Goal: Information Seeking & Learning: Get advice/opinions

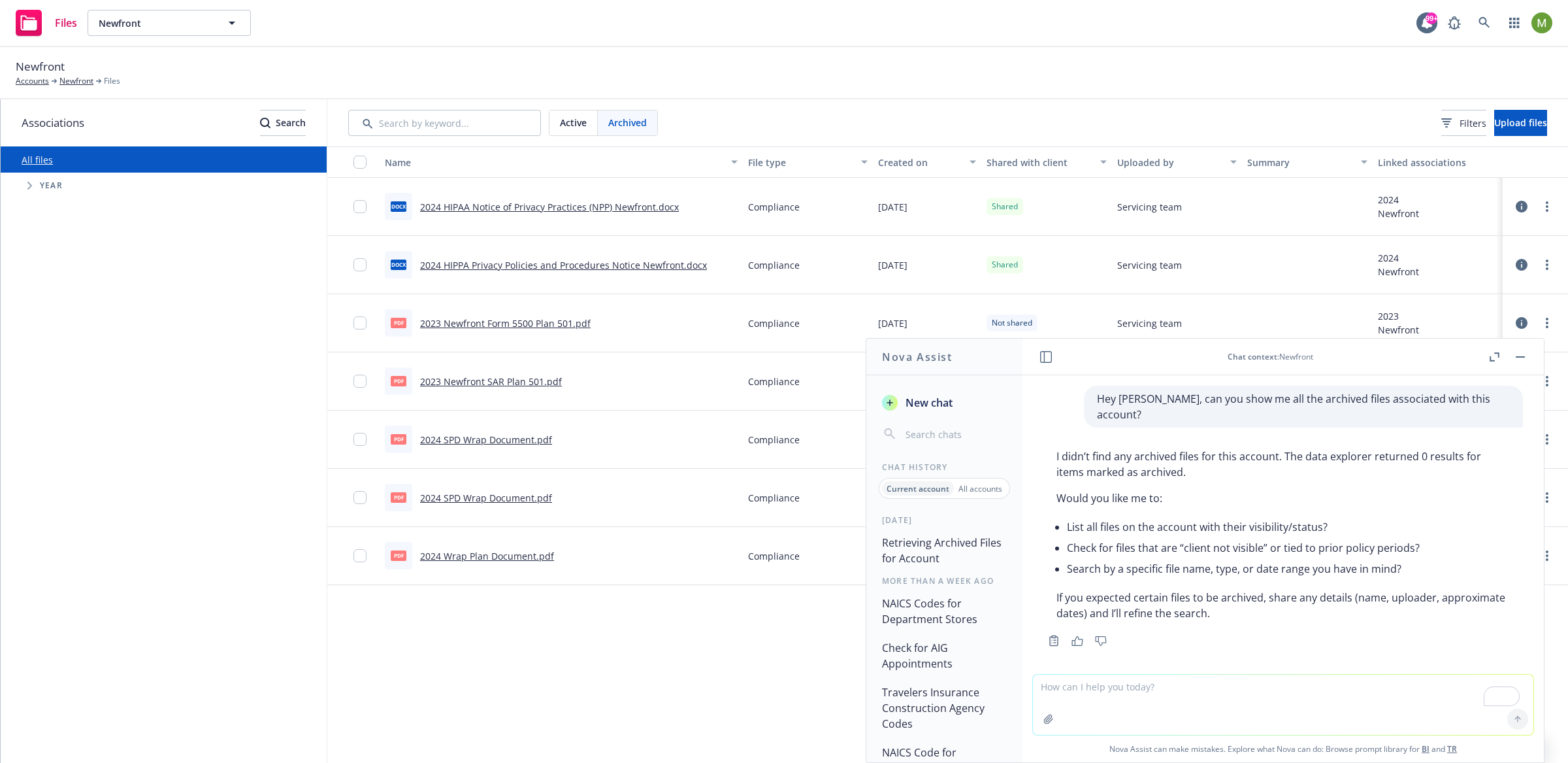
click at [1175, 603] on p "If you expected certain files to be archived, share any details (name, uploader…" at bounding box center [1283, 605] width 454 height 31
drag, startPoint x: 1204, startPoint y: 456, endPoint x: 1042, endPoint y: 444, distance: 162.4
click at [1042, 444] on div "I didn’t find any archived files for this account. The data explorer returned 0…" at bounding box center [1283, 546] width 501 height 206
copy p "I didn’t find any archived files for this account. The data explorer returned 0…"
click at [928, 404] on span "New chat" at bounding box center [928, 402] width 50 height 16
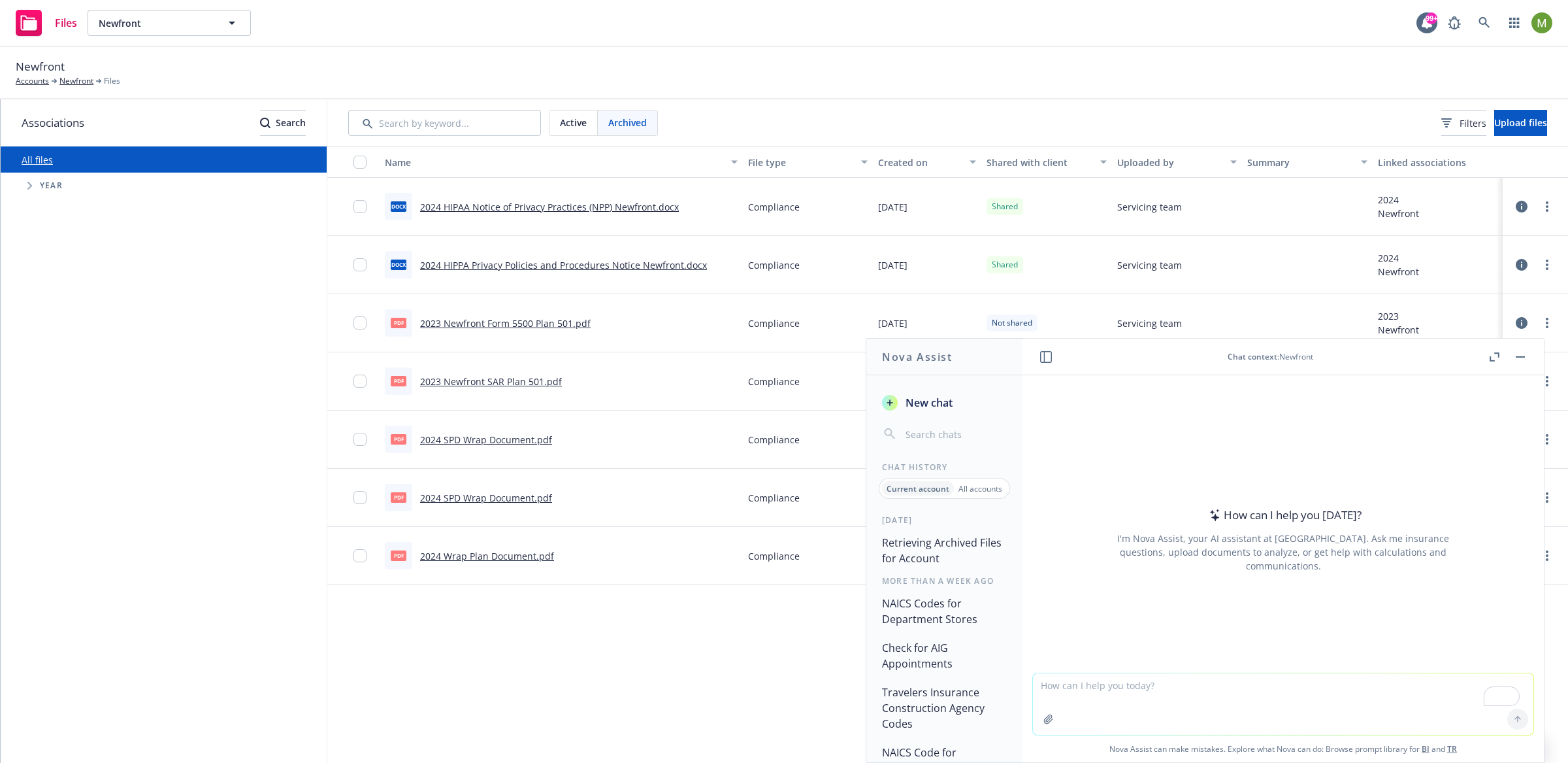
drag, startPoint x: 1071, startPoint y: 693, endPoint x: 1069, endPoint y: 718, distance: 25.1
click at [1073, 718] on textarea "To enrich screen reader interactions, please activate Accessibility in Grammarl…" at bounding box center [1283, 704] width 501 height 61
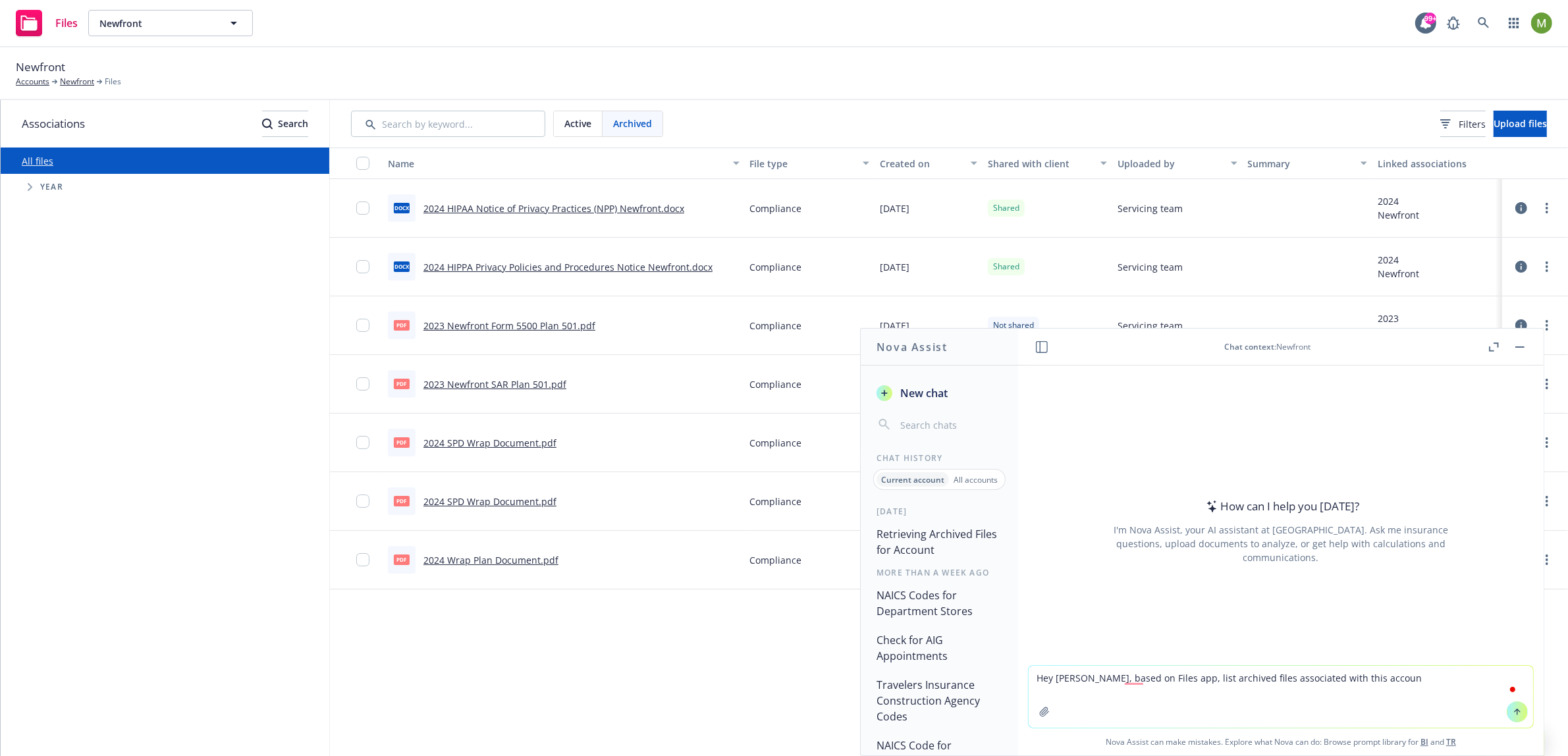
type textarea "Hey Nova, based on Files app, list archived files associated with this account"
click at [1399, 680] on textarea "Hey Nova, based on Files app, list archived files associated with this account" at bounding box center [1281, 696] width 505 height 62
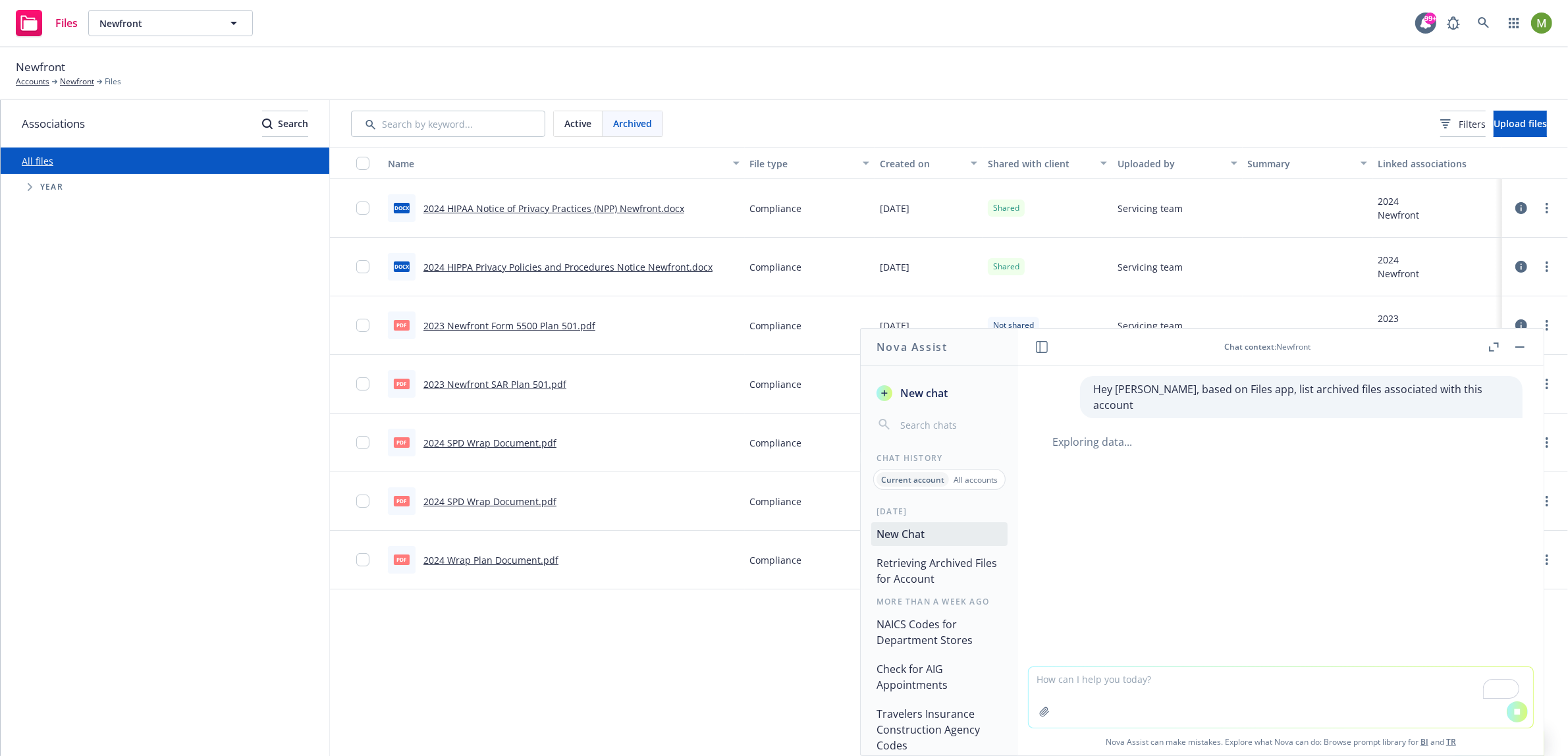
click at [1300, 393] on p "Hey Nova, based on Files app, list archived files associated with this account" at bounding box center [1301, 397] width 416 height 31
drag, startPoint x: 1498, startPoint y: 388, endPoint x: 1124, endPoint y: 386, distance: 374.0
click at [1124, 386] on div "Hey [PERSON_NAME], based on Files app, list archived files associated with this…" at bounding box center [1301, 397] width 443 height 42
copy p "Hey Nova, based on Files app, list archived files associated with this account"
click at [1284, 486] on div at bounding box center [1281, 494] width 505 height 16
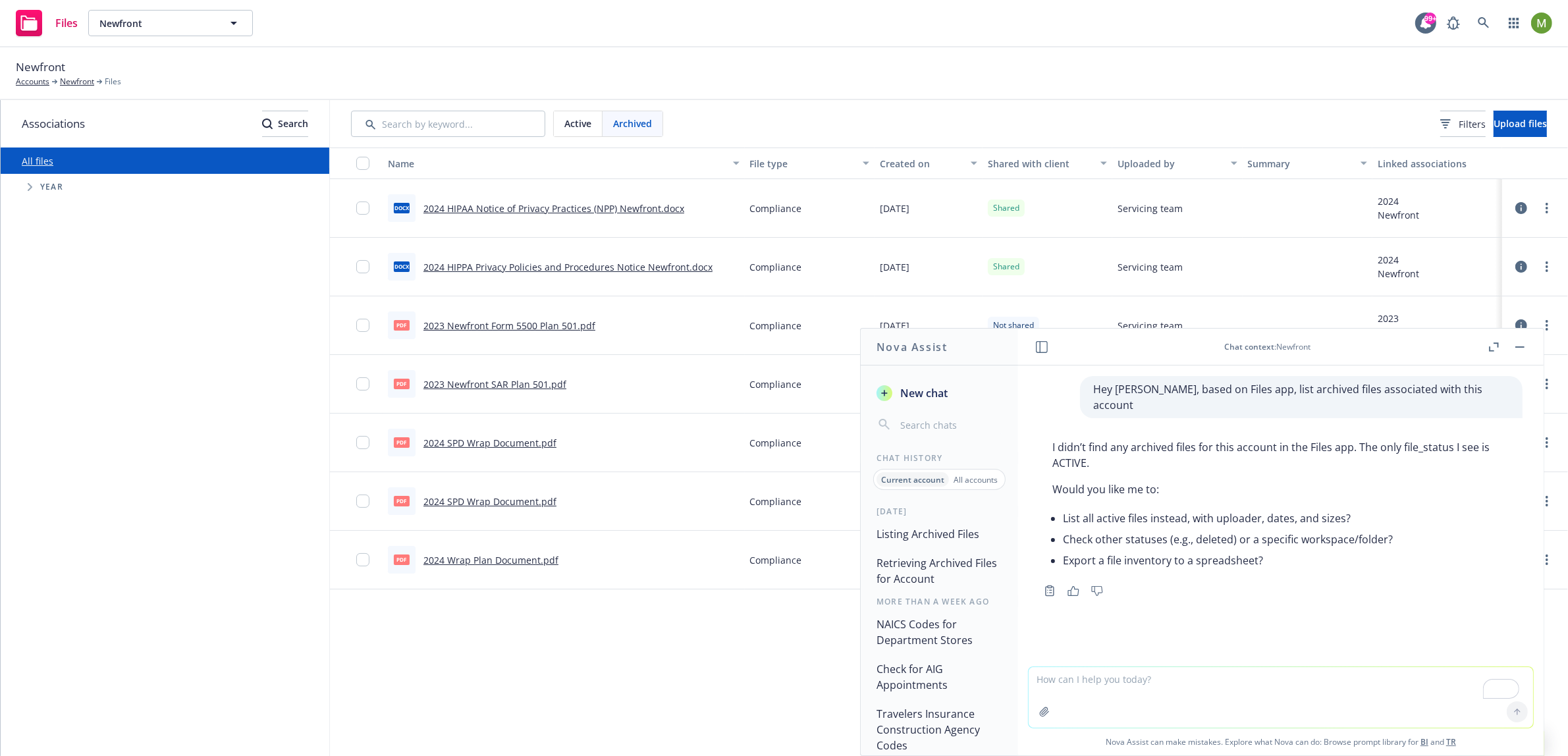
click at [1312, 550] on li "Export a file inventory to a spreadsheet?" at bounding box center [1286, 560] width 446 height 21
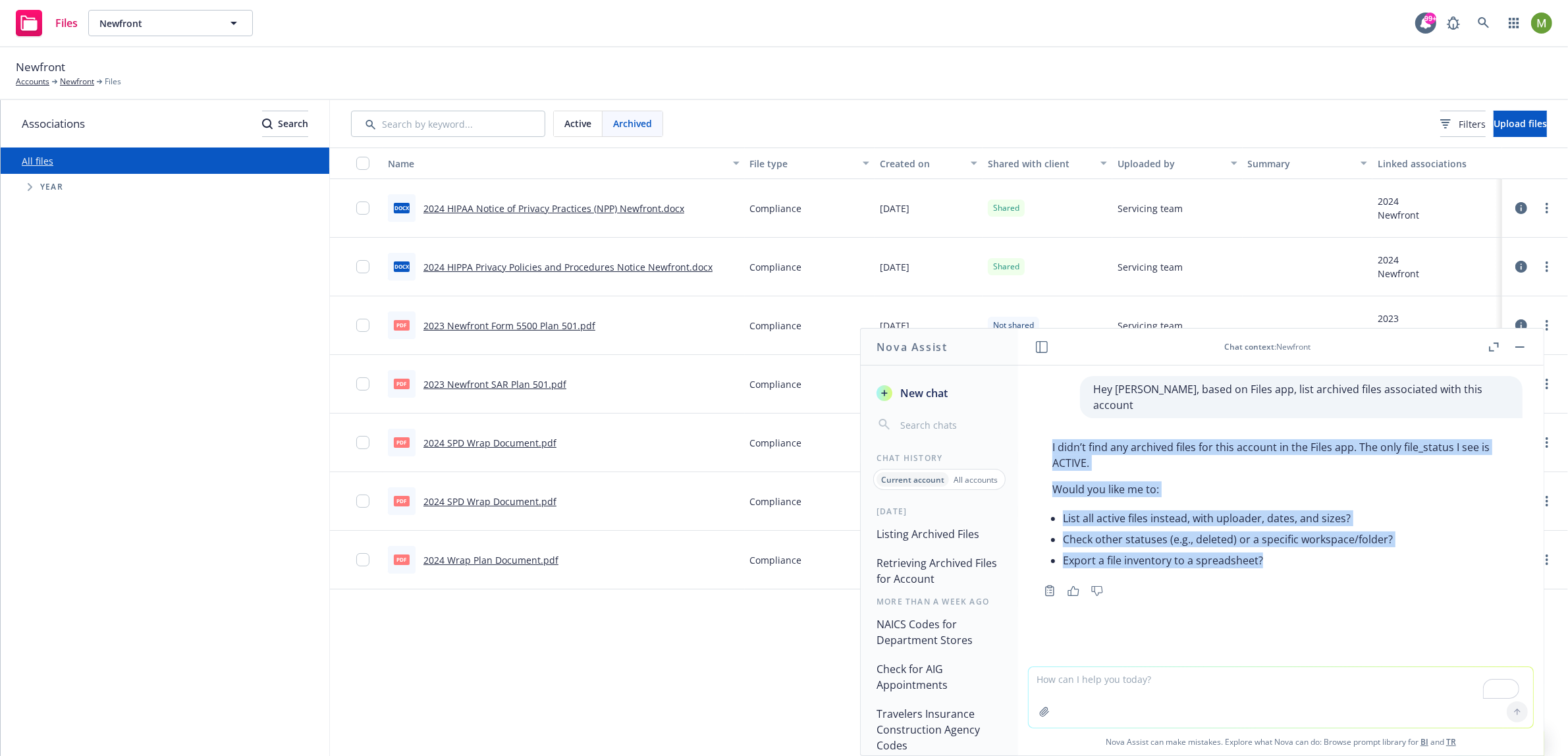
drag, startPoint x: 1268, startPoint y: 545, endPoint x: 1049, endPoint y: 434, distance: 245.5
click at [1049, 434] on div "I didn’t find any archived files for this account in the Files app. The only fi…" at bounding box center [1281, 504] width 484 height 142
copy div "I didn’t find any archived files for this account in the Files app. The only fi…"
click at [938, 568] on button "Retrieving Archived Files for Account" at bounding box center [940, 570] width 136 height 40
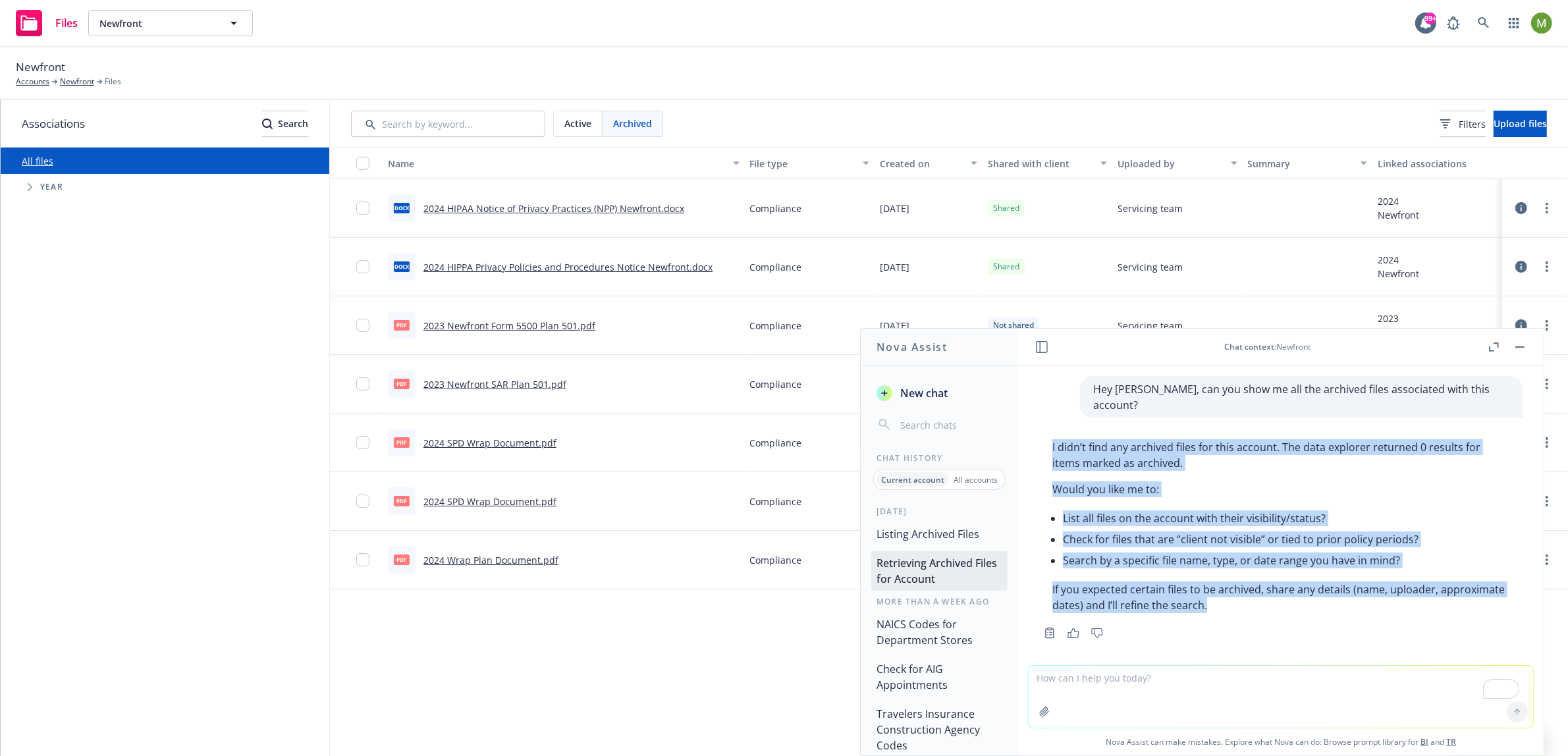
drag, startPoint x: 1314, startPoint y: 609, endPoint x: 1051, endPoint y: 435, distance: 315.3
click at [1051, 435] on div "I didn’t find any archived files for this account. The data explorer returned 0…" at bounding box center [1281, 525] width 484 height 184
copy div "I didn’t find any archived files for this account. The data explorer returned 0…"
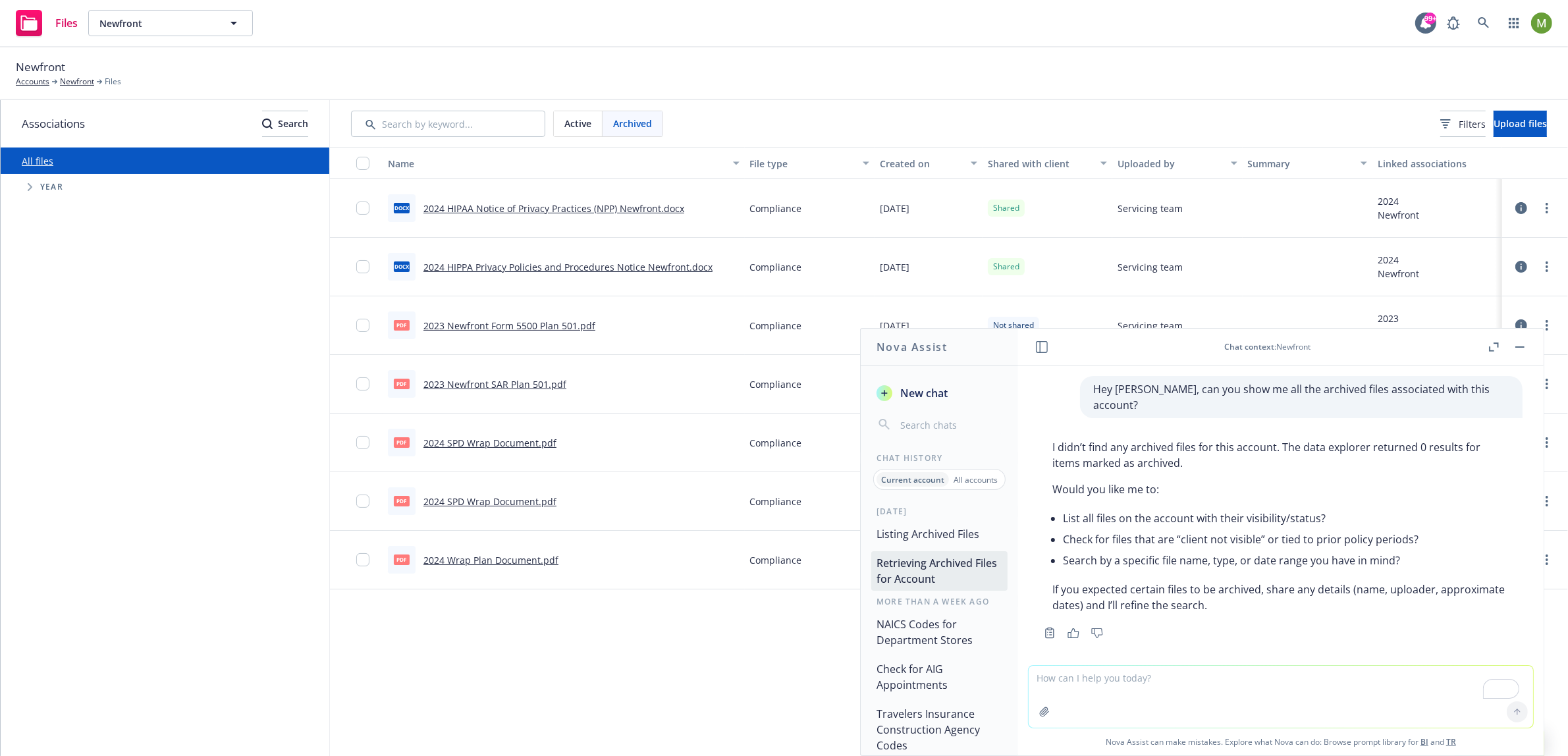
click at [1118, 449] on p "I didn’t find any archived files for this account. The data explorer returned 0…" at bounding box center [1281, 454] width 457 height 31
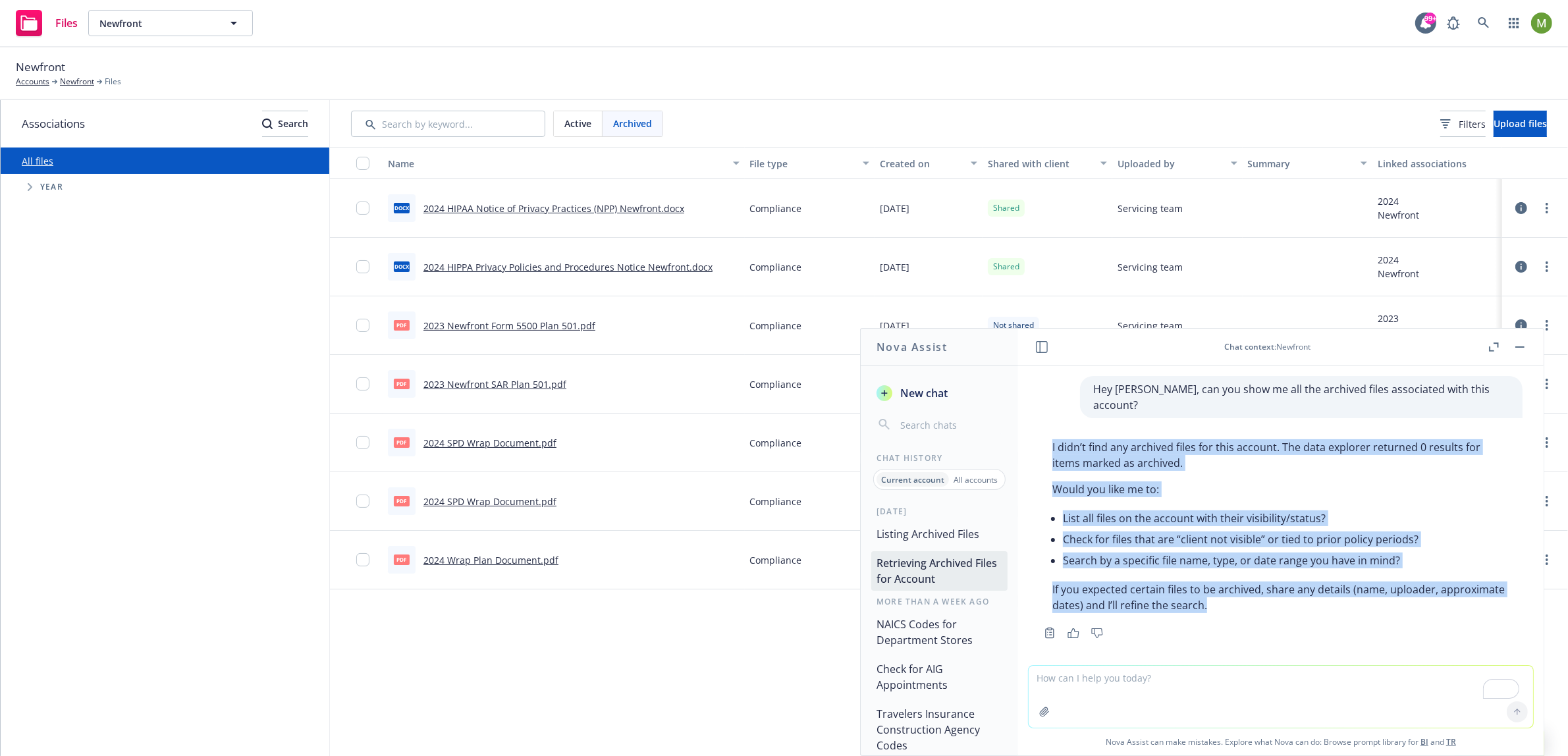
drag, startPoint x: 1051, startPoint y: 427, endPoint x: 1313, endPoint y: 589, distance: 308.0
click at [1313, 589] on div "I didn’t find any archived files for this account. The data explorer returned 0…" at bounding box center [1281, 525] width 484 height 184
copy div "I didn’t find any archived files for this account. The data explorer returned 0…"
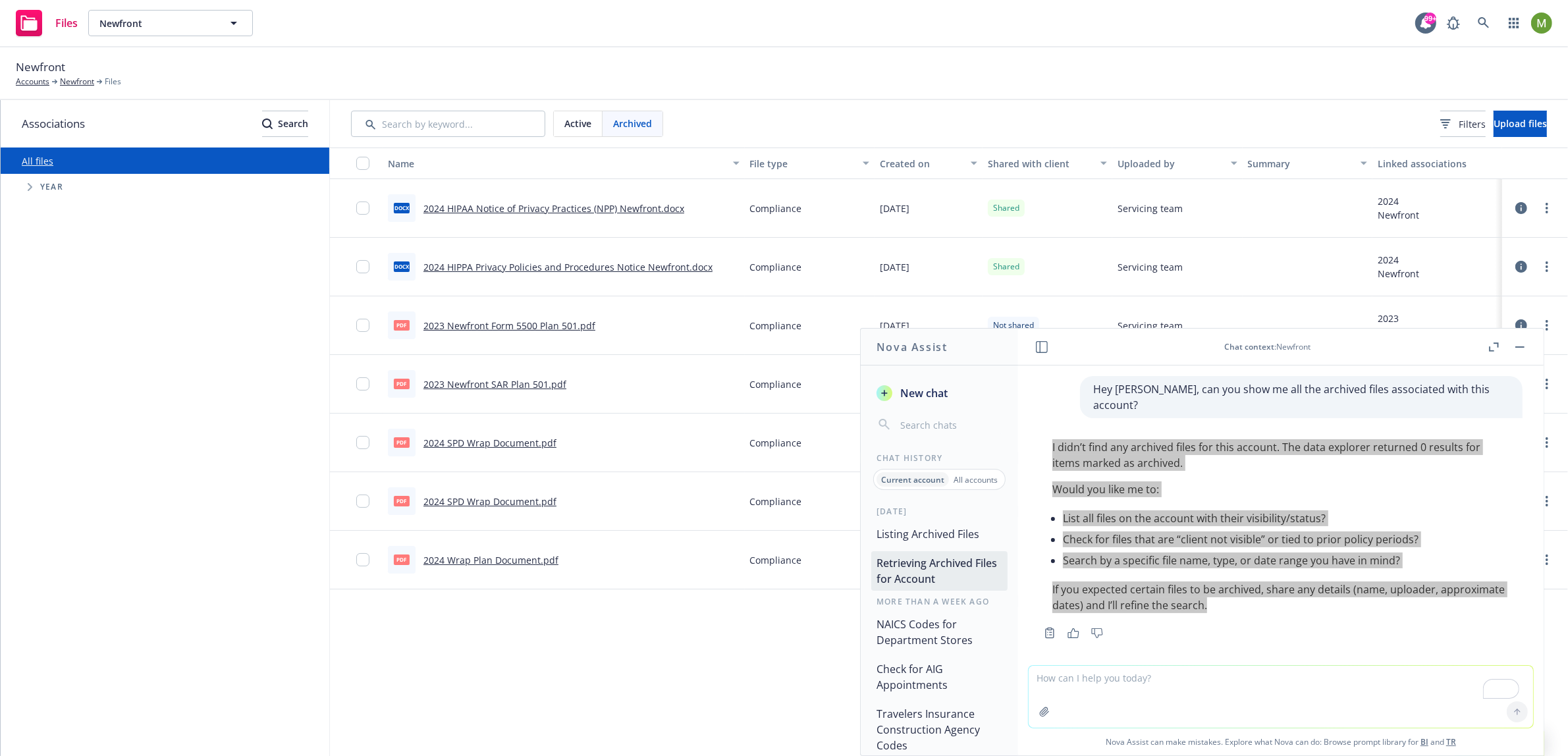
copy div "I didn’t find any archived files for this account. The data explorer returned 0…"
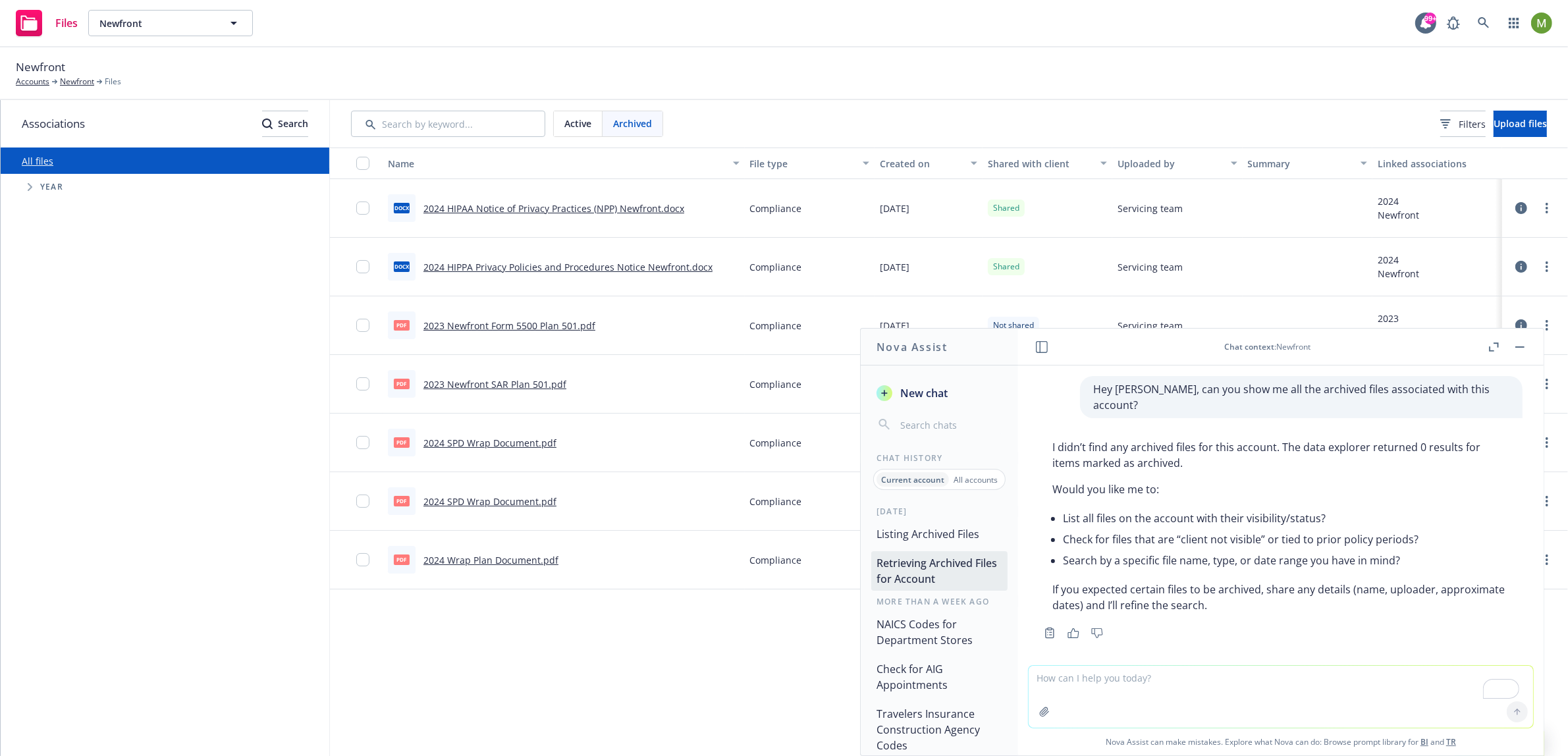
click at [1109, 672] on textarea "To enrich screen reader interactions, please activate Accessibility in Grammarl…" at bounding box center [1281, 696] width 505 height 62
click at [569, 111] on div "Active" at bounding box center [578, 124] width 49 height 25
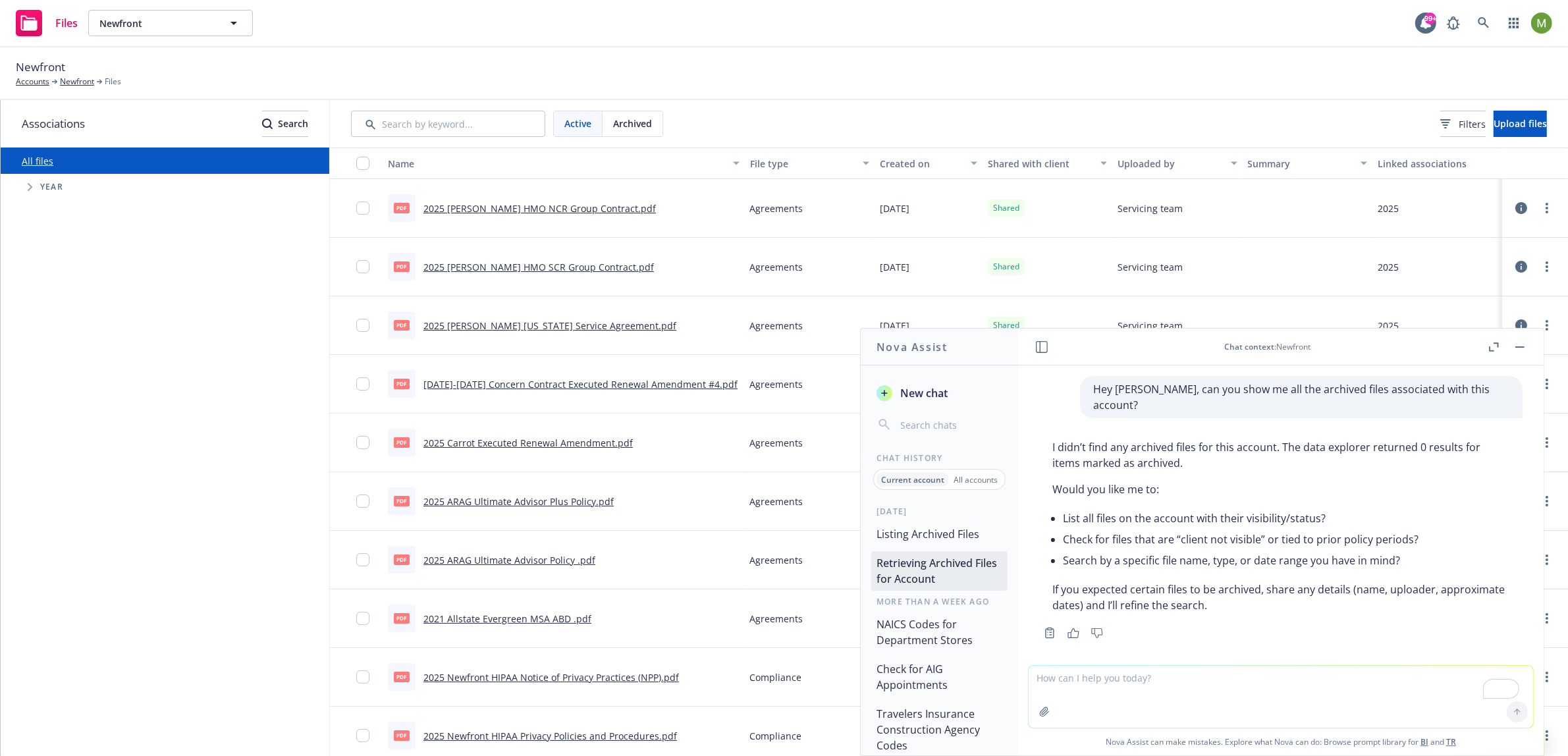
click at [650, 122] on span "Archived" at bounding box center [632, 124] width 39 height 14
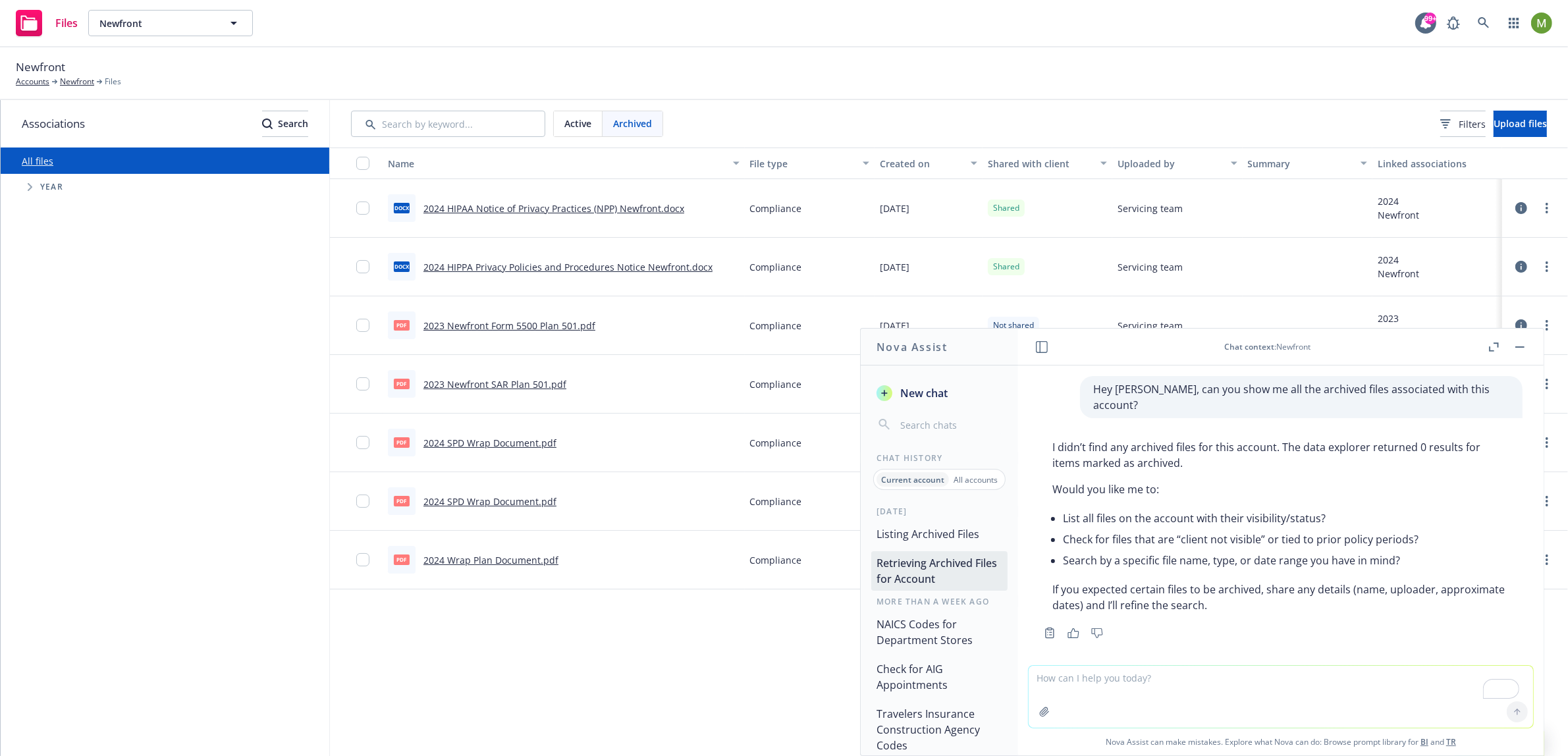
click at [1516, 347] on rect "button" at bounding box center [1519, 347] width 9 height 1
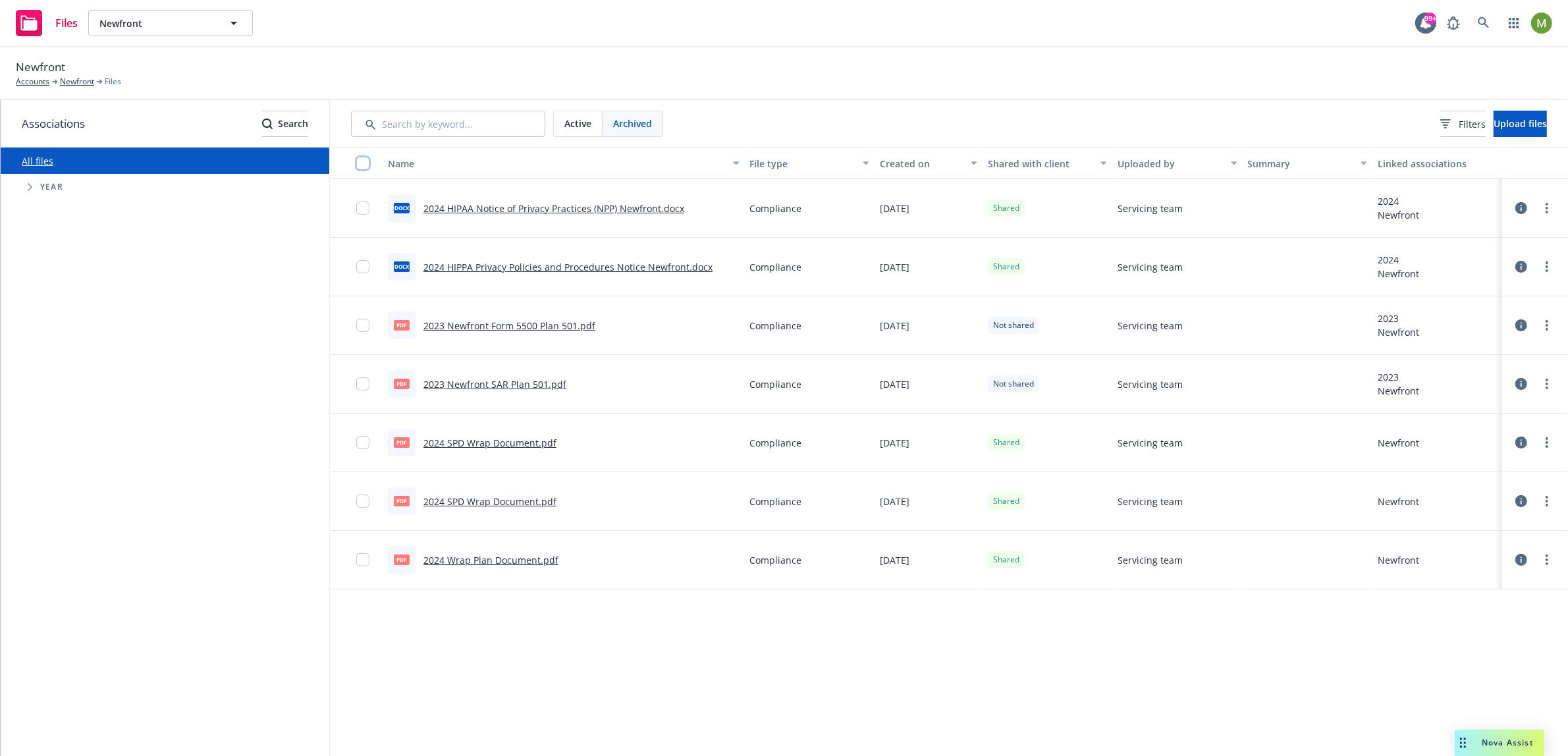
click at [366, 167] on input "checkbox" at bounding box center [363, 163] width 13 height 13
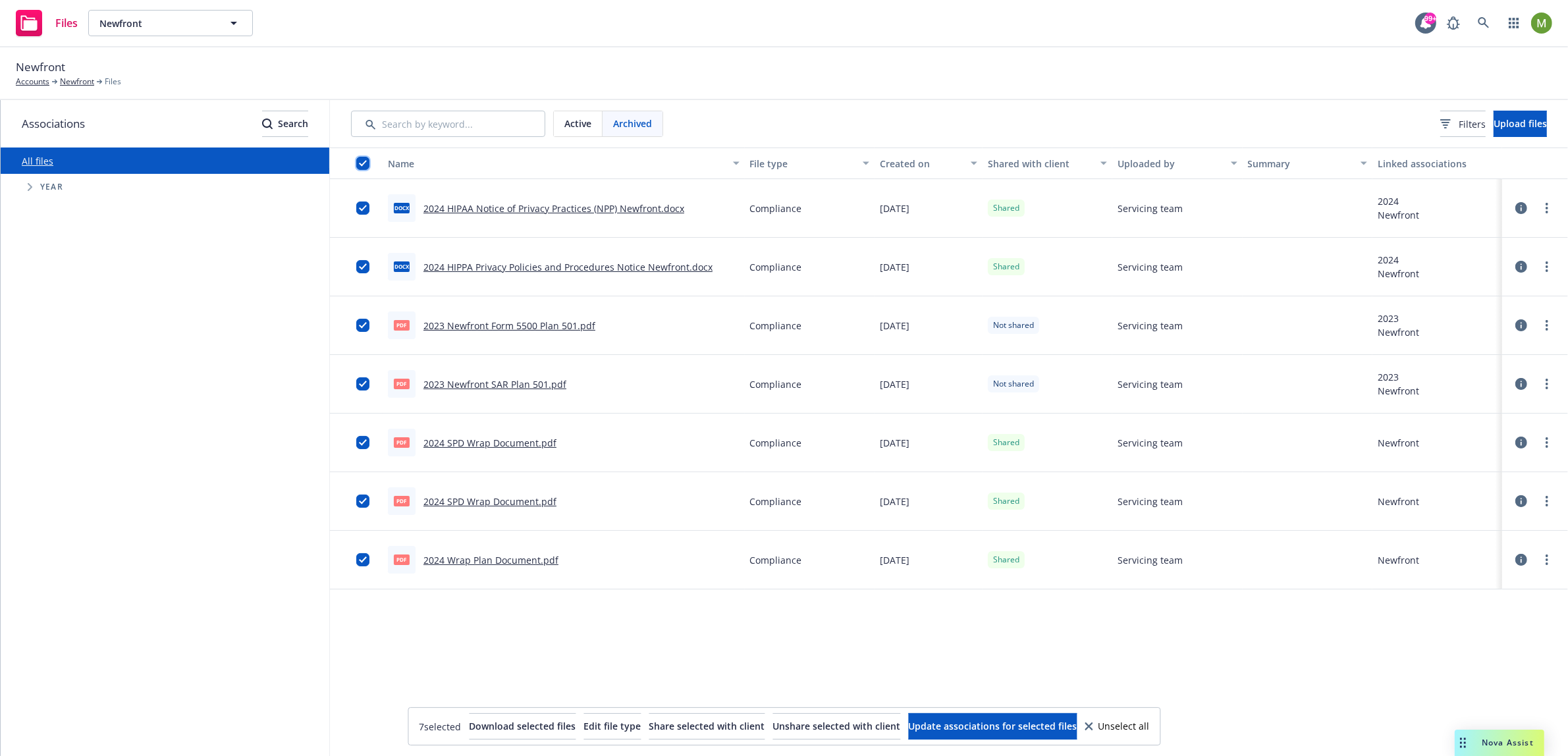
click at [366, 167] on input "checkbox" at bounding box center [363, 163] width 13 height 13
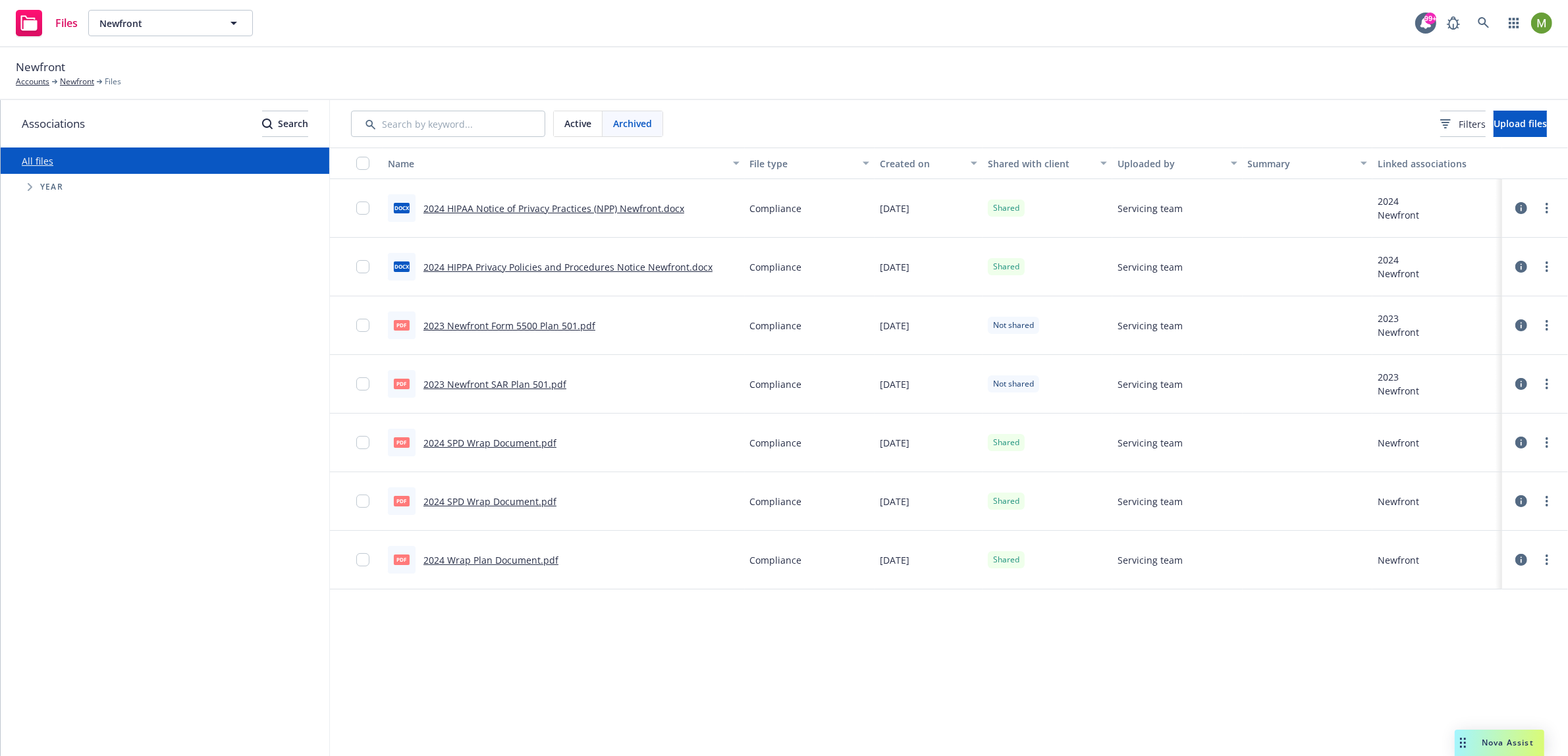
click at [587, 126] on span "Active" at bounding box center [578, 124] width 27 height 14
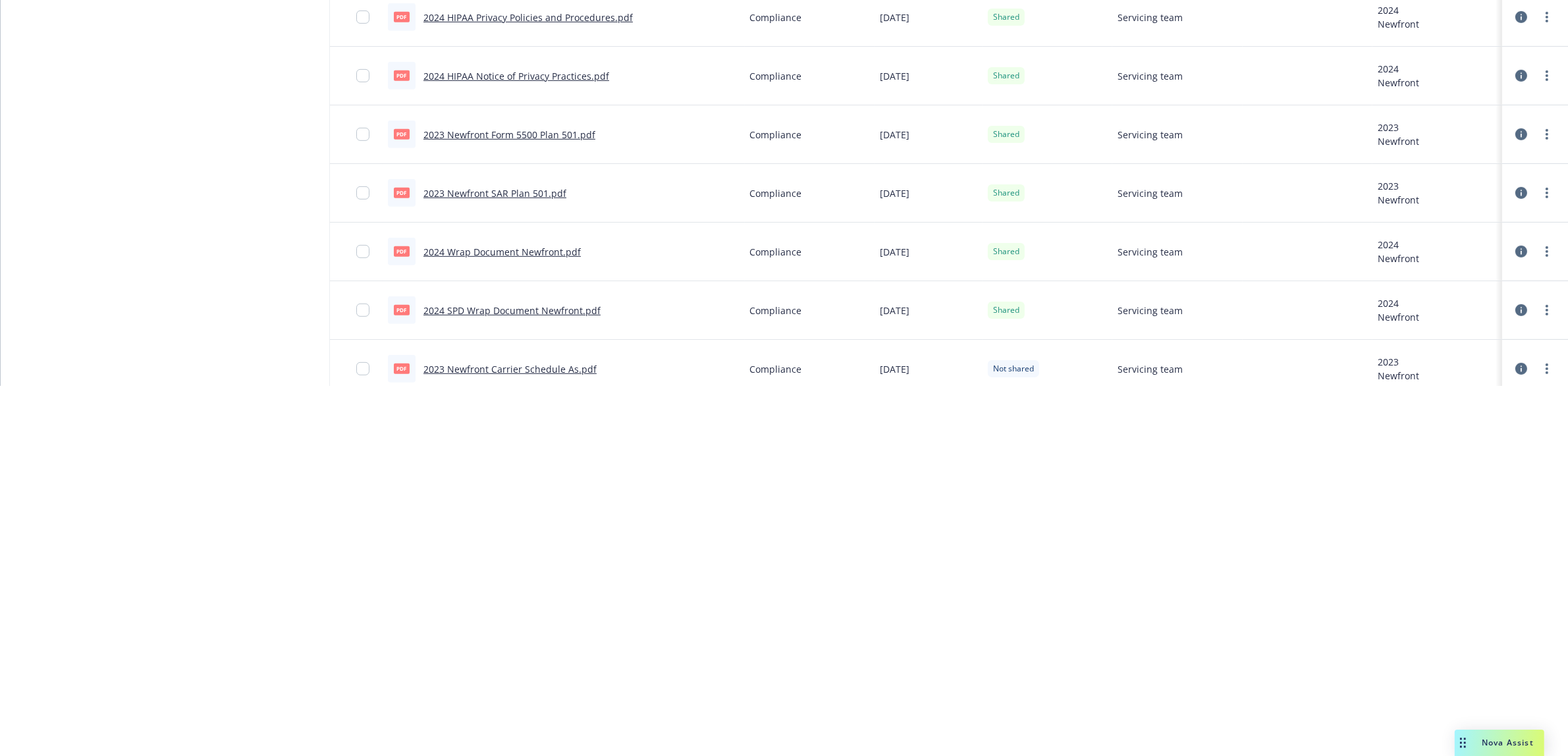
scroll to position [578, 0]
click at [587, 382] on html "Files Newfront Newfront 99+ Newfront Accounts Newfront Files Associations Searc…" at bounding box center [784, 4] width 1568 height 756
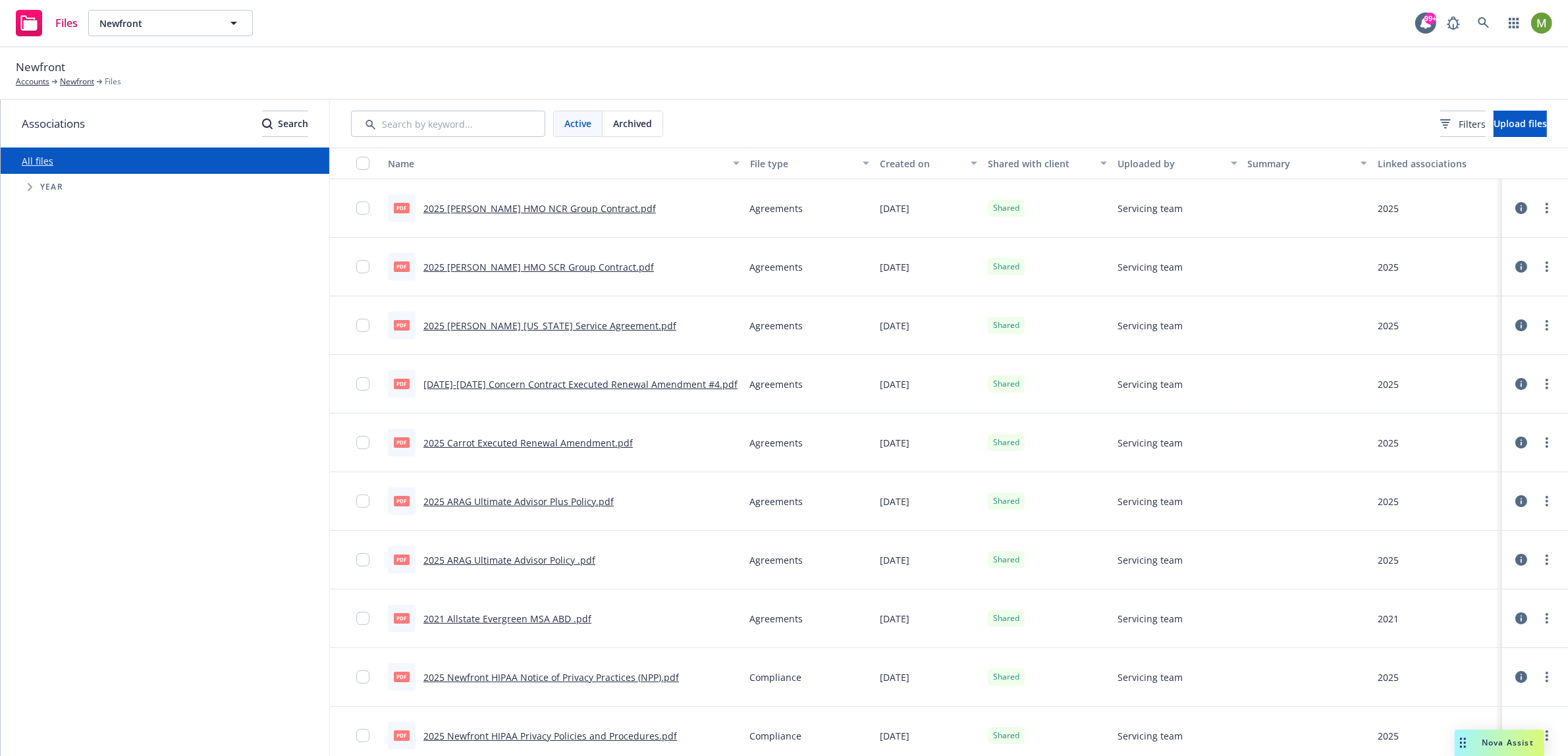
scroll to position [0, 0]
click at [359, 167] on input "checkbox" at bounding box center [363, 163] width 13 height 13
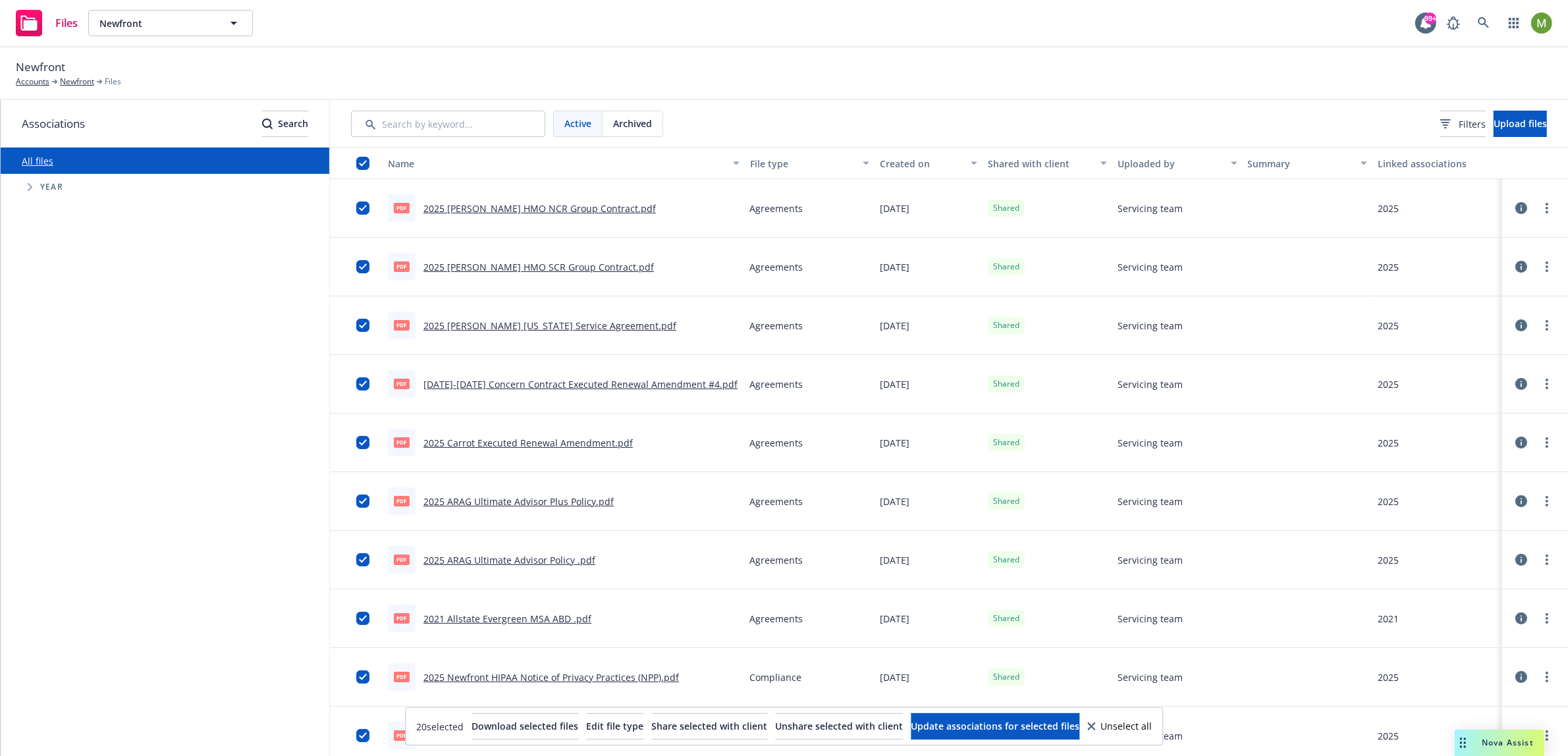
click at [1508, 746] on span "Nova Assist" at bounding box center [1508, 742] width 52 height 11
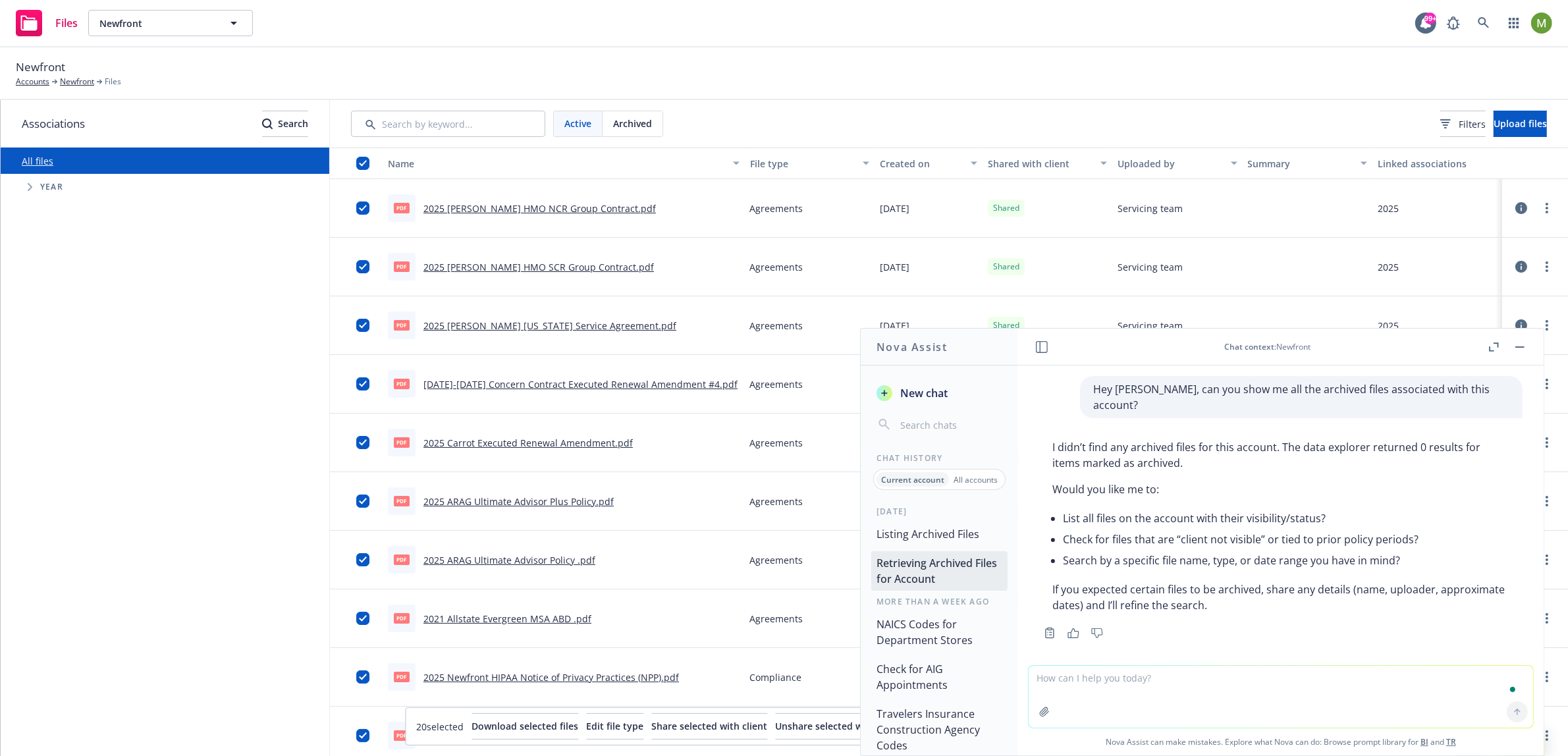
click at [1179, 689] on textarea "To enrich screen reader interactions, please activate Accessibility in Grammarl…" at bounding box center [1281, 696] width 505 height 62
type textarea "How many files are associated with this account?"
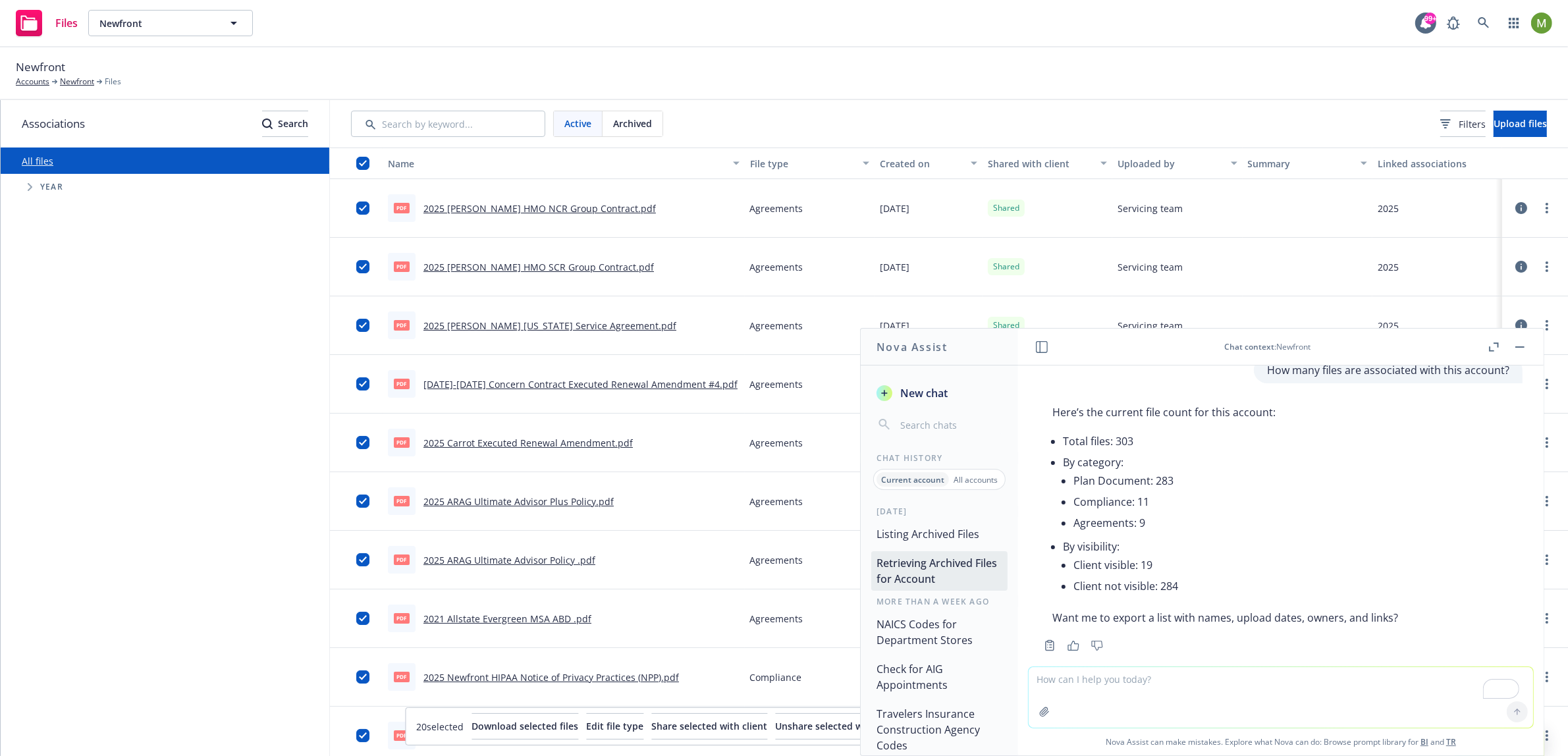
scroll to position [304, 0]
click at [1134, 575] on li "Client not visible: 284" at bounding box center [1236, 582] width 325 height 21
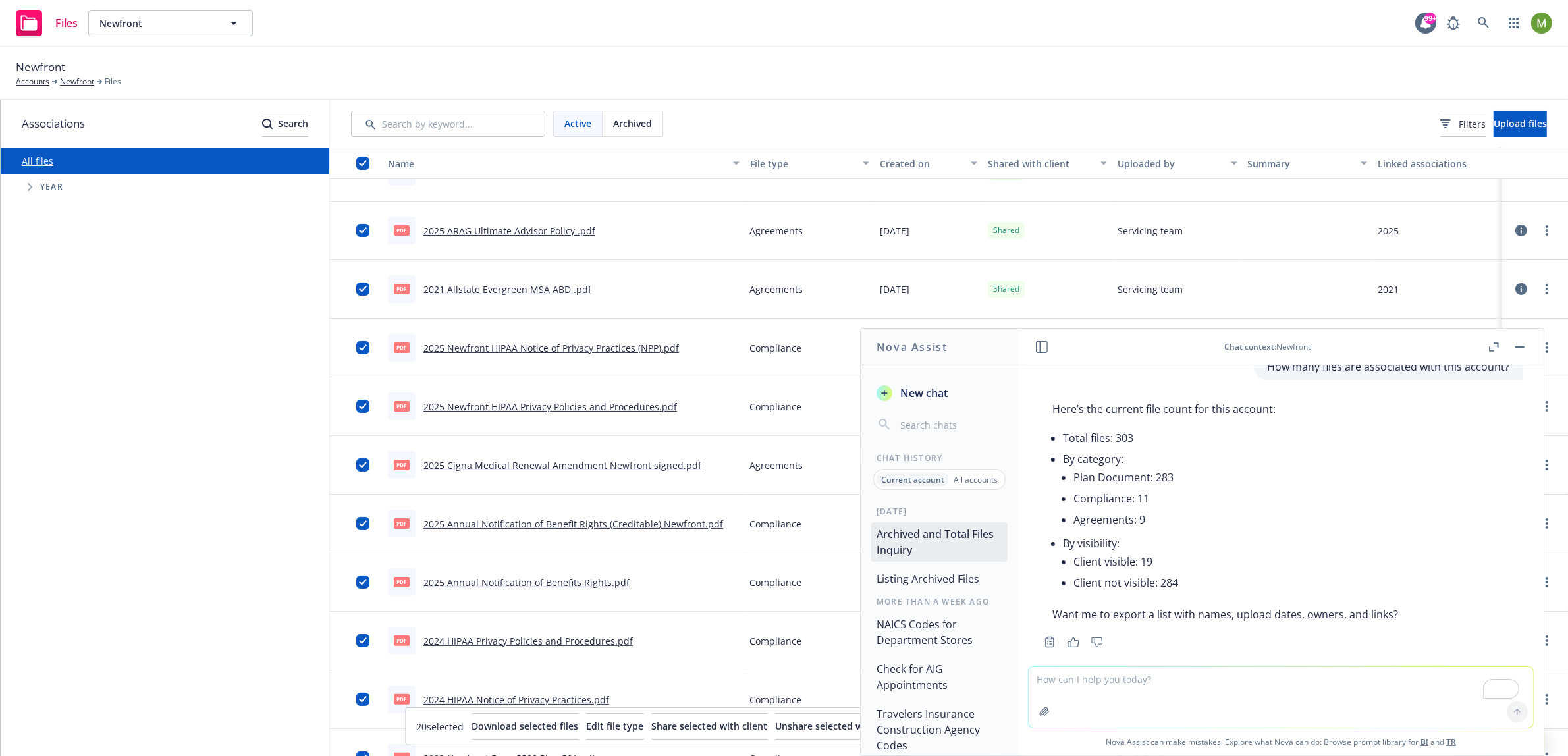
scroll to position [327, 0]
click at [366, 348] on input "checkbox" at bounding box center [363, 347] width 13 height 13
click at [359, 408] on input "checkbox" at bounding box center [363, 405] width 13 height 13
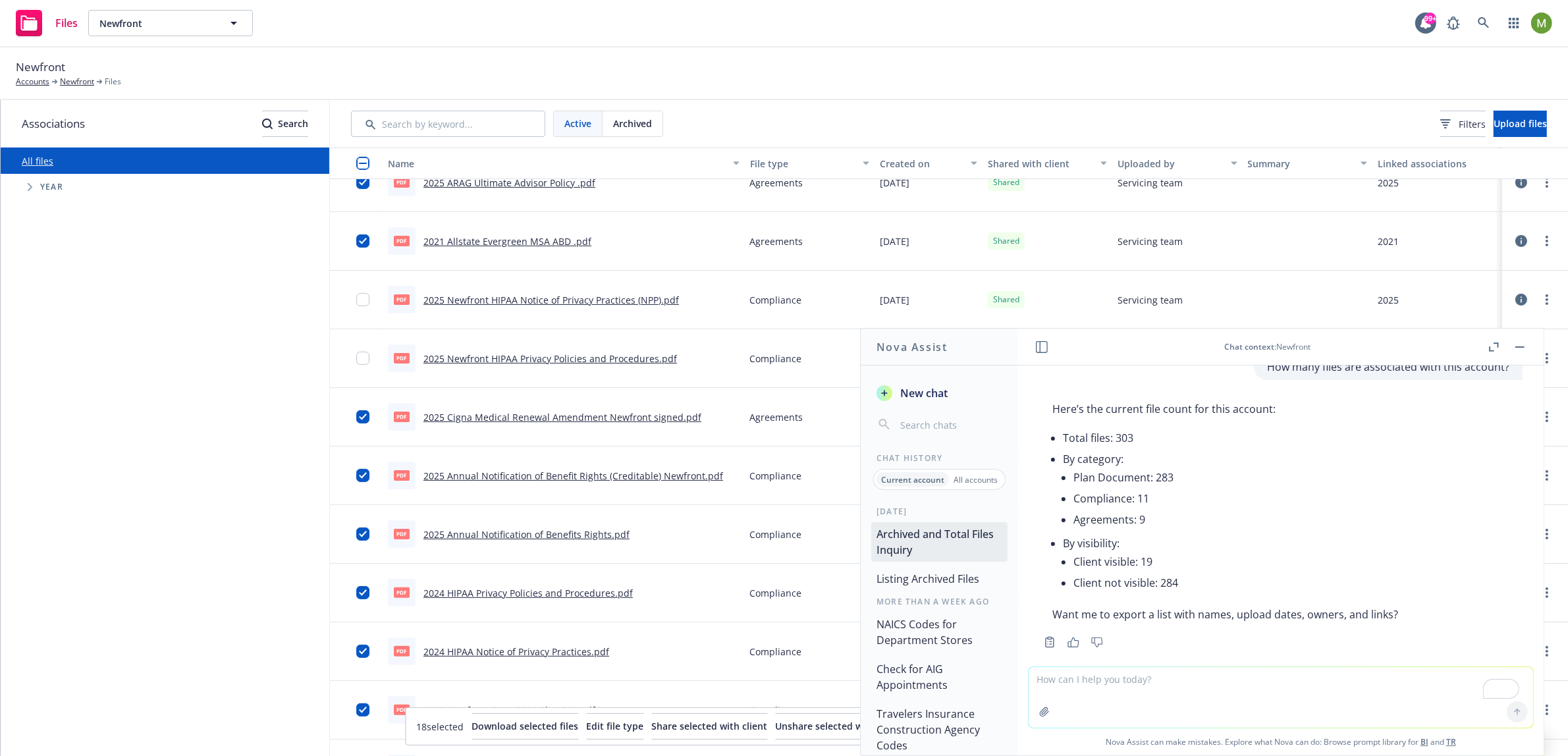
scroll to position [376, 0]
click at [795, 168] on div "File type" at bounding box center [802, 164] width 105 height 14
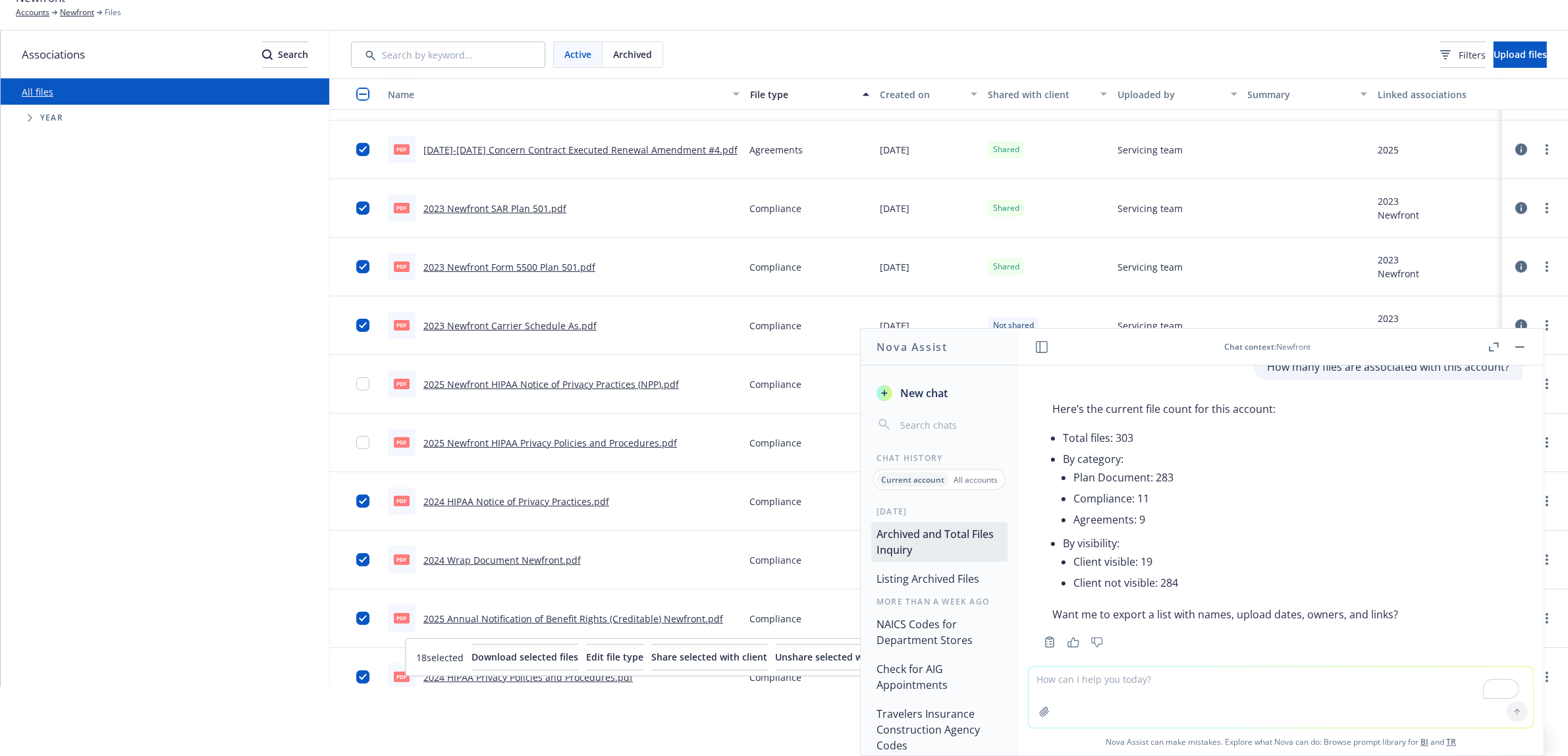
scroll to position [461, 0]
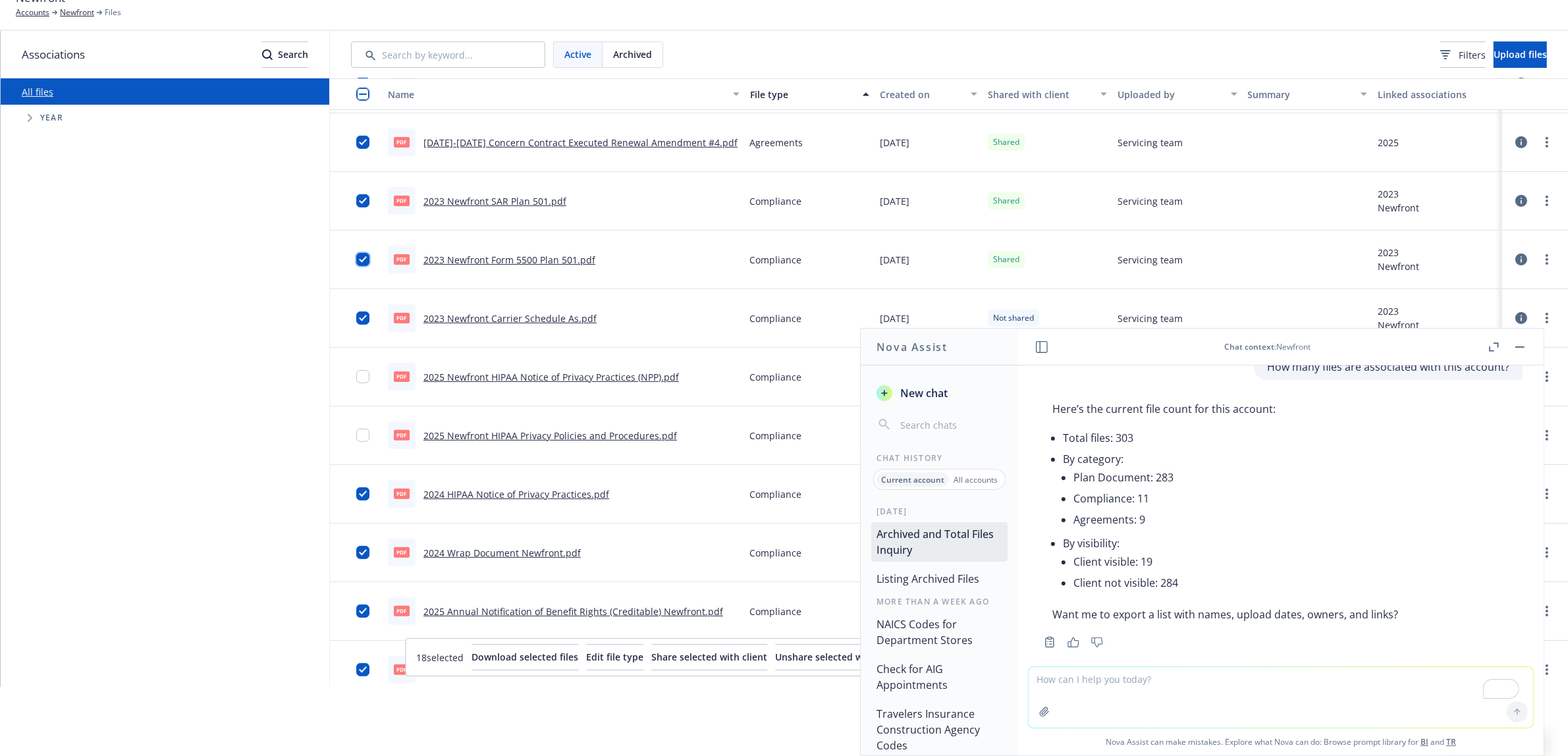
click at [363, 261] on input "checkbox" at bounding box center [363, 259] width 13 height 13
click at [361, 315] on input "checkbox" at bounding box center [363, 318] width 13 height 13
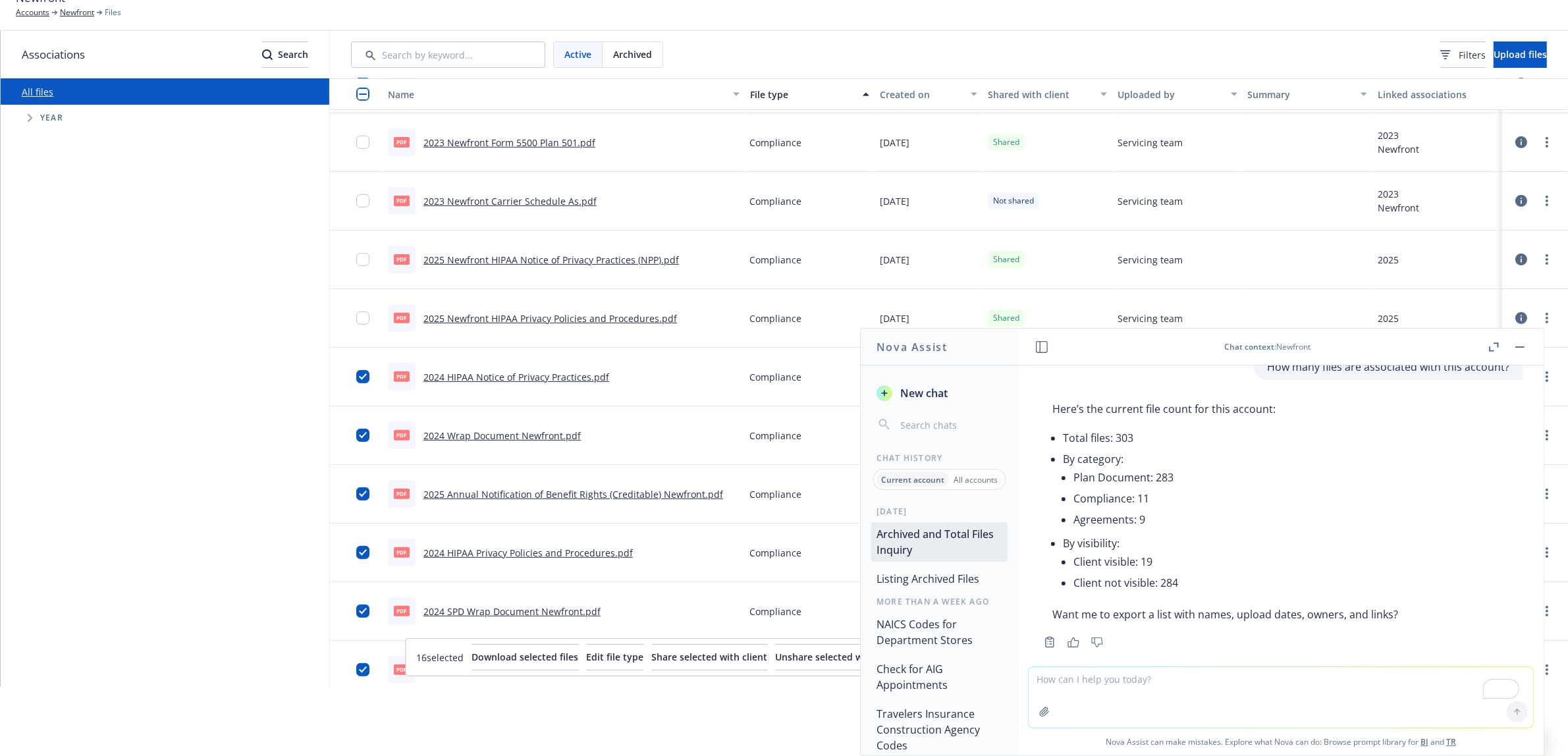
scroll to position [578, 0]
click at [366, 377] on input "checkbox" at bounding box center [363, 377] width 13 height 13
click at [366, 432] on input "checkbox" at bounding box center [363, 435] width 13 height 13
click at [367, 495] on input "checkbox" at bounding box center [363, 493] width 13 height 13
click at [359, 552] on input "checkbox" at bounding box center [363, 552] width 13 height 13
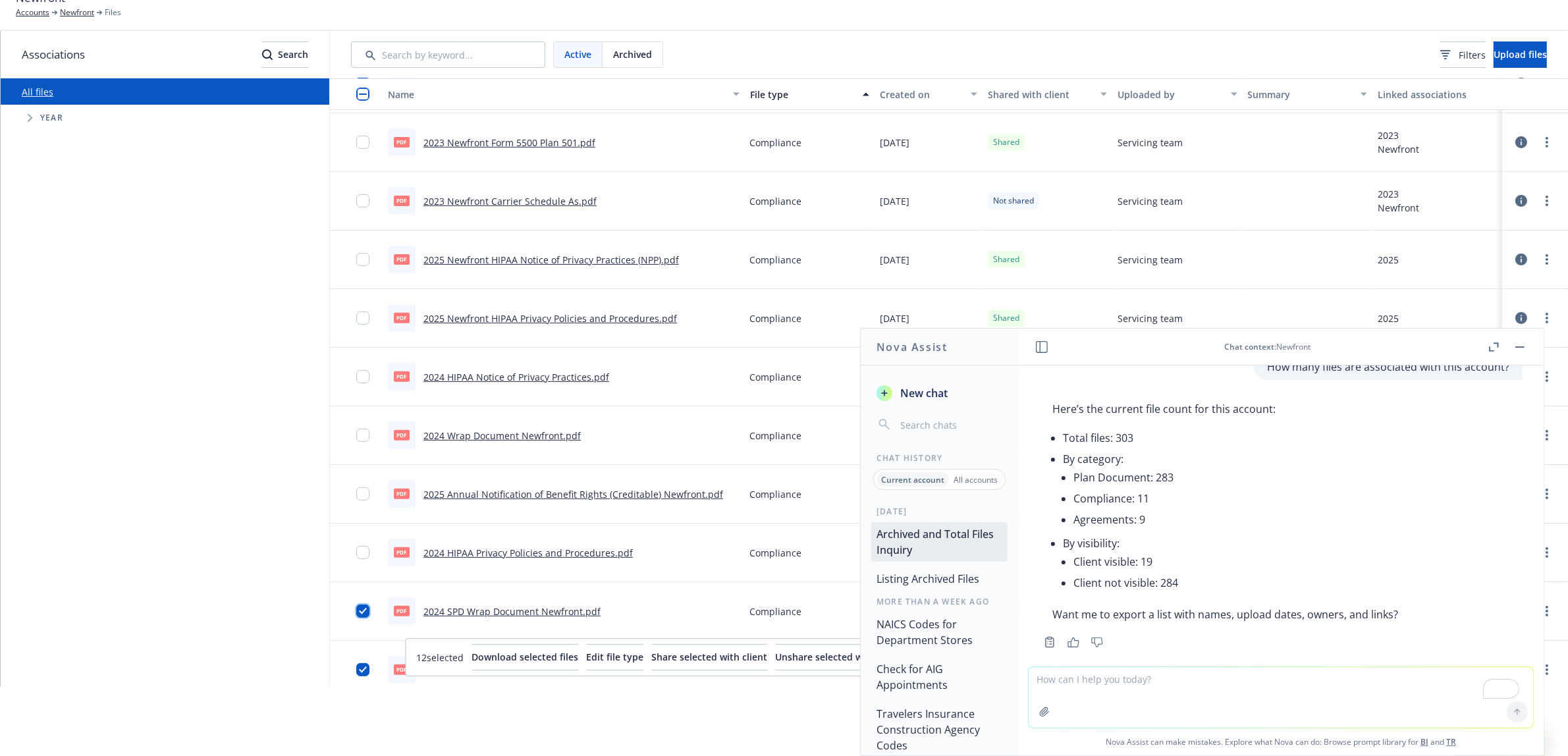
click at [366, 609] on input "checkbox" at bounding box center [363, 611] width 13 height 13
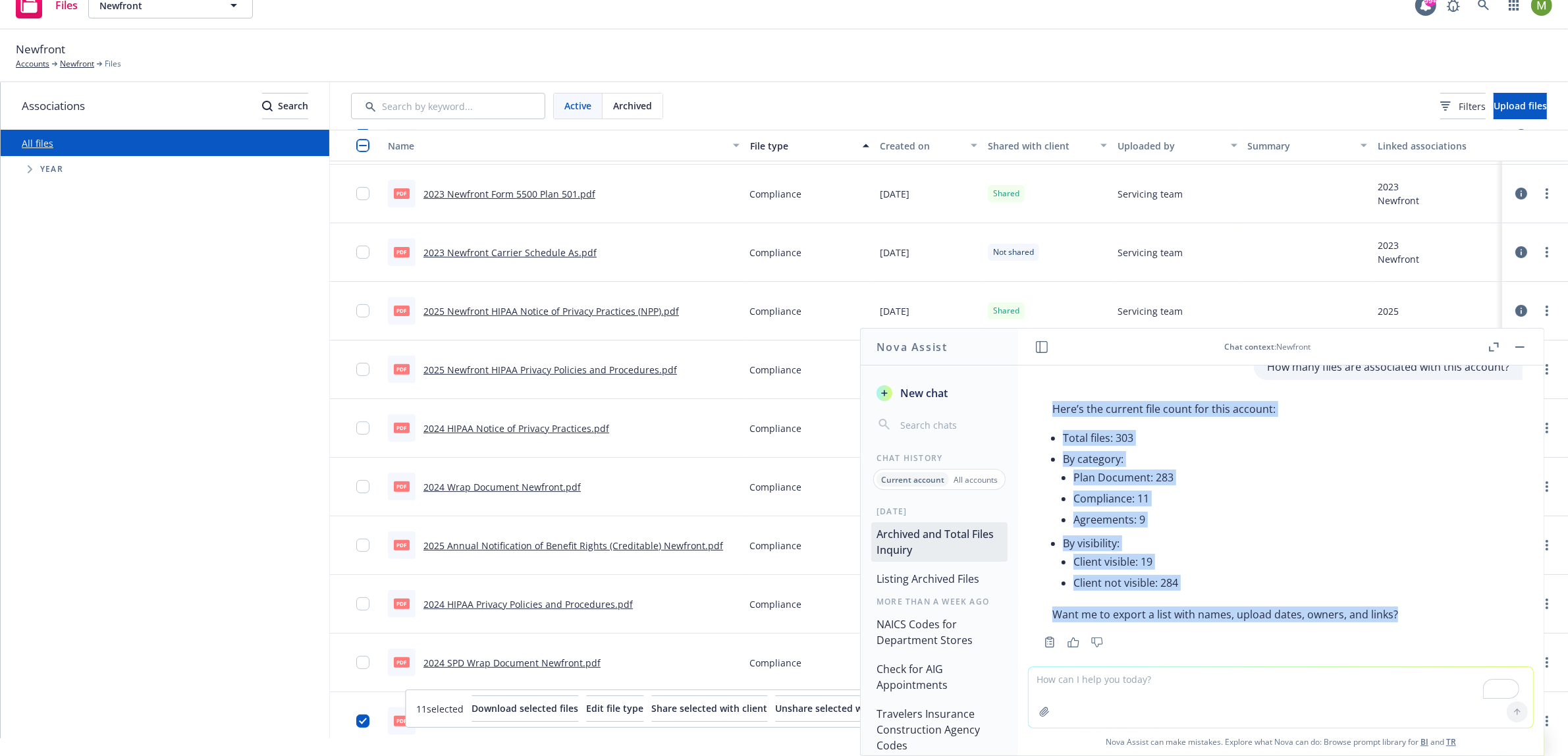
drag, startPoint x: 1397, startPoint y: 598, endPoint x: 1054, endPoint y: 395, distance: 398.6
click at [1054, 396] on div "Here’s the current file count for this account: Total files: 303 By category: P…" at bounding box center [1225, 512] width 372 height 232
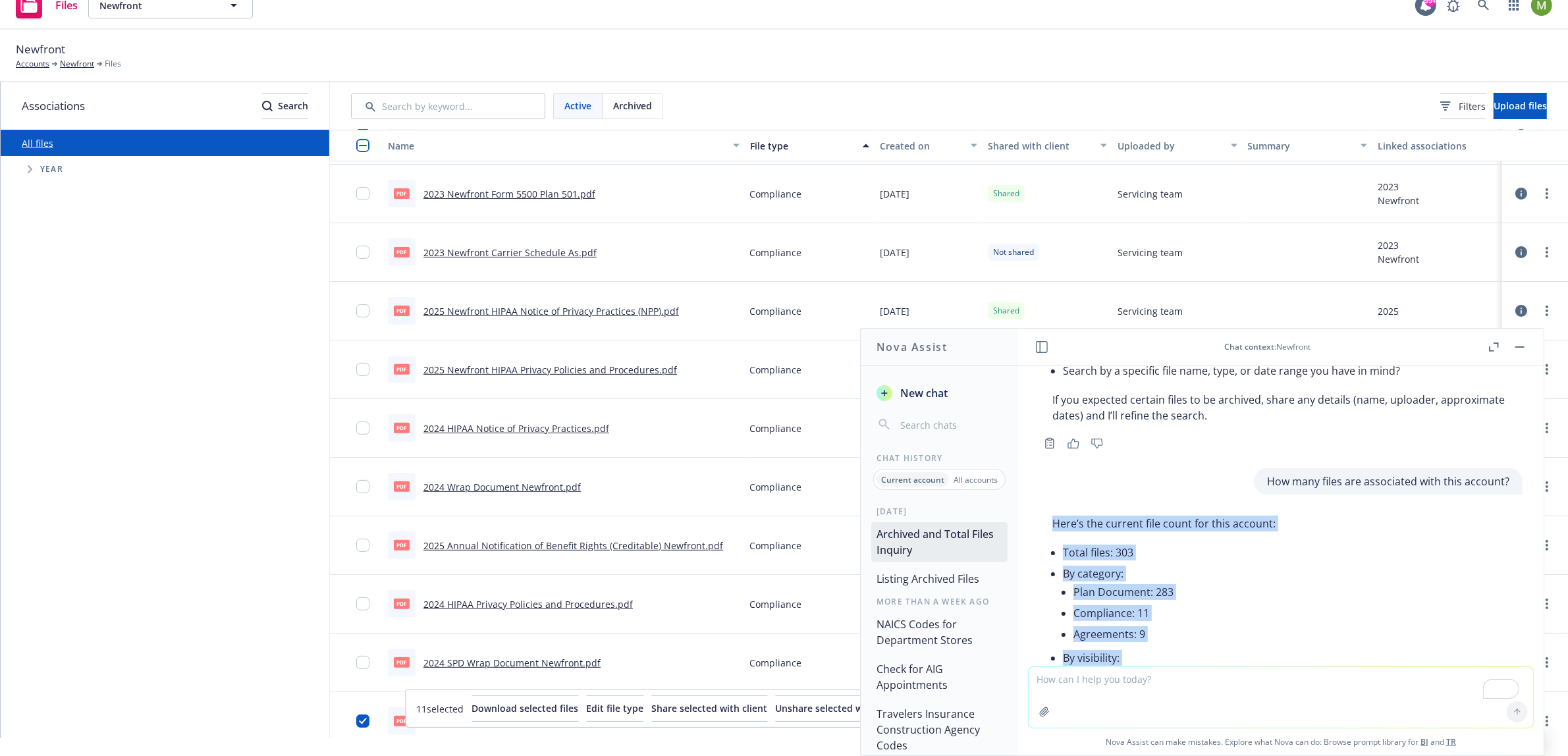
scroll to position [197, 0]
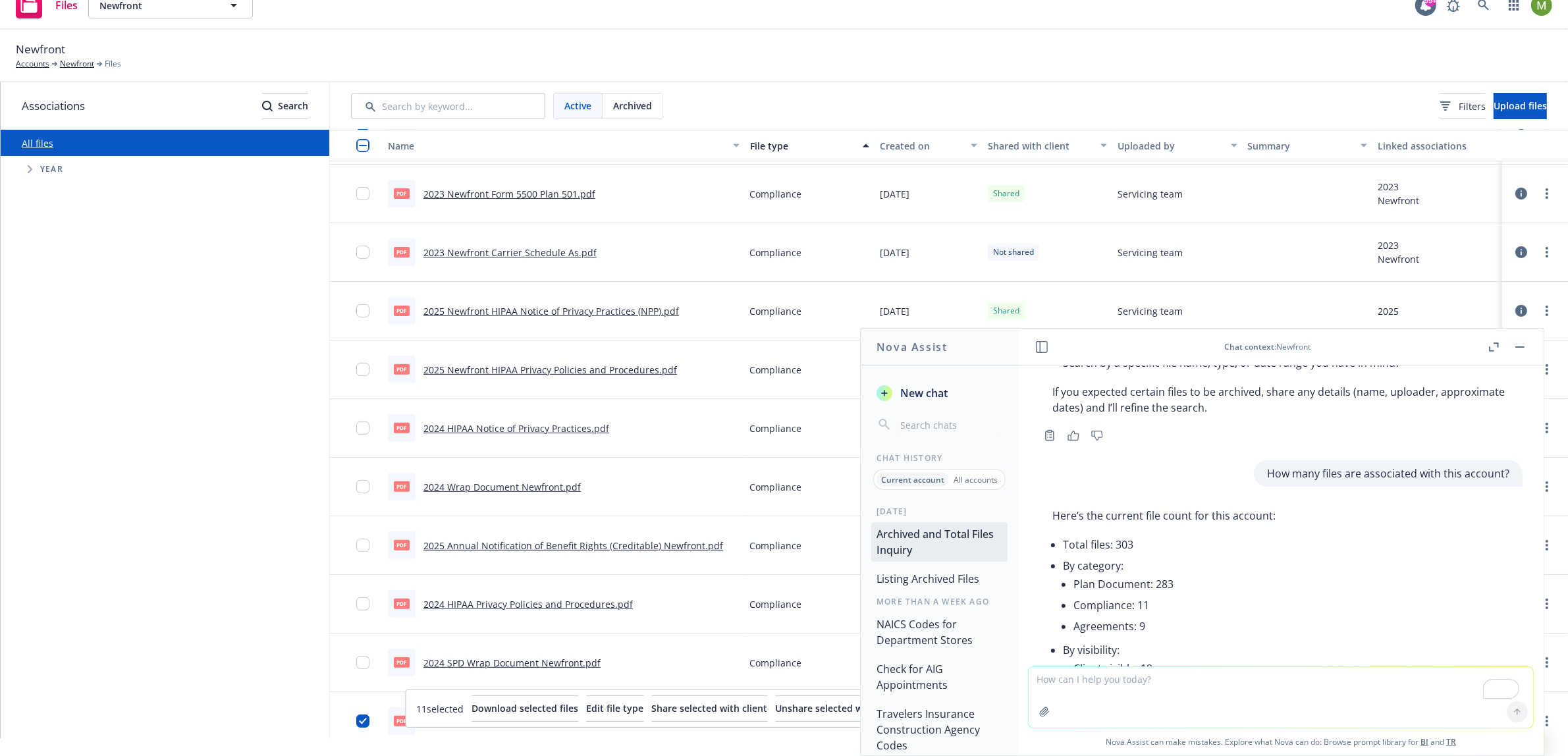
click at [1323, 476] on div "Hey Nova, can you show me all the archived files associated with this account? …" at bounding box center [1281, 516] width 525 height 301
click at [1526, 343] on button "button" at bounding box center [1520, 347] width 16 height 16
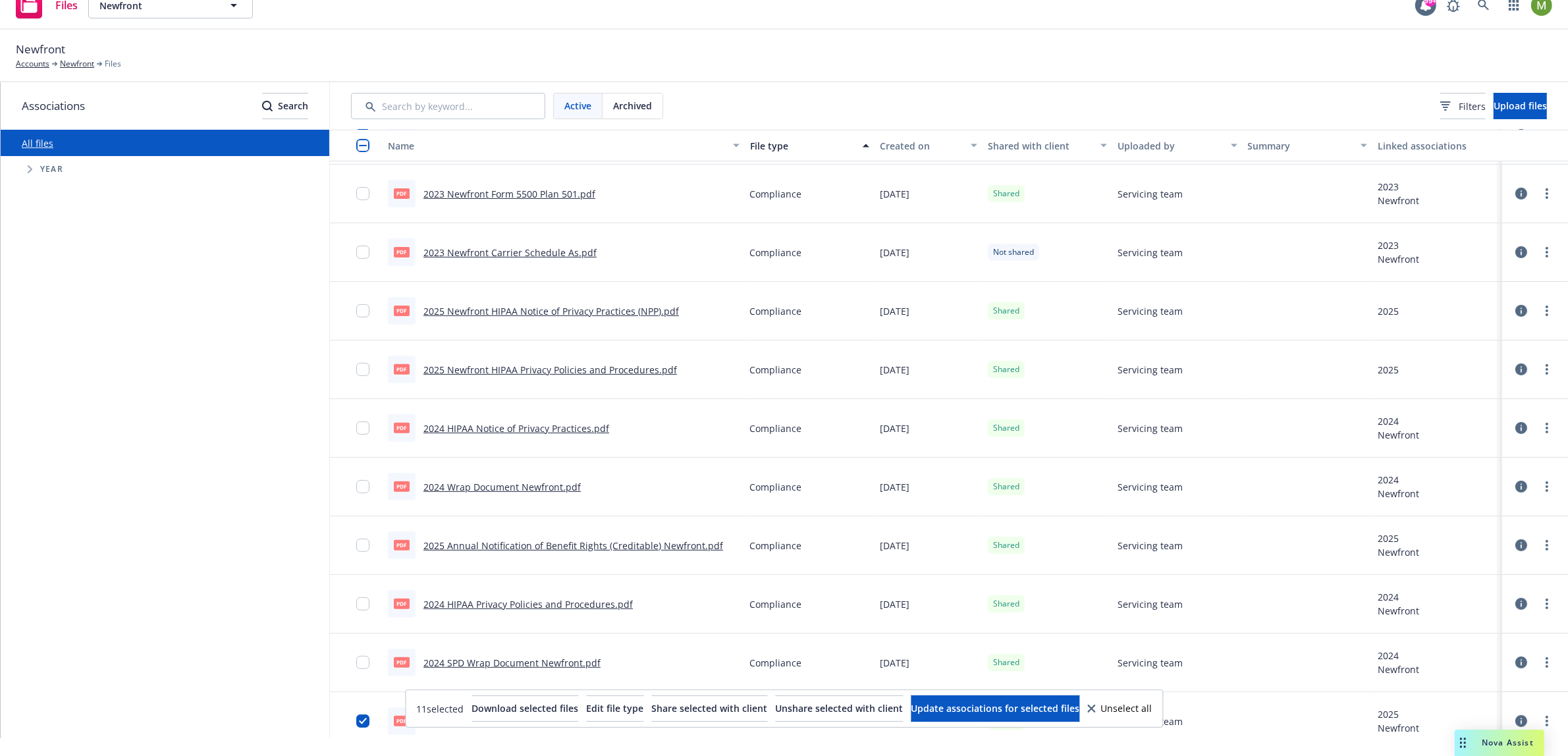
scroll to position [578, 0]
click at [1494, 738] on span "Nova Assist" at bounding box center [1508, 742] width 52 height 11
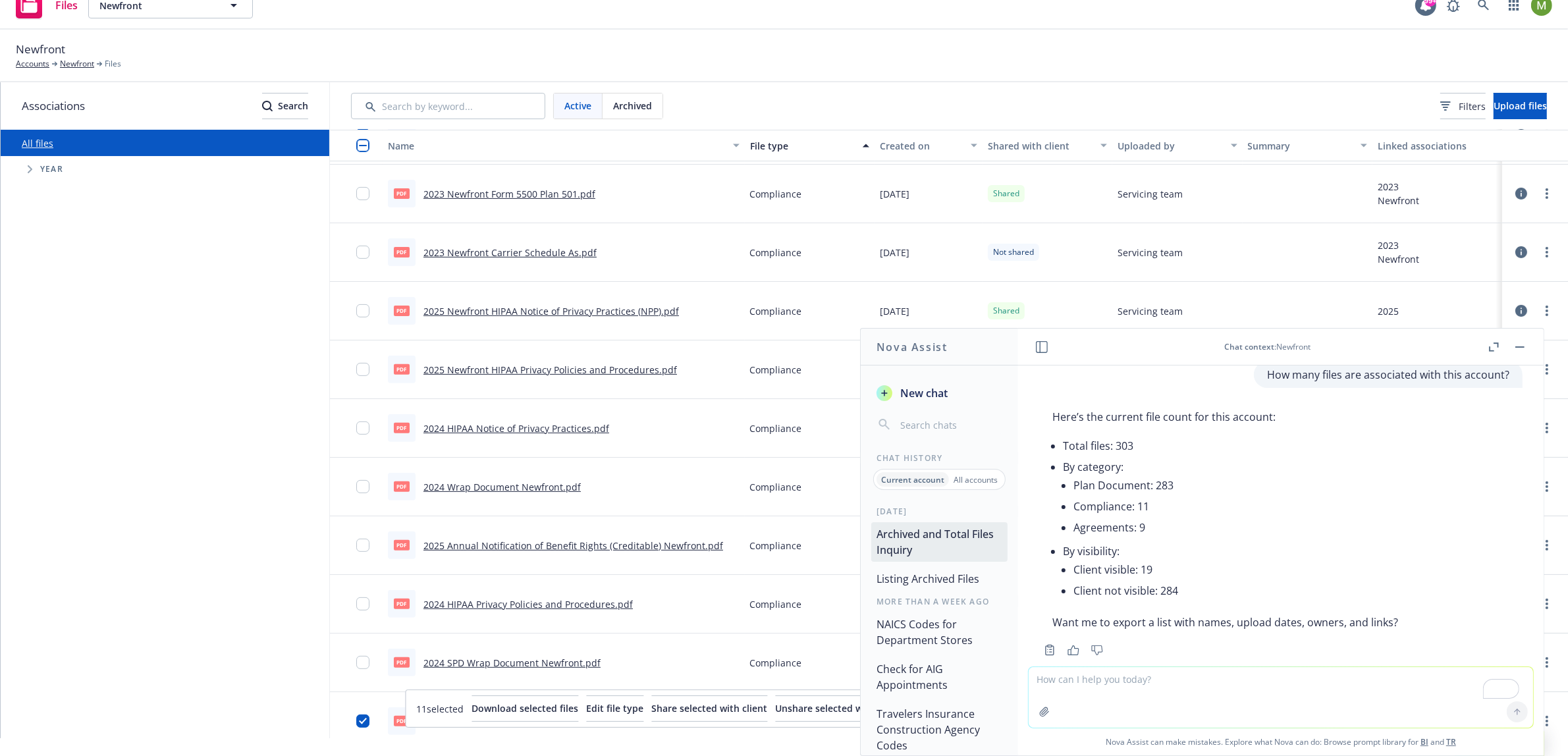
scroll to position [301, 0]
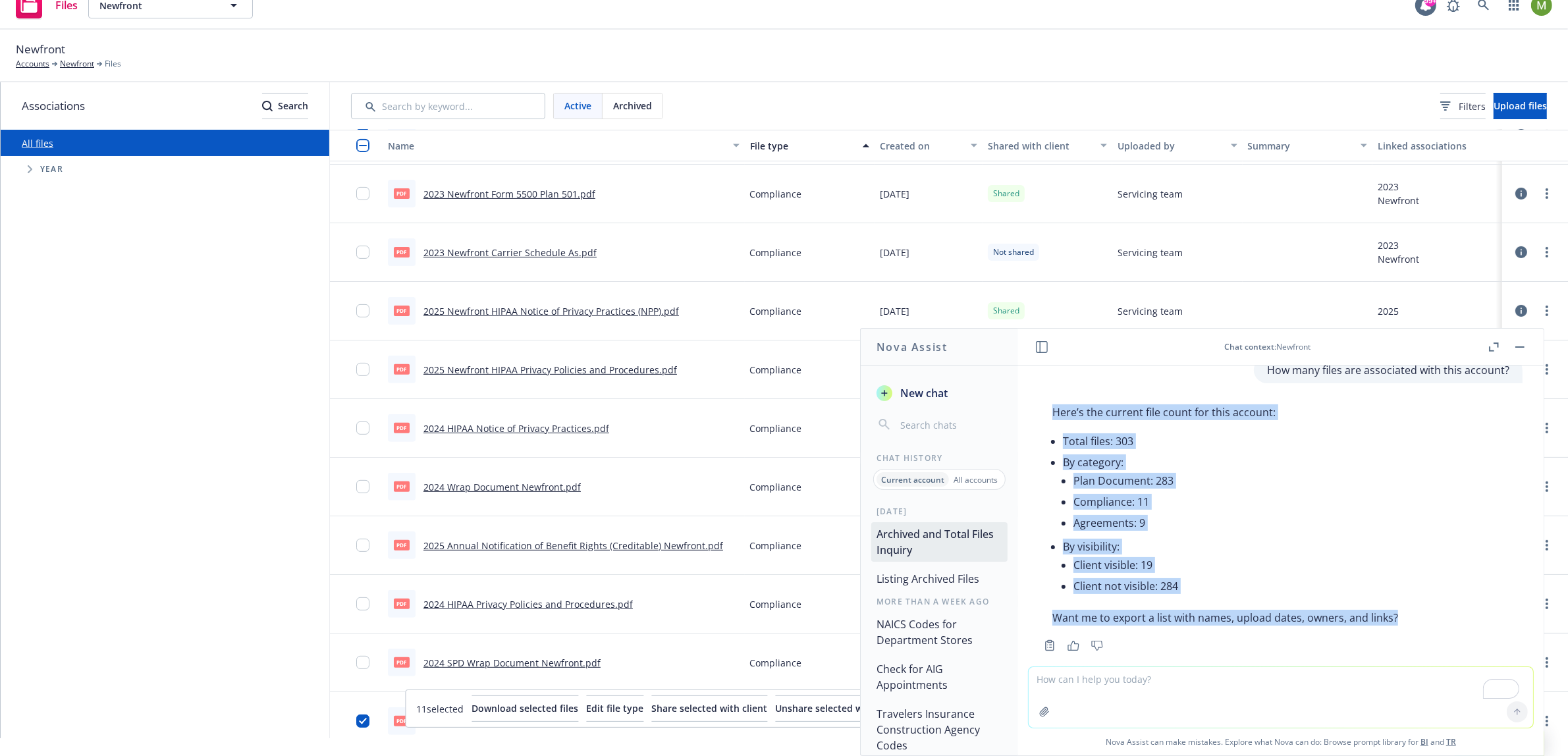
drag, startPoint x: 1398, startPoint y: 601, endPoint x: 1050, endPoint y: 400, distance: 401.9
click at [1050, 400] on div "Here’s the current file count for this account: Total files: 303 By category: P…" at bounding box center [1225, 515] width 372 height 232
copy div "Here’s the current file count for this account: Total files: 303 By category: P…"
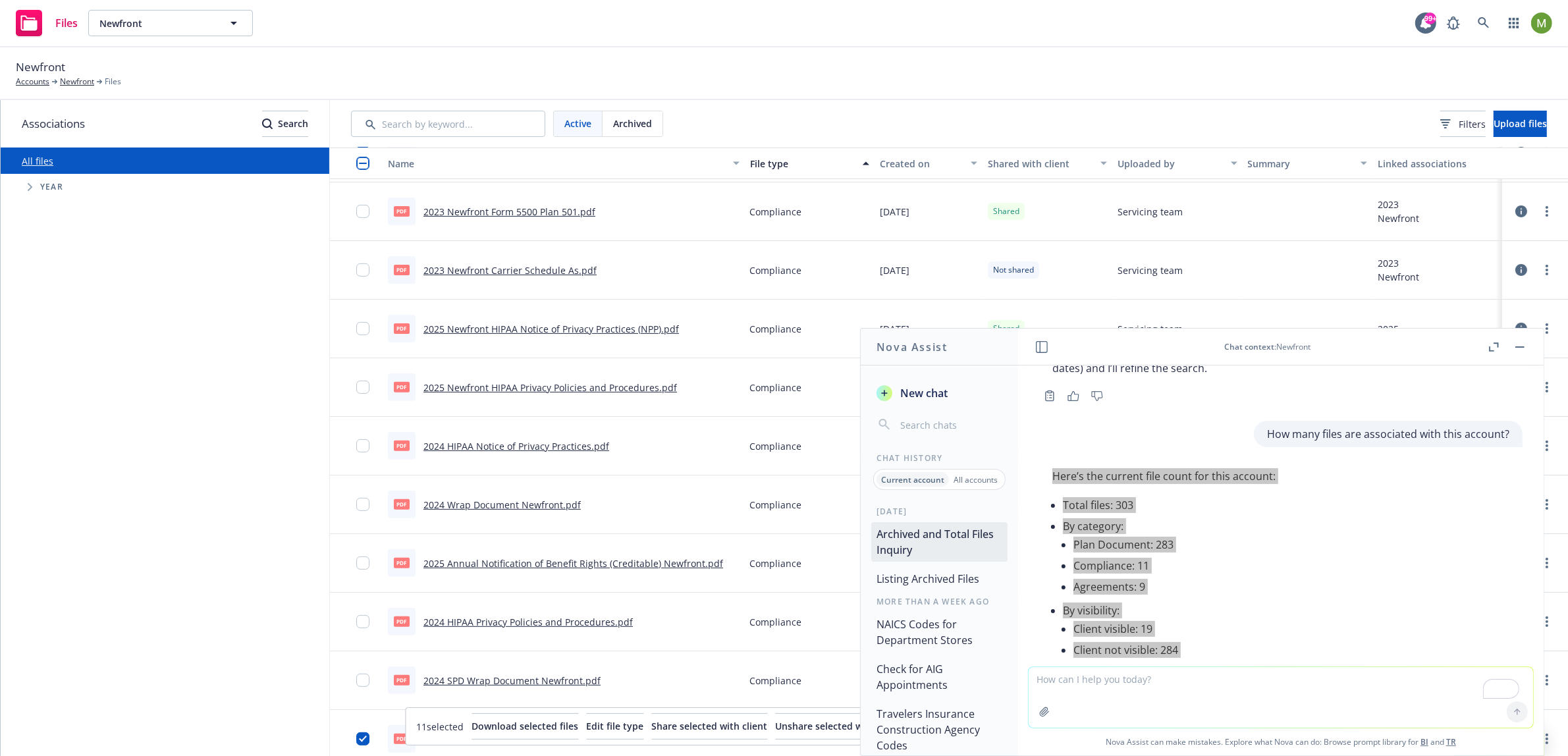
scroll to position [0, 12]
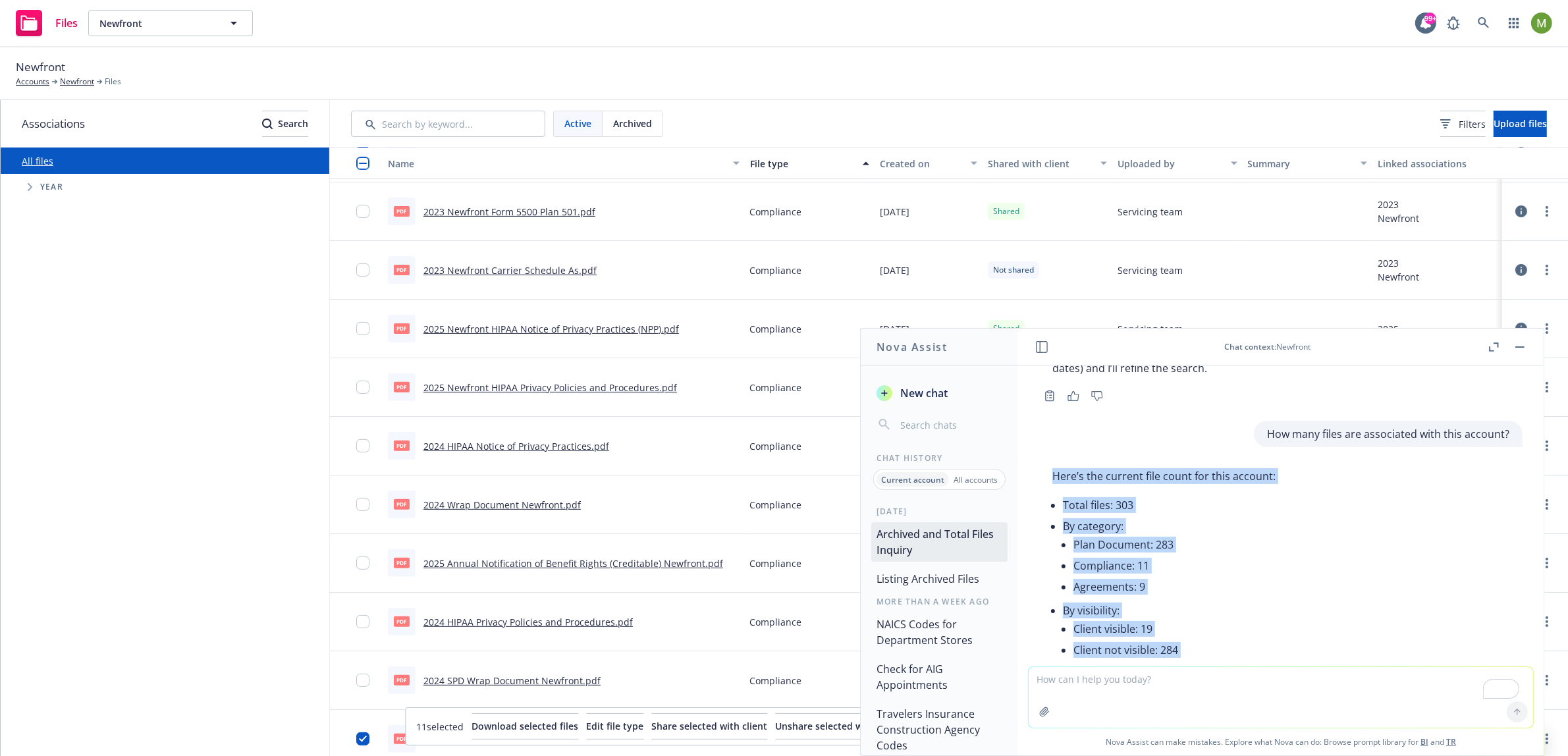
click at [1519, 346] on icon "button" at bounding box center [1519, 347] width 9 height 1
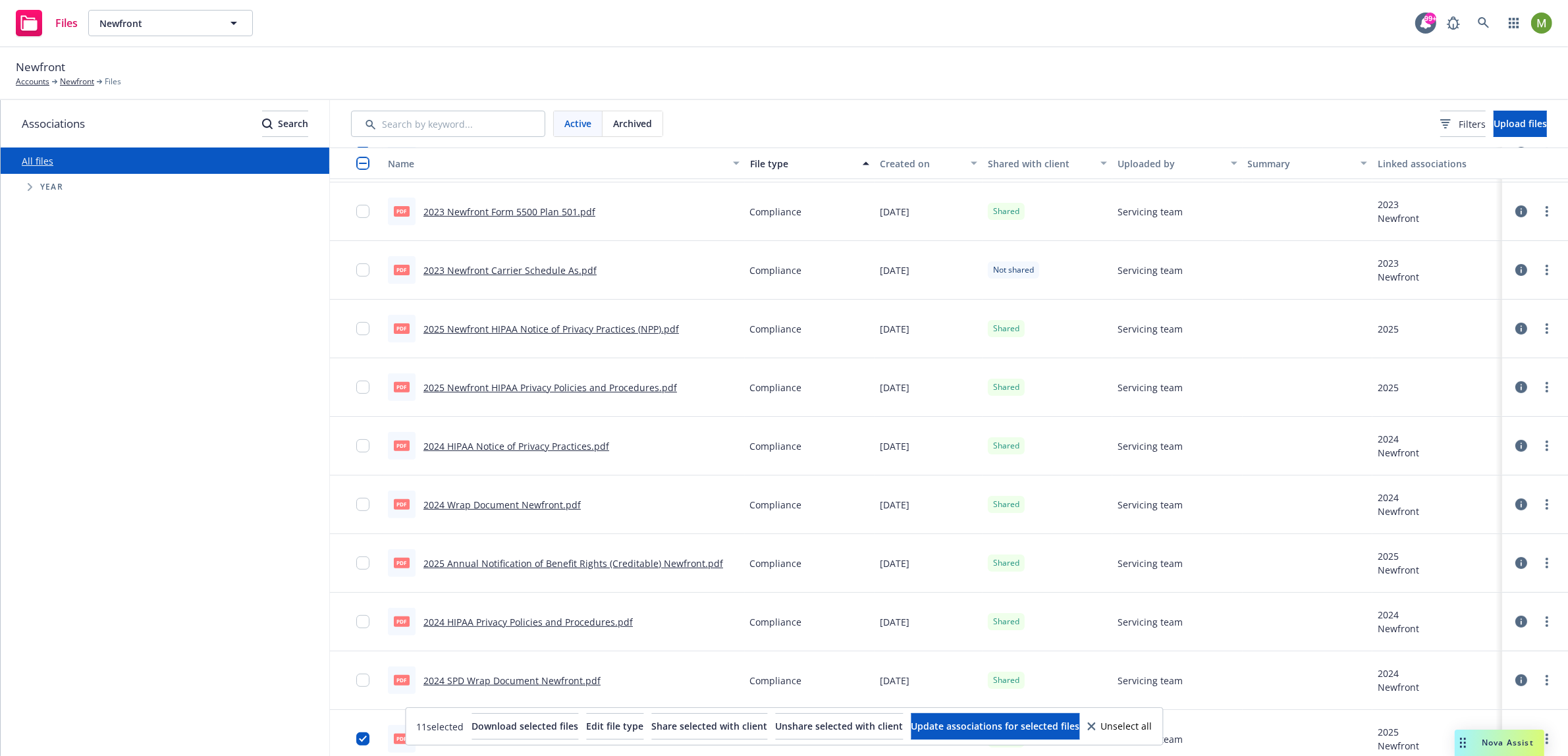
click at [621, 122] on span "Archived" at bounding box center [632, 124] width 39 height 14
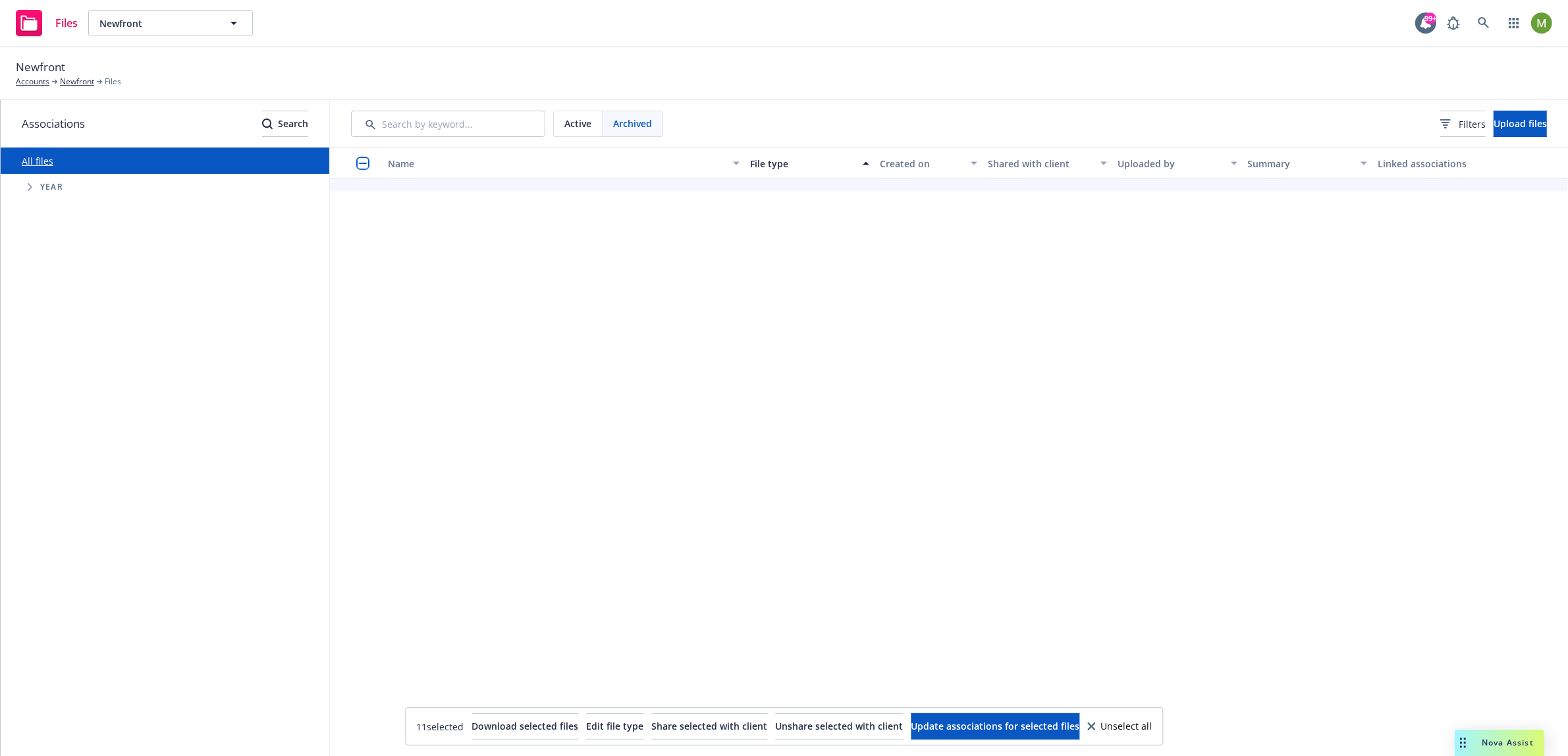
scroll to position [0, 0]
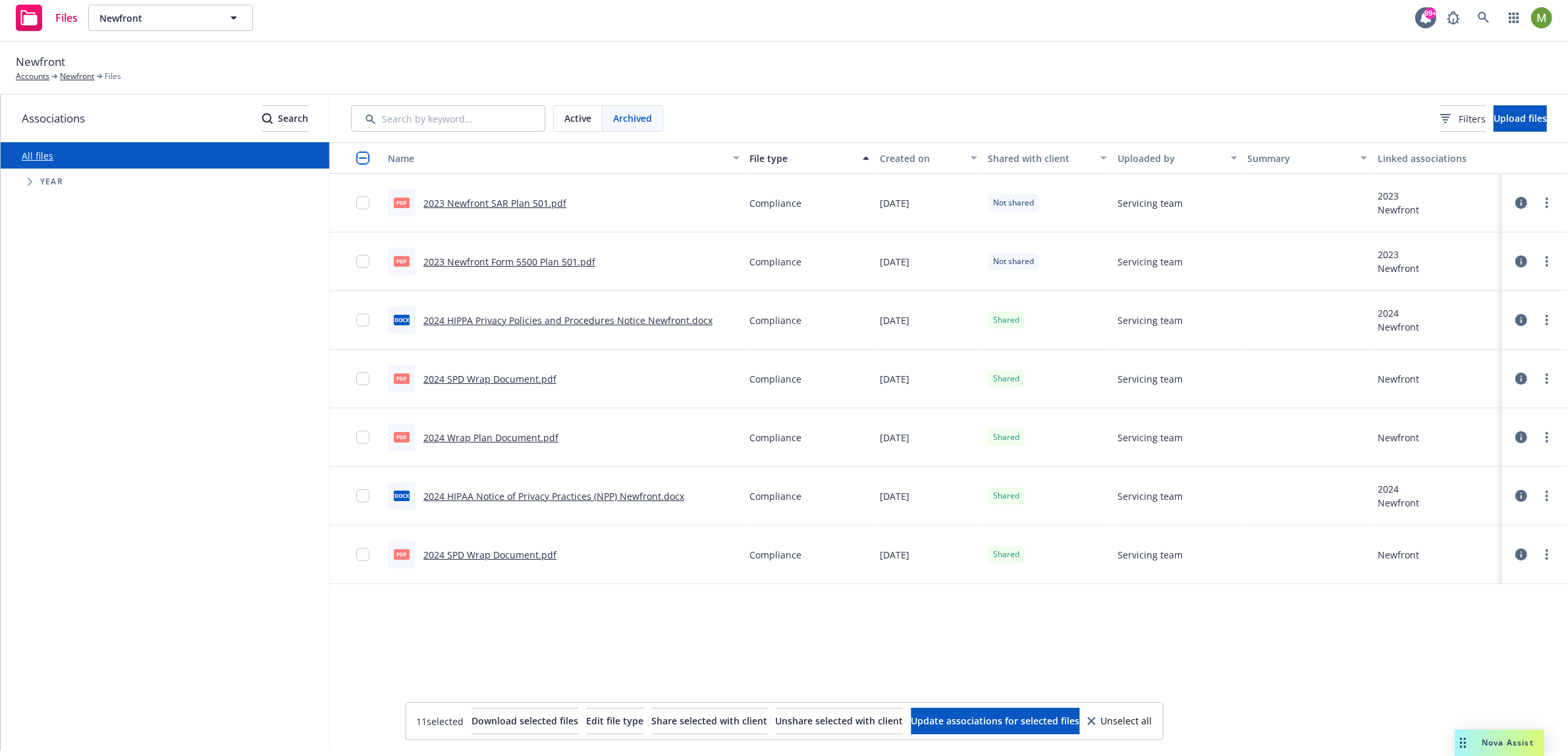
click at [351, 163] on button "button" at bounding box center [357, 158] width 53 height 31
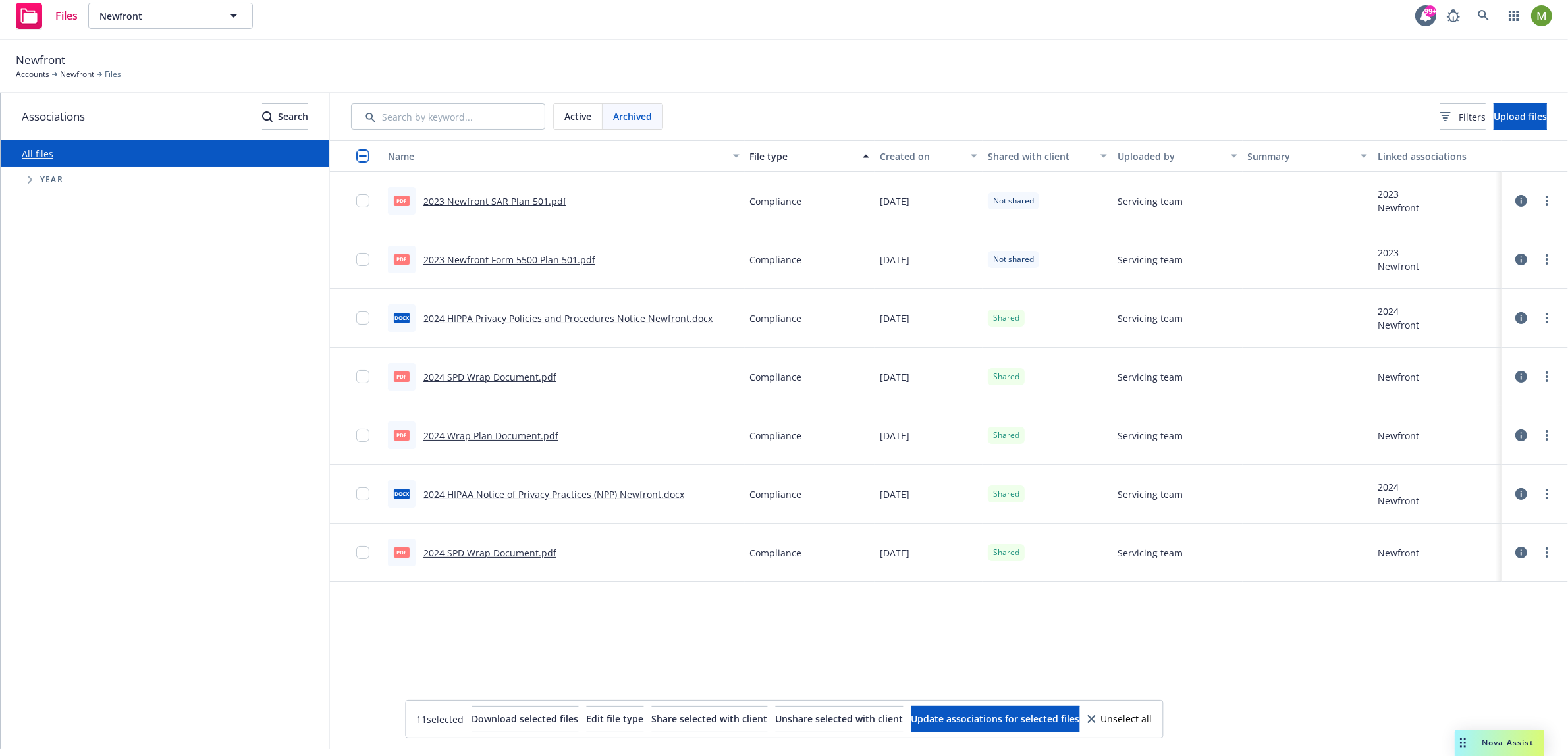
click at [357, 155] on input "checkbox" at bounding box center [363, 156] width 13 height 13
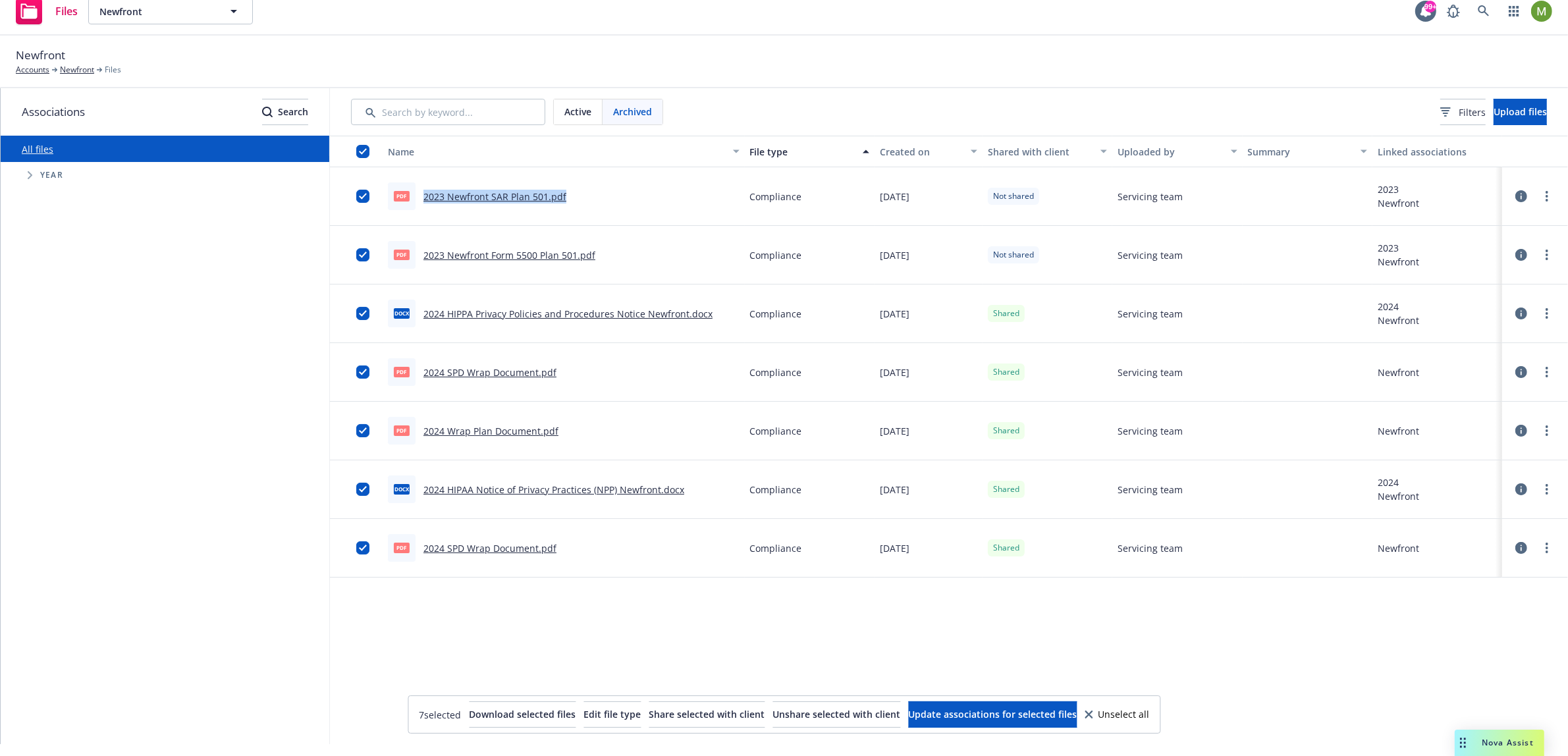
drag, startPoint x: 569, startPoint y: 201, endPoint x: 415, endPoint y: 201, distance: 154.0
click at [415, 201] on div "pdf 2023 Newfront SAR Plan 501.pdf" at bounding box center [564, 197] width 362 height 58
copy link "2023 Newfront SAR Plan 501.pdf"
drag, startPoint x: 617, startPoint y: 258, endPoint x: 418, endPoint y: 260, distance: 199.0
click at [418, 260] on div "pdf 2023 Newfront Form 5500 Plan 501.pdf" at bounding box center [564, 255] width 362 height 58
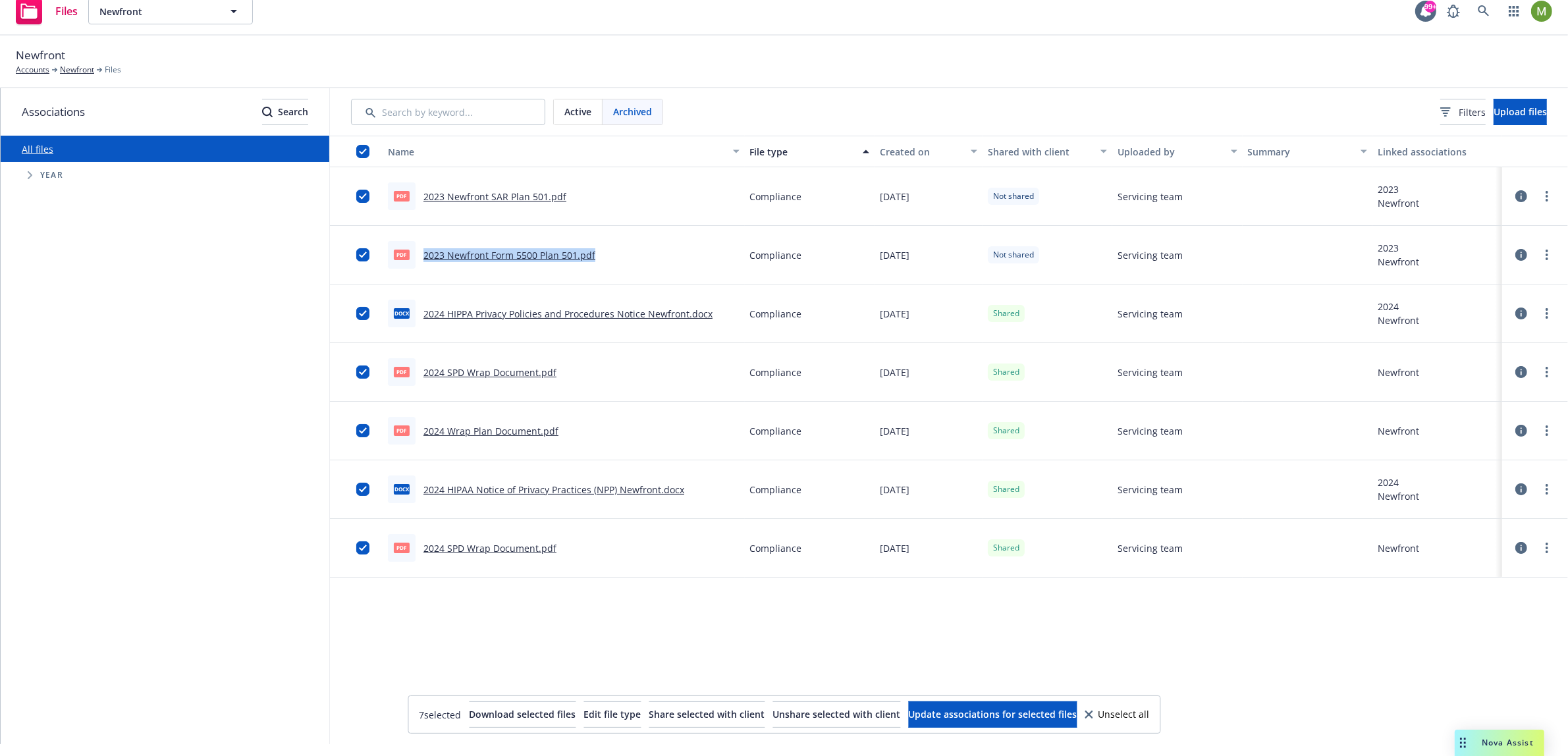
copy link "2023 Newfront Form 5500 Plan 501.pdf"
drag, startPoint x: 698, startPoint y: 312, endPoint x: 413, endPoint y: 314, distance: 285.0
click at [413, 314] on div "docx 2024 HIPPA Privacy Policies and Procedures Notice Newfront.docx" at bounding box center [550, 313] width 325 height 28
copy link "2024 HIPPA Privacy Policies and Procedures Notice Newfront.docx"
drag, startPoint x: 589, startPoint y: 376, endPoint x: 417, endPoint y: 375, distance: 172.0
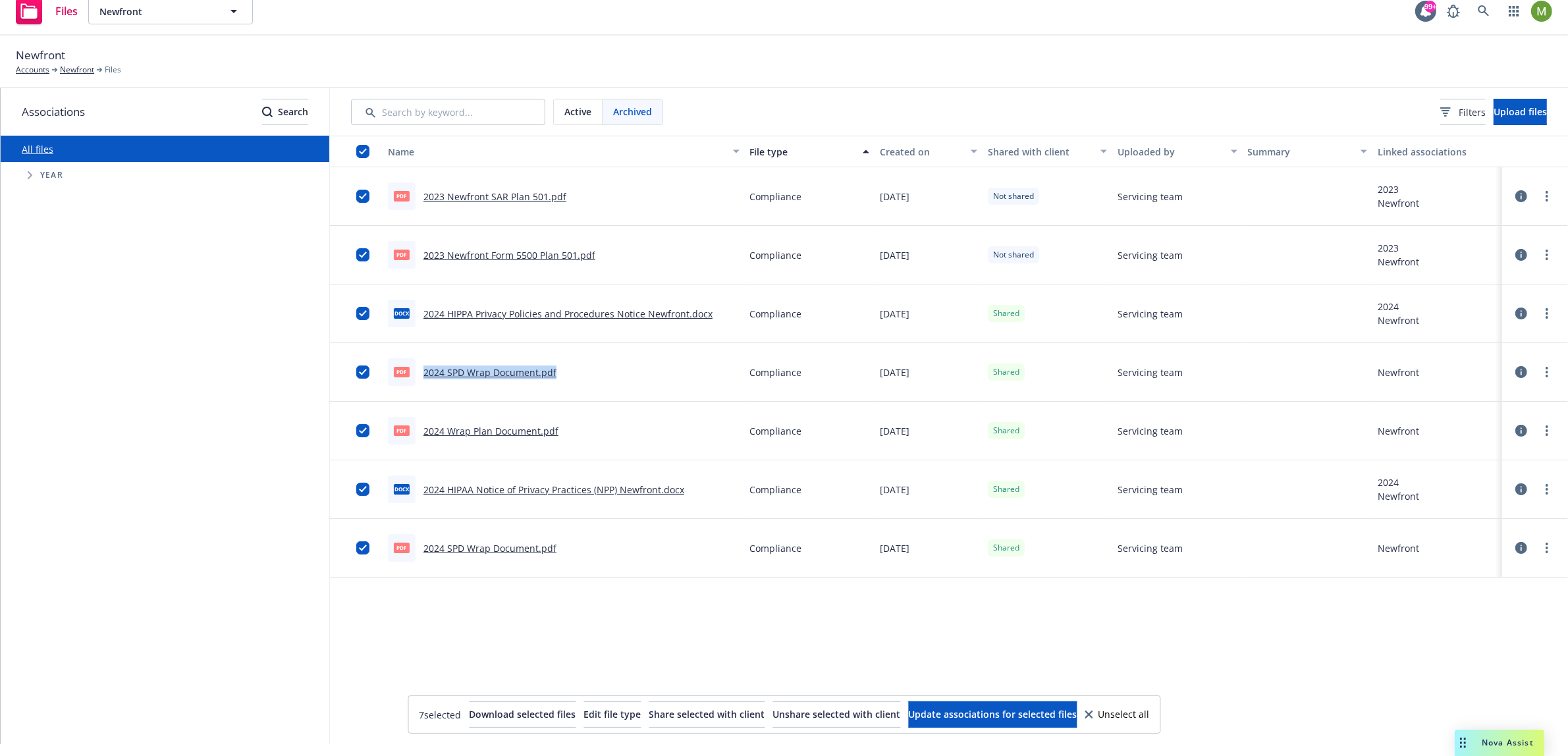
click at [417, 375] on div "pdf 2024 SPD Wrap Document.pdf" at bounding box center [564, 372] width 362 height 58
drag, startPoint x: 572, startPoint y: 433, endPoint x: 415, endPoint y: 434, distance: 157.0
click at [415, 434] on div "pdf 2024 Wrap Plan Document.pdf" at bounding box center [564, 431] width 362 height 58
drag, startPoint x: 683, startPoint y: 492, endPoint x: 416, endPoint y: 490, distance: 267.0
click at [416, 491] on div "docx 2024 HIPAA Notice of Privacy Practices (NPP) Newfront.docx" at bounding box center [564, 489] width 362 height 58
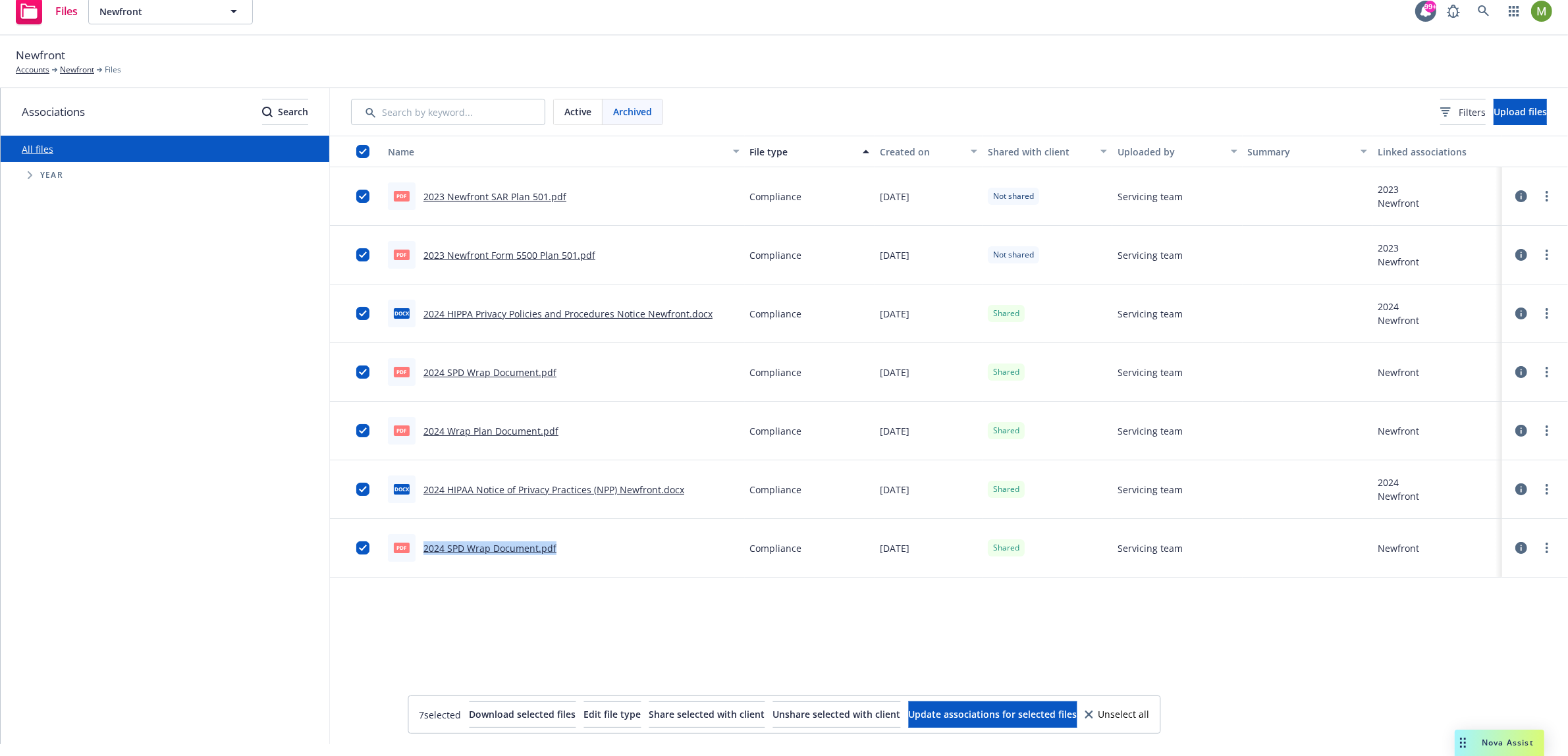
drag, startPoint x: 560, startPoint y: 552, endPoint x: 415, endPoint y: 552, distance: 145.0
click at [415, 552] on div "pdf 2024 SPD Wrap Document.pdf" at bounding box center [564, 548] width 362 height 58
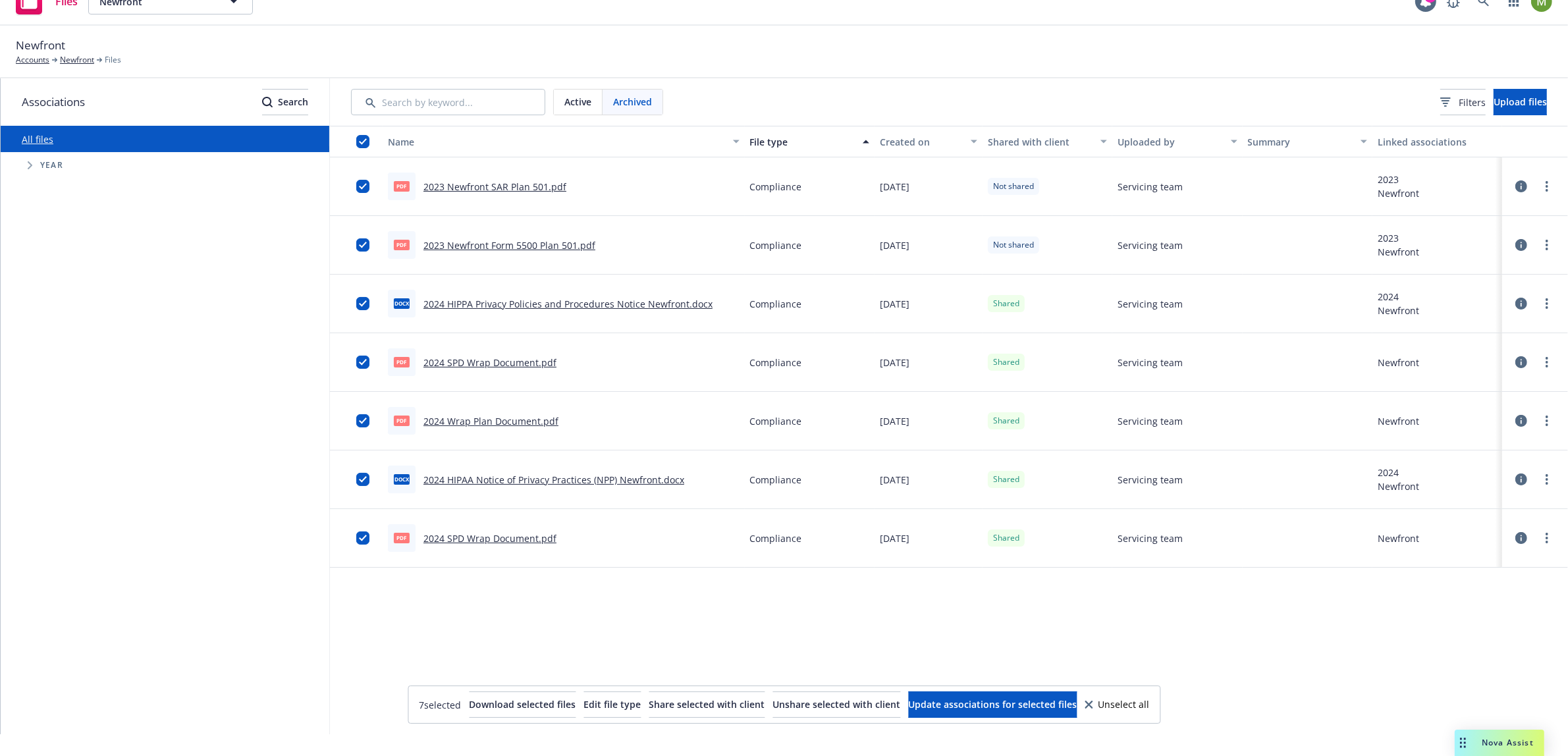
scroll to position [0, 8]
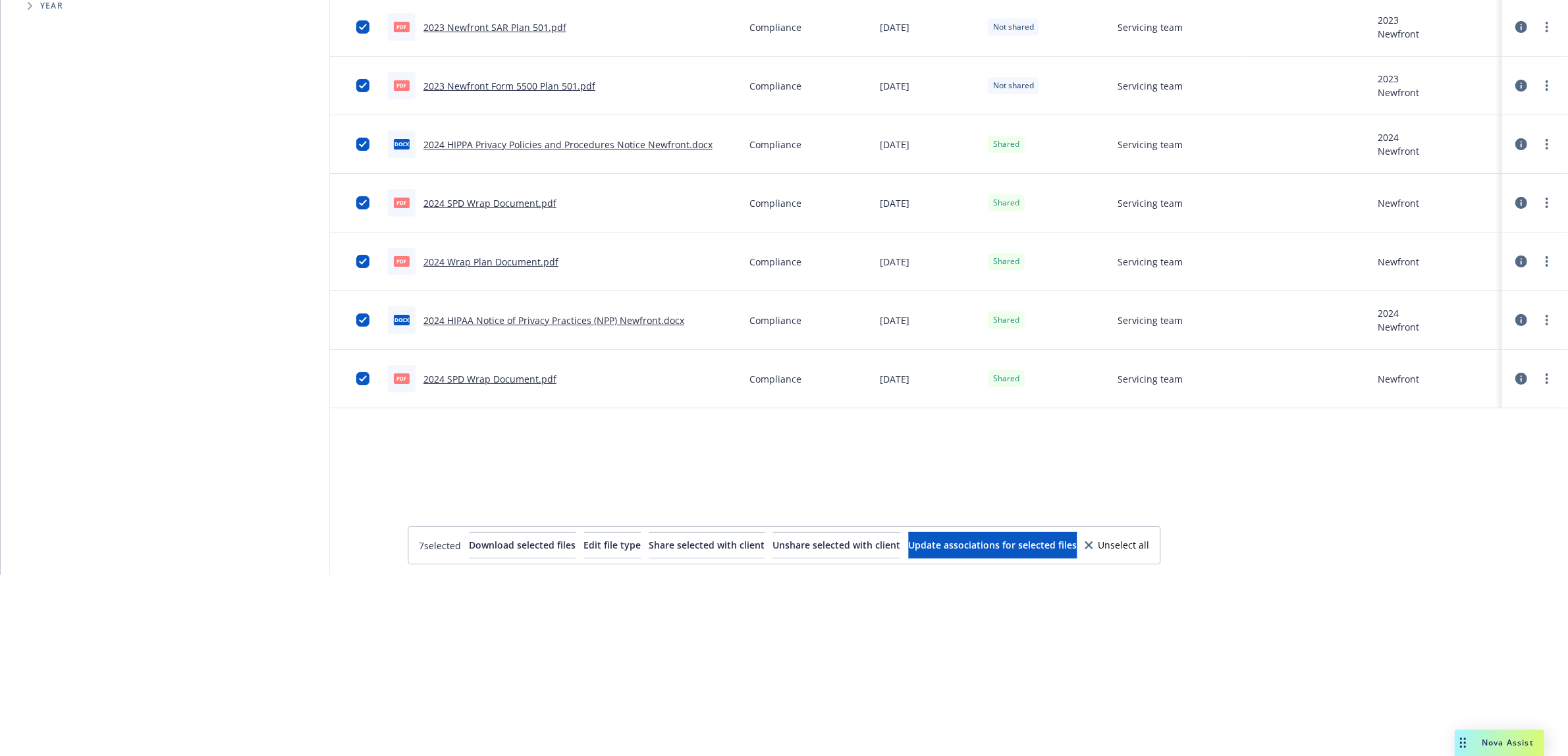
click at [760, 336] on div "Compliance" at bounding box center [810, 320] width 130 height 58
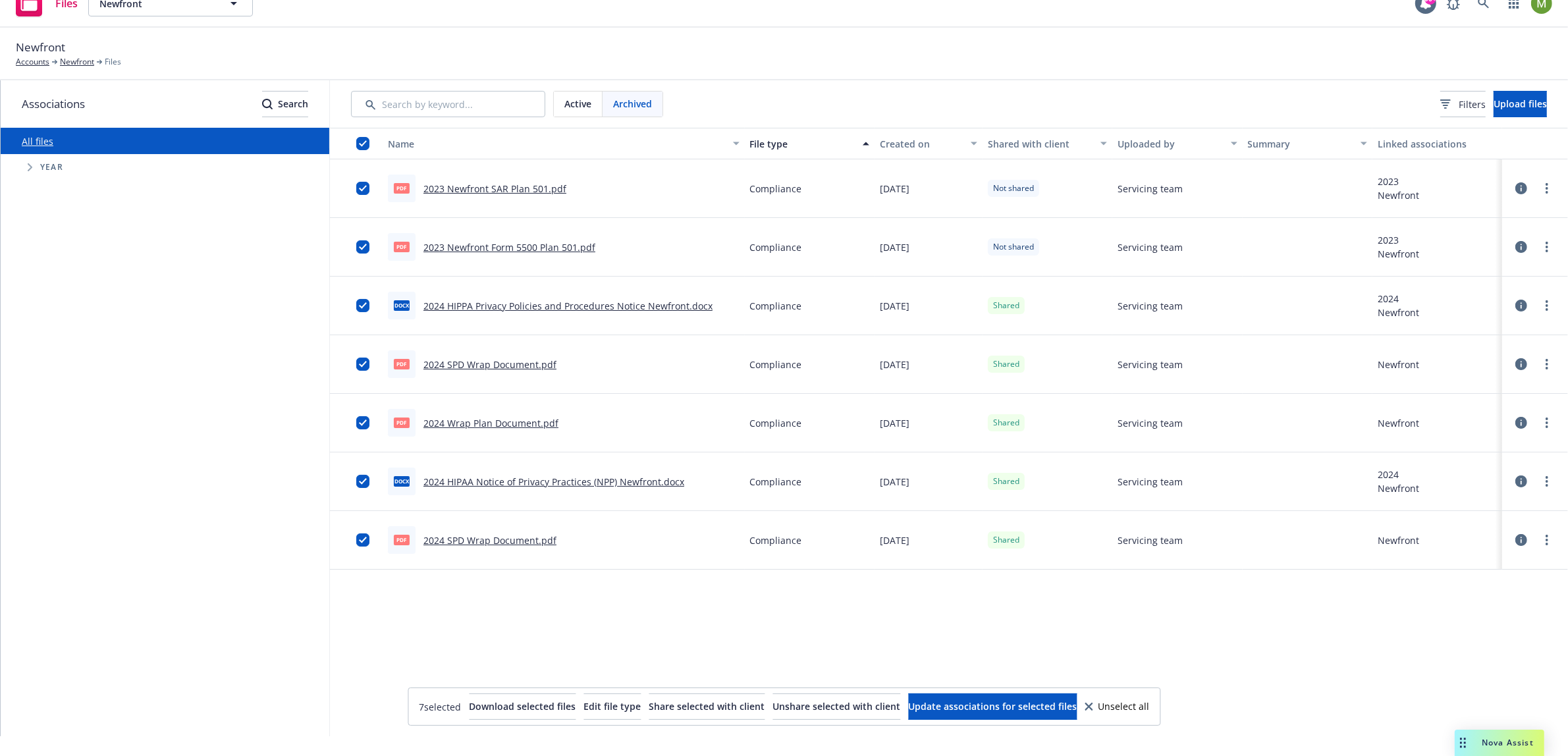
scroll to position [6, 8]
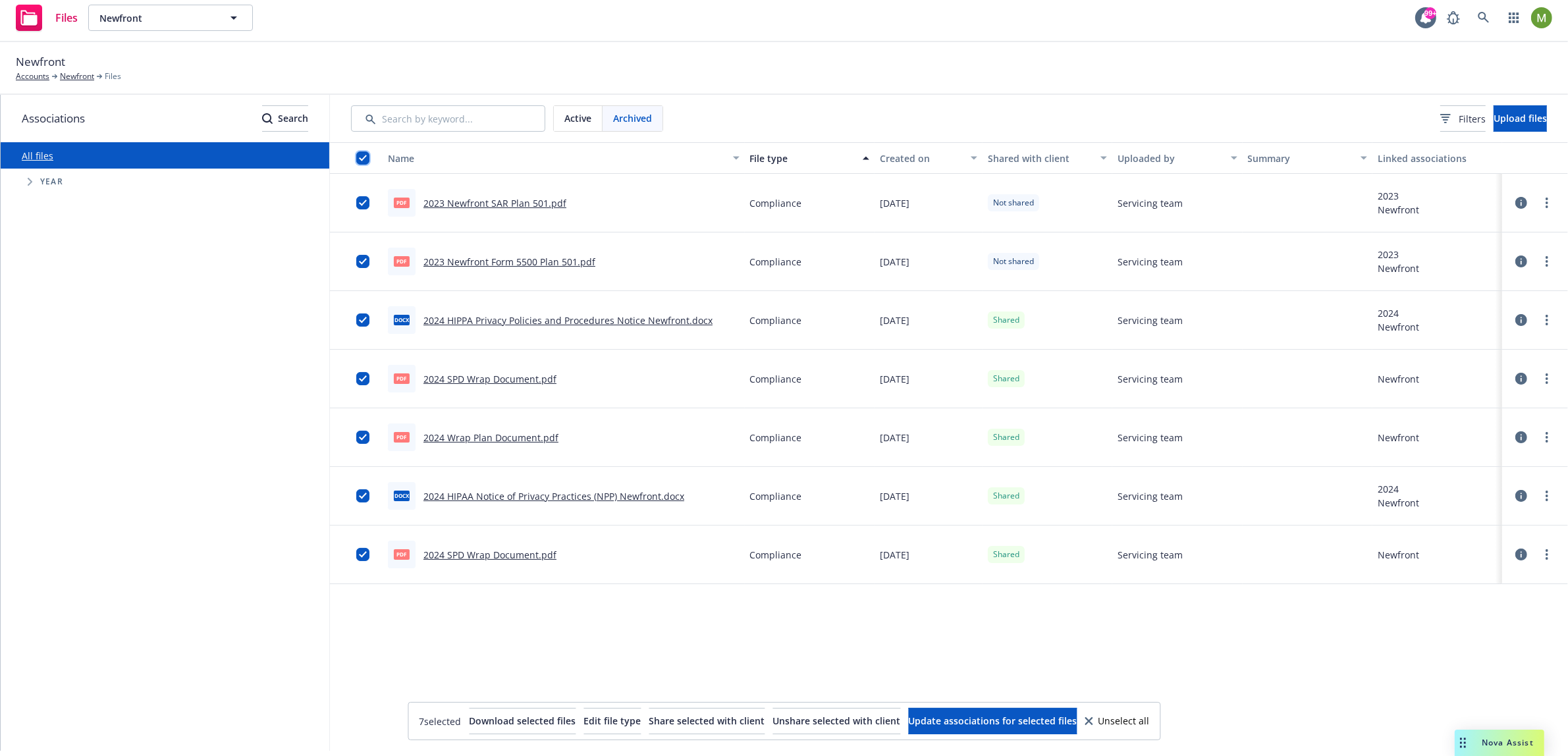
click at [357, 160] on input "checkbox" at bounding box center [363, 158] width 13 height 13
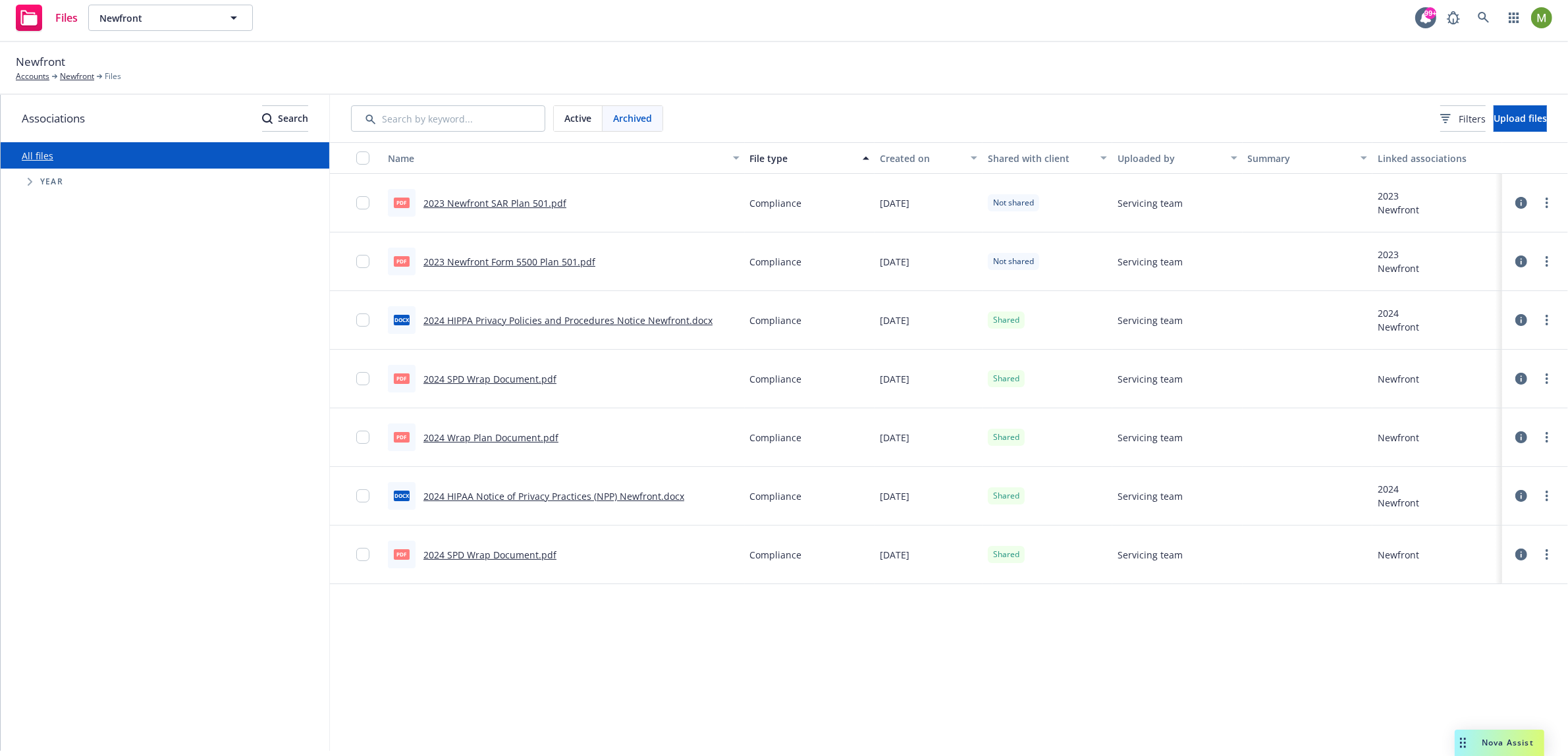
click at [574, 111] on span "Active" at bounding box center [578, 118] width 27 height 14
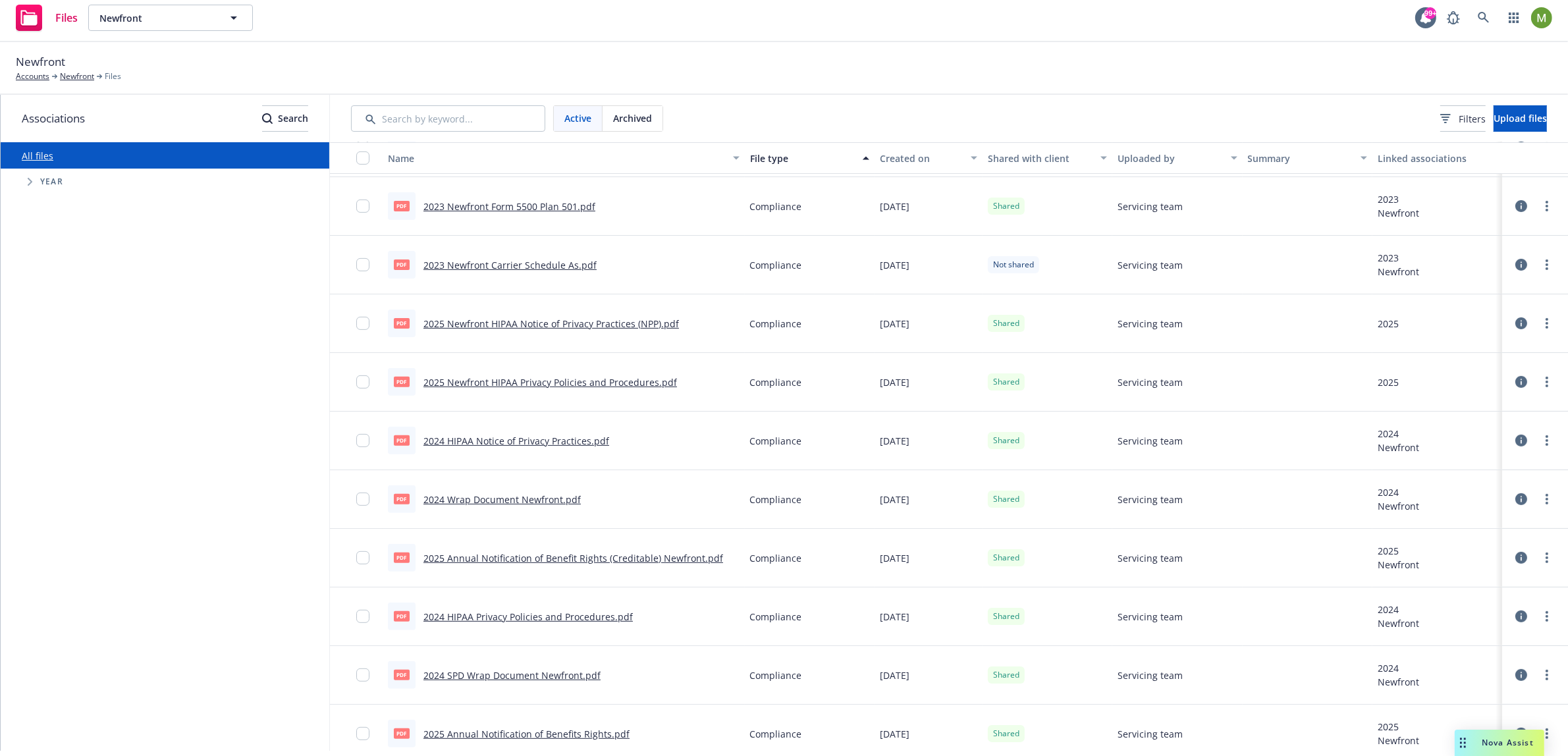
scroll to position [578, 0]
click at [1503, 748] on span "Nova Assist" at bounding box center [1508, 742] width 52 height 11
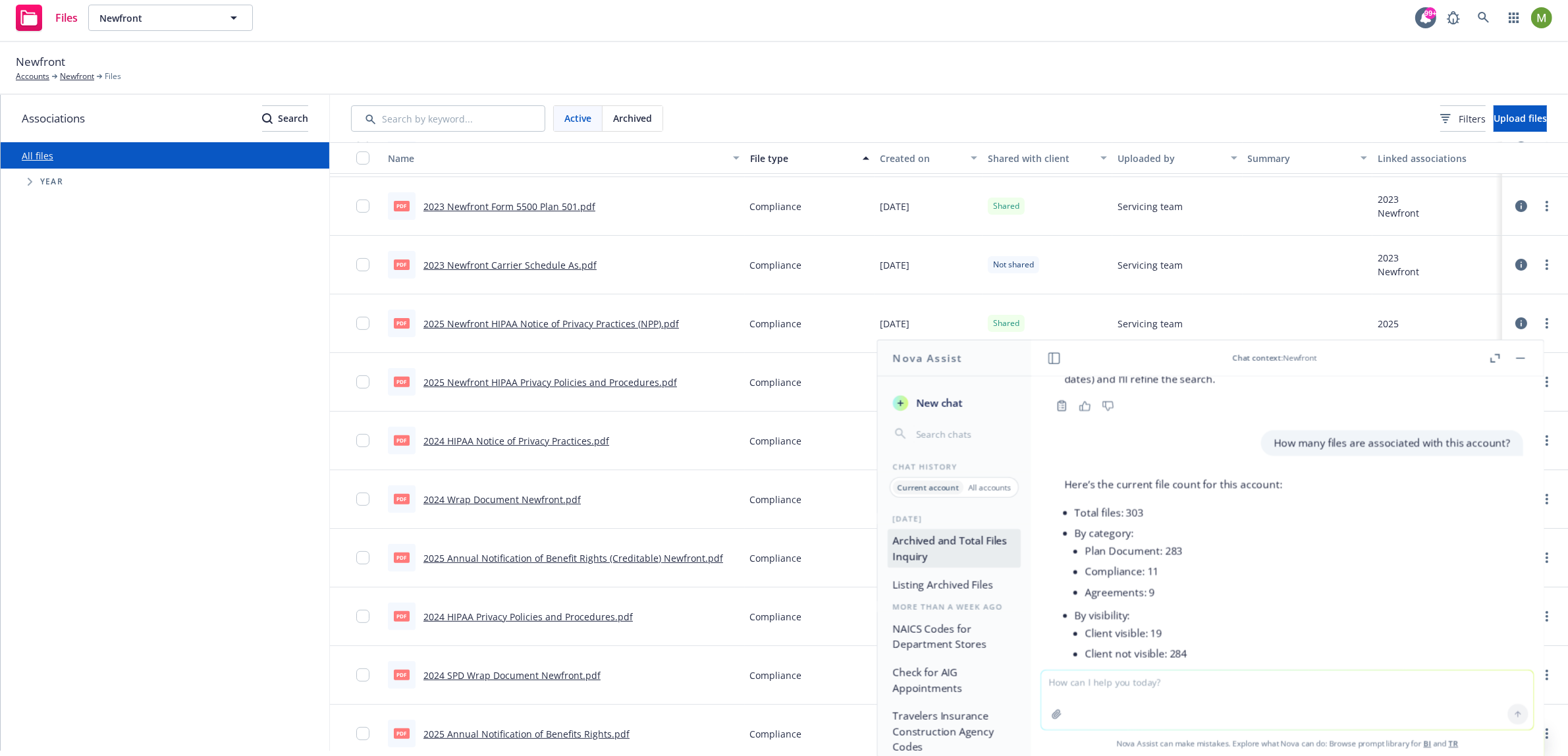
scroll to position [304, 0]
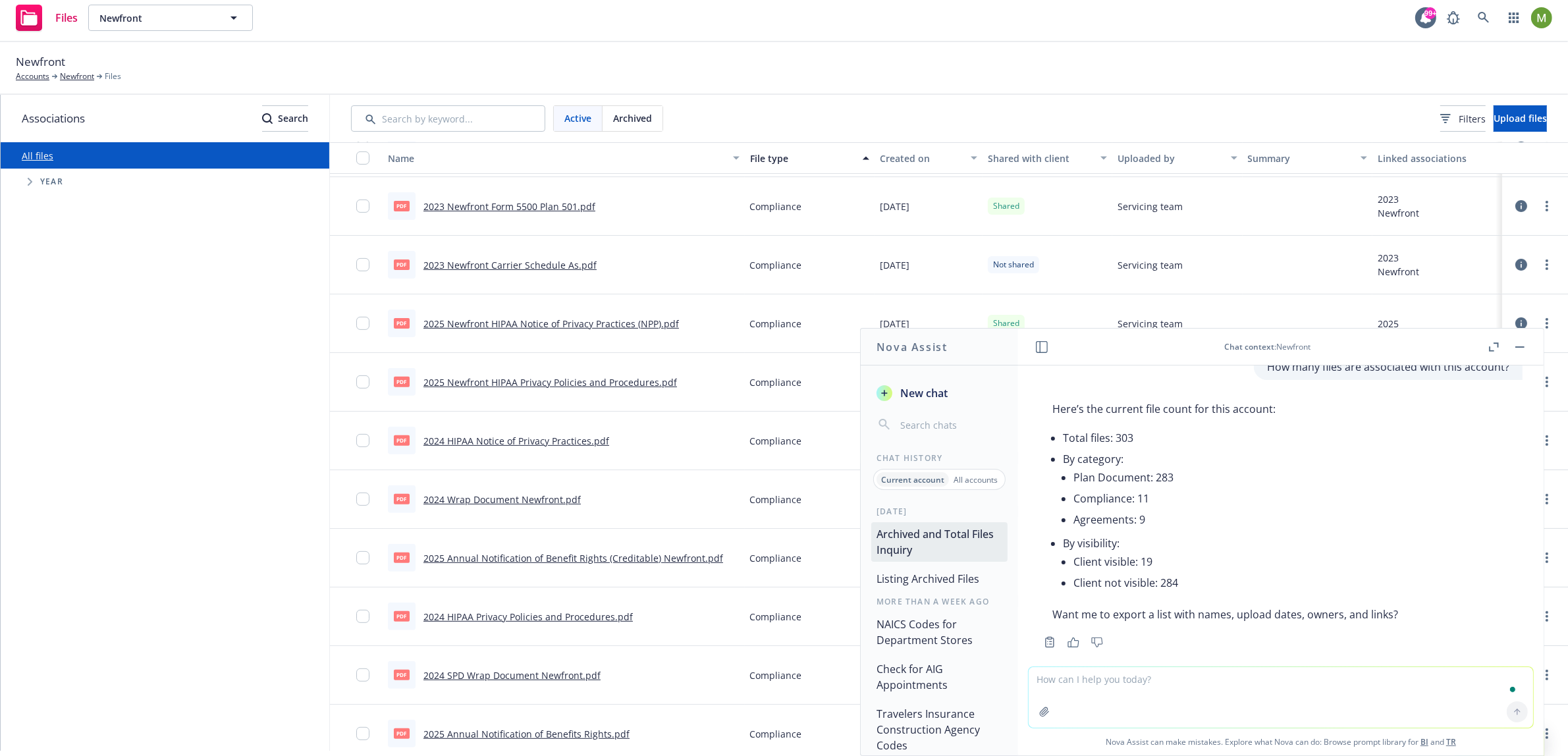
click at [924, 391] on span "New chat" at bounding box center [923, 393] width 50 height 16
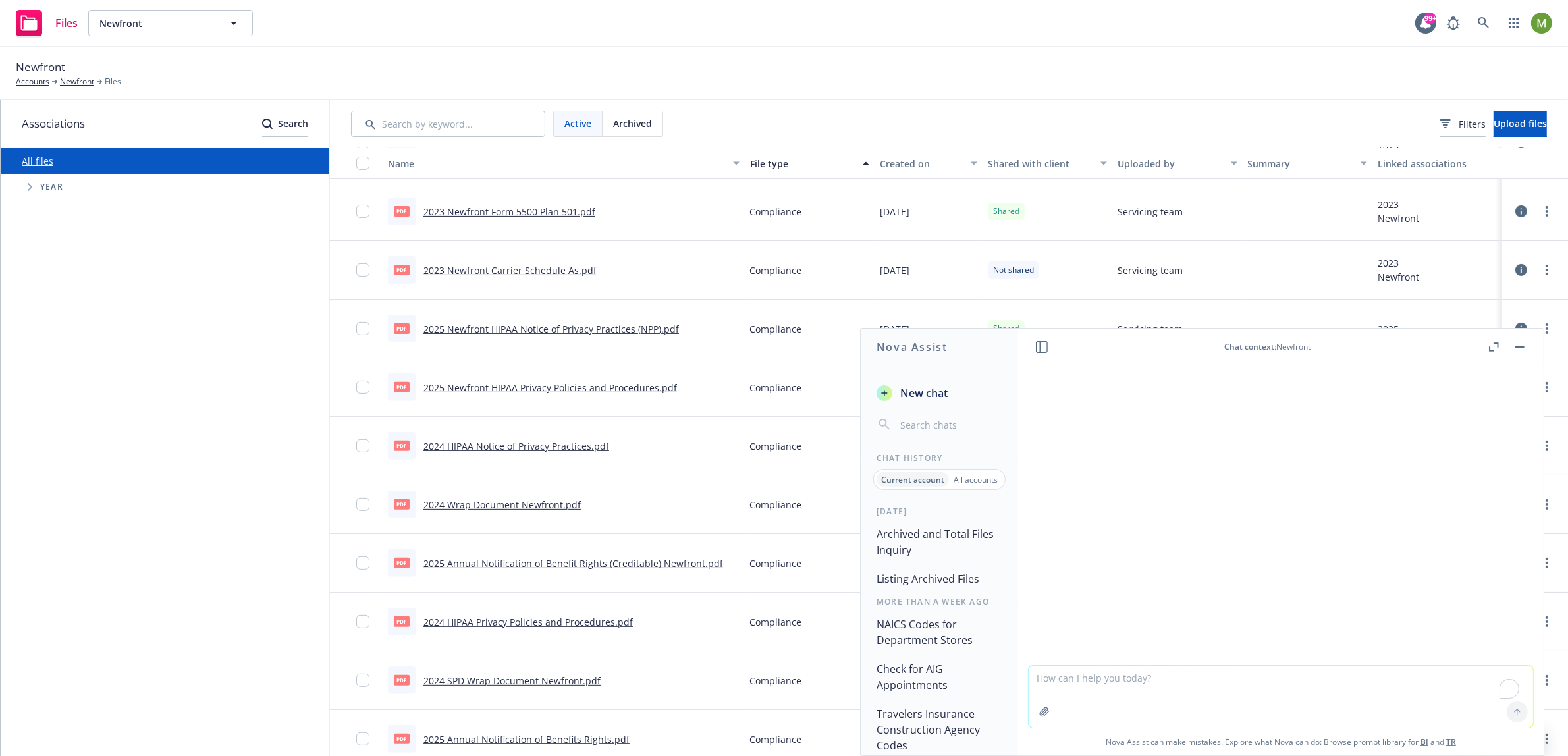
scroll to position [0, 0]
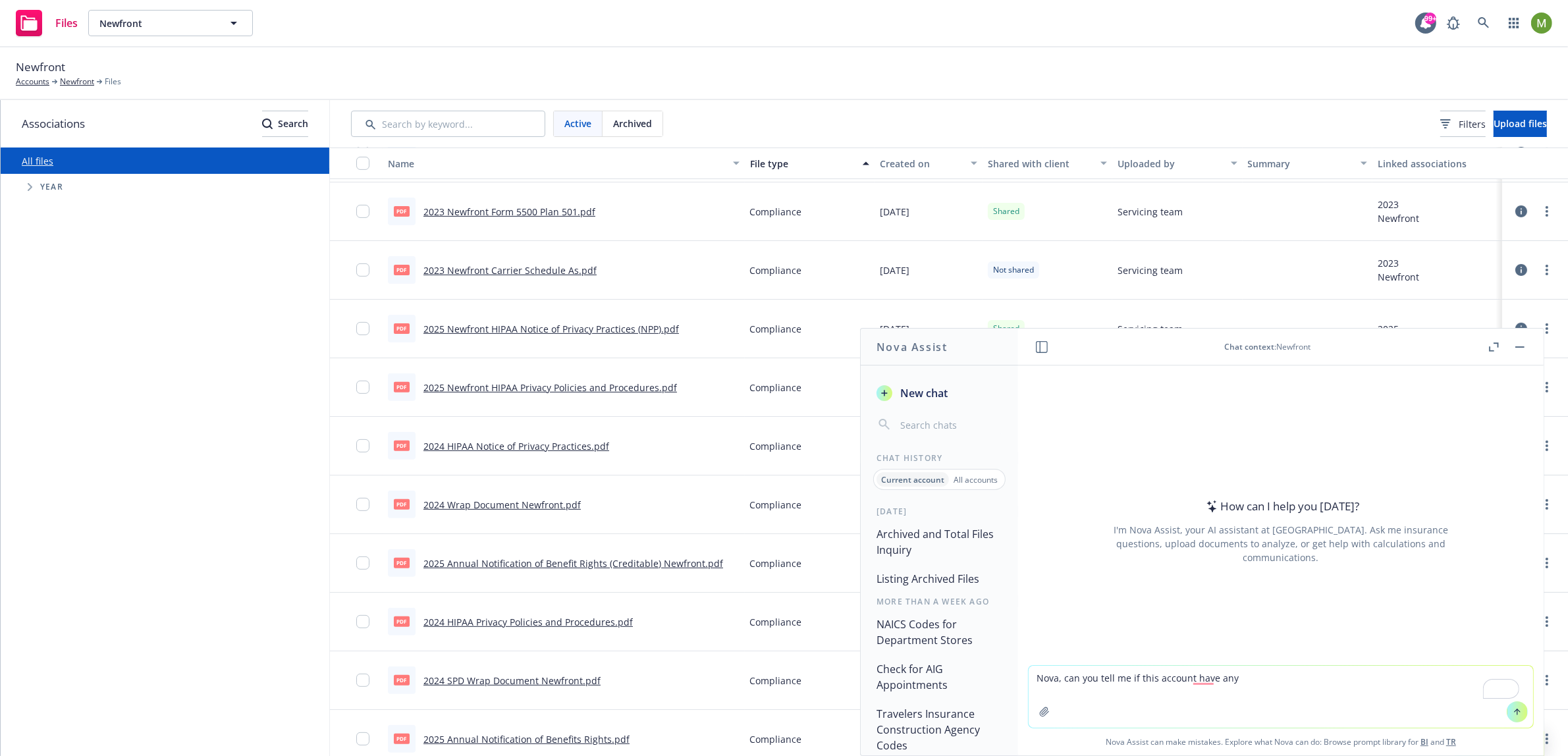
type textarea "Nova, can you tell me if this account have any"
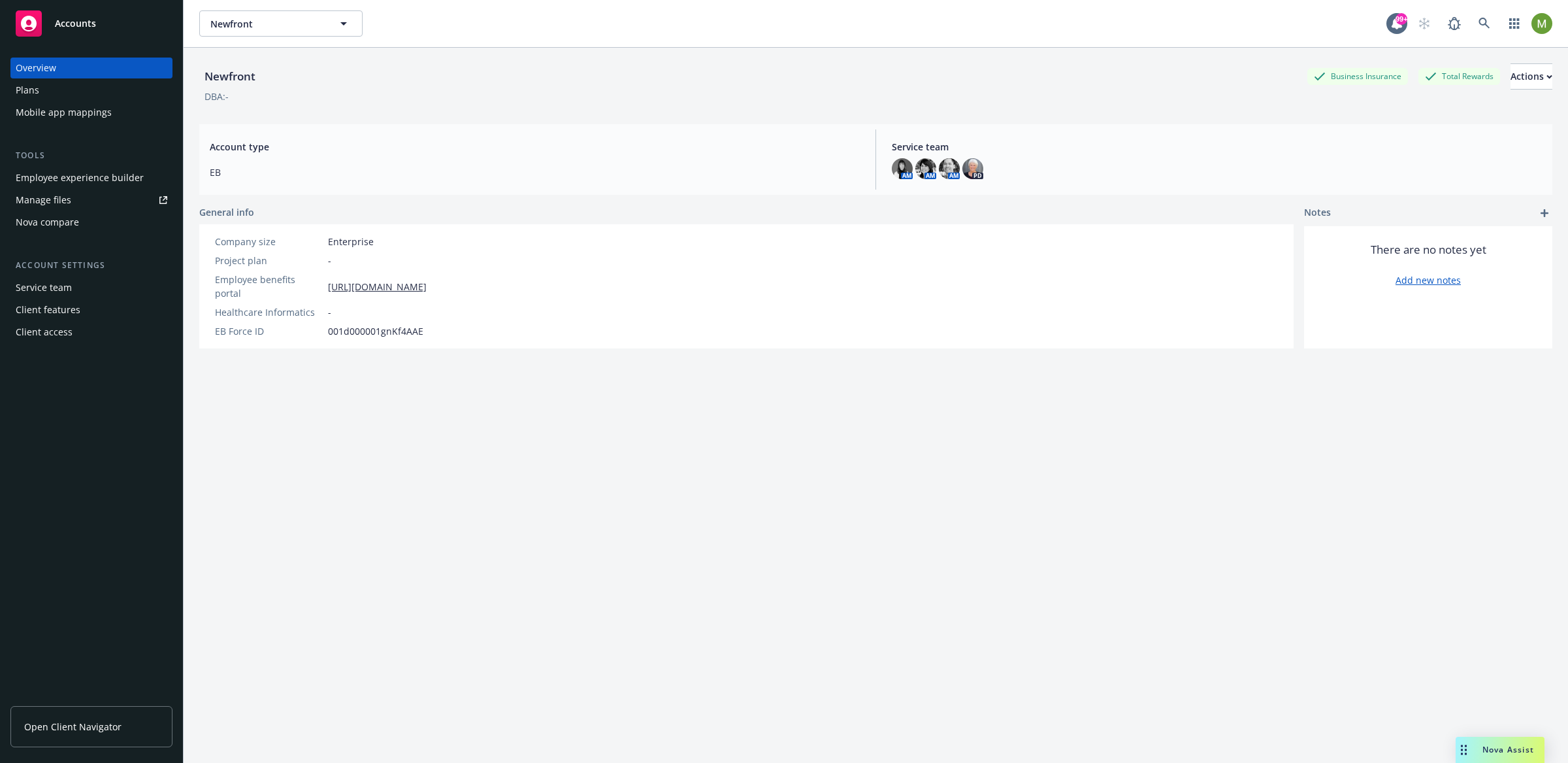
click at [56, 92] on div "Plans" at bounding box center [92, 90] width 152 height 21
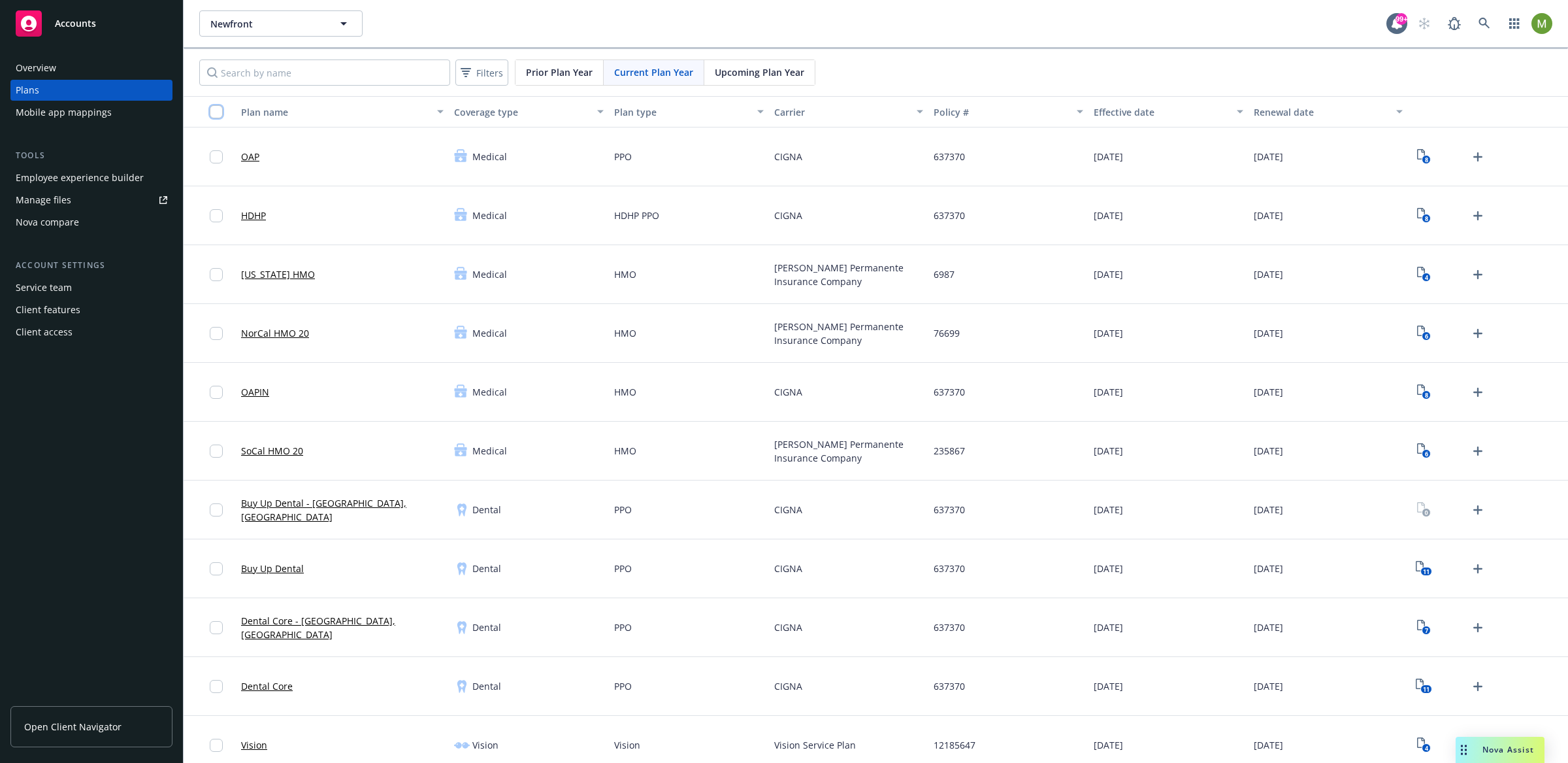
click at [217, 113] on input "checkbox" at bounding box center [216, 112] width 13 height 13
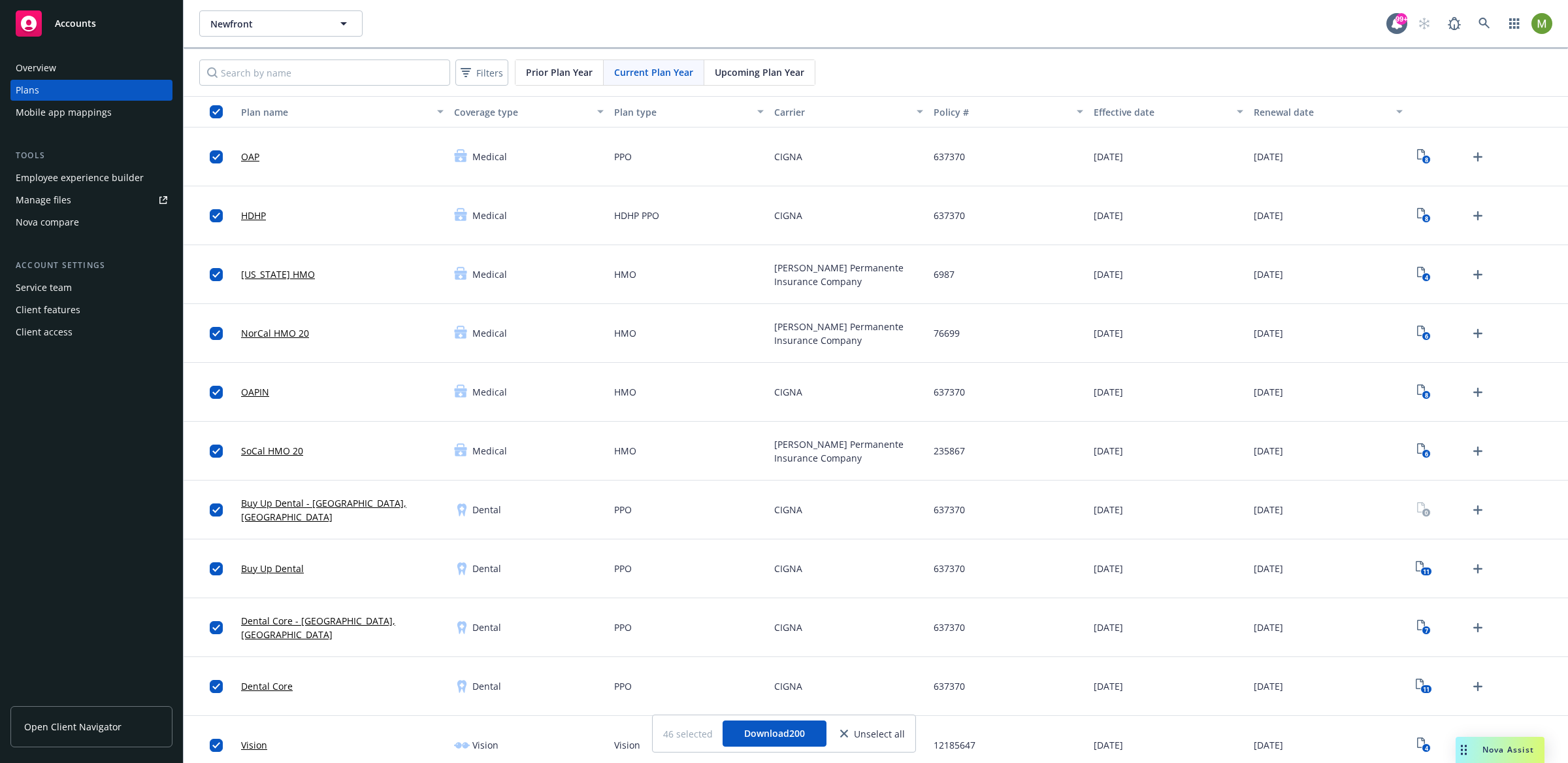
click at [547, 72] on span "Prior Plan Year" at bounding box center [559, 72] width 67 height 14
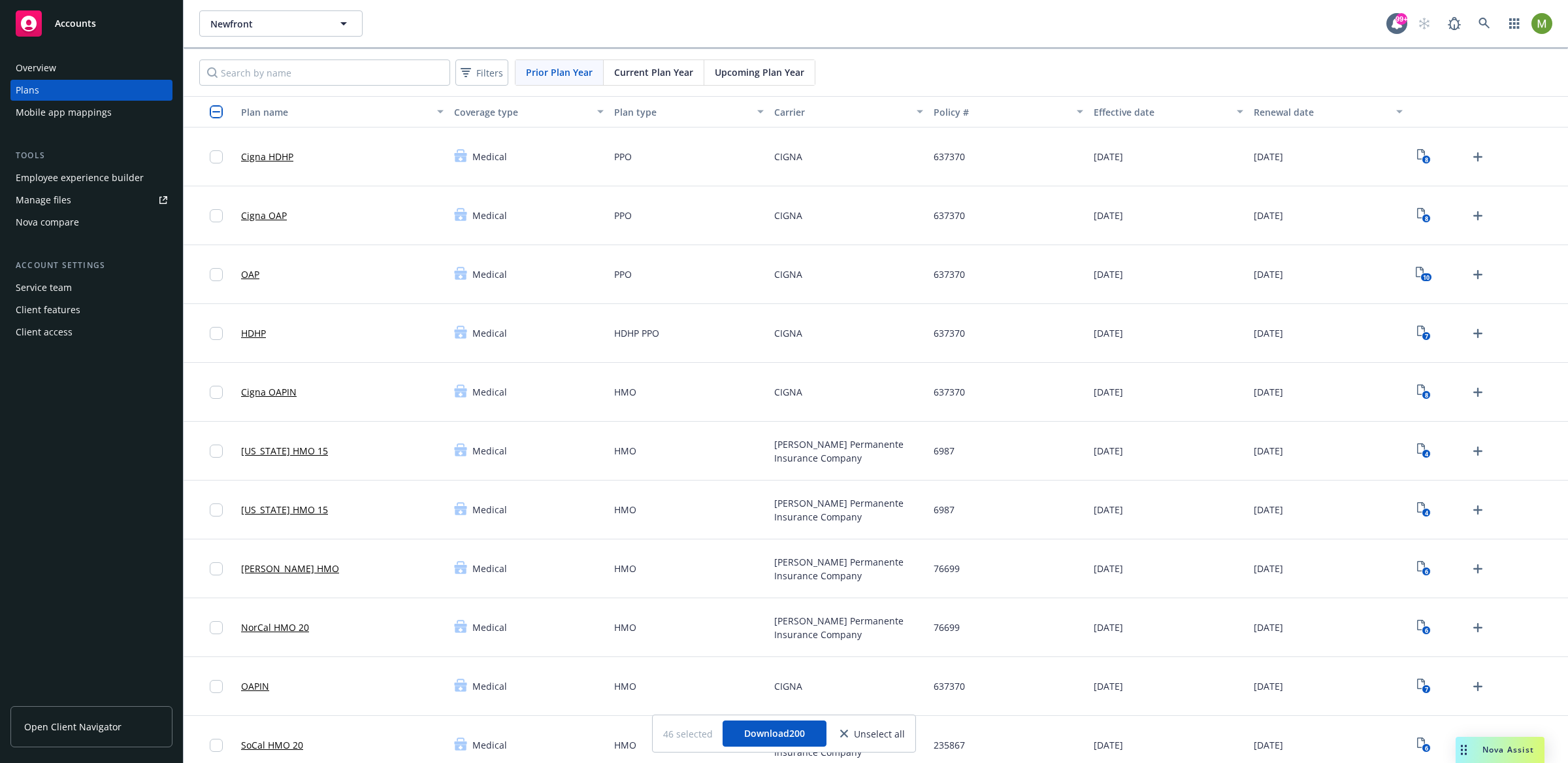
click at [221, 117] on input "checkbox" at bounding box center [216, 112] width 13 height 13
click at [743, 74] on span "Upcoming Plan Year" at bounding box center [760, 72] width 90 height 14
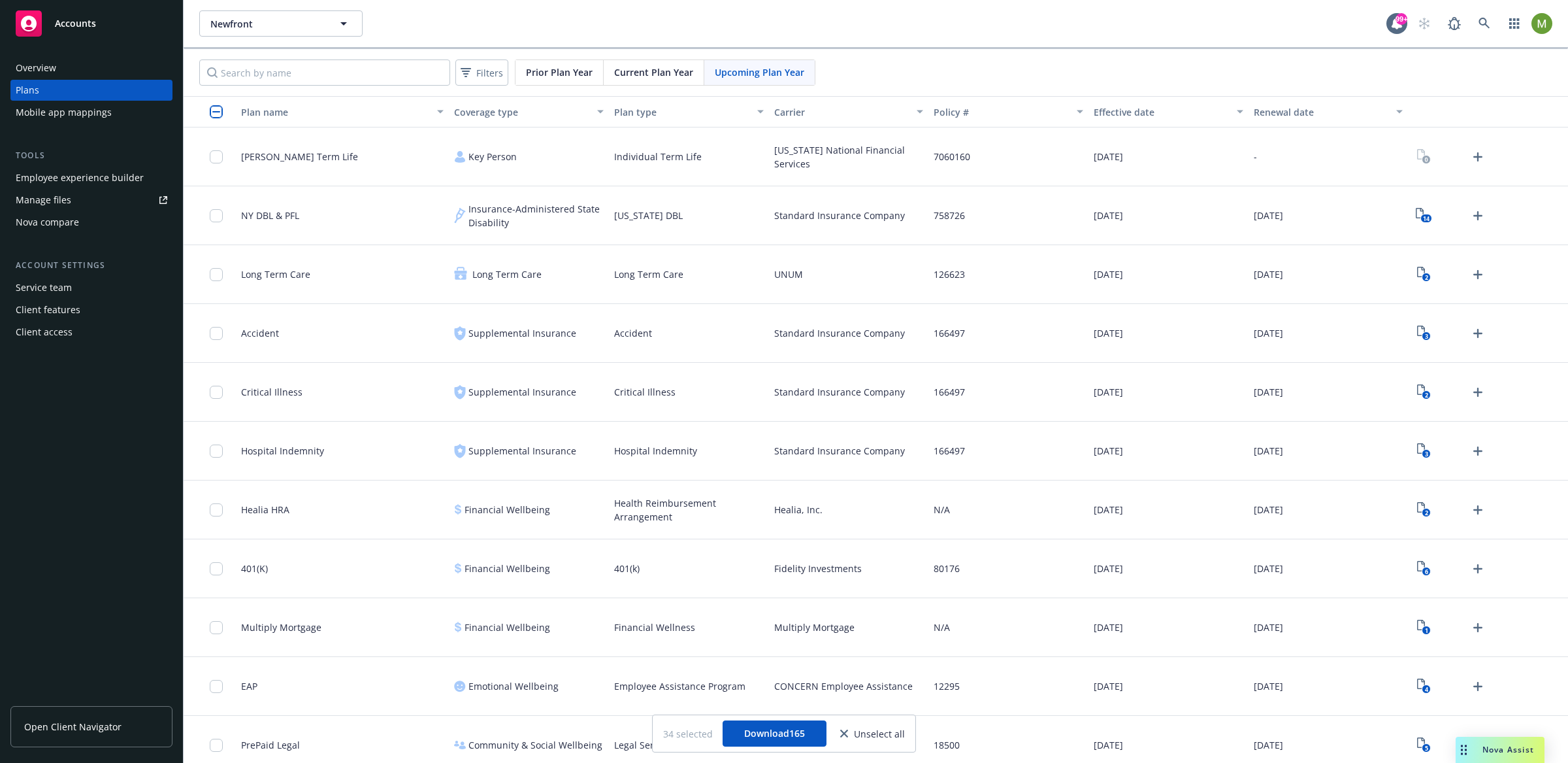
click at [220, 111] on input "checkbox" at bounding box center [216, 112] width 13 height 13
click at [677, 73] on span "Current Plan Year" at bounding box center [654, 72] width 79 height 14
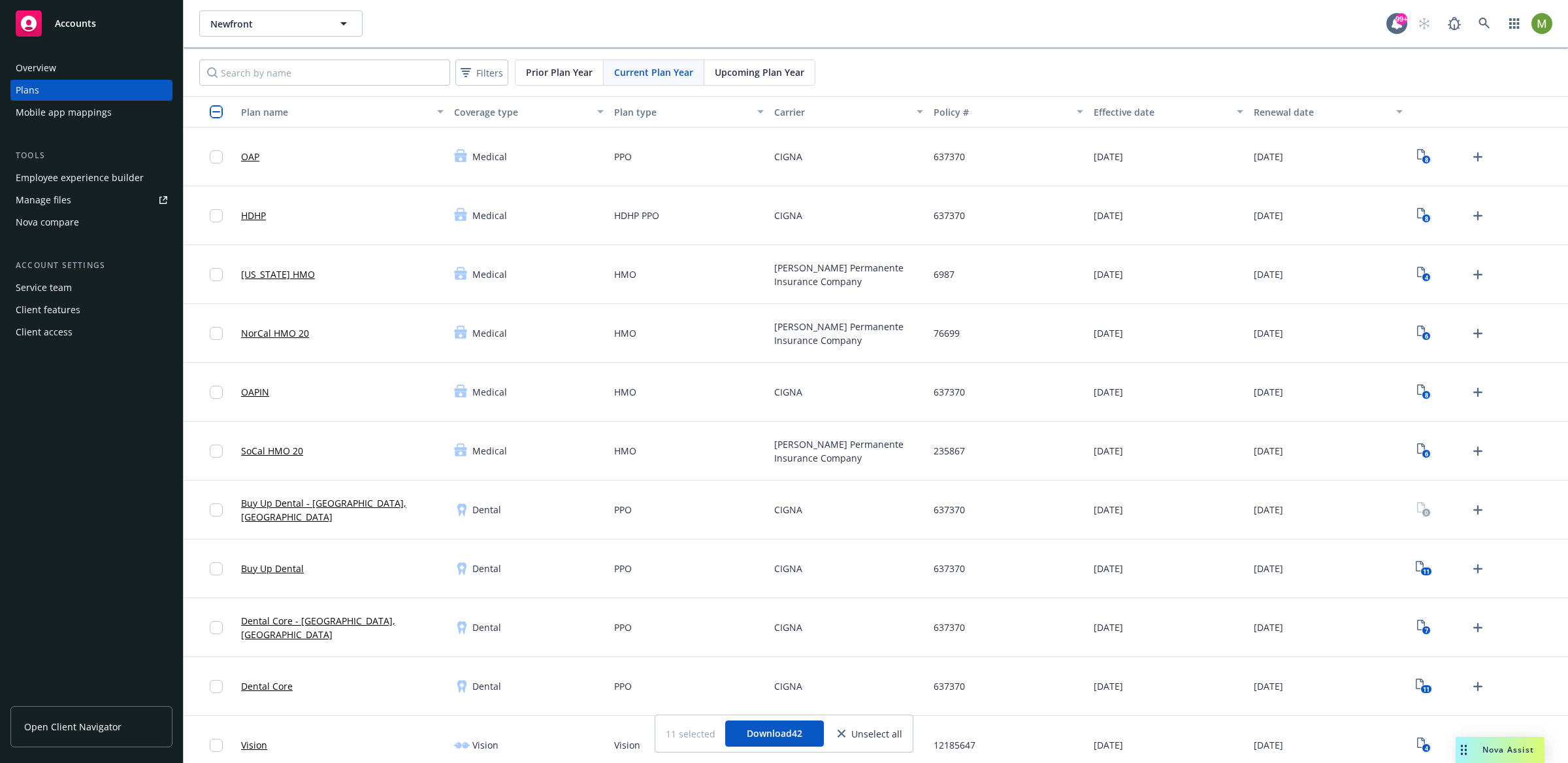
click at [223, 112] on div "button" at bounding box center [220, 112] width 21 height 13
click at [216, 112] on input "checkbox" at bounding box center [216, 112] width 13 height 13
click at [573, 69] on span "Prior Plan Year" at bounding box center [559, 72] width 67 height 14
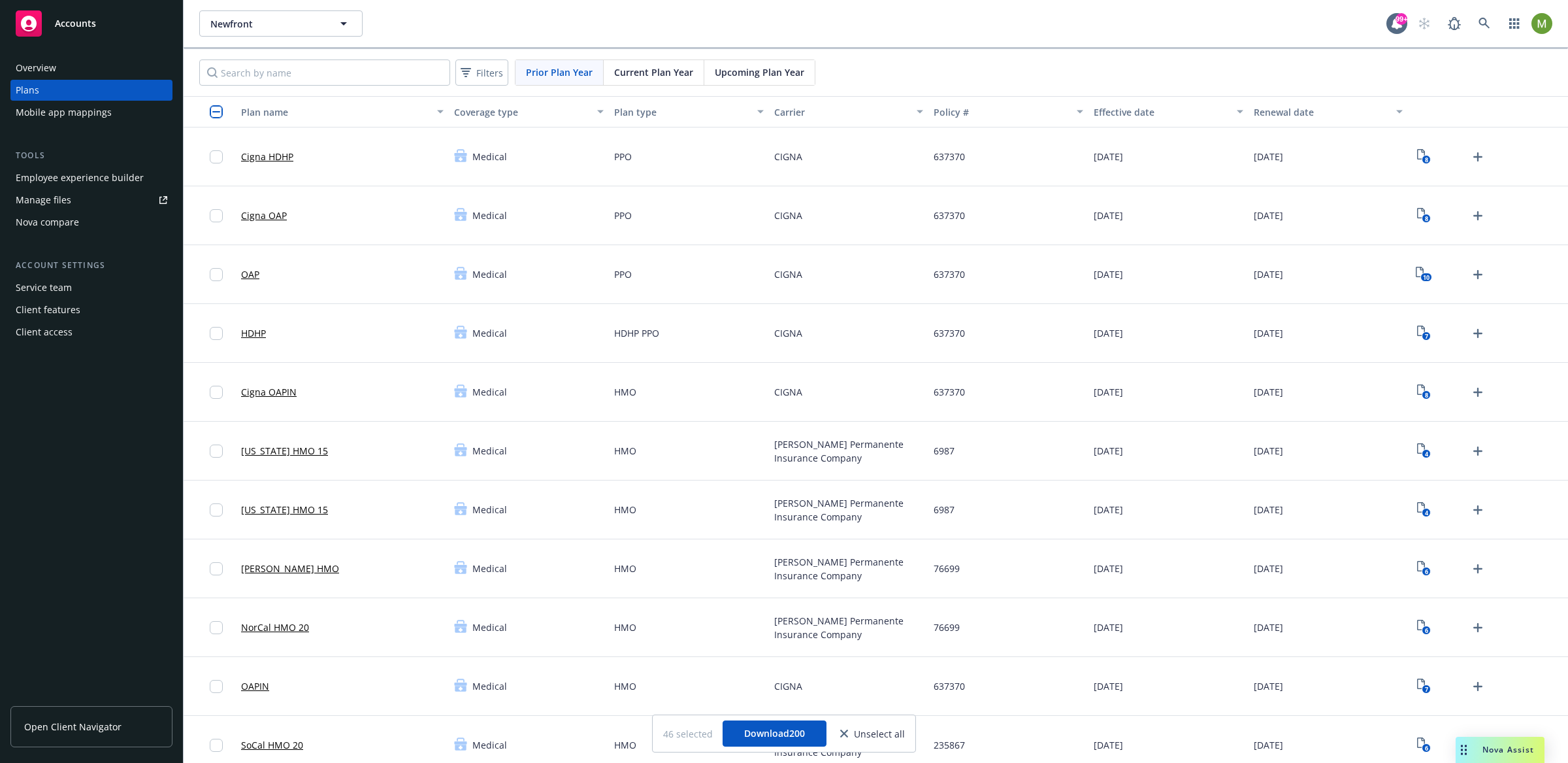
click at [219, 113] on input "checkbox" at bounding box center [216, 112] width 13 height 13
click at [631, 69] on span "Current Plan Year" at bounding box center [654, 72] width 79 height 14
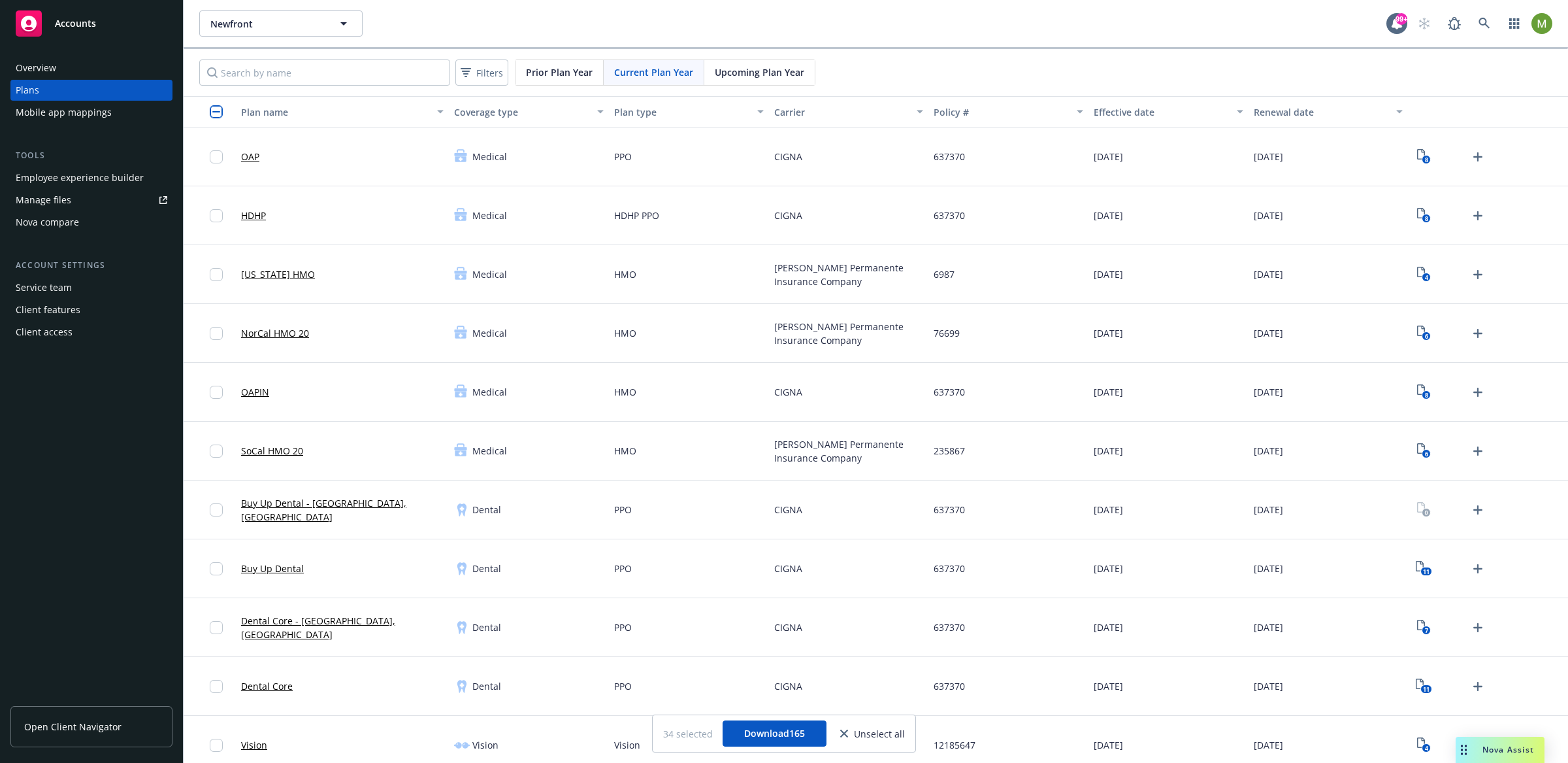
click at [218, 106] on input "checkbox" at bounding box center [216, 112] width 13 height 13
click at [1422, 393] on rect "View Plan Documents" at bounding box center [1426, 395] width 8 height 8
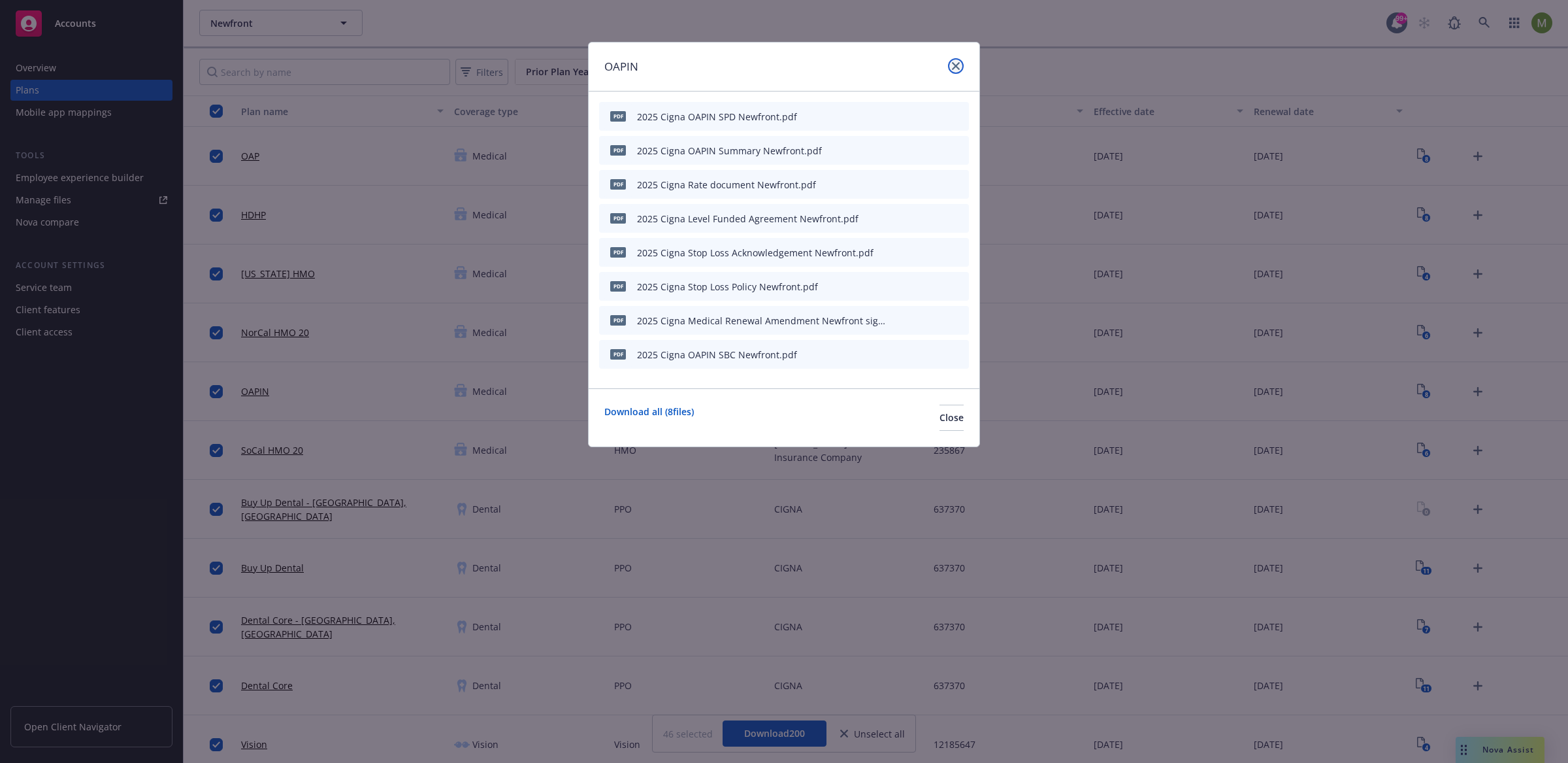
click at [958, 66] on icon "close" at bounding box center [956, 66] width 8 height 8
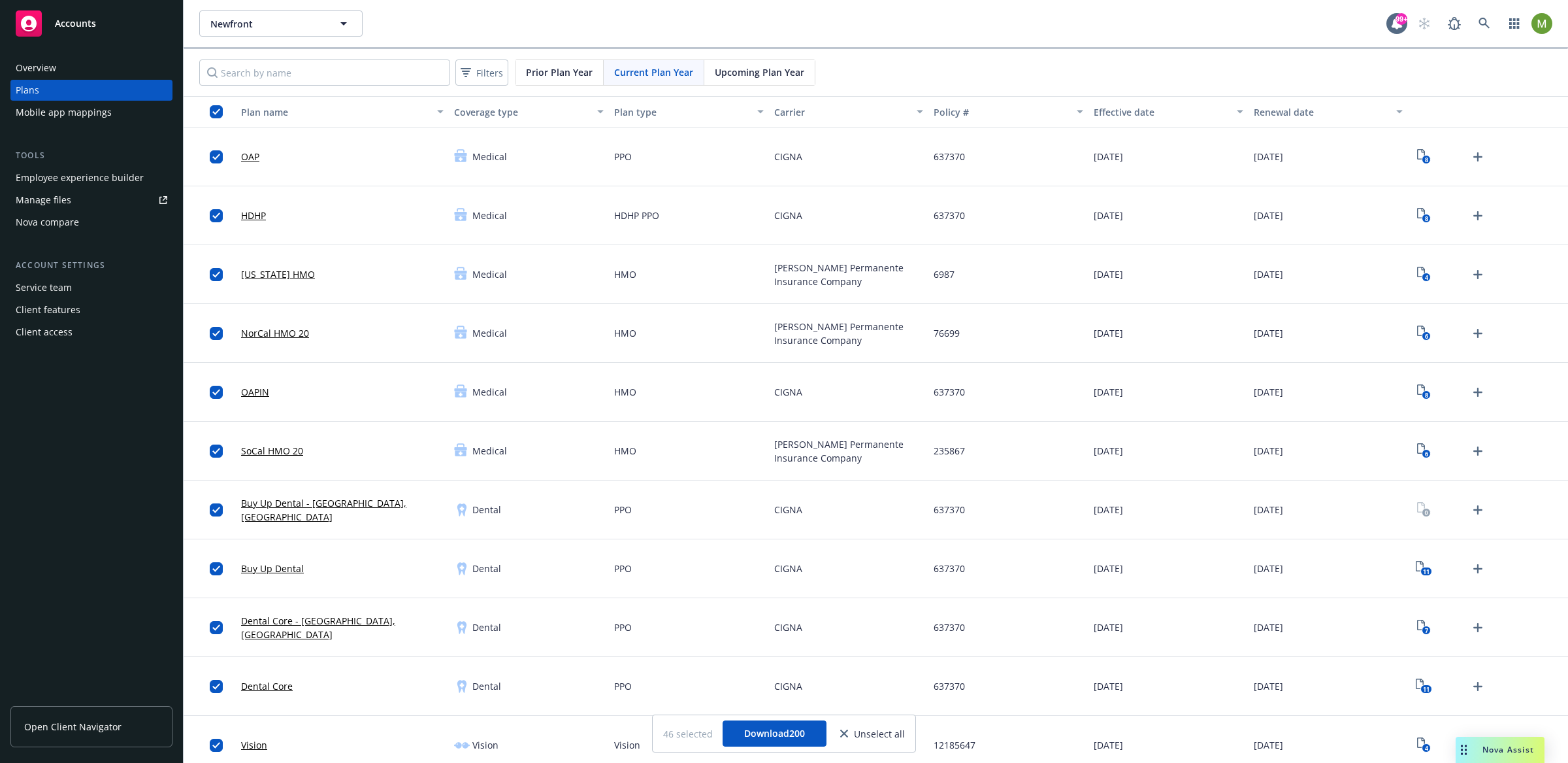
click at [1414, 170] on div "8" at bounding box center [1488, 157] width 160 height 59
click at [1425, 161] on text "8" at bounding box center [1426, 160] width 3 height 8
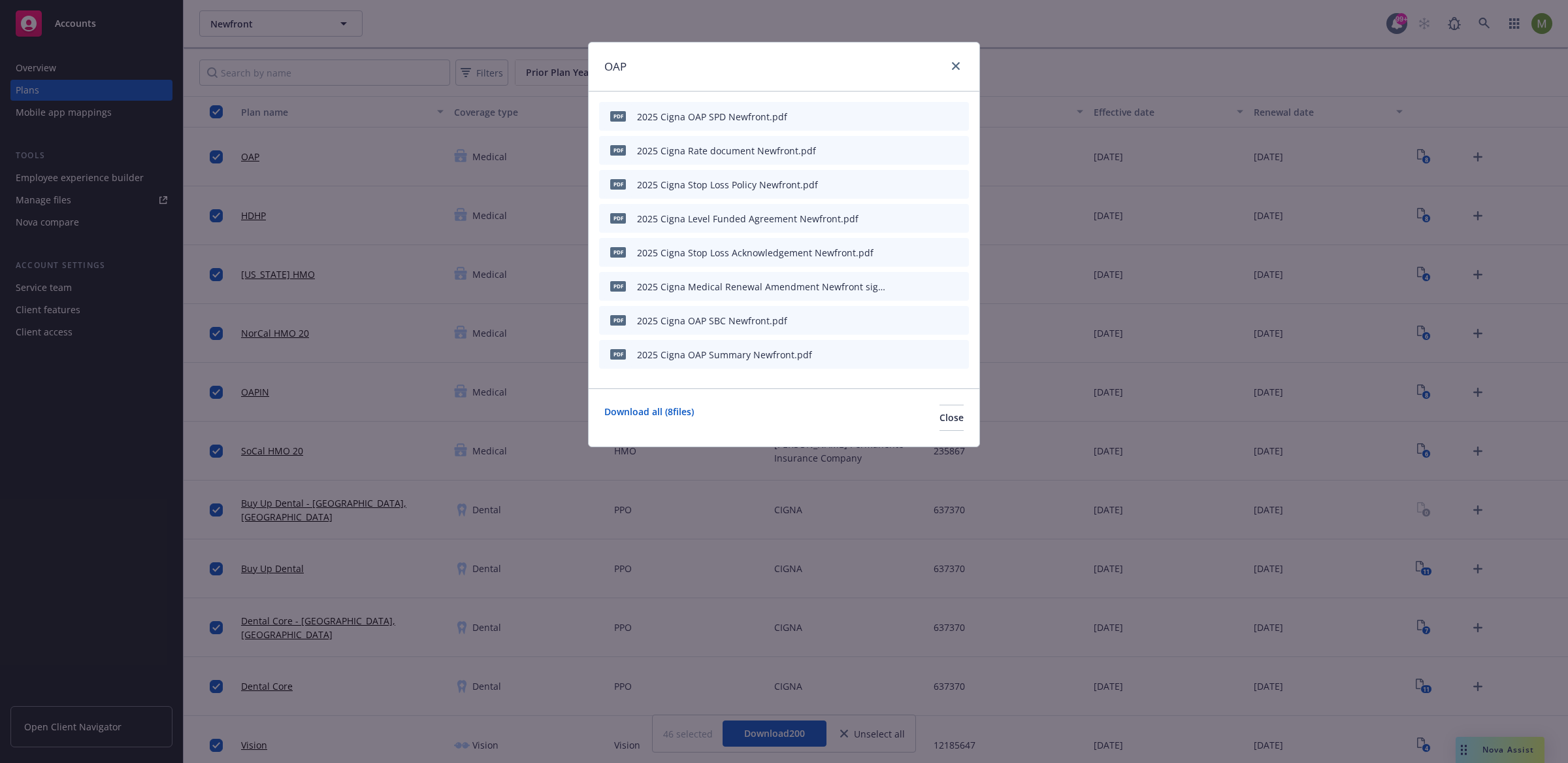
click at [772, 121] on div "2025 Cigna OAP SPD Newfront.pdf" at bounding box center [712, 117] width 150 height 14
click at [941, 117] on icon "preview file" at bounding box center [935, 115] width 12 height 9
click at [912, 351] on icon "download file" at bounding box center [914, 353] width 10 height 10
click at [959, 69] on link "close" at bounding box center [956, 66] width 16 height 16
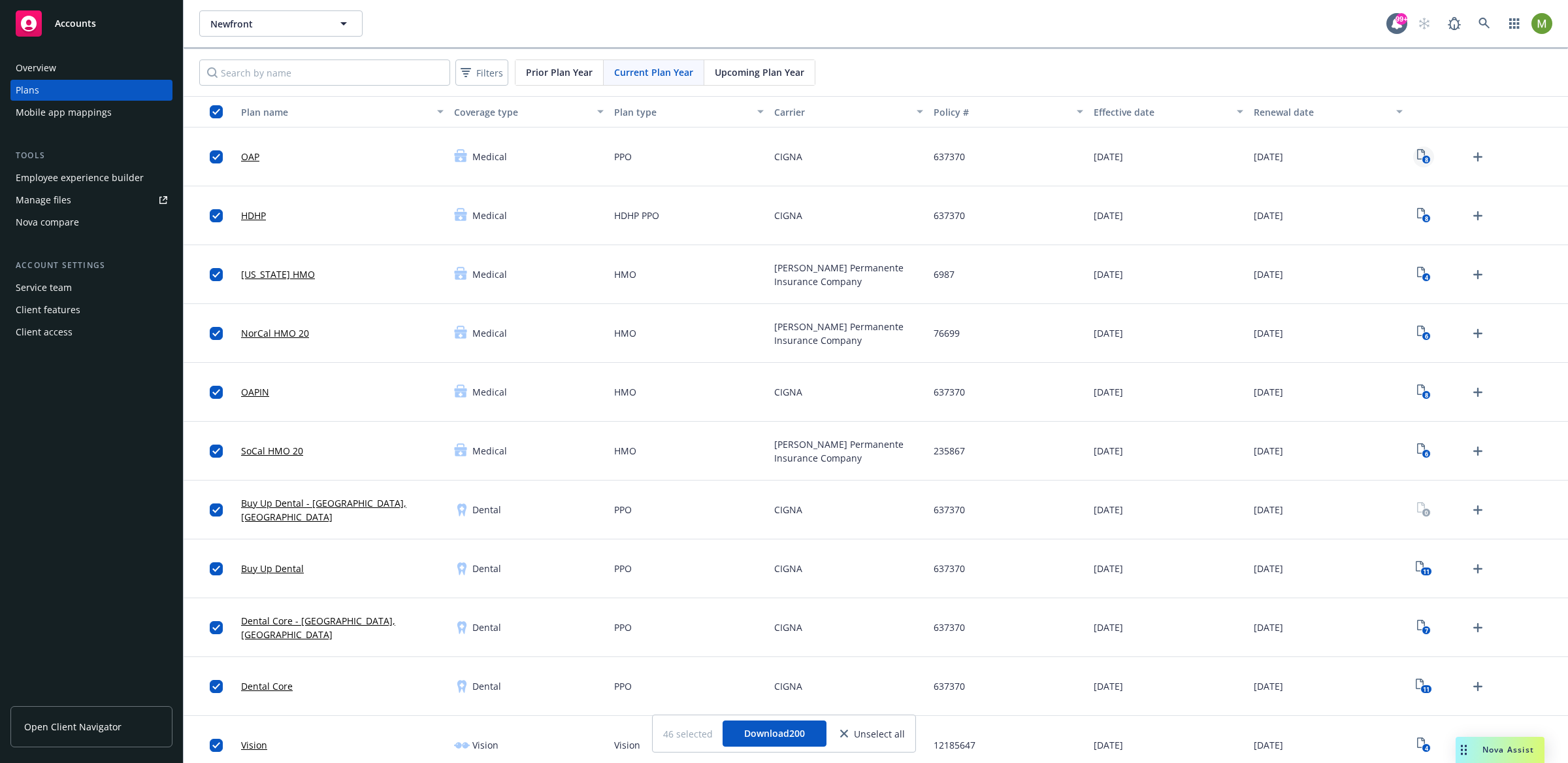
click at [1417, 158] on icon "8" at bounding box center [1424, 157] width 14 height 15
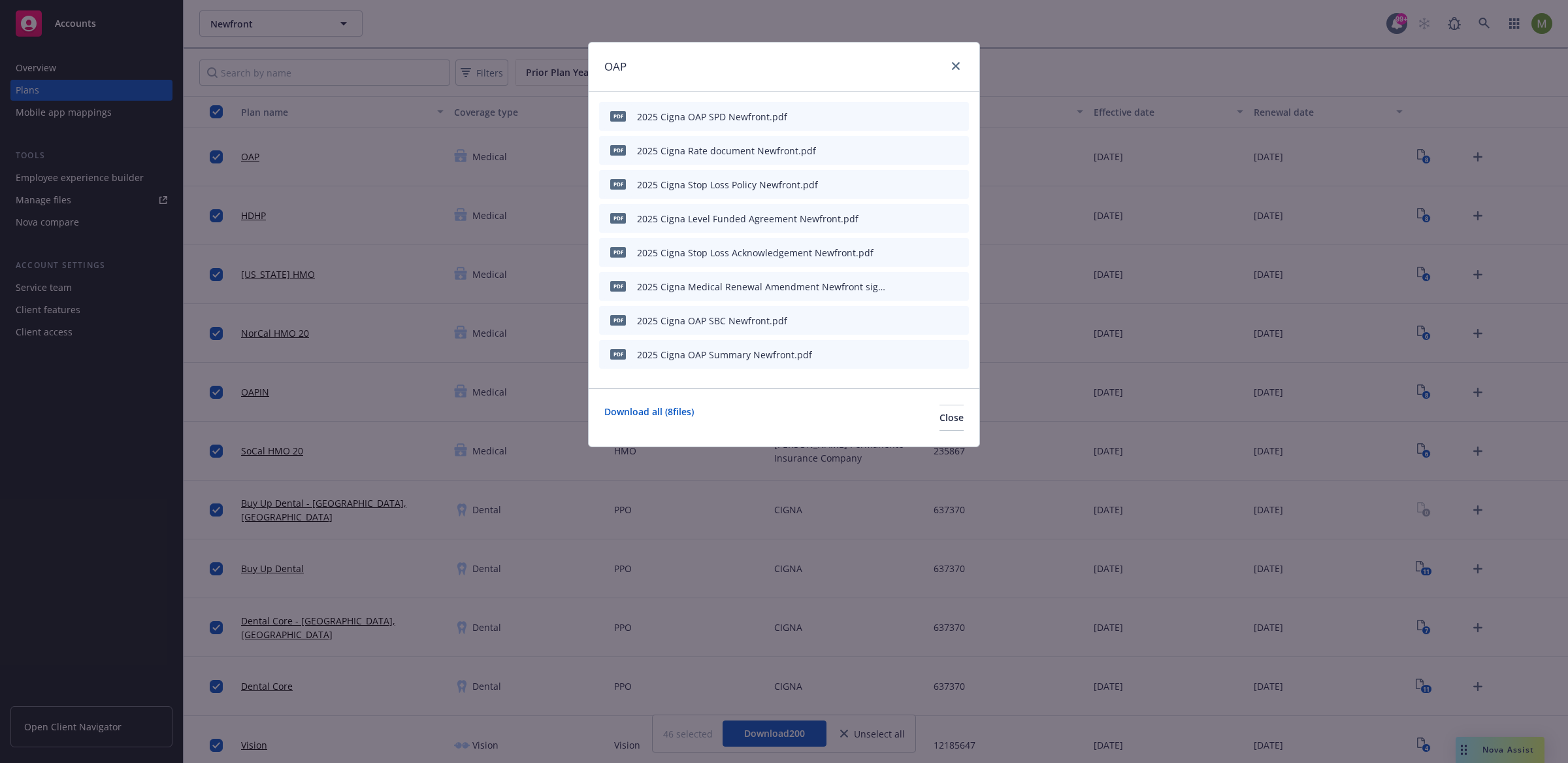
click at [1487, 743] on div "OAP pdf 2025 Cigna OAP SPD Newfront.pdf pdf 2025 Cigna Rate document Newfront.p…" at bounding box center [784, 382] width 1568 height 763
click at [1502, 750] on div "OAP pdf 2025 Cigna OAP SPD Newfront.pdf pdf 2025 Cigna Rate document Newfront.p…" at bounding box center [784, 382] width 1568 height 763
click at [952, 63] on icon "close" at bounding box center [956, 66] width 8 height 8
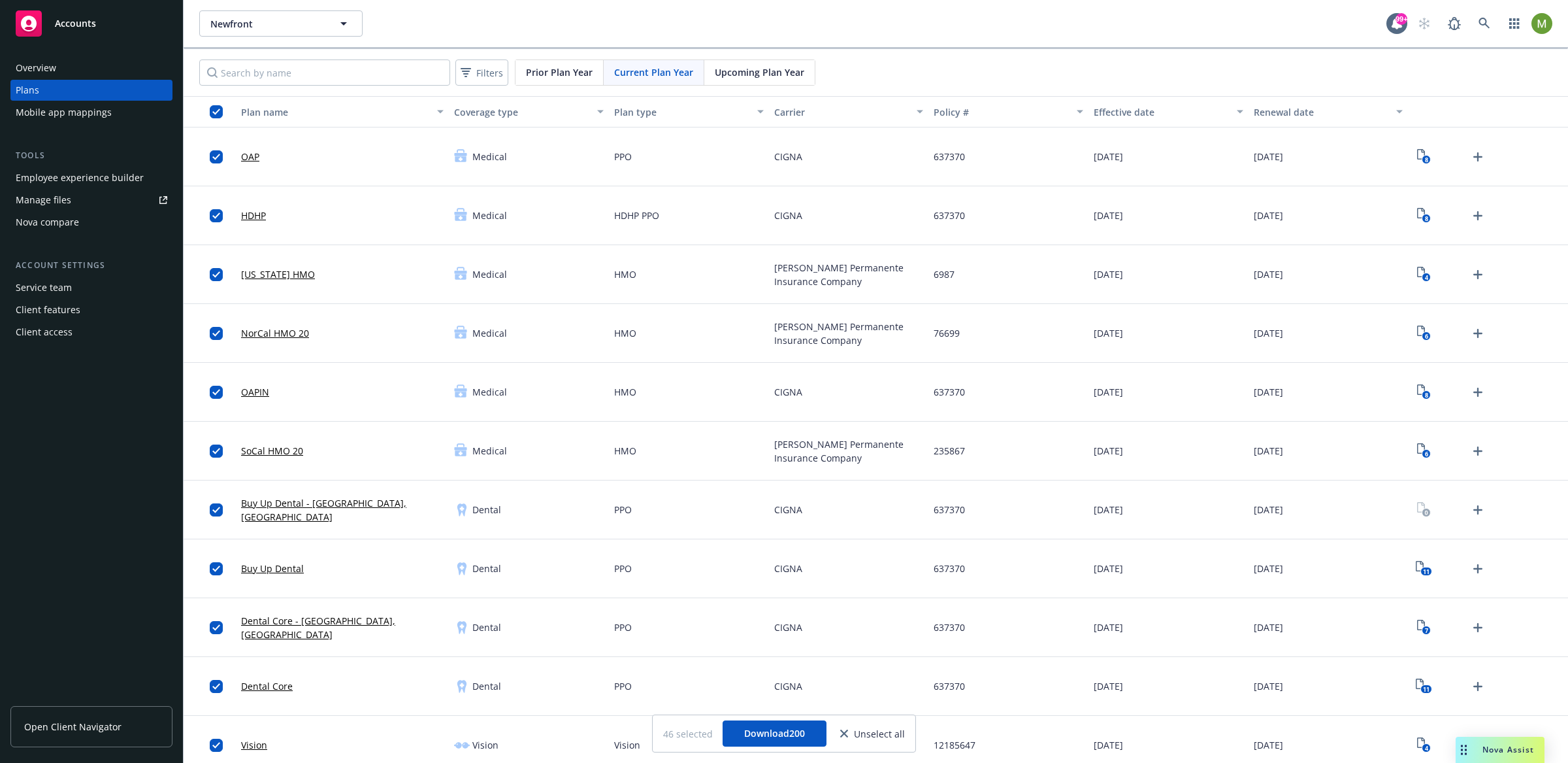
click at [1494, 757] on div "Nova Assist" at bounding box center [1500, 750] width 89 height 26
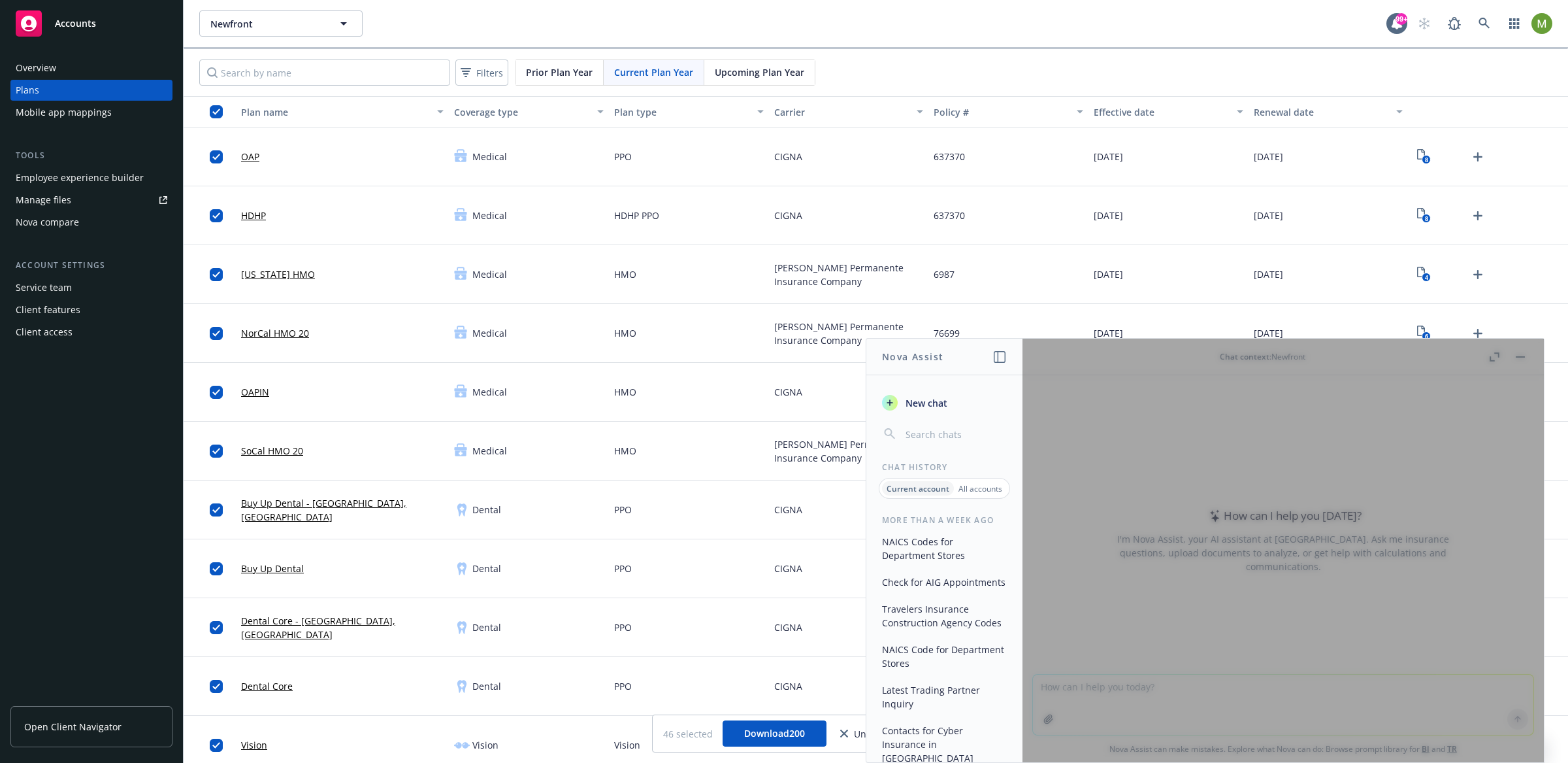
click at [1116, 384] on div at bounding box center [1283, 551] width 521 height 424
click at [933, 546] on button "NAICS Codes for Department Stores" at bounding box center [945, 548] width 135 height 35
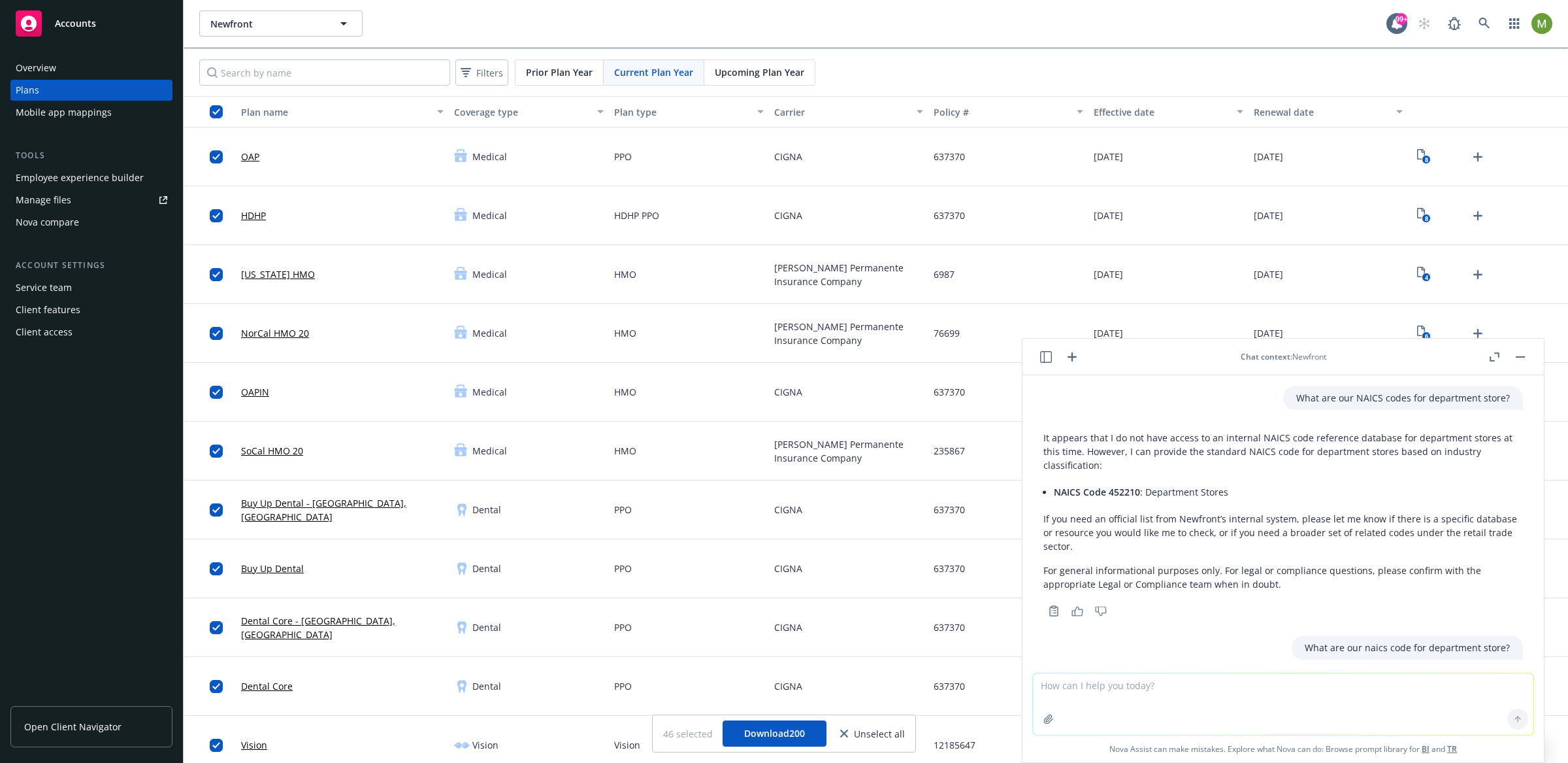
scroll to position [504, 0]
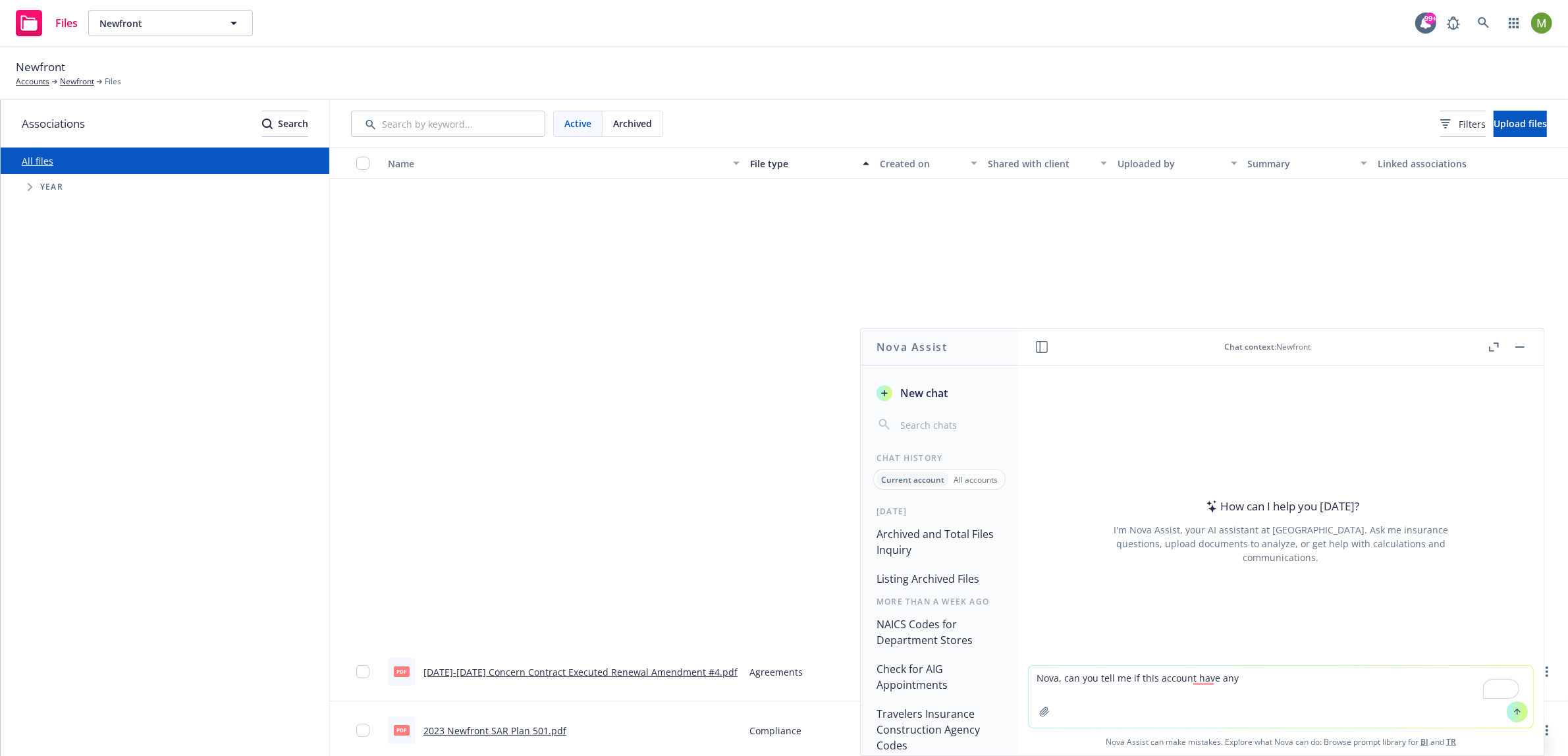
scroll to position [578, 0]
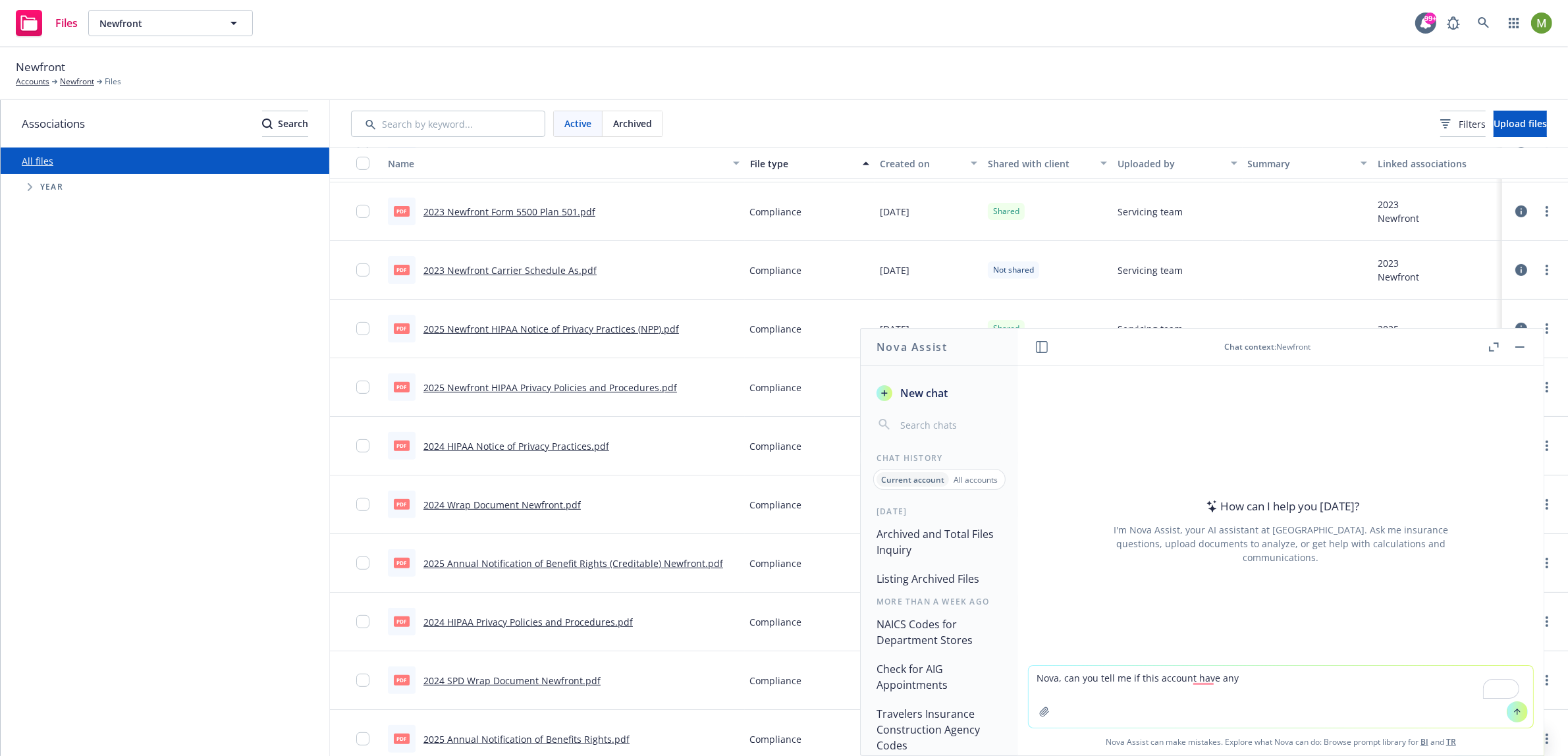
drag, startPoint x: 1241, startPoint y: 673, endPoint x: 916, endPoint y: 667, distance: 325.1
click at [1018, 667] on div "Nova Assist New chat Chat History Current account All accounts Today Archived a…" at bounding box center [1281, 542] width 527 height 428
paste textarea "show me the files that have not yet been shared with the client for this accoun…"
drag, startPoint x: 1399, startPoint y: 677, endPoint x: 1020, endPoint y: 682, distance: 379.0
click at [1020, 682] on div "Nova, show me the files that have not yet been shared with the client for this …" at bounding box center [1281, 710] width 525 height 90
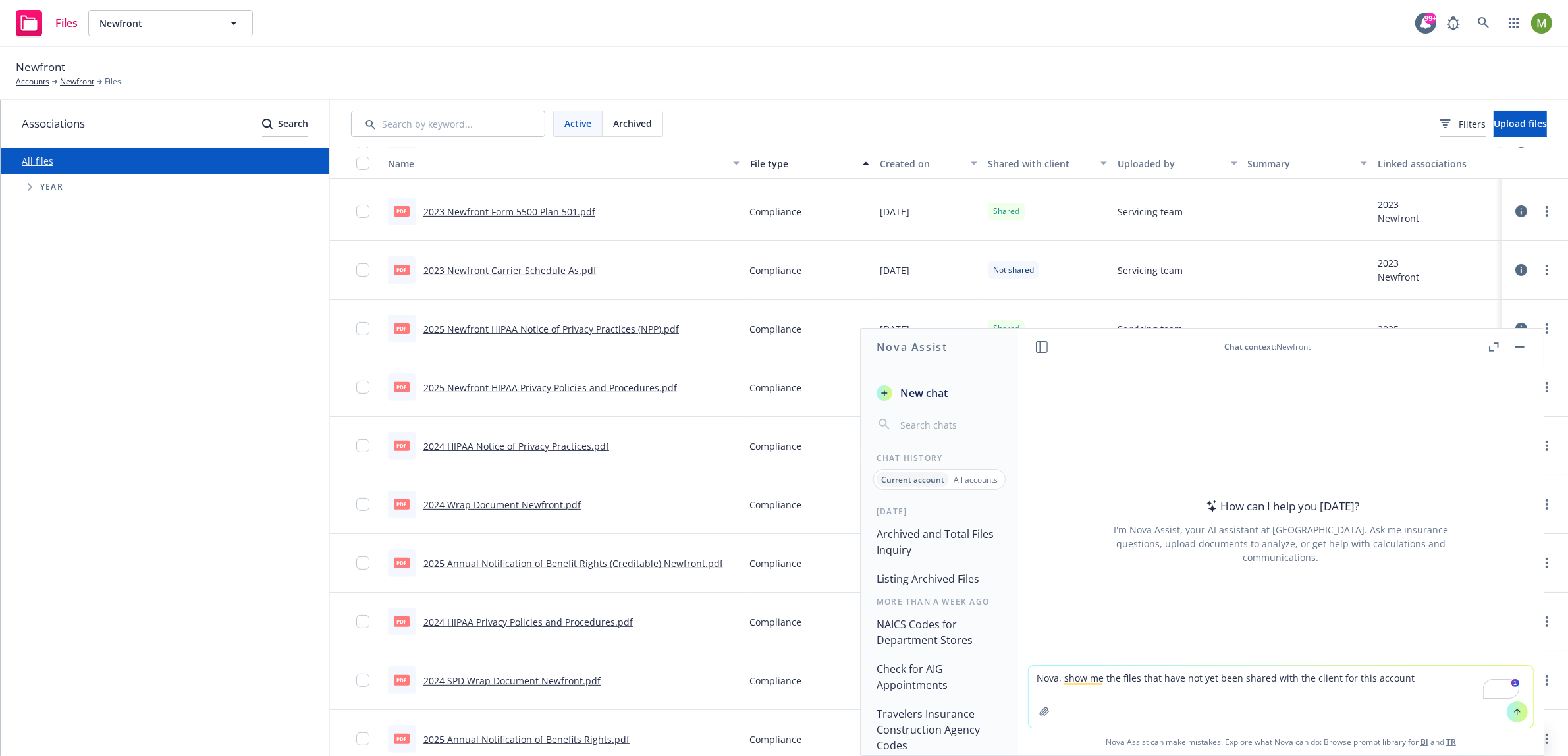
click at [1398, 689] on textarea "Nova, show me the files that have not yet been shared with the client for this …" at bounding box center [1281, 696] width 505 height 62
drag, startPoint x: 1408, startPoint y: 681, endPoint x: 1027, endPoint y: 672, distance: 381.1
click at [1029, 672] on textarea "Nova, show me the files that have not yet been shared with the client for this …" at bounding box center [1281, 696] width 505 height 62
paste textarea "I'd like you to show me the files that have not yet been shared with the client…"
type textarea "Nova, I'd like you to show me the files that have not yet been shared with the …"
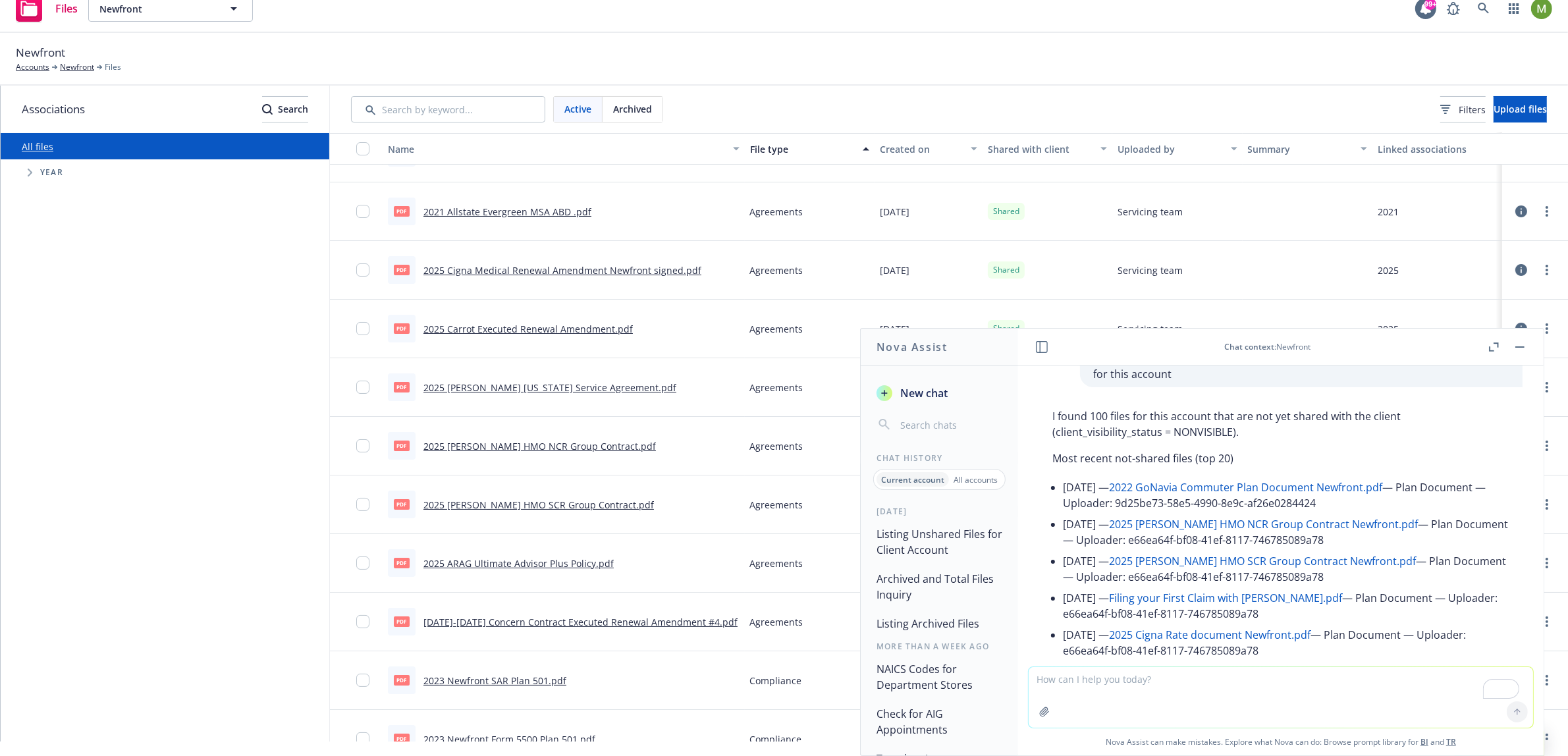
scroll to position [0, 0]
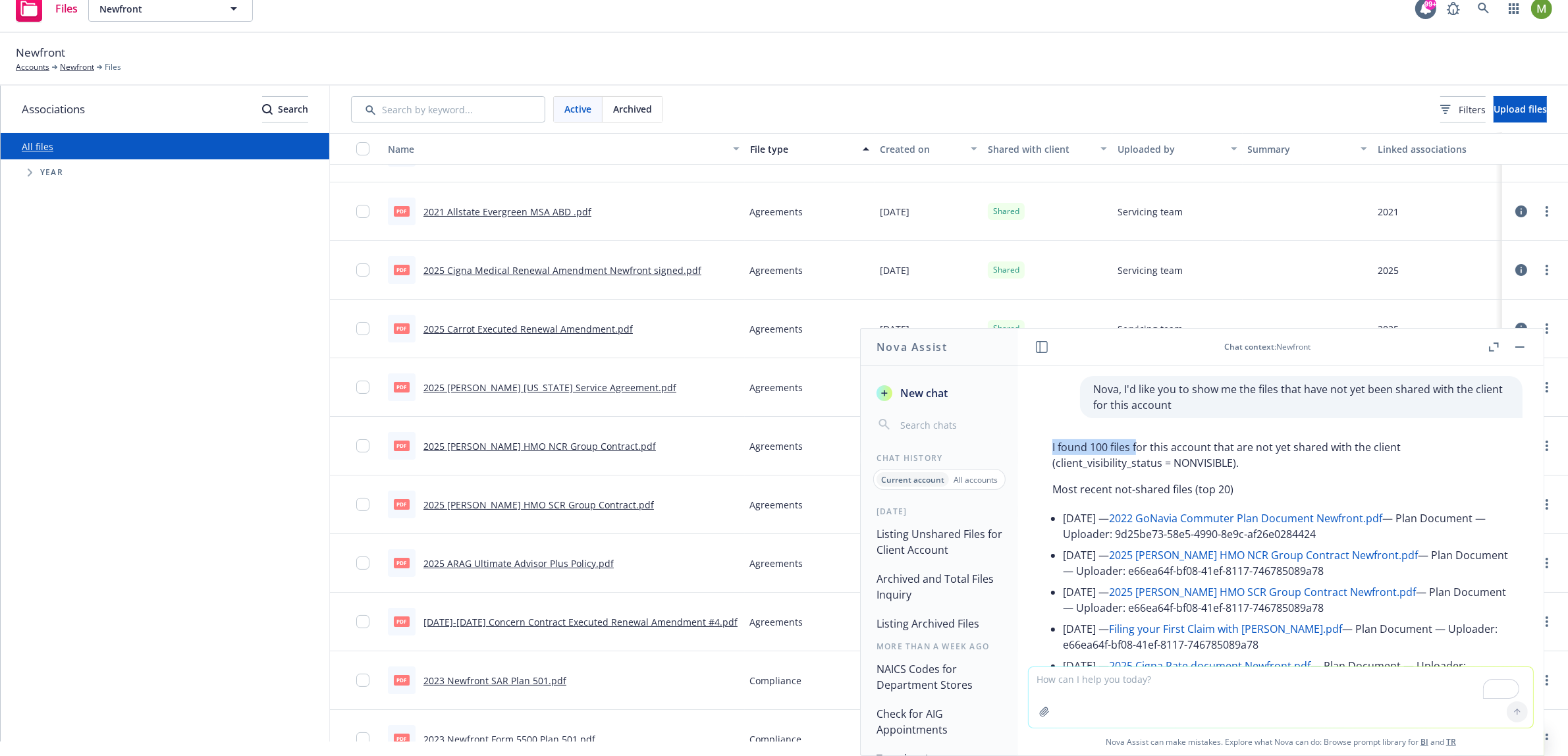
drag, startPoint x: 1053, startPoint y: 446, endPoint x: 1137, endPoint y: 447, distance: 84.0
click at [1137, 447] on p "I found 100 files for this account that are not yet shared with the client (cli…" at bounding box center [1281, 454] width 457 height 31
click at [1033, 145] on div "Shared with client" at bounding box center [1040, 149] width 105 height 14
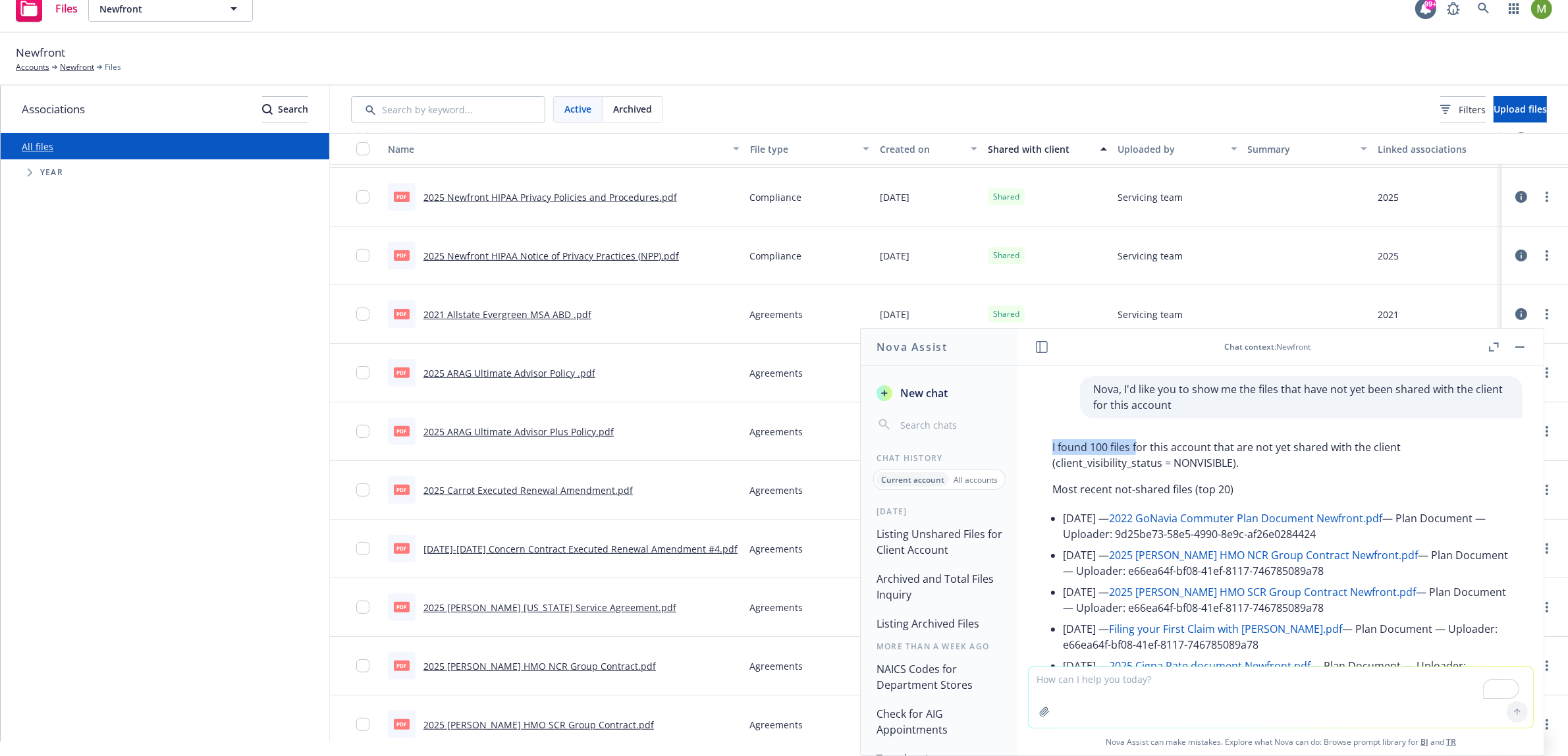
scroll to position [578, 0]
click at [1072, 458] on p "I found 100 files for this account that are not yet shared with the client (cli…" at bounding box center [1281, 454] width 457 height 31
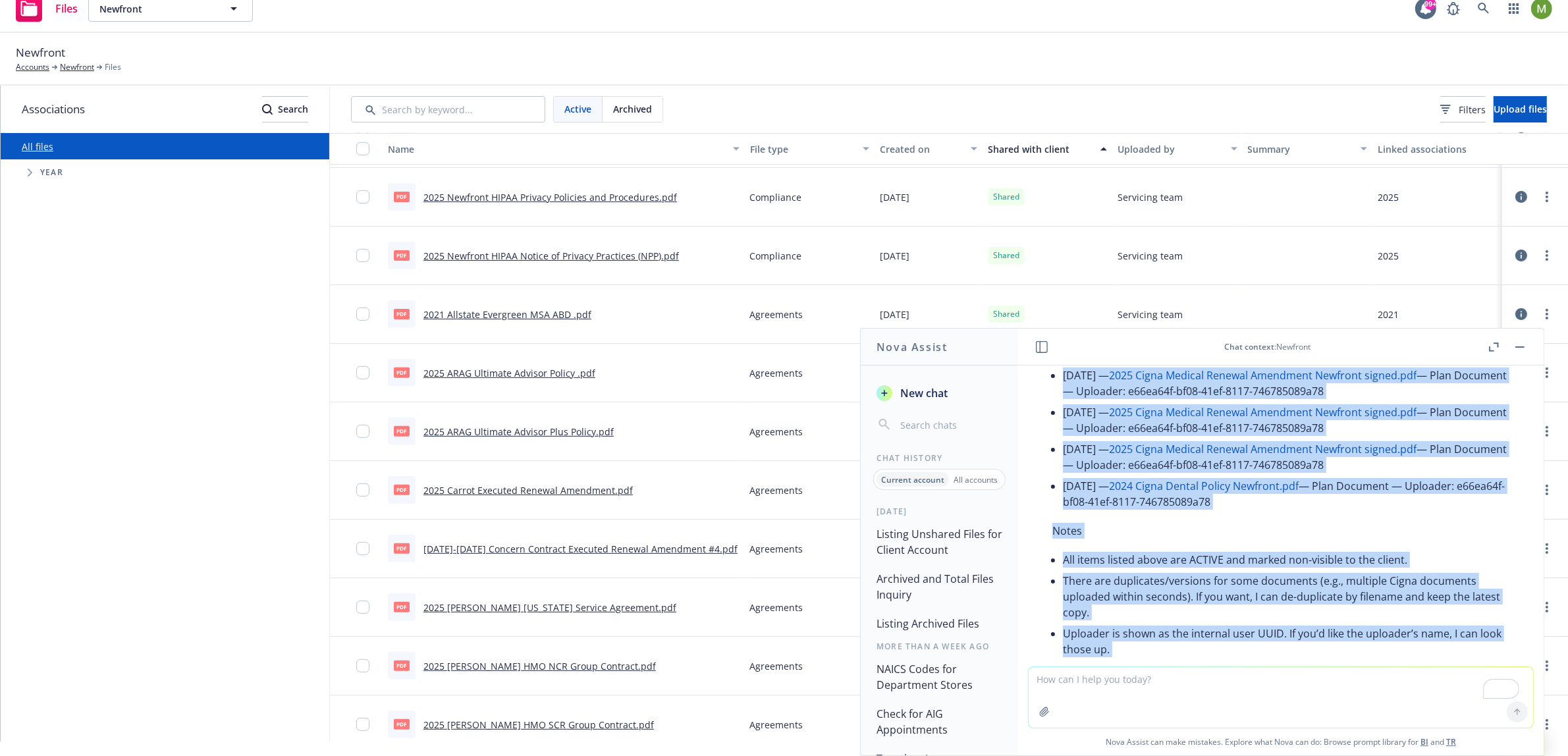
scroll to position [828, 0]
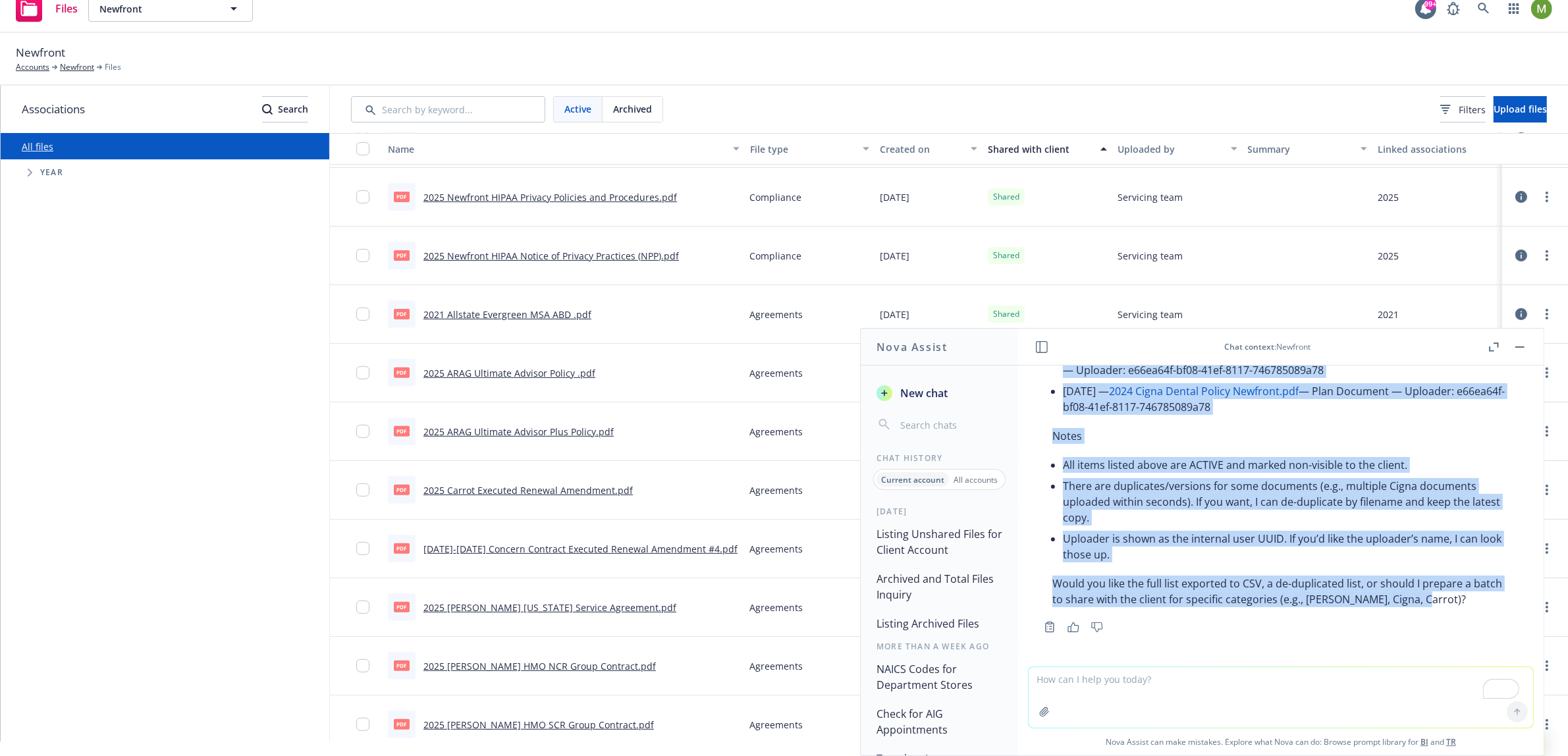
drag, startPoint x: 1052, startPoint y: 445, endPoint x: 1452, endPoint y: 598, distance: 428.3
click at [1452, 599] on div "I found 100 files for this account that are not yet shared with the client (cli…" at bounding box center [1281, 109] width 484 height 1006
copy div "I found 100 files for this account that are not yet shared with the client (cli…"
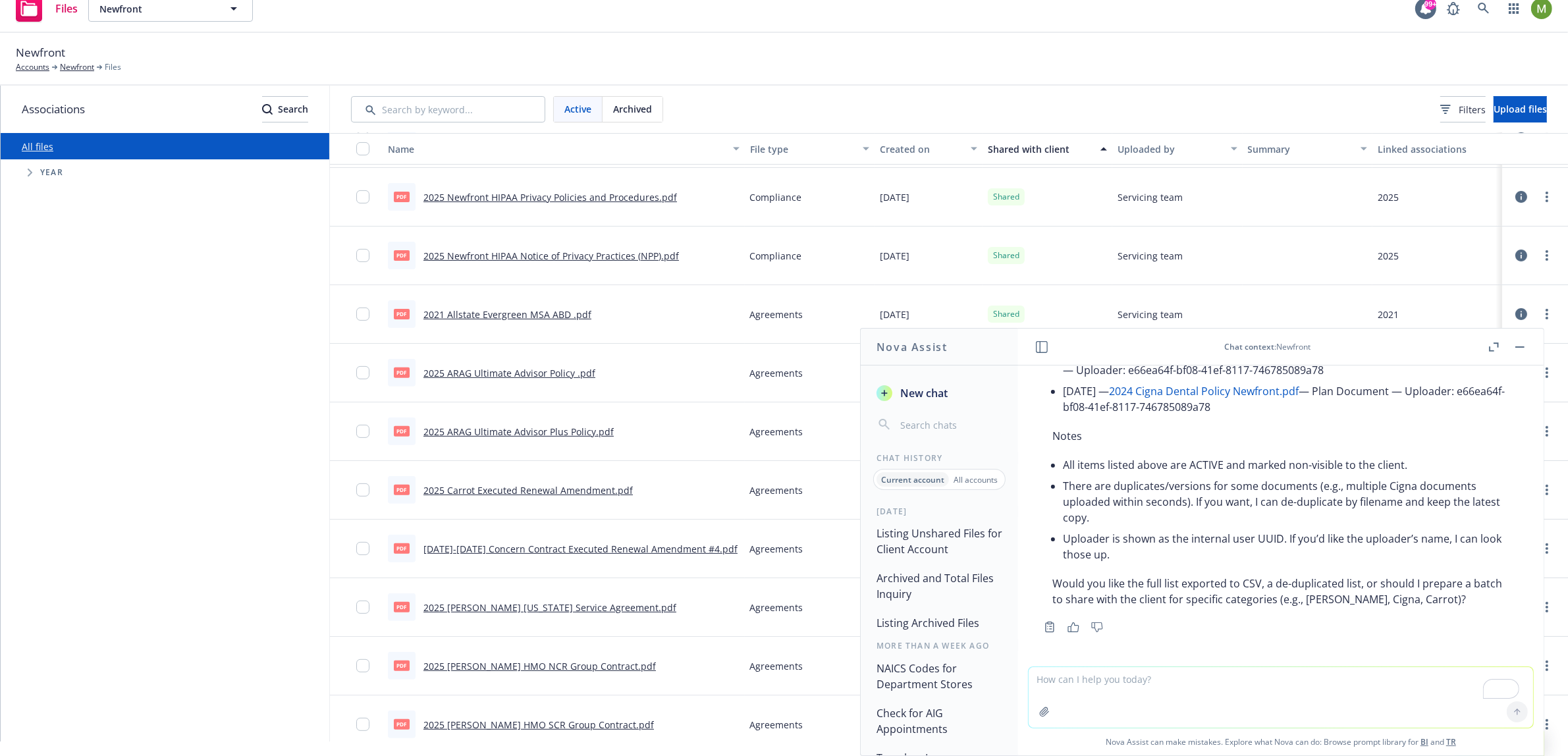
click at [726, 295] on div "pdf 2021 Allstate Evergreen MSA ABD .pdf" at bounding box center [564, 314] width 362 height 58
click at [1521, 349] on button "button" at bounding box center [1520, 347] width 16 height 16
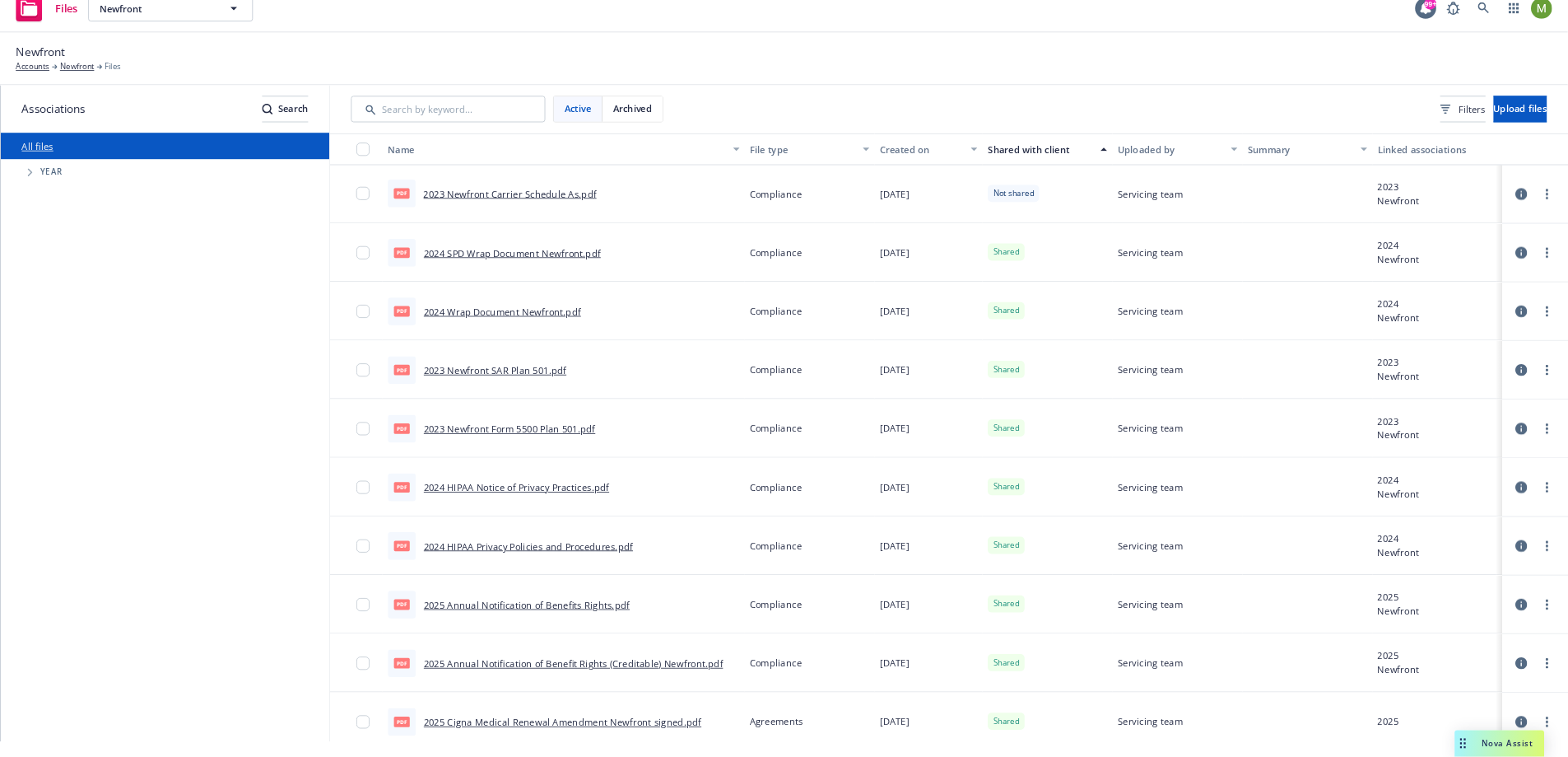
scroll to position [0, 0]
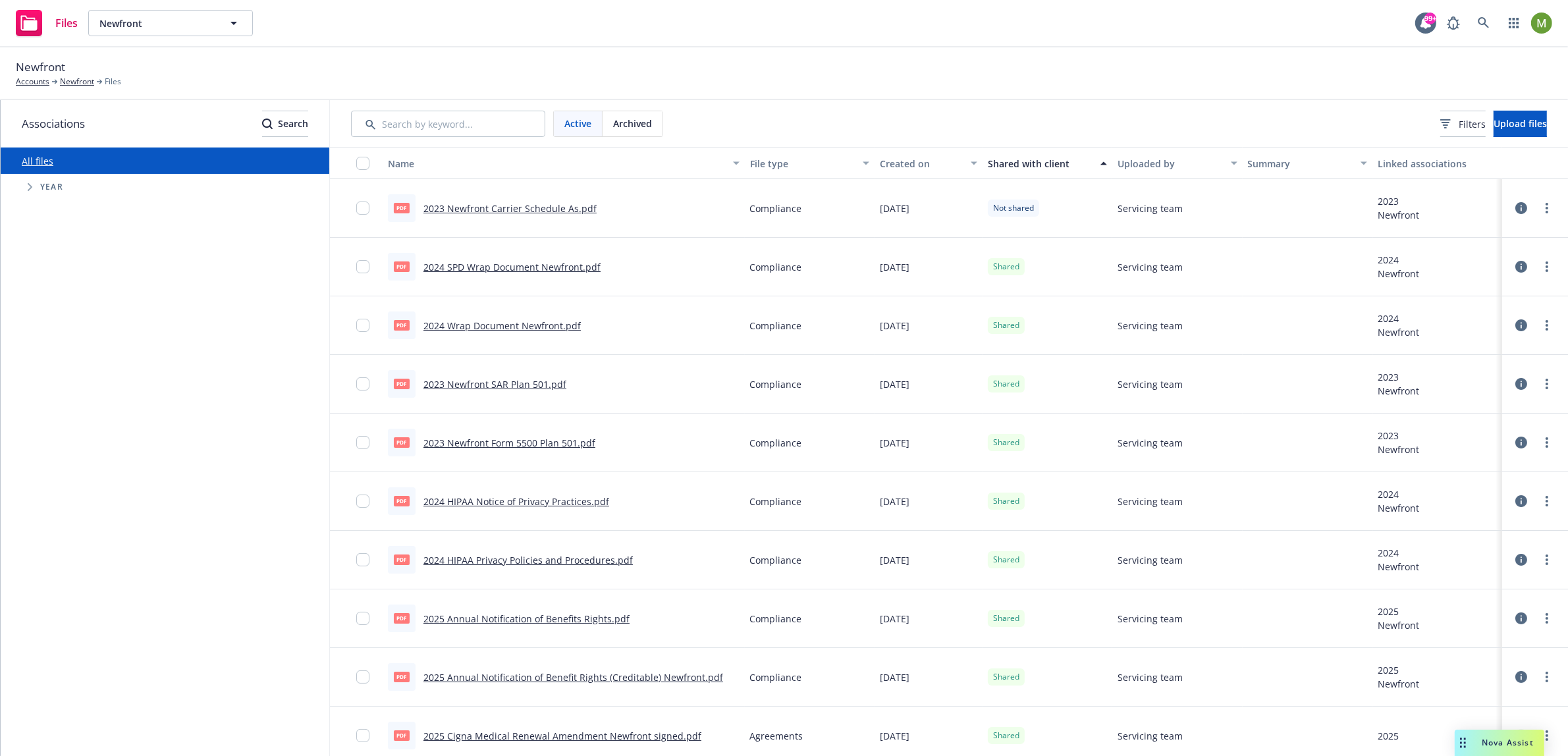
click at [655, 204] on div "pdf 2023 Newfront Carrier Schedule As.pdf" at bounding box center [564, 208] width 362 height 58
drag, startPoint x: 651, startPoint y: 207, endPoint x: 424, endPoint y: 210, distance: 227.0
click at [424, 210] on div "pdf 2023 Newfront Carrier Schedule As.pdf" at bounding box center [564, 208] width 362 height 58
copy link "2023 Newfront Carrier Schedule As.pdf"
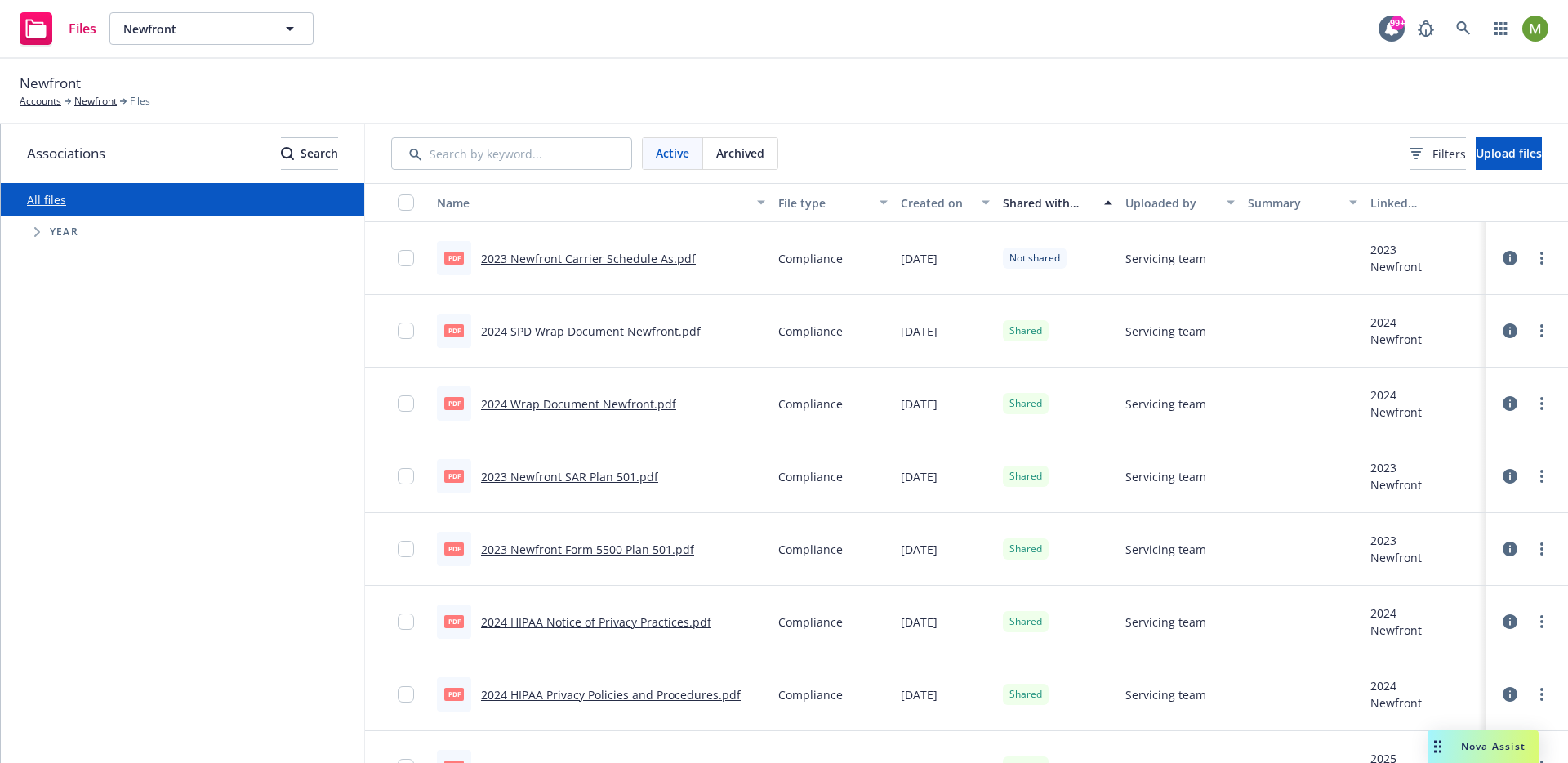
click at [1505, 748] on span "Nova Assist" at bounding box center [1493, 747] width 65 height 14
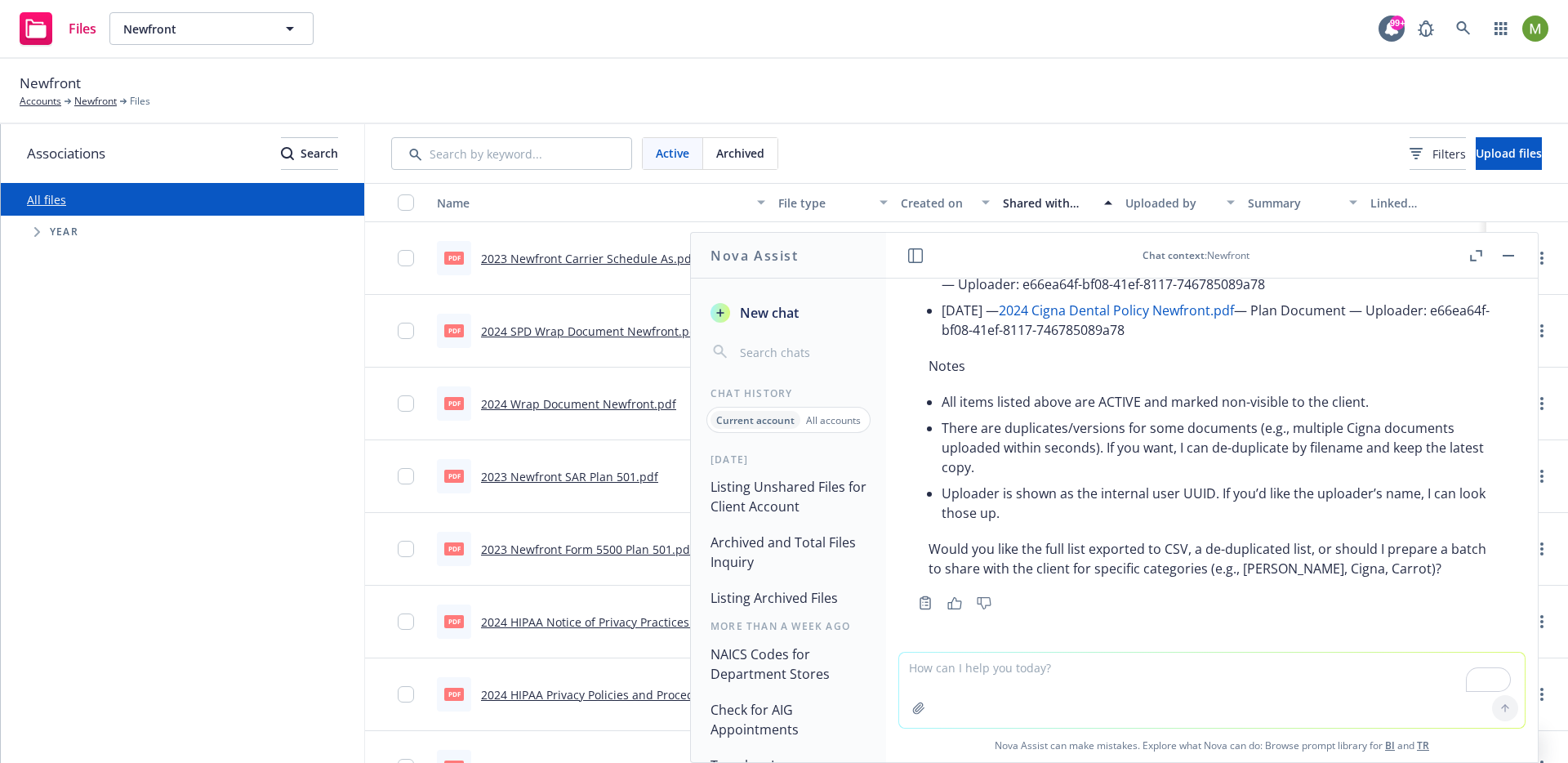
click at [917, 254] on icon "button" at bounding box center [915, 255] width 15 height 15
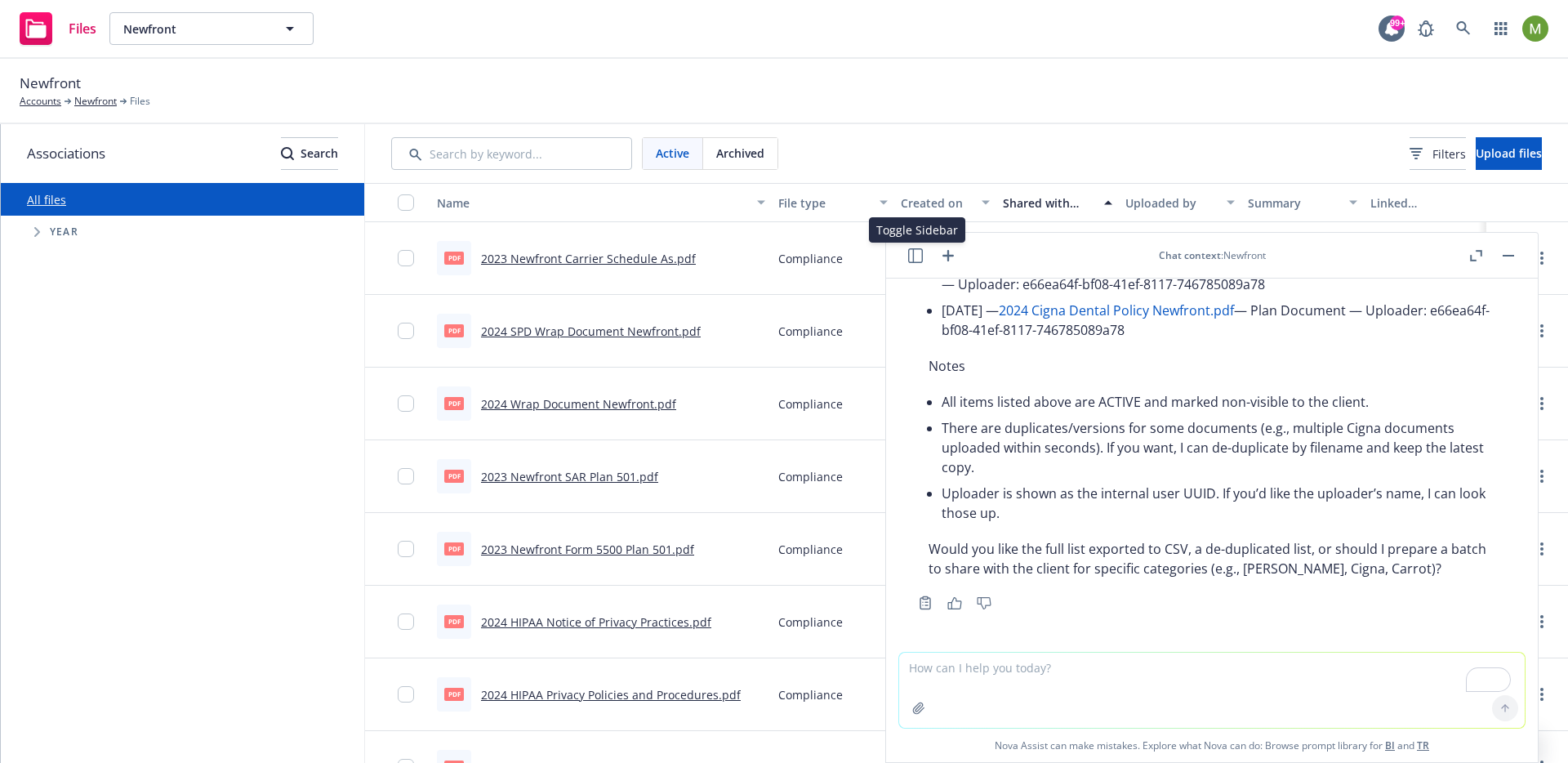
click at [917, 254] on icon "button" at bounding box center [915, 255] width 15 height 15
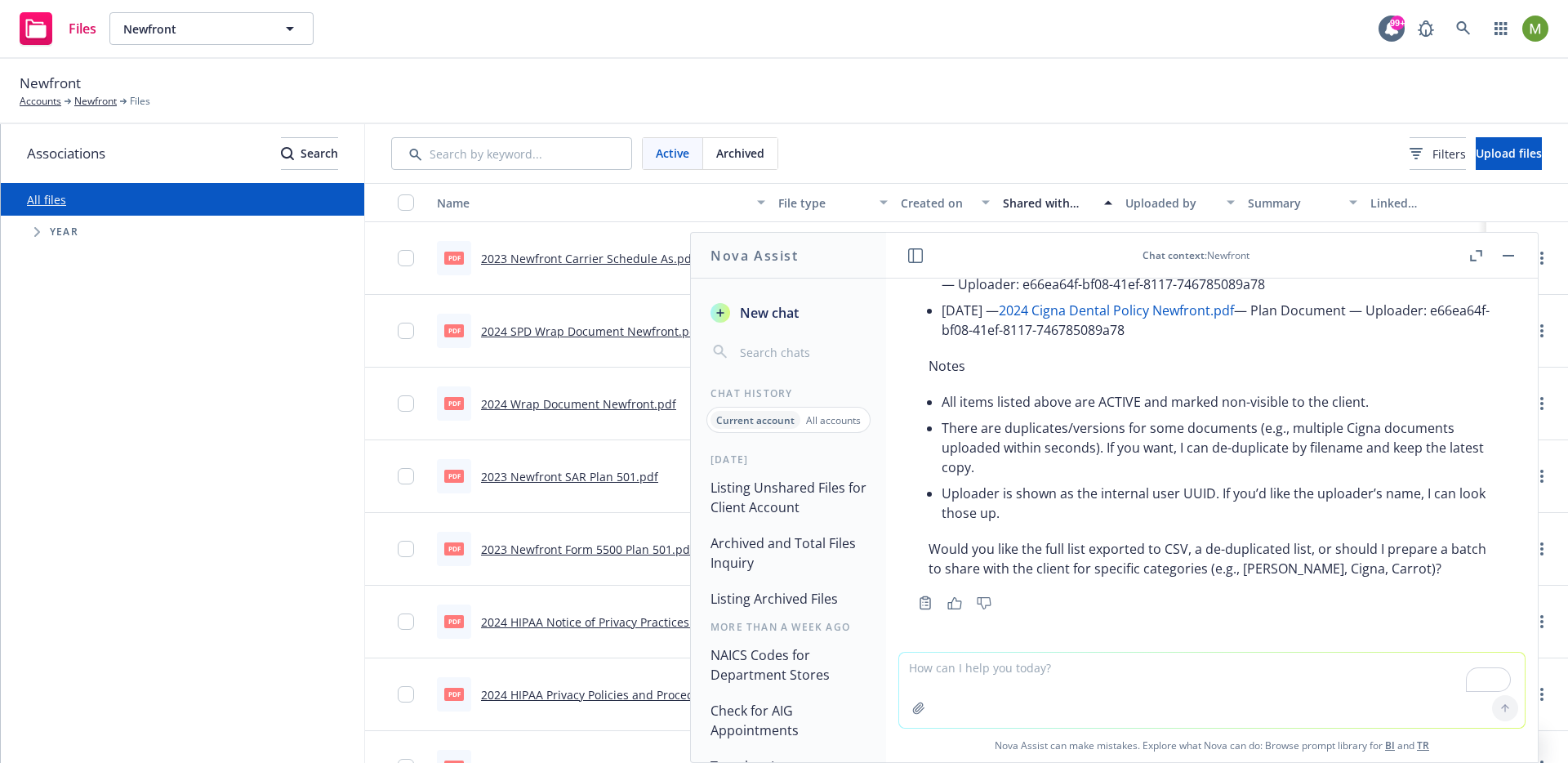
click at [809, 320] on button "New chat" at bounding box center [789, 313] width 169 height 29
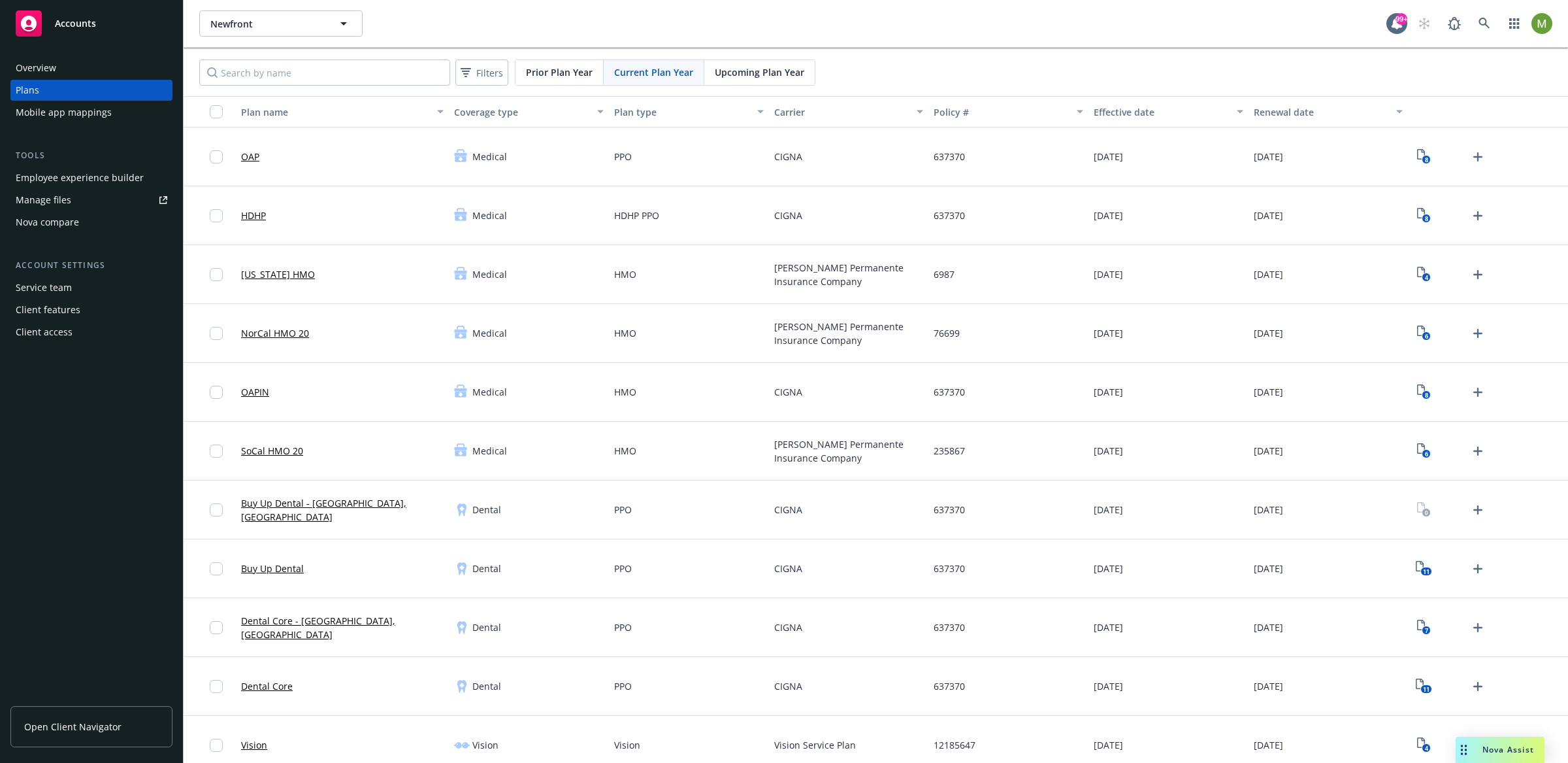
click at [1509, 742] on div "Nova Assist" at bounding box center [1500, 750] width 89 height 26
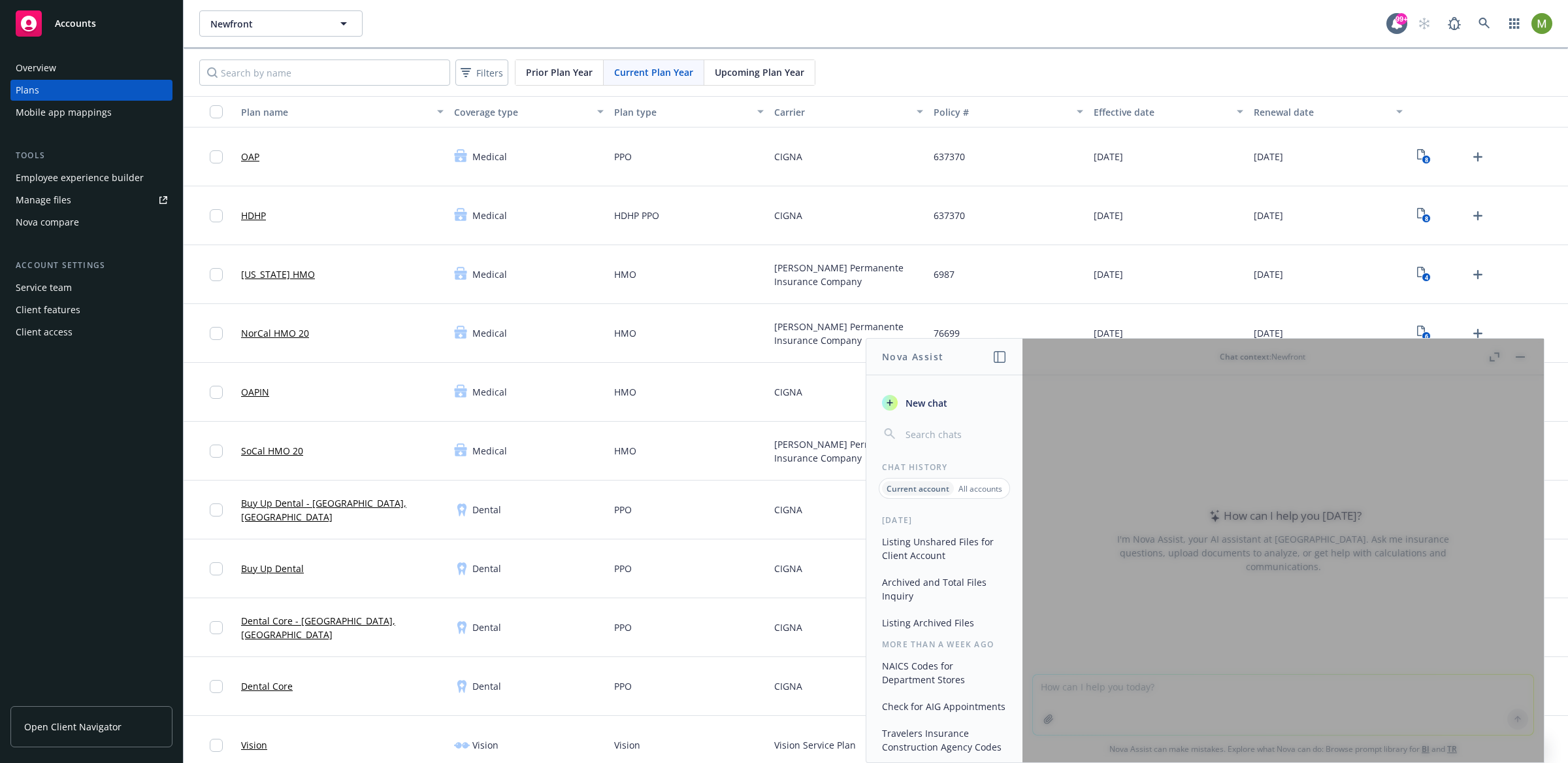
click at [915, 389] on div "New chat Chat History Current account All accounts Today Listing Unshared Files…" at bounding box center [945, 571] width 156 height 382
click at [916, 401] on span "New chat" at bounding box center [925, 403] width 44 height 14
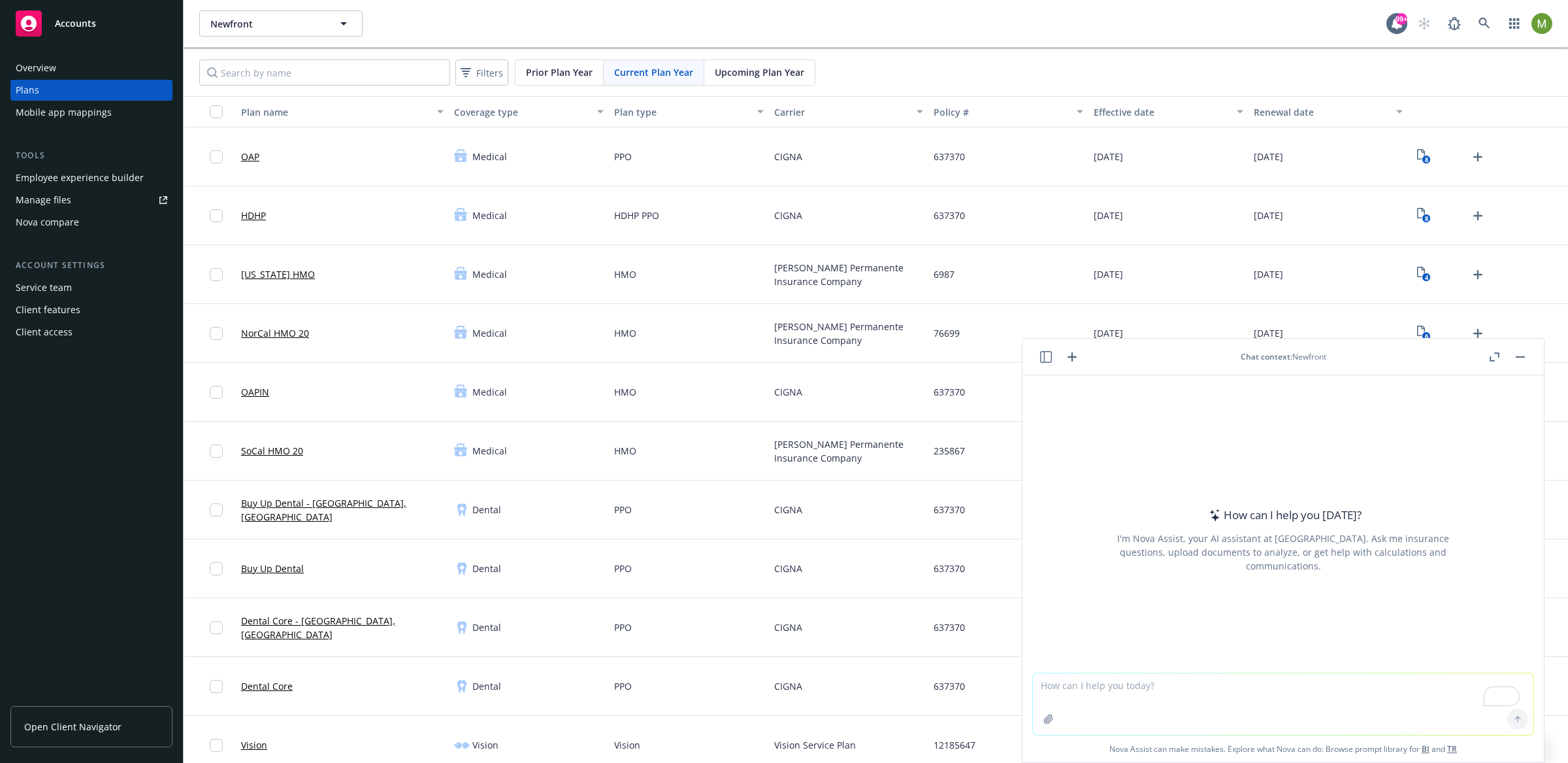
click at [1039, 362] on button at bounding box center [1046, 357] width 16 height 16
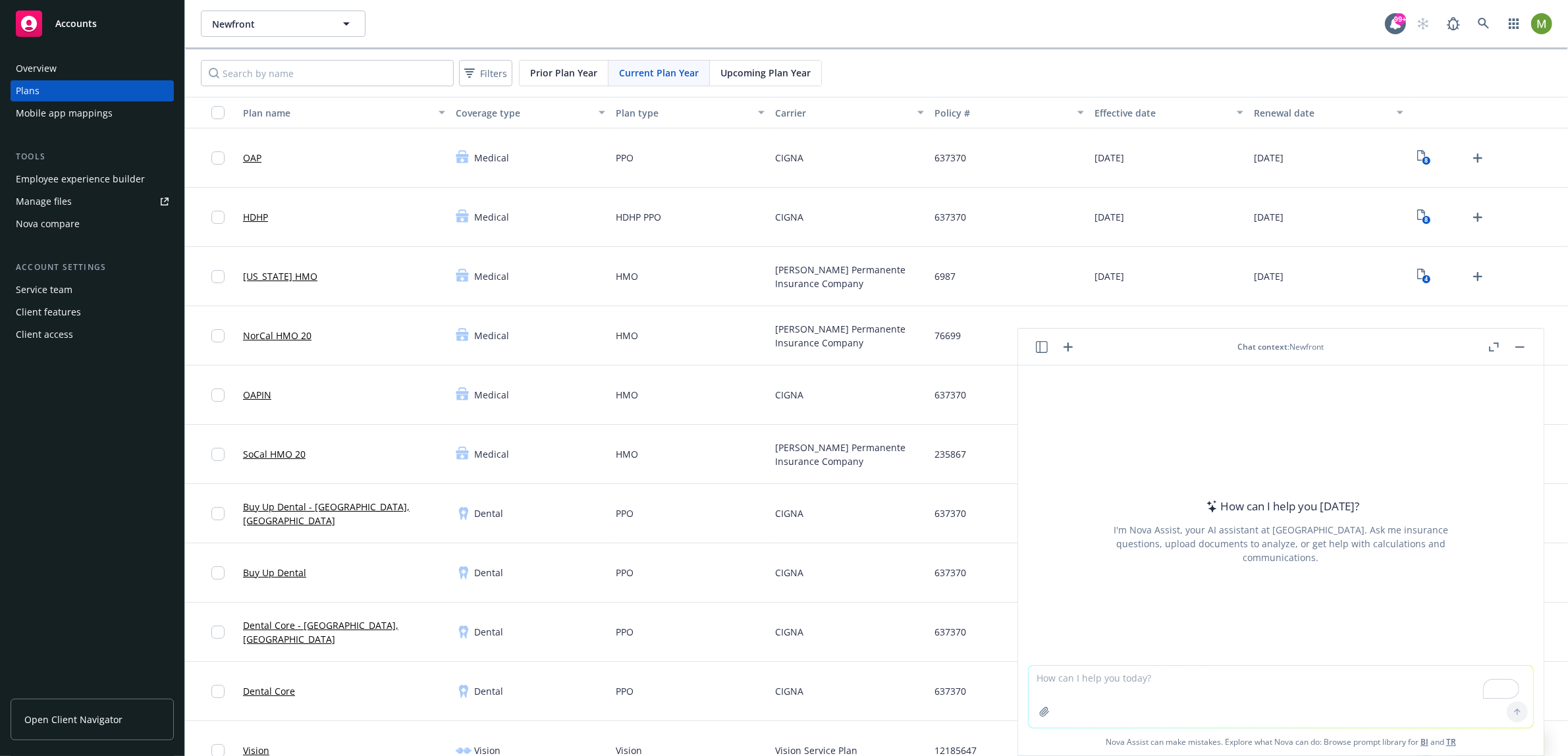
click at [1056, 357] on header "Chat context : Newfront" at bounding box center [1281, 347] width 525 height 37
click at [1041, 351] on icon "button" at bounding box center [1042, 347] width 12 height 12
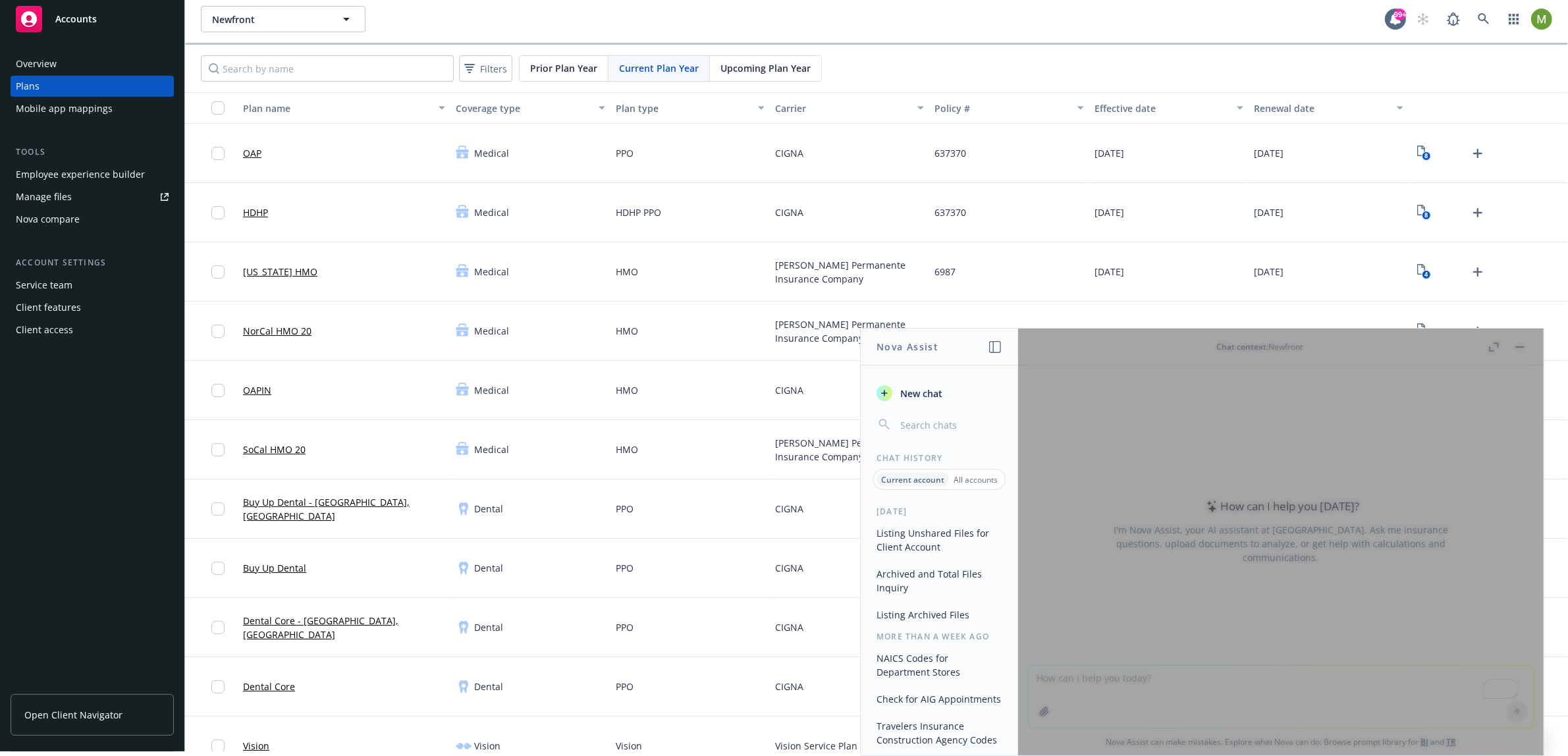
scroll to position [0, 12]
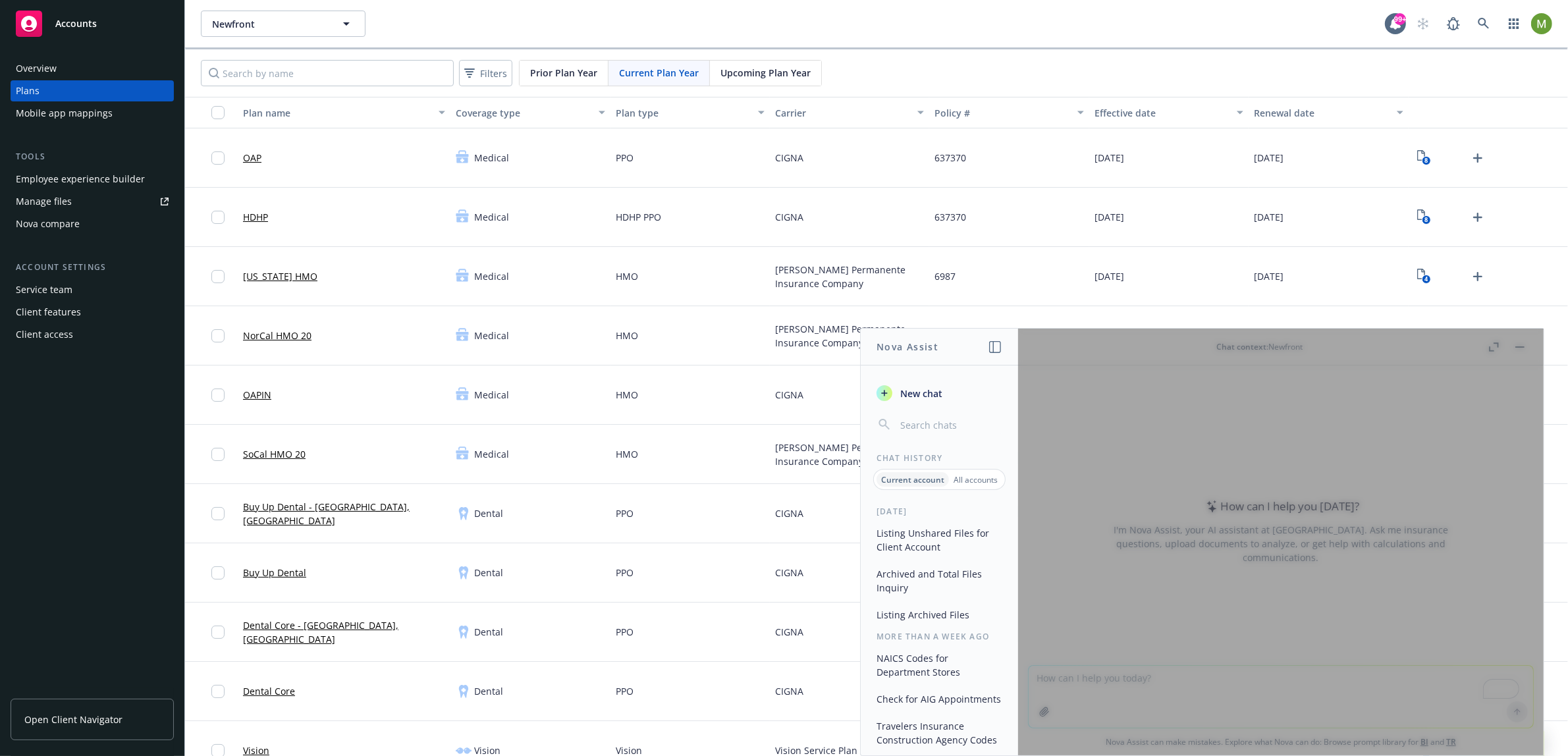
click at [908, 38] on div "Newfront Newfront 99+" at bounding box center [876, 24] width 1383 height 47
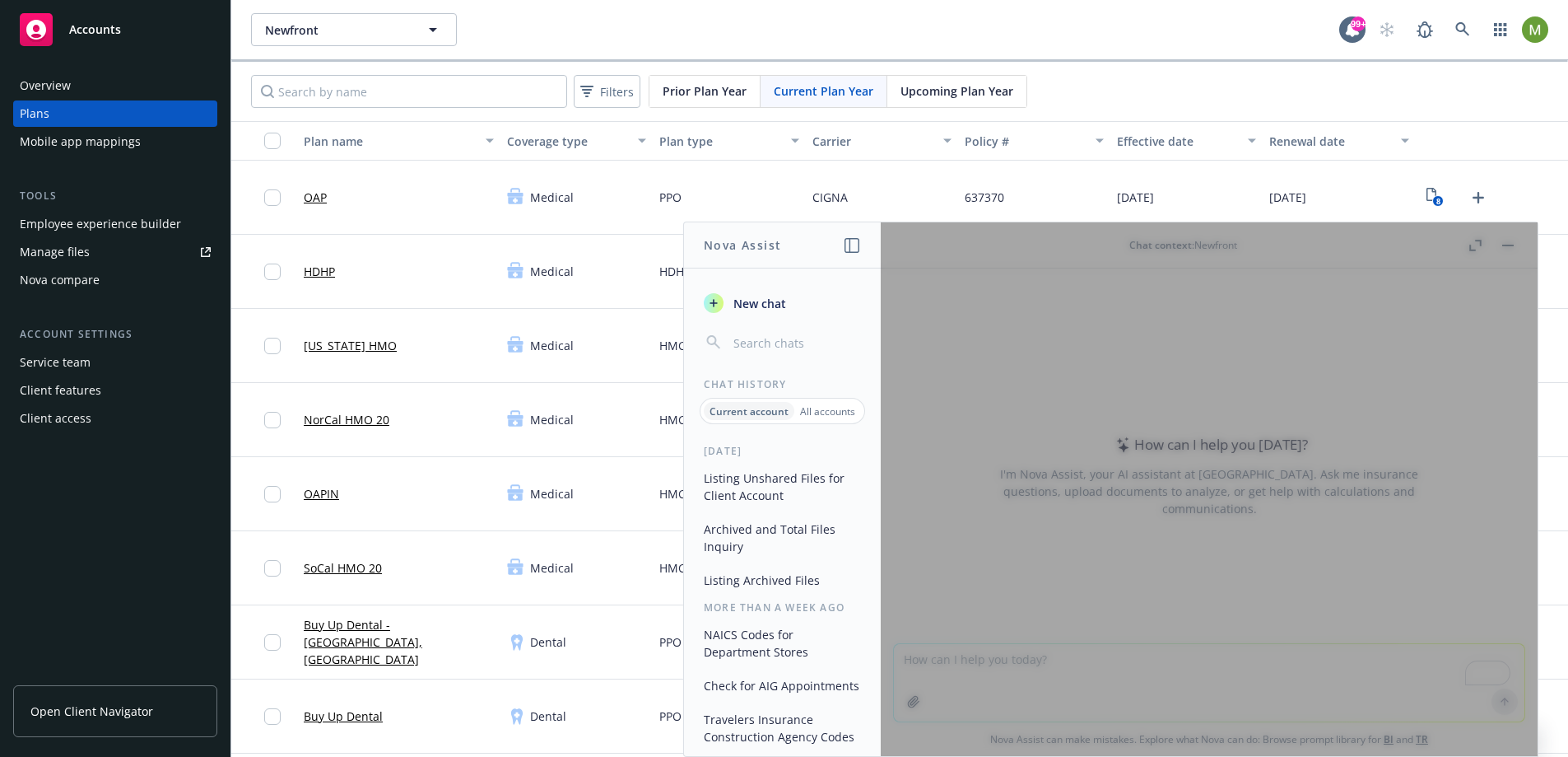
click at [974, 30] on div "Newfront Newfront" at bounding box center [795, 30] width 1088 height 33
click at [530, 349] on span "Medical" at bounding box center [552, 346] width 43 height 17
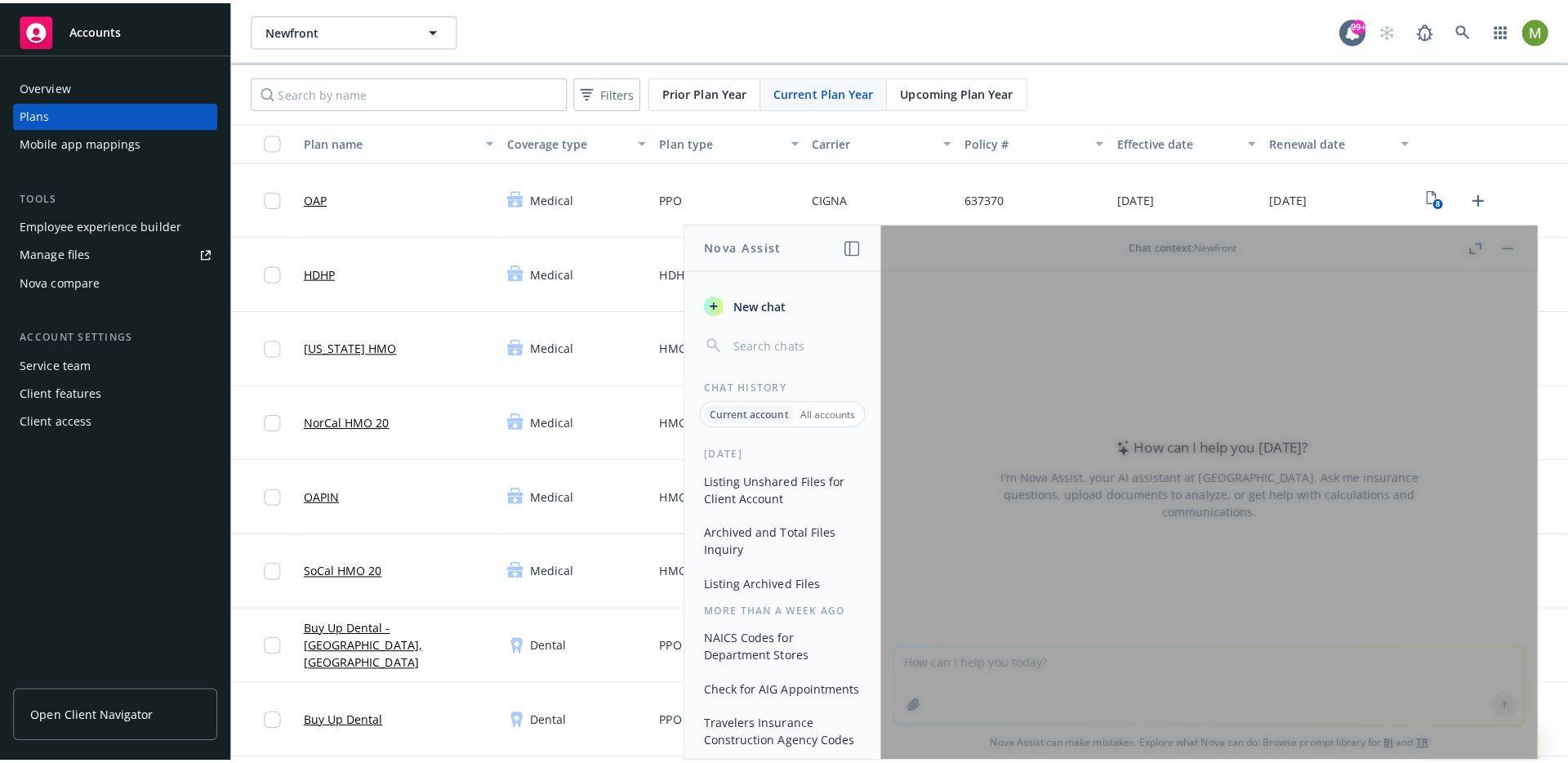
scroll to position [0, 0]
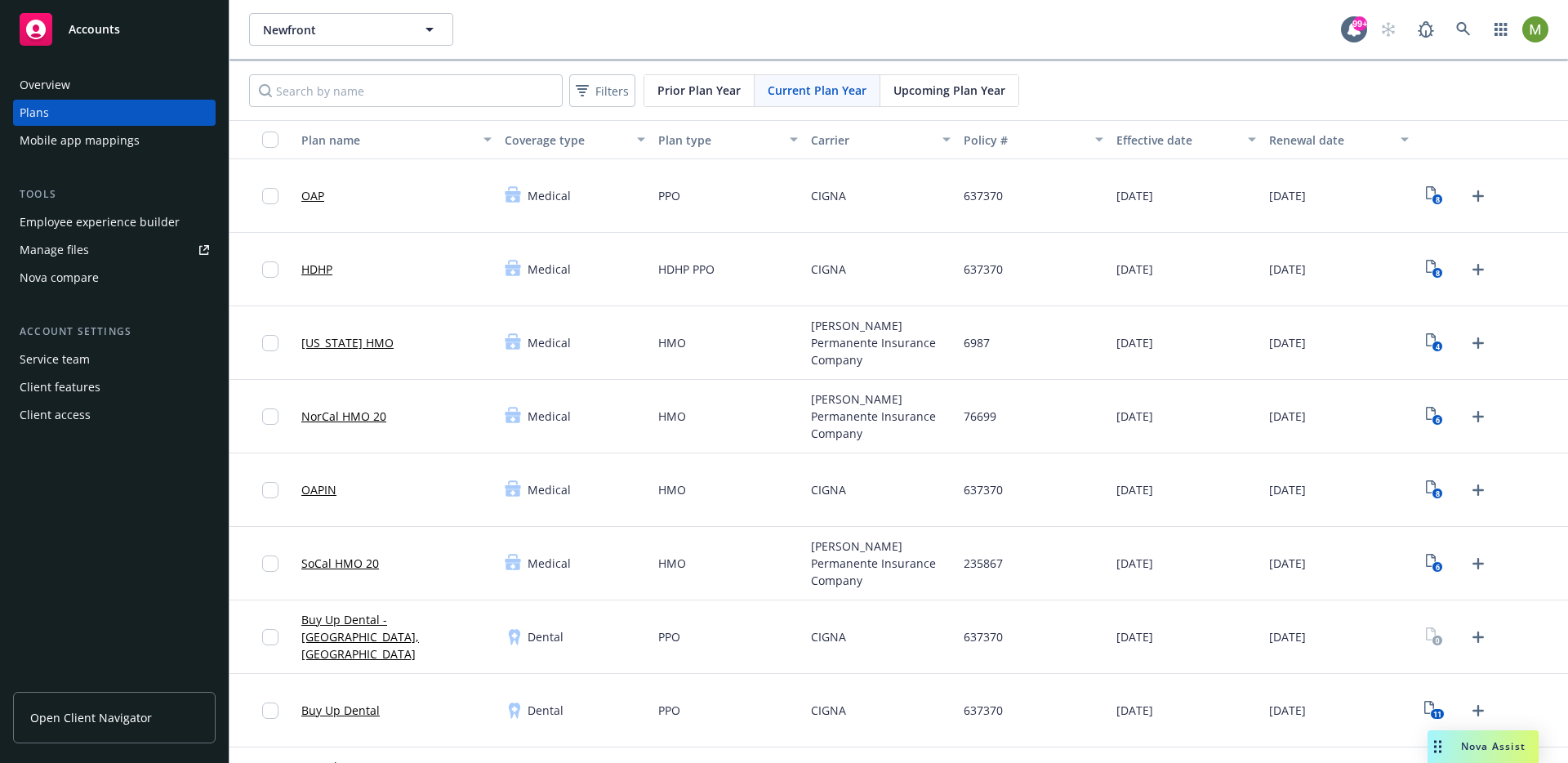
drag, startPoint x: 1477, startPoint y: 745, endPoint x: 1446, endPoint y: 729, distance: 34.9
click at [1477, 745] on span "Nova Assist" at bounding box center [1493, 747] width 65 height 14
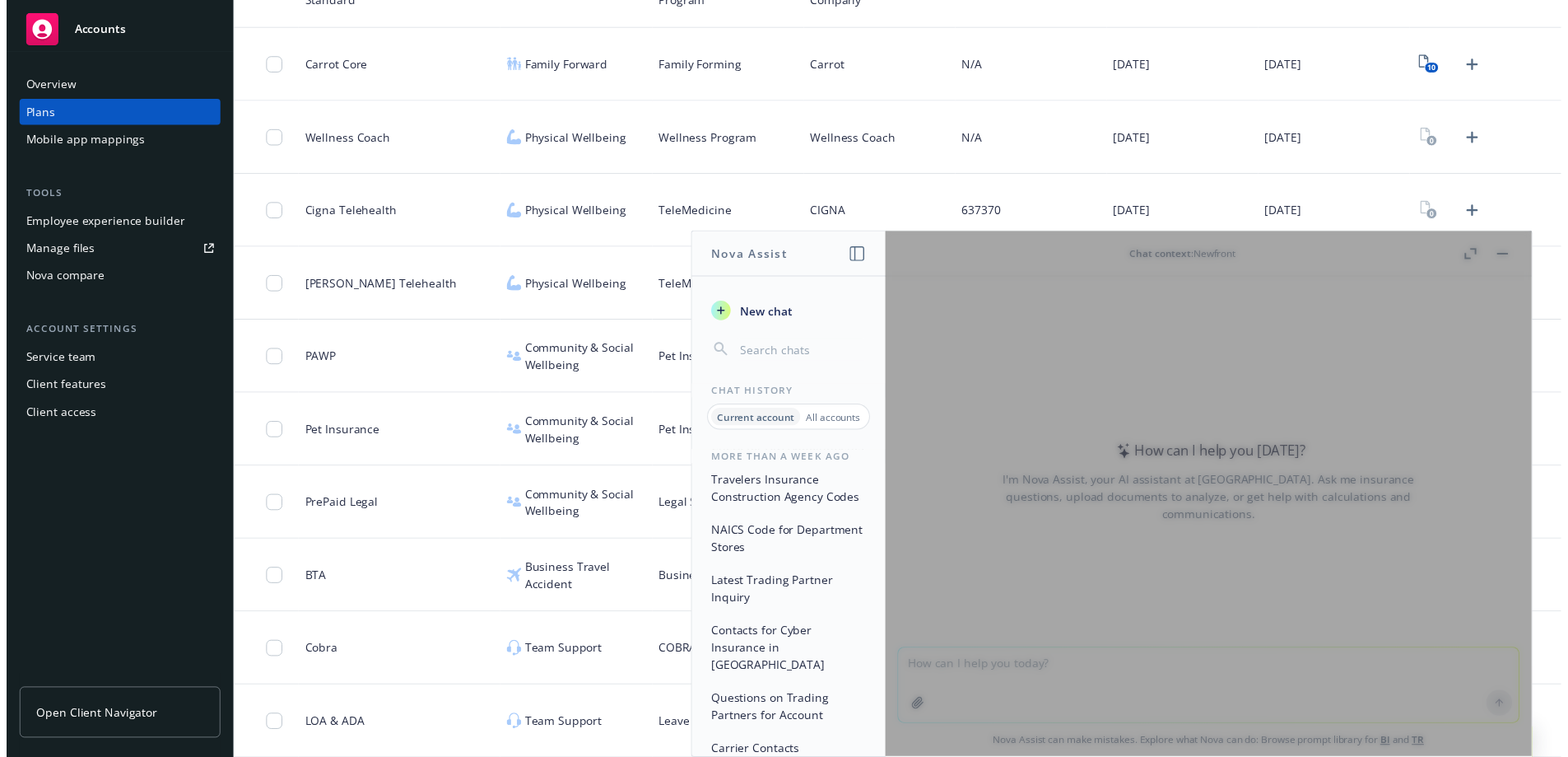
scroll to position [333, 0]
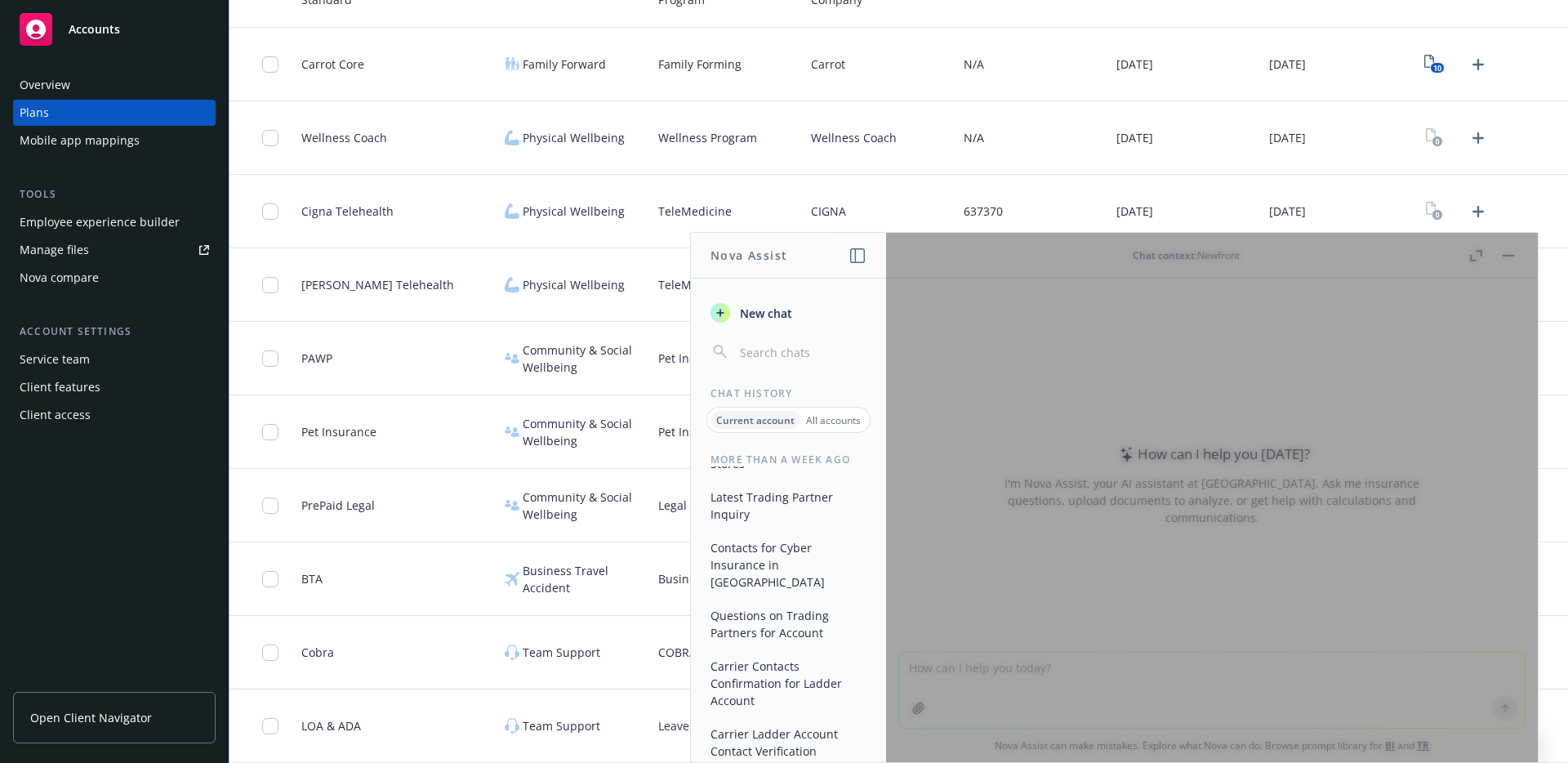
click at [795, 477] on button "NAICS Code for Department Stores" at bounding box center [789, 454] width 169 height 44
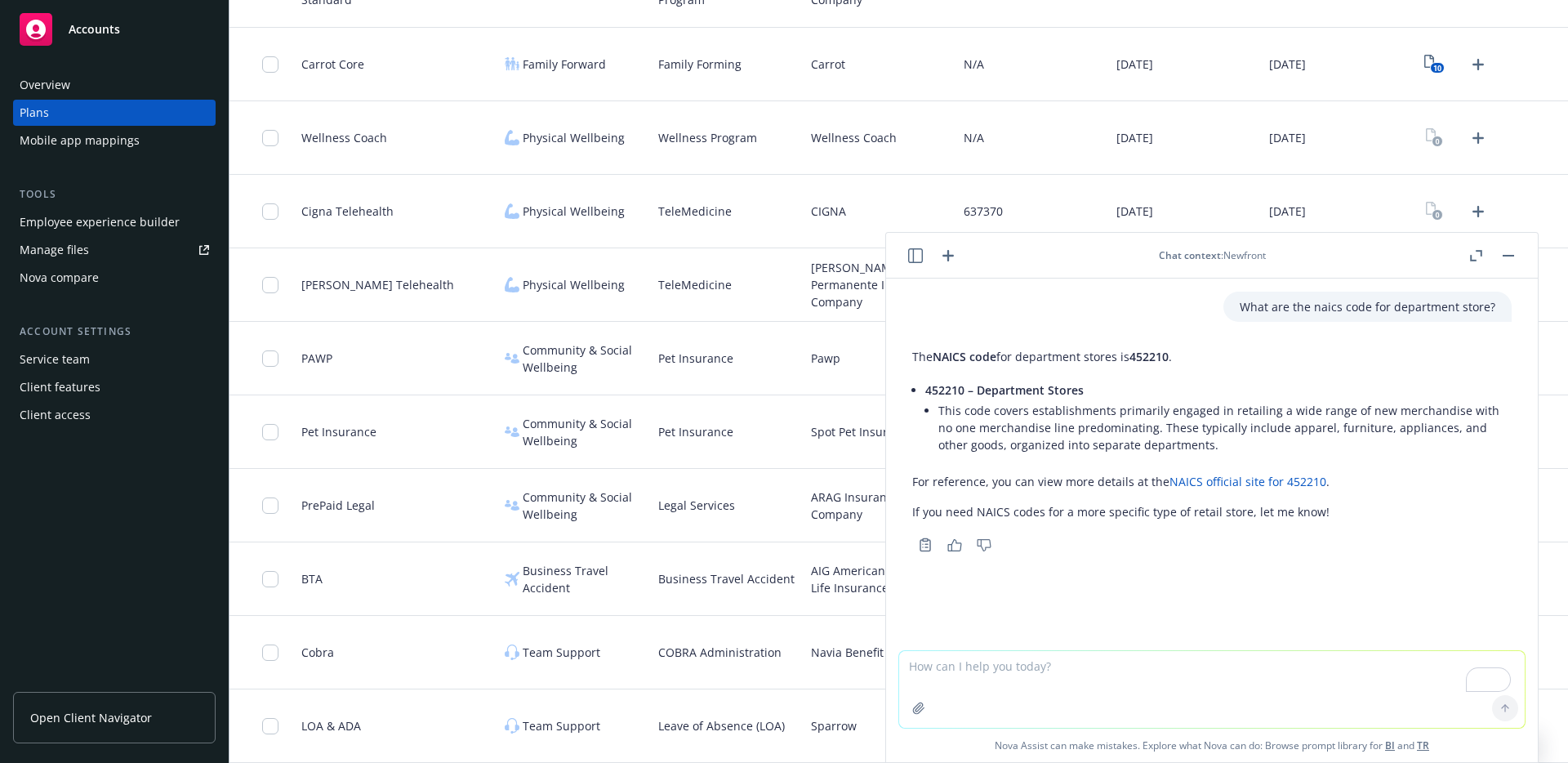
click at [923, 259] on button "button" at bounding box center [915, 255] width 20 height 20
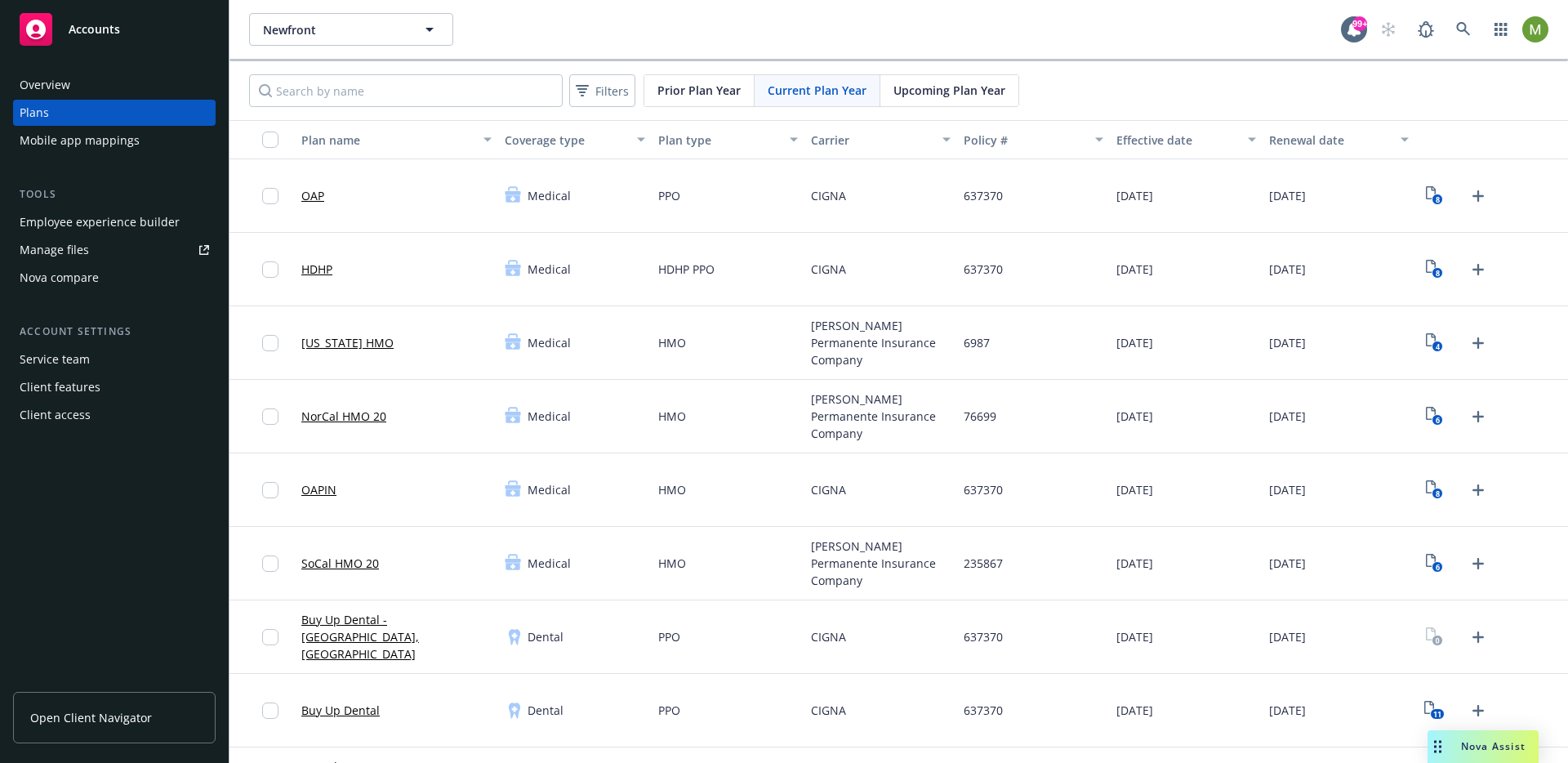
click at [1490, 747] on span "Nova Assist" at bounding box center [1493, 747] width 65 height 14
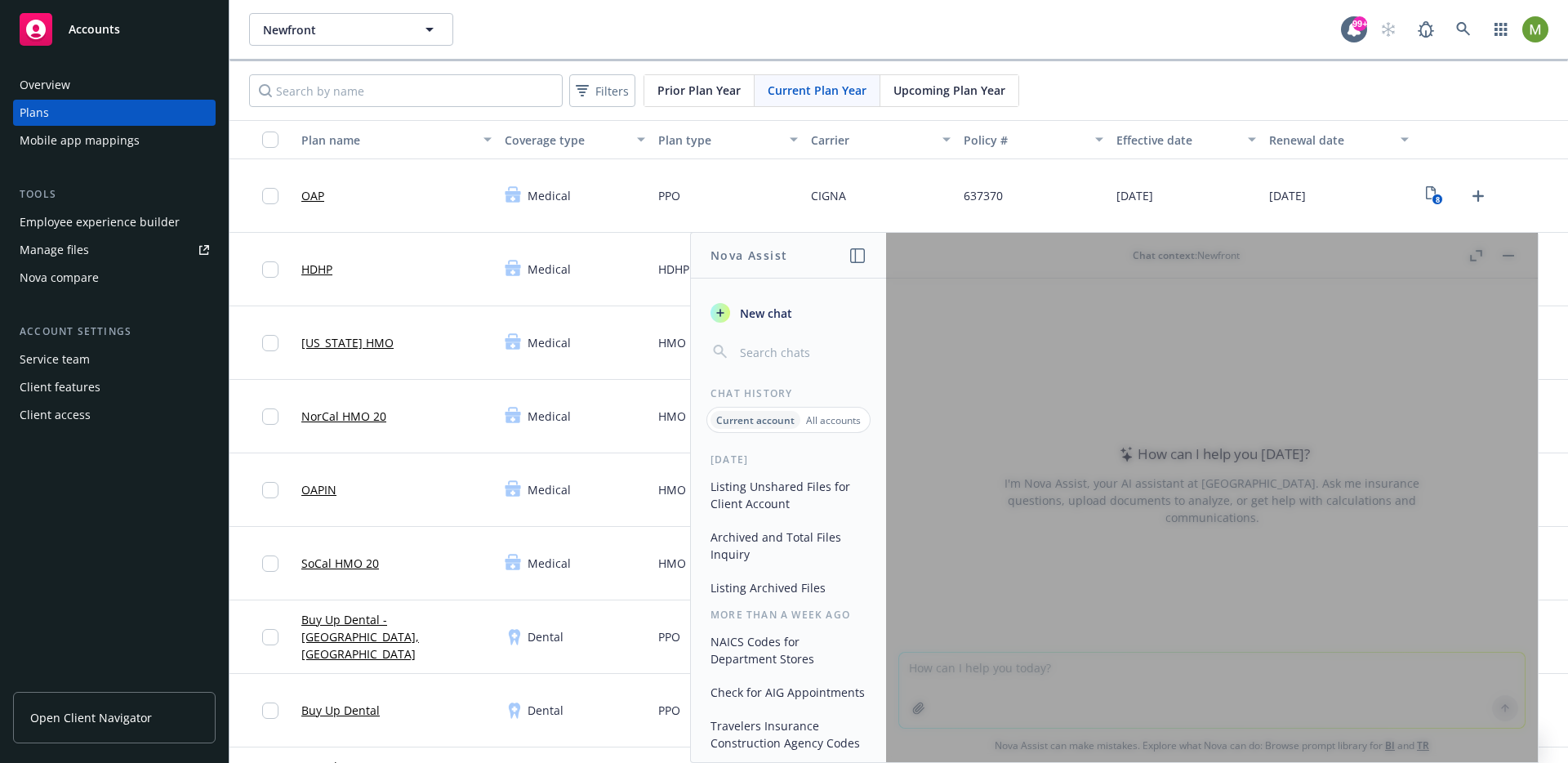
click at [753, 484] on button "Listing Unshared Files for Client Account" at bounding box center [789, 495] width 169 height 44
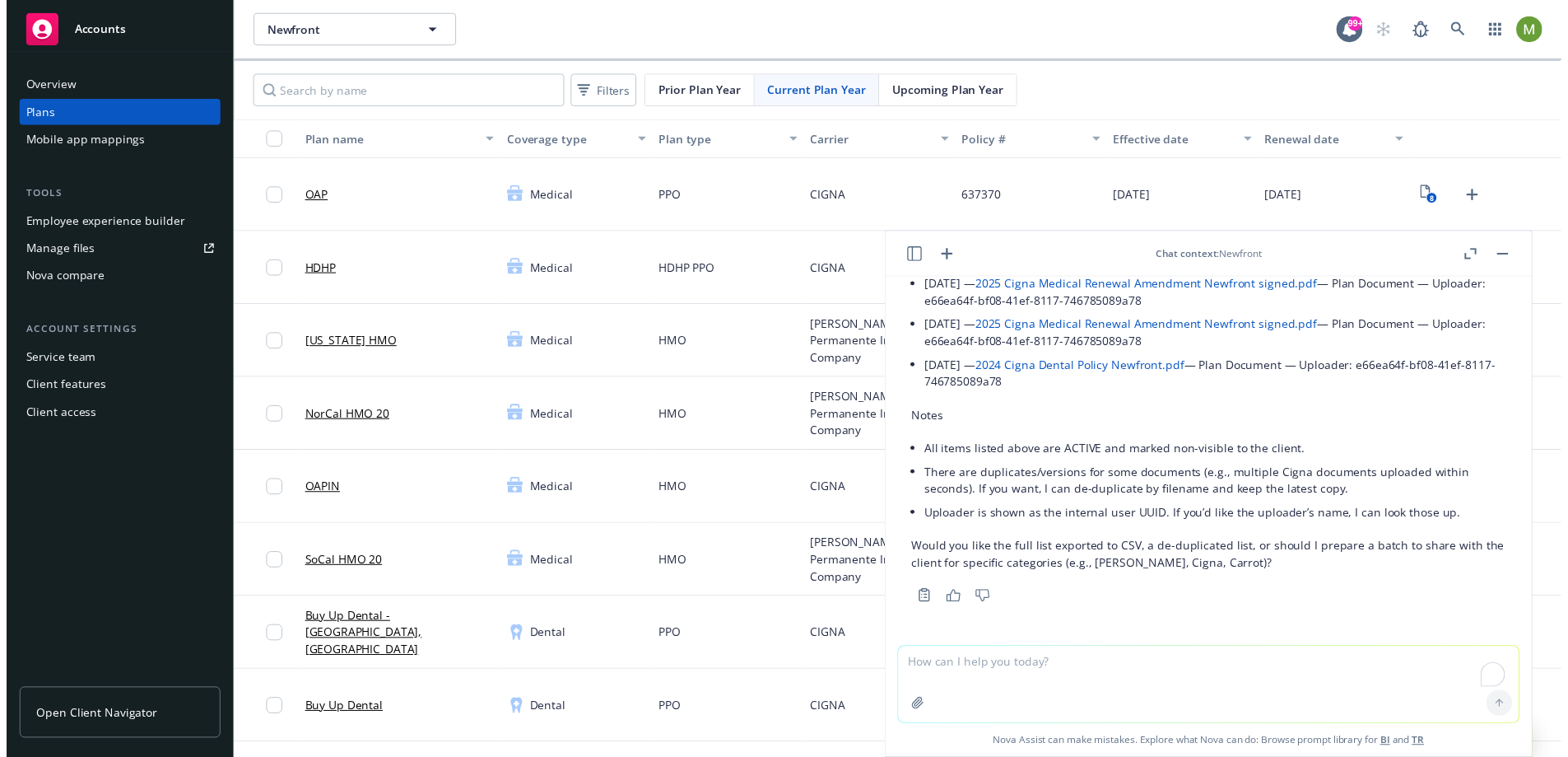
scroll to position [871, 0]
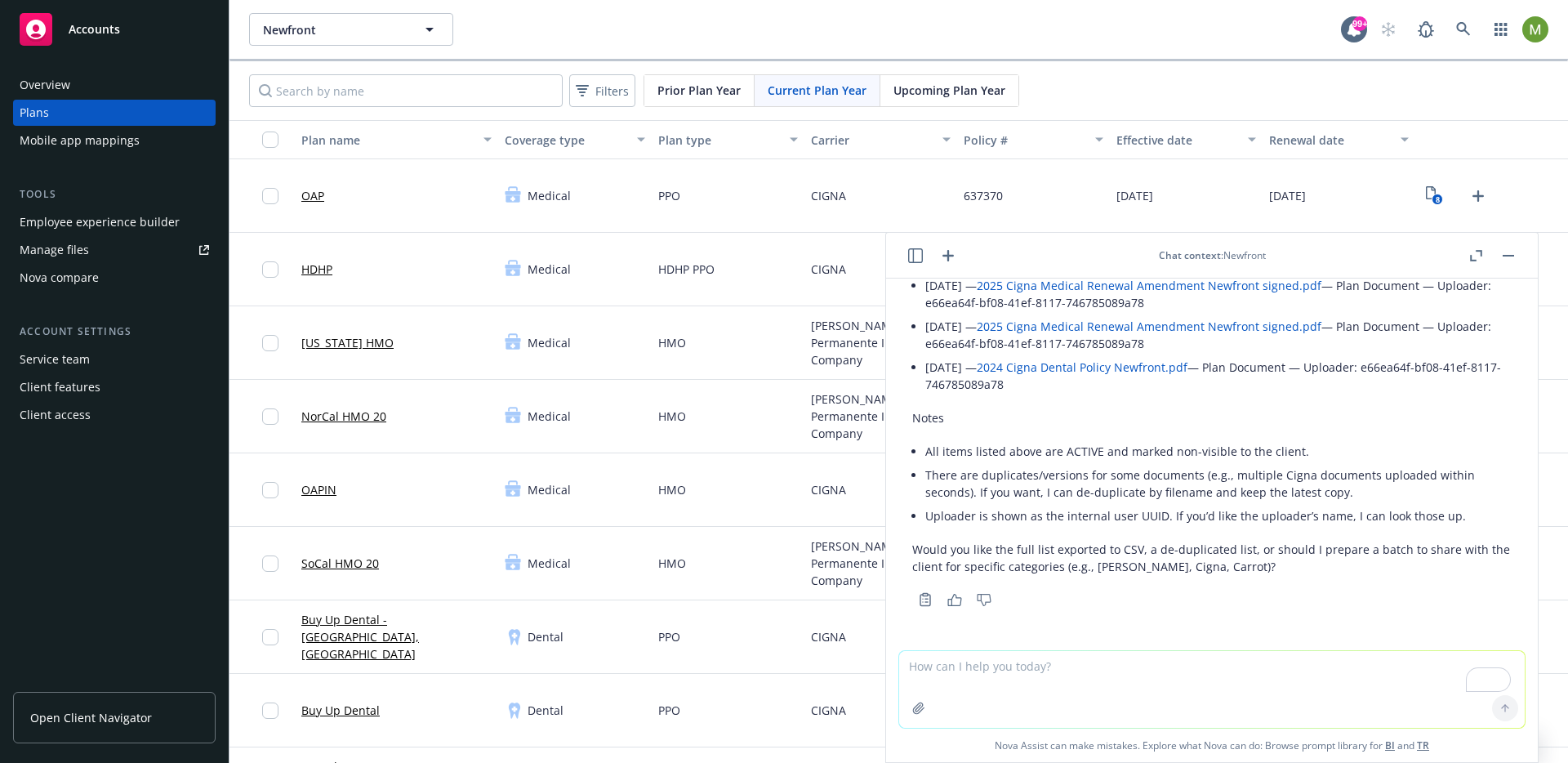
click at [918, 256] on icon "button" at bounding box center [915, 255] width 15 height 15
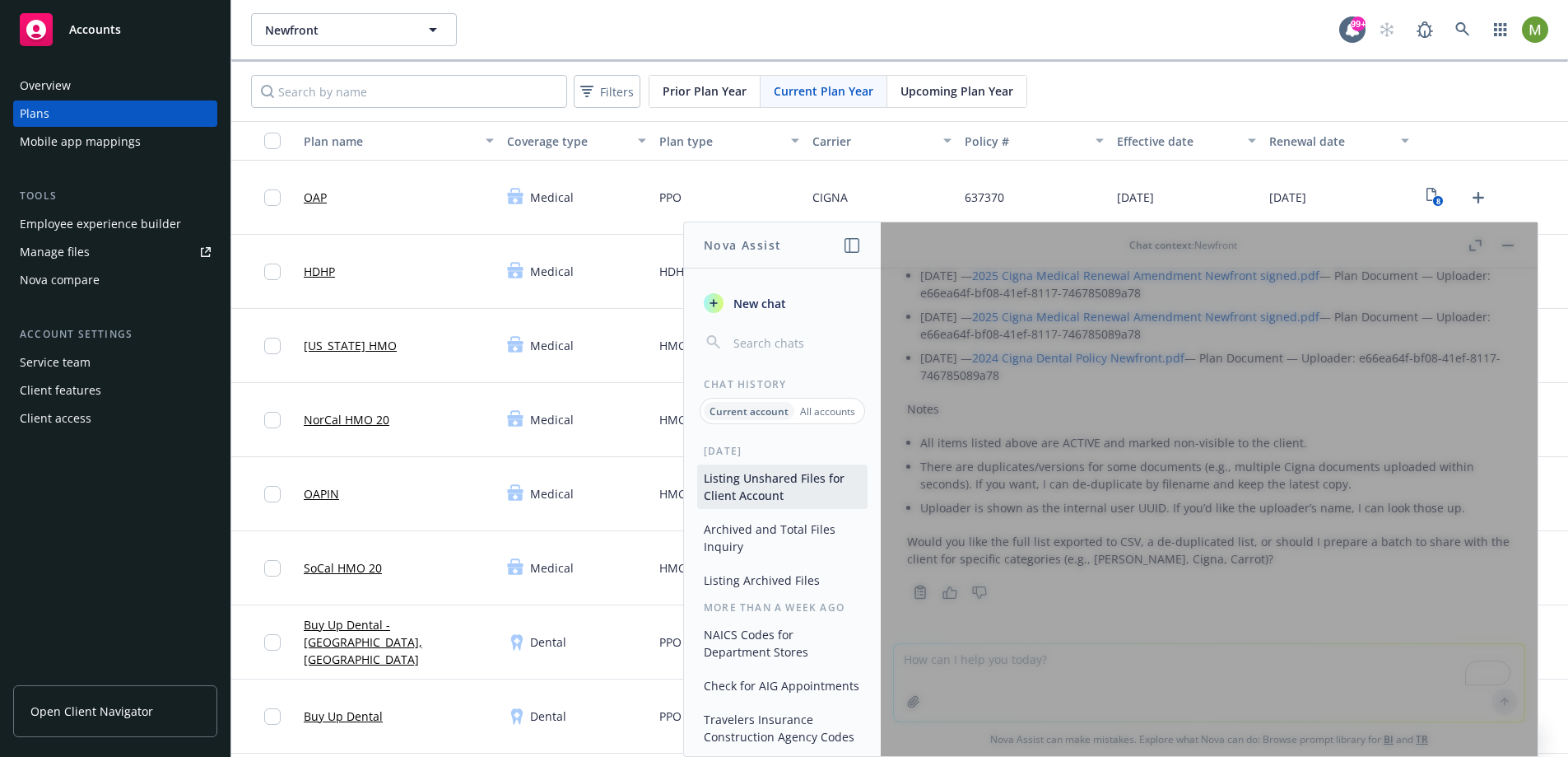
click at [756, 295] on span "New chat" at bounding box center [758, 303] width 56 height 17
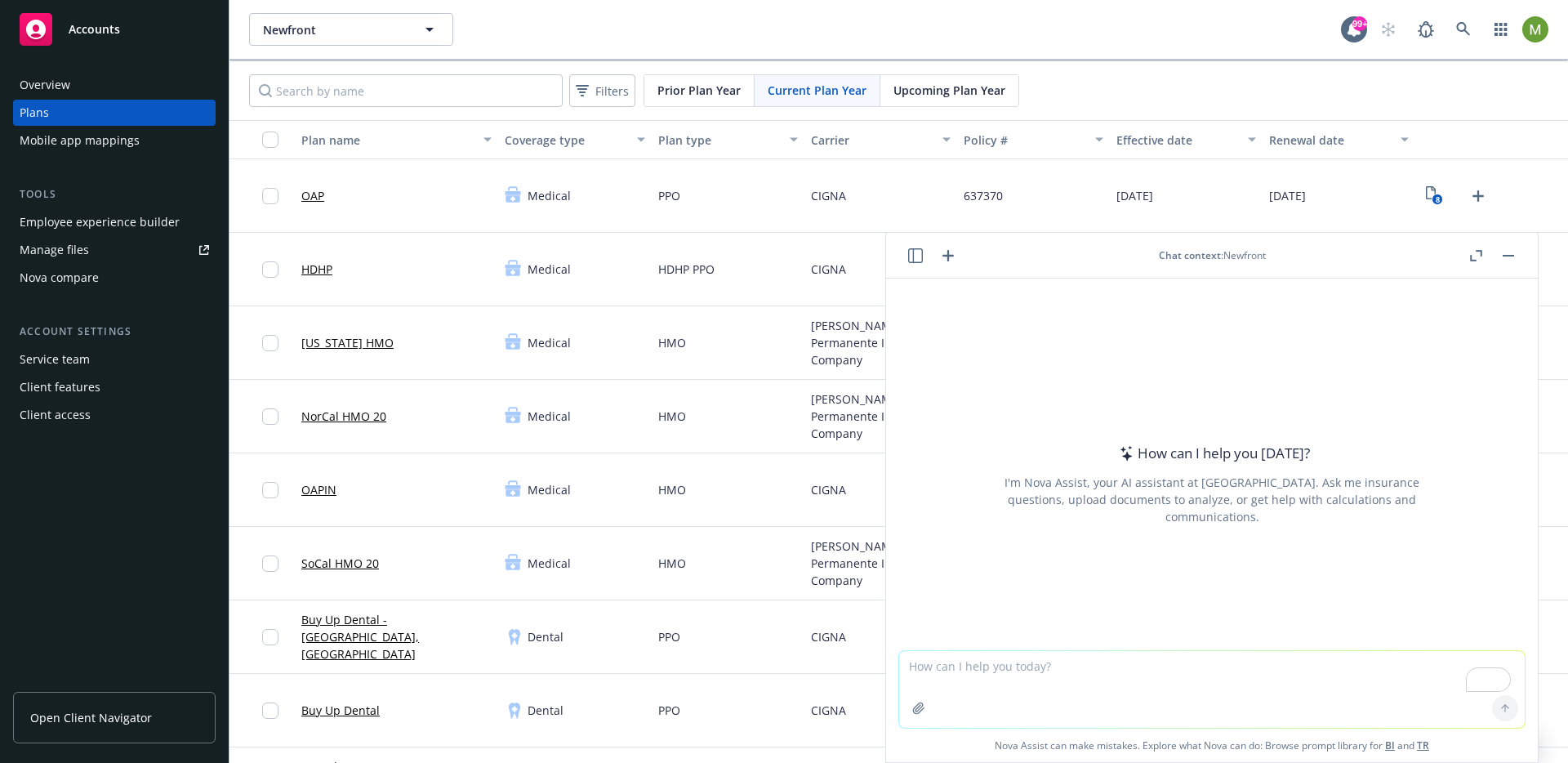
click at [916, 251] on icon "button" at bounding box center [915, 255] width 15 height 15
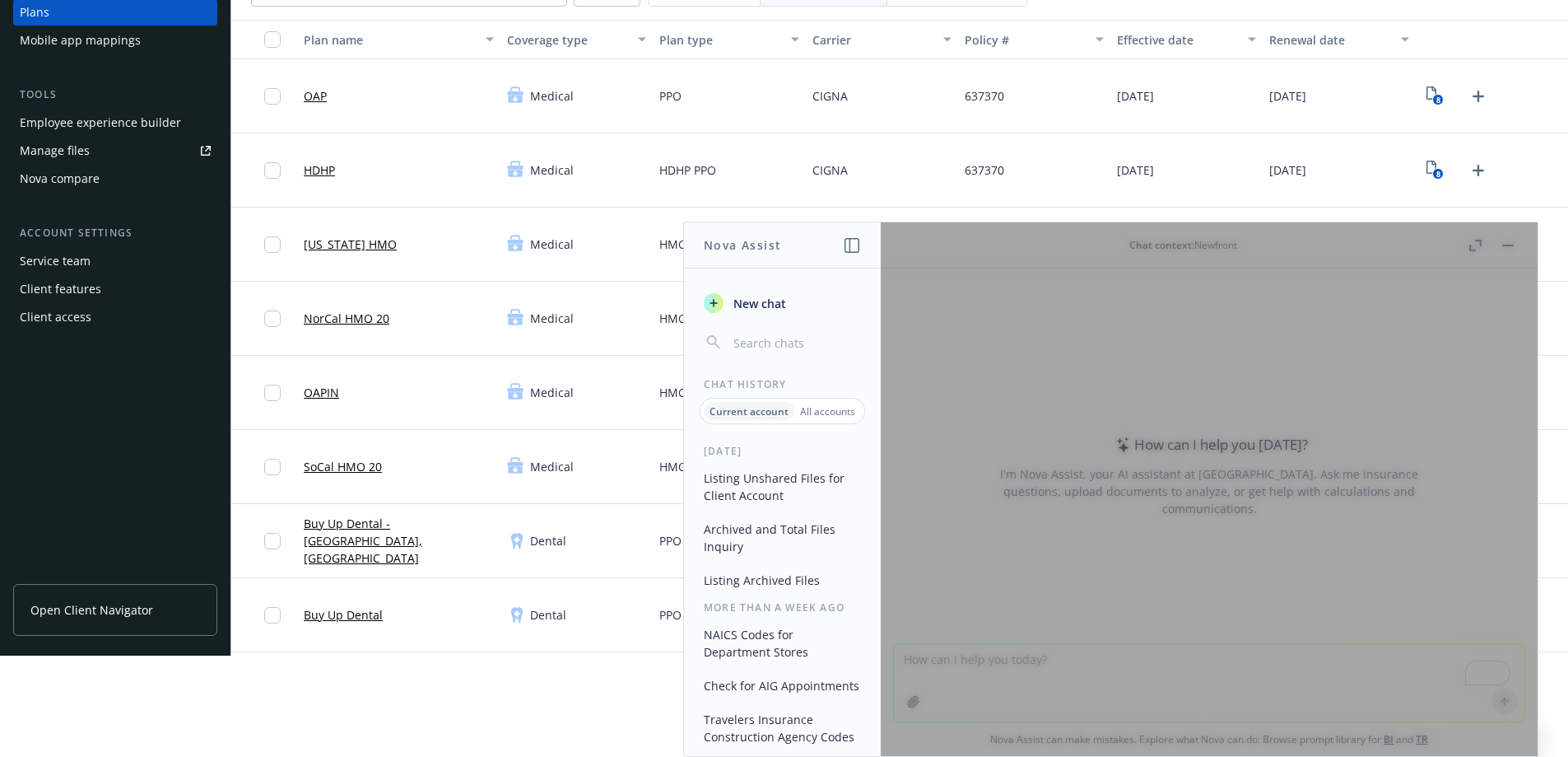
scroll to position [0, 0]
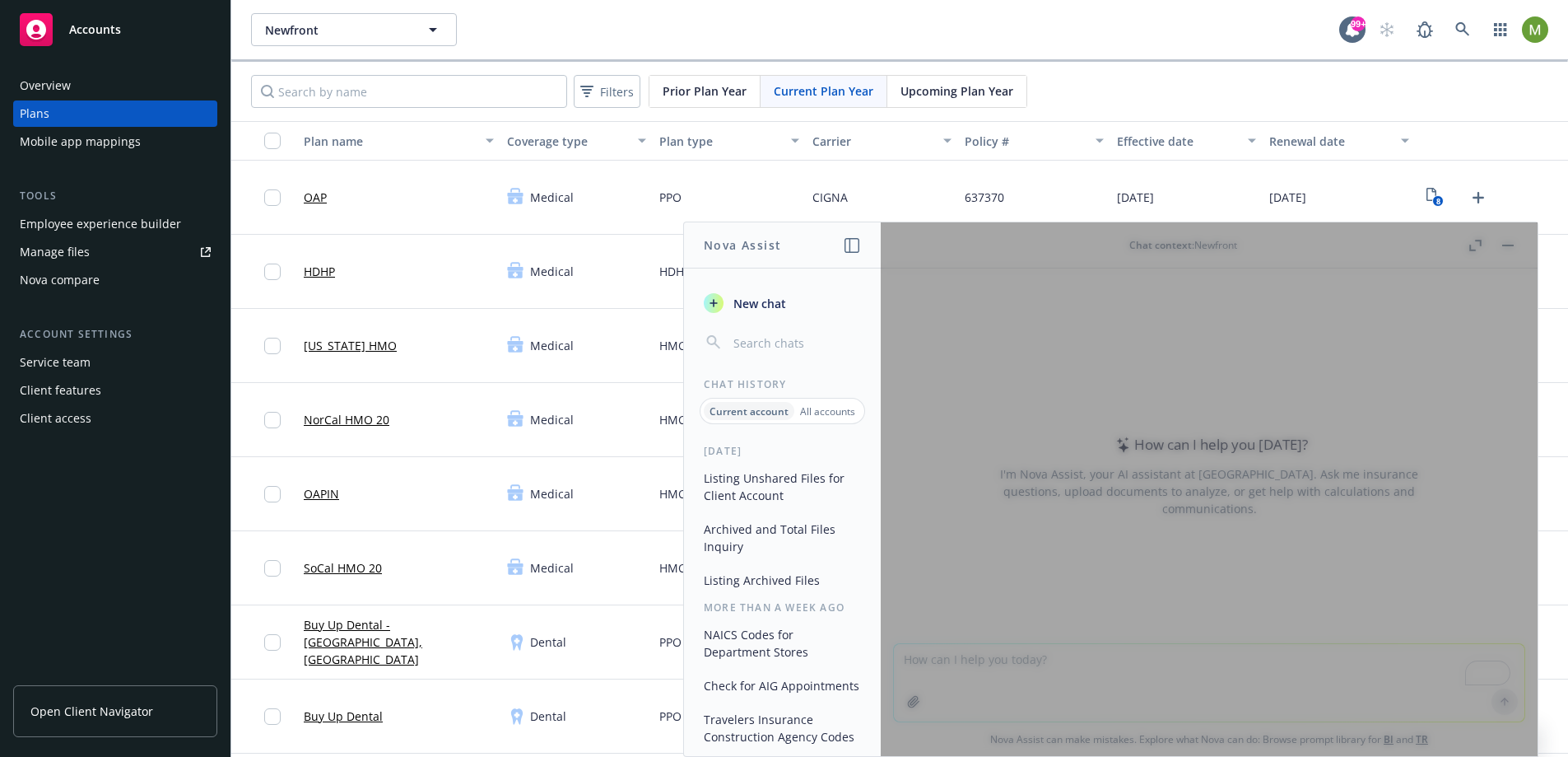
click at [586, 395] on div "Medical" at bounding box center [576, 420] width 152 height 74
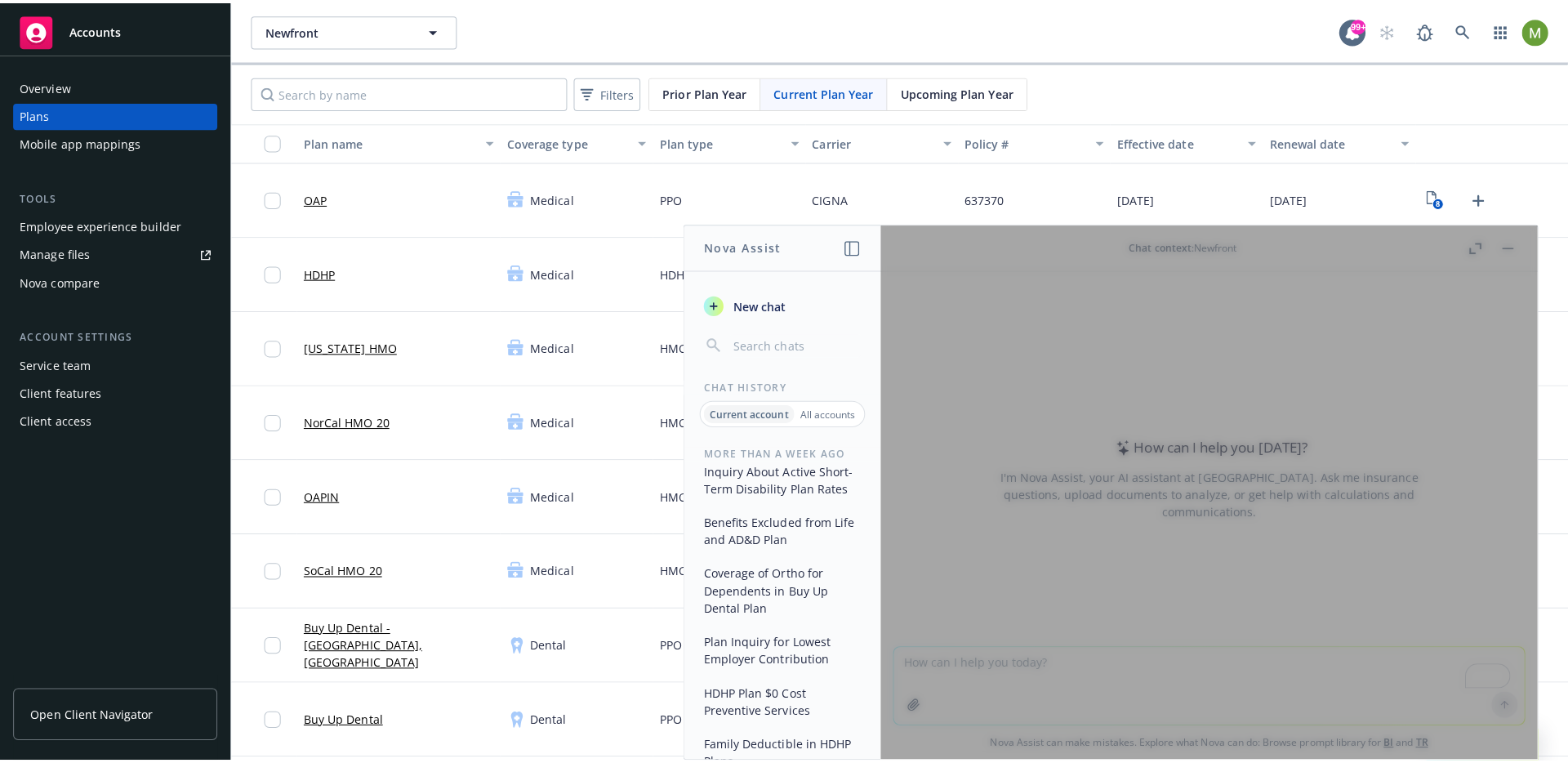
scroll to position [1170, 0]
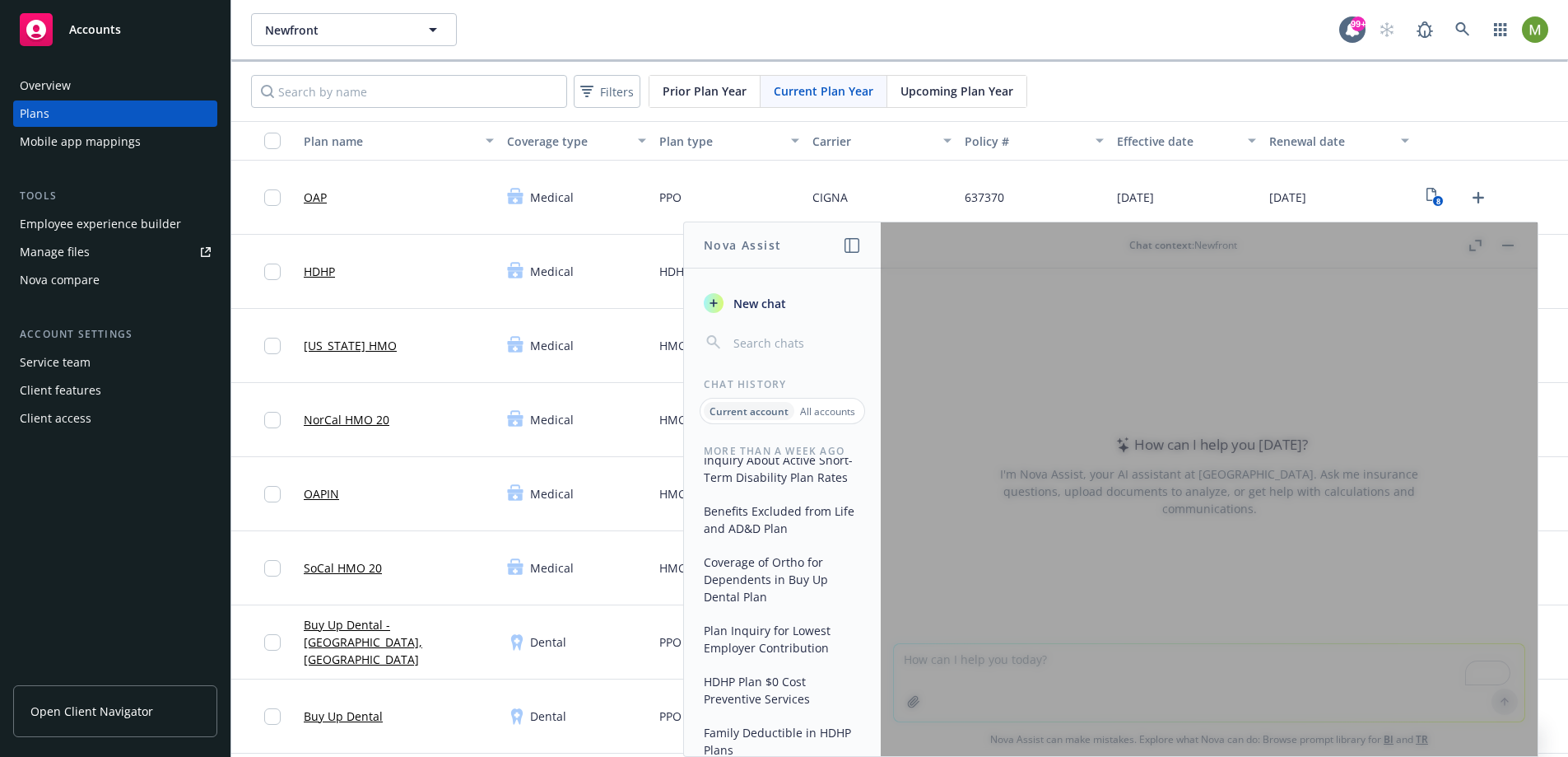
click at [1075, 494] on div at bounding box center [1209, 489] width 657 height 534
click at [998, 661] on div at bounding box center [1209, 489] width 657 height 534
click at [956, 675] on div at bounding box center [1209, 489] width 657 height 534
click at [956, 673] on div at bounding box center [1209, 489] width 657 height 534
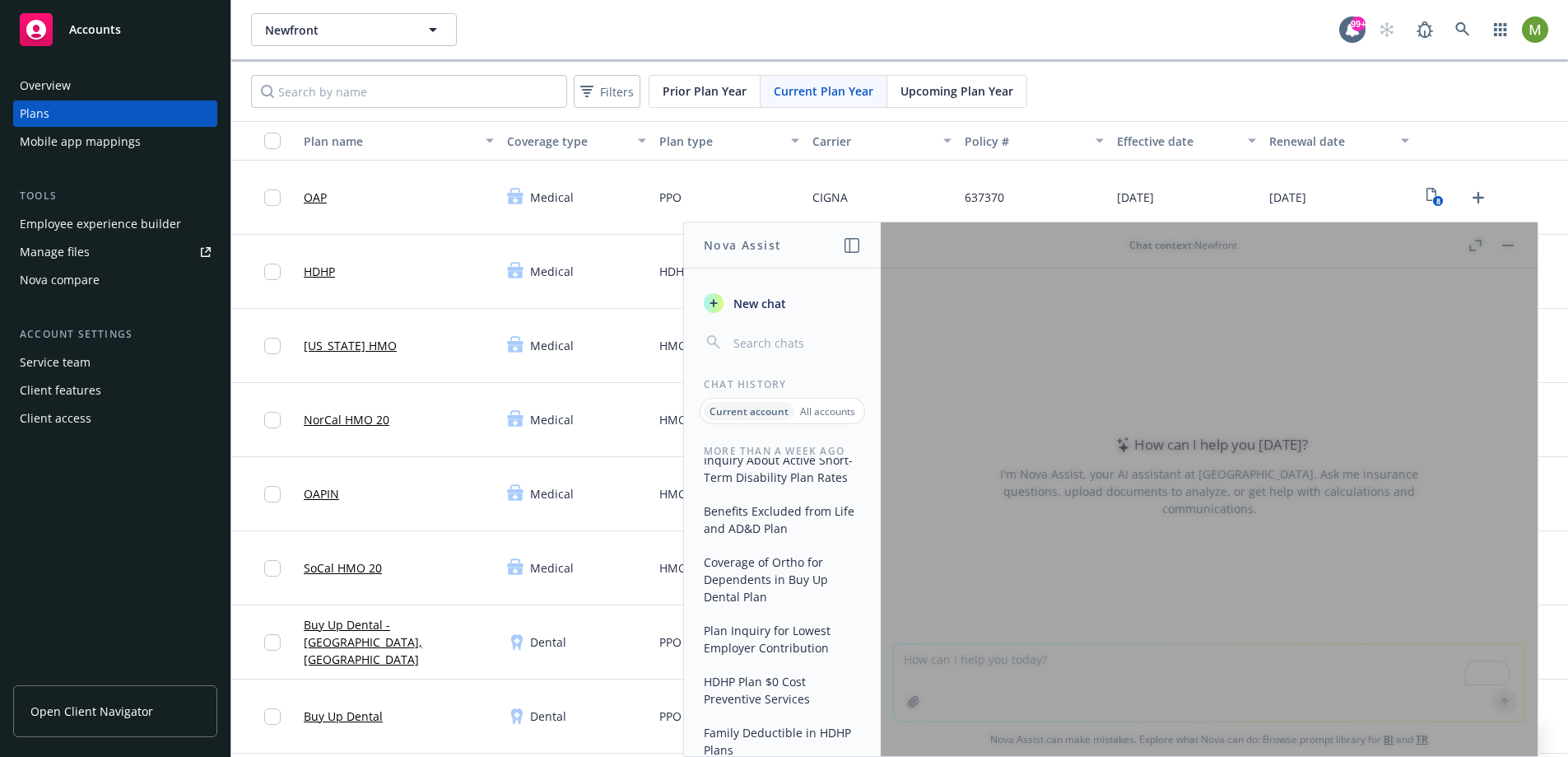
click at [999, 580] on div at bounding box center [1209, 489] width 657 height 534
click at [964, 663] on div at bounding box center [1209, 489] width 657 height 534
click at [960, 663] on div at bounding box center [1209, 489] width 657 height 534
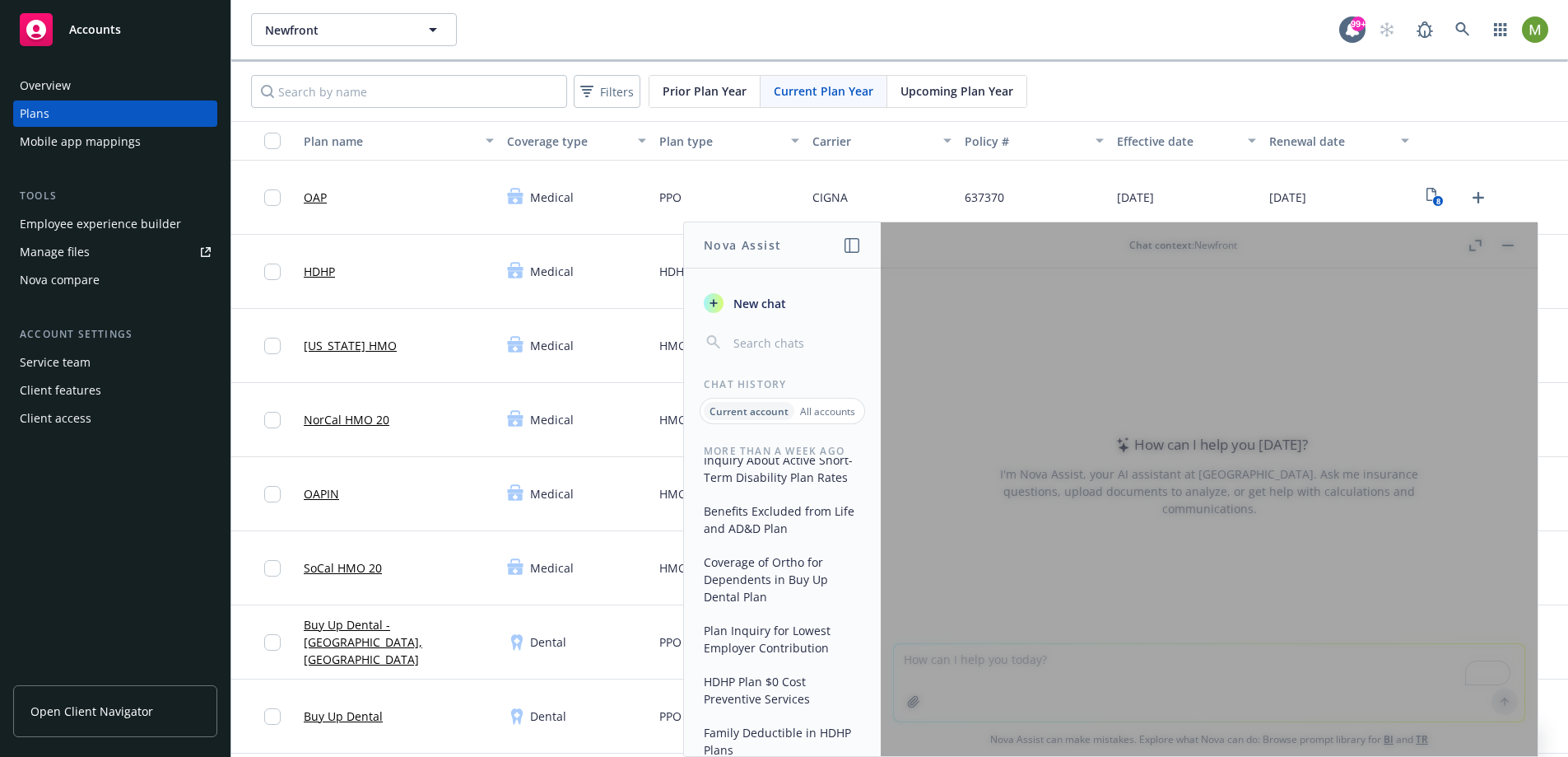
click at [960, 663] on div at bounding box center [1209, 489] width 657 height 534
click at [763, 296] on span "New chat" at bounding box center [758, 303] width 56 height 17
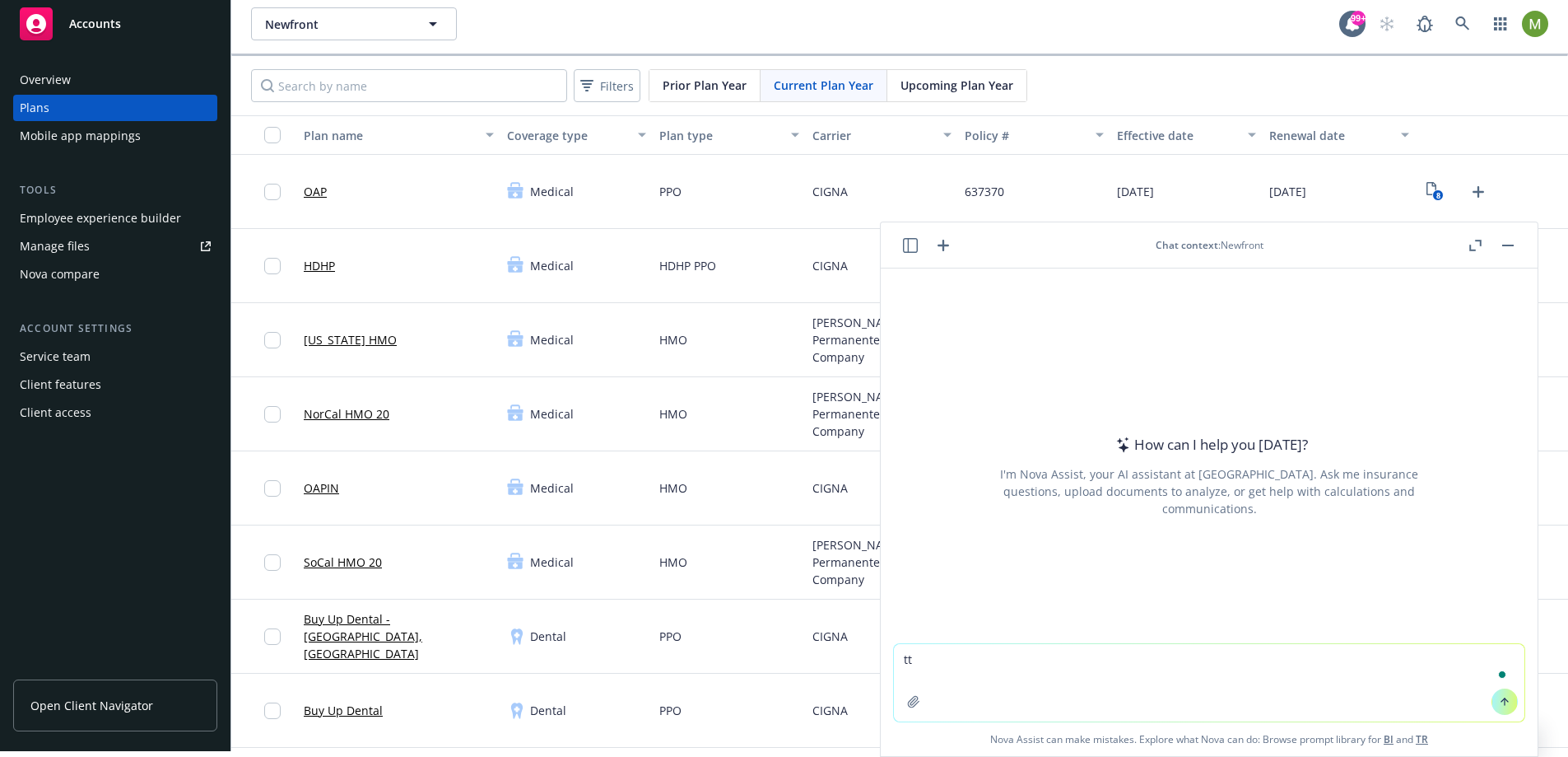
type textarea "t"
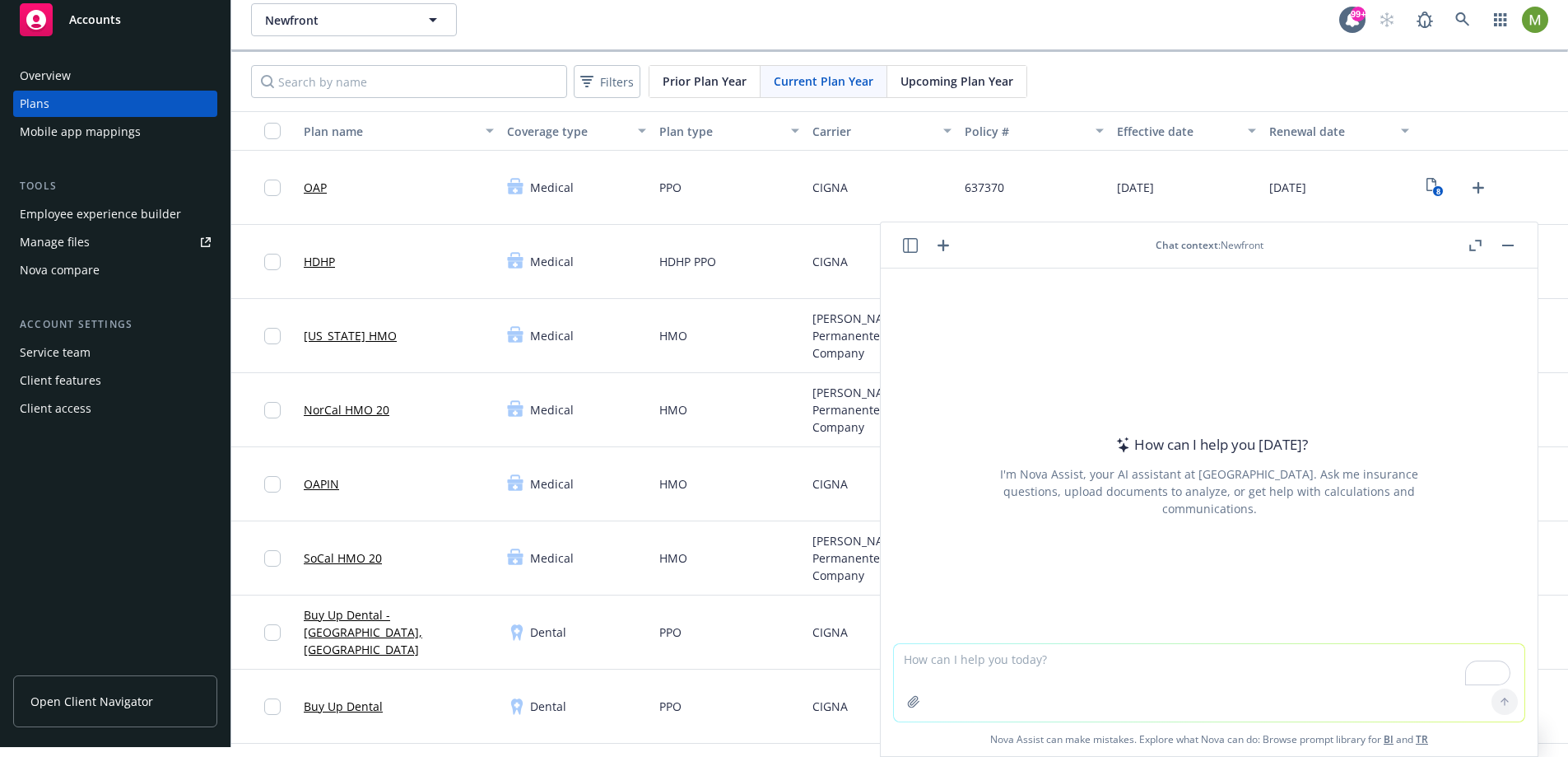
scroll to position [10, 1]
click at [913, 248] on icon "button" at bounding box center [910, 245] width 15 height 15
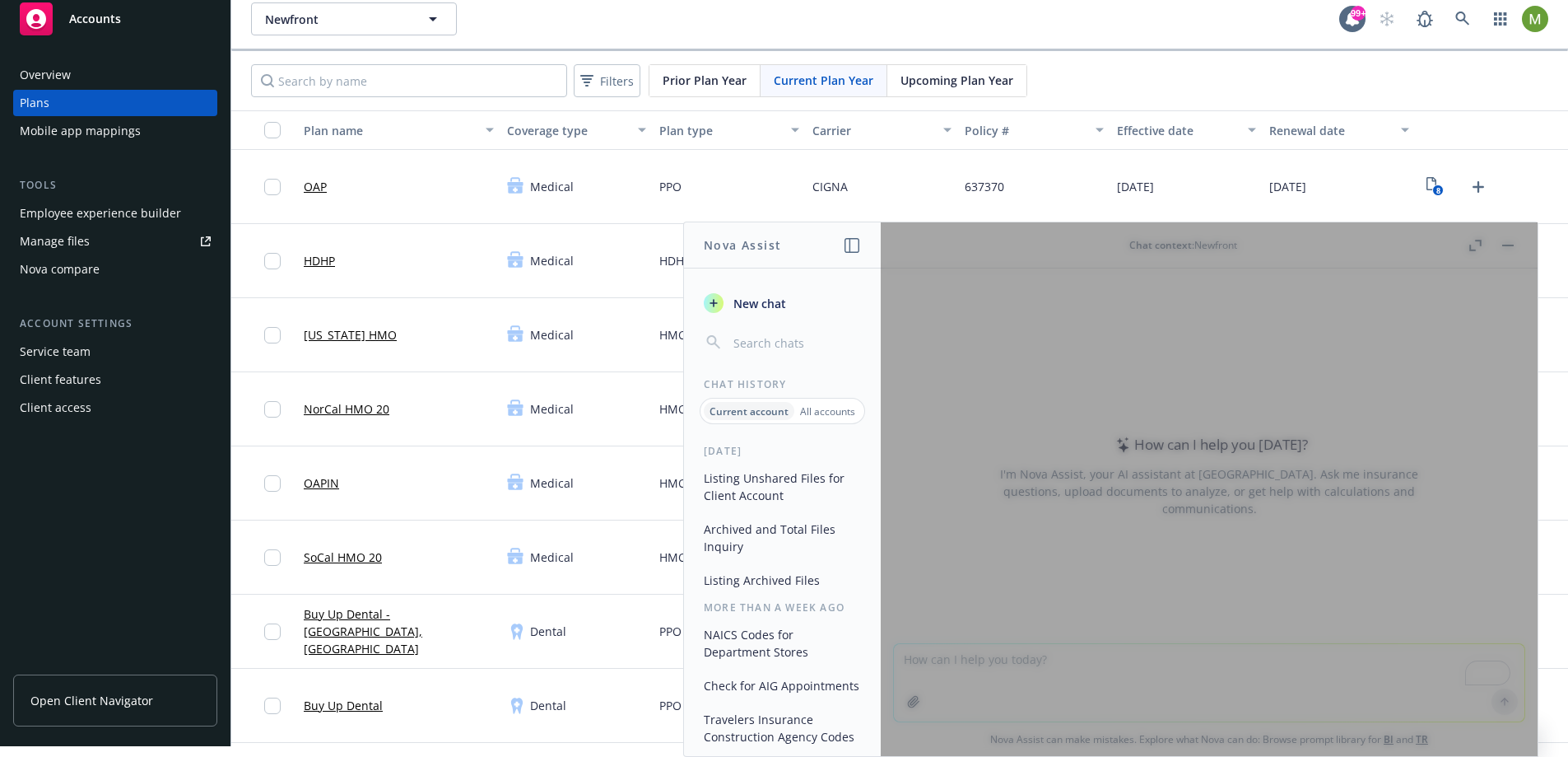
click at [1091, 398] on div at bounding box center [1209, 489] width 657 height 534
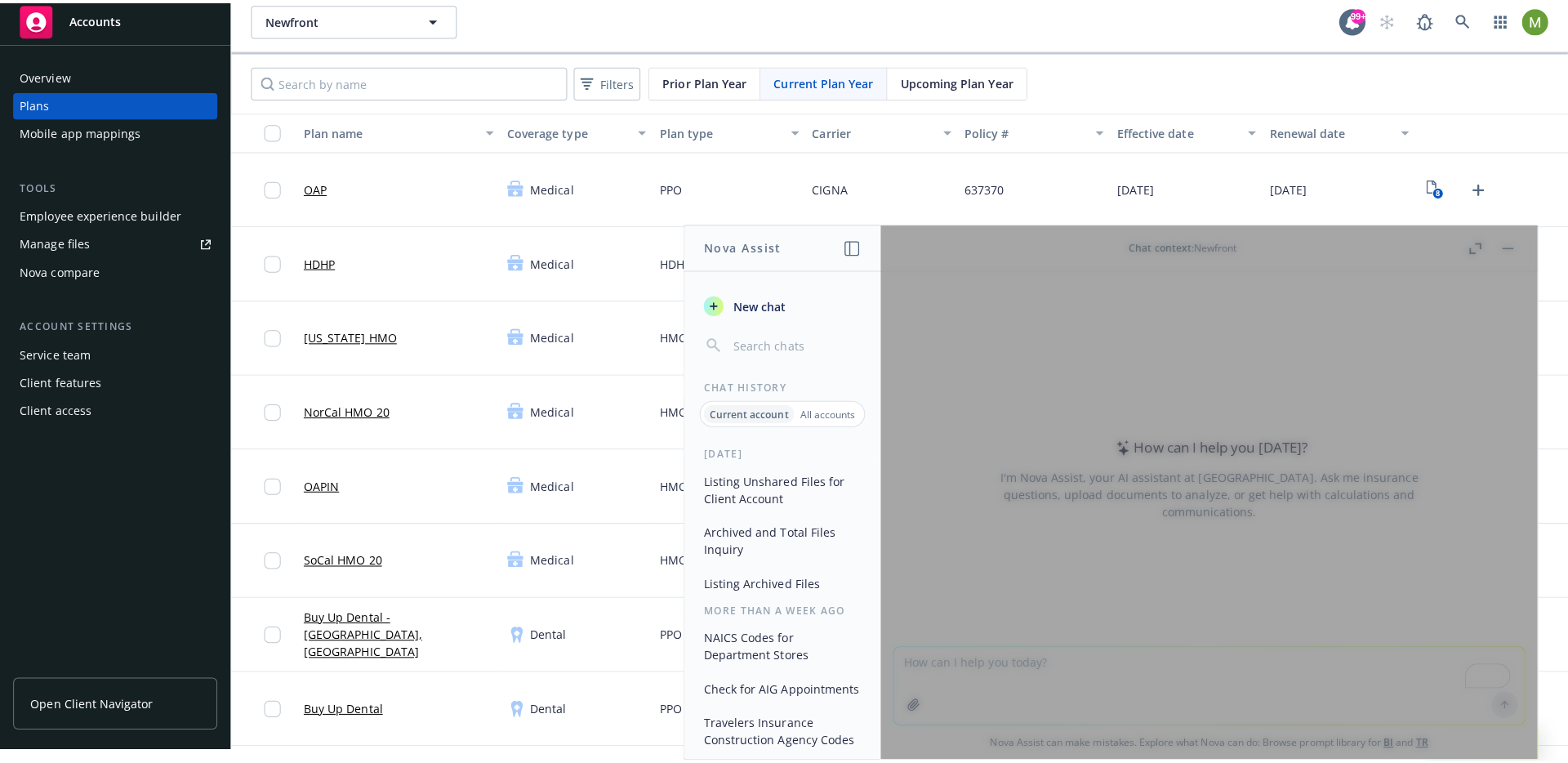
scroll to position [0, 0]
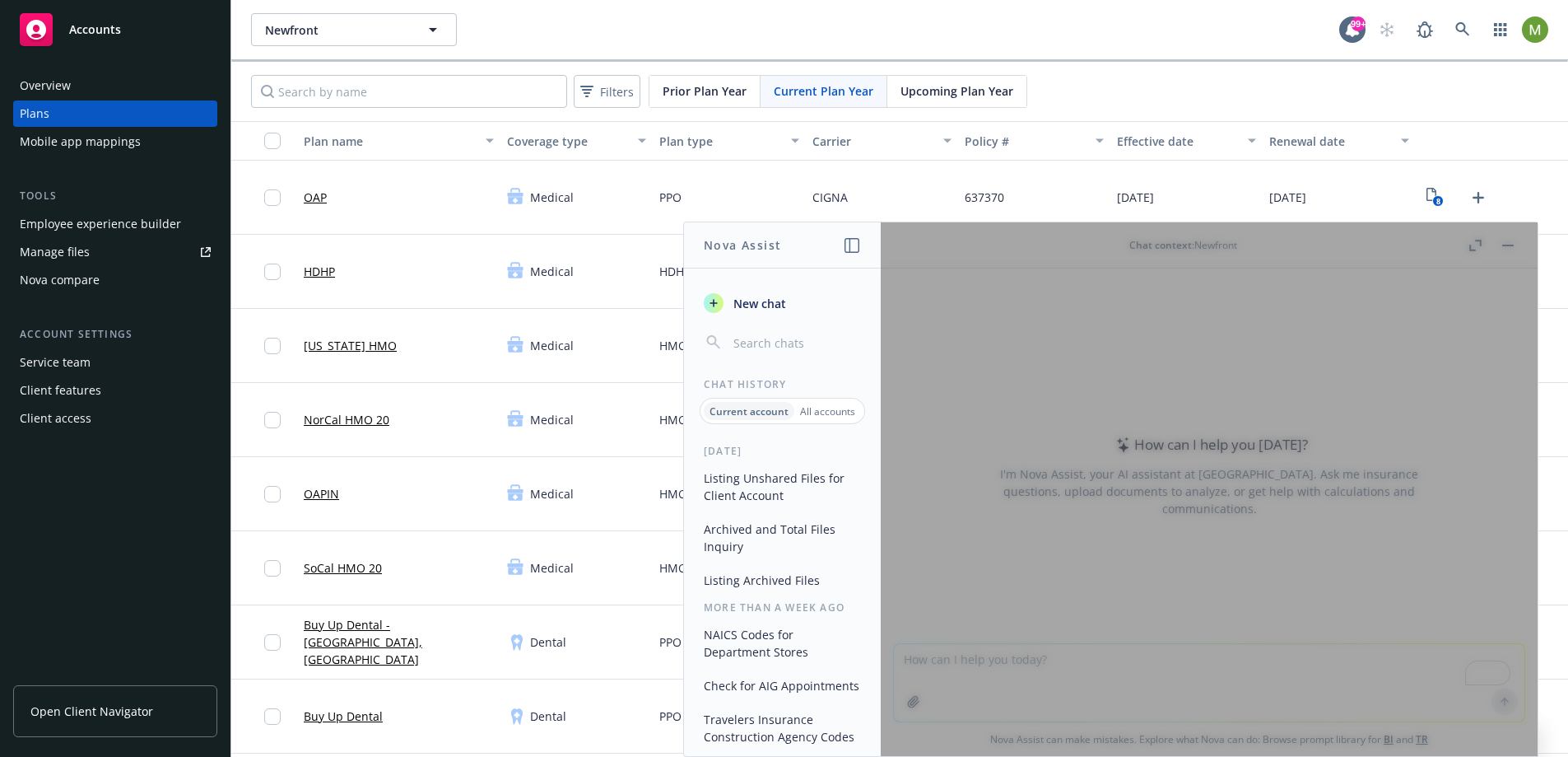
click at [1505, 245] on div at bounding box center [1209, 489] width 657 height 534
click at [837, 249] on header "Nova Assist" at bounding box center [782, 245] width 197 height 46
click at [844, 248] on icon "button" at bounding box center [851, 245] width 15 height 15
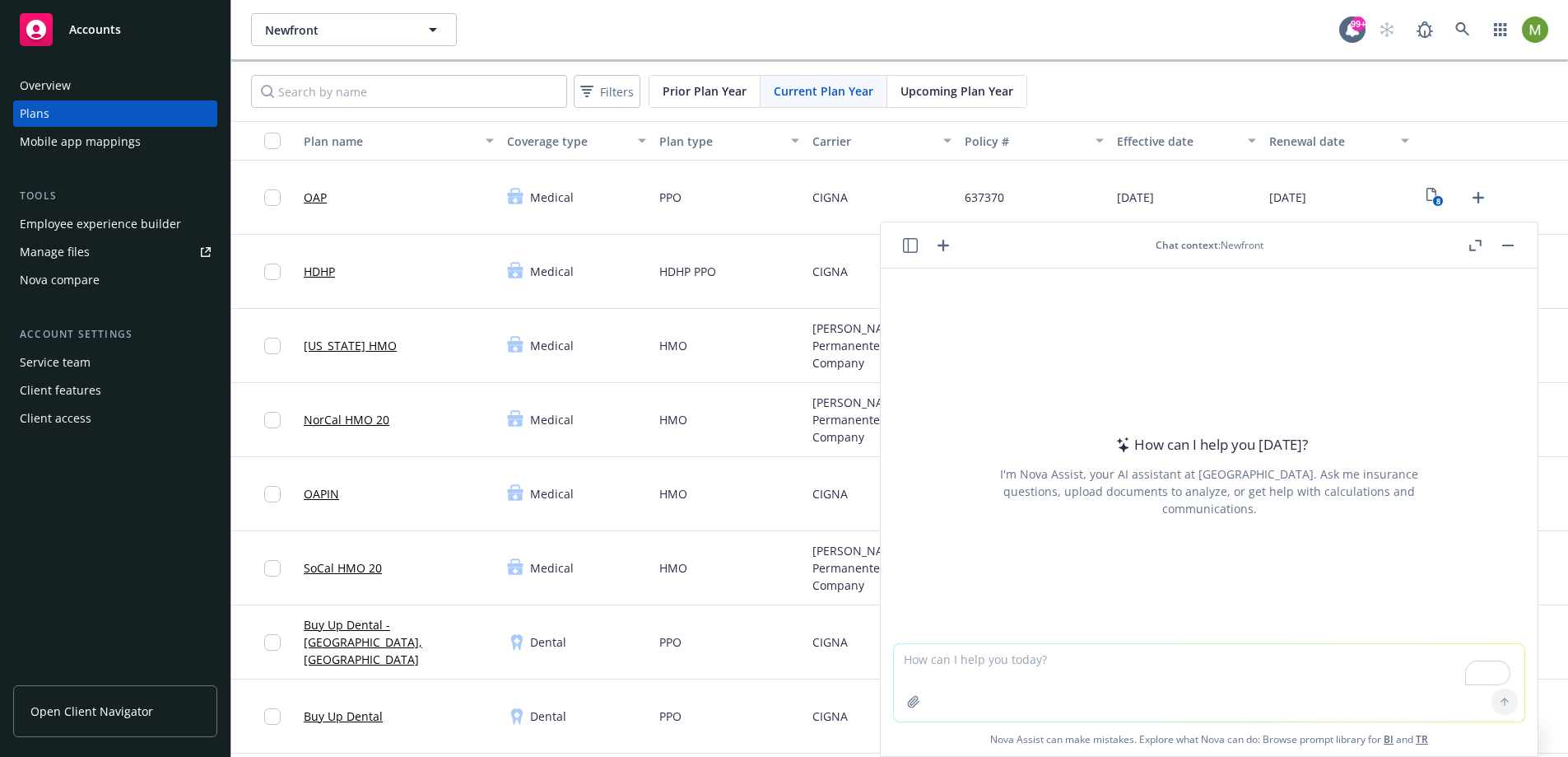
click at [902, 243] on button "button" at bounding box center [910, 245] width 20 height 20
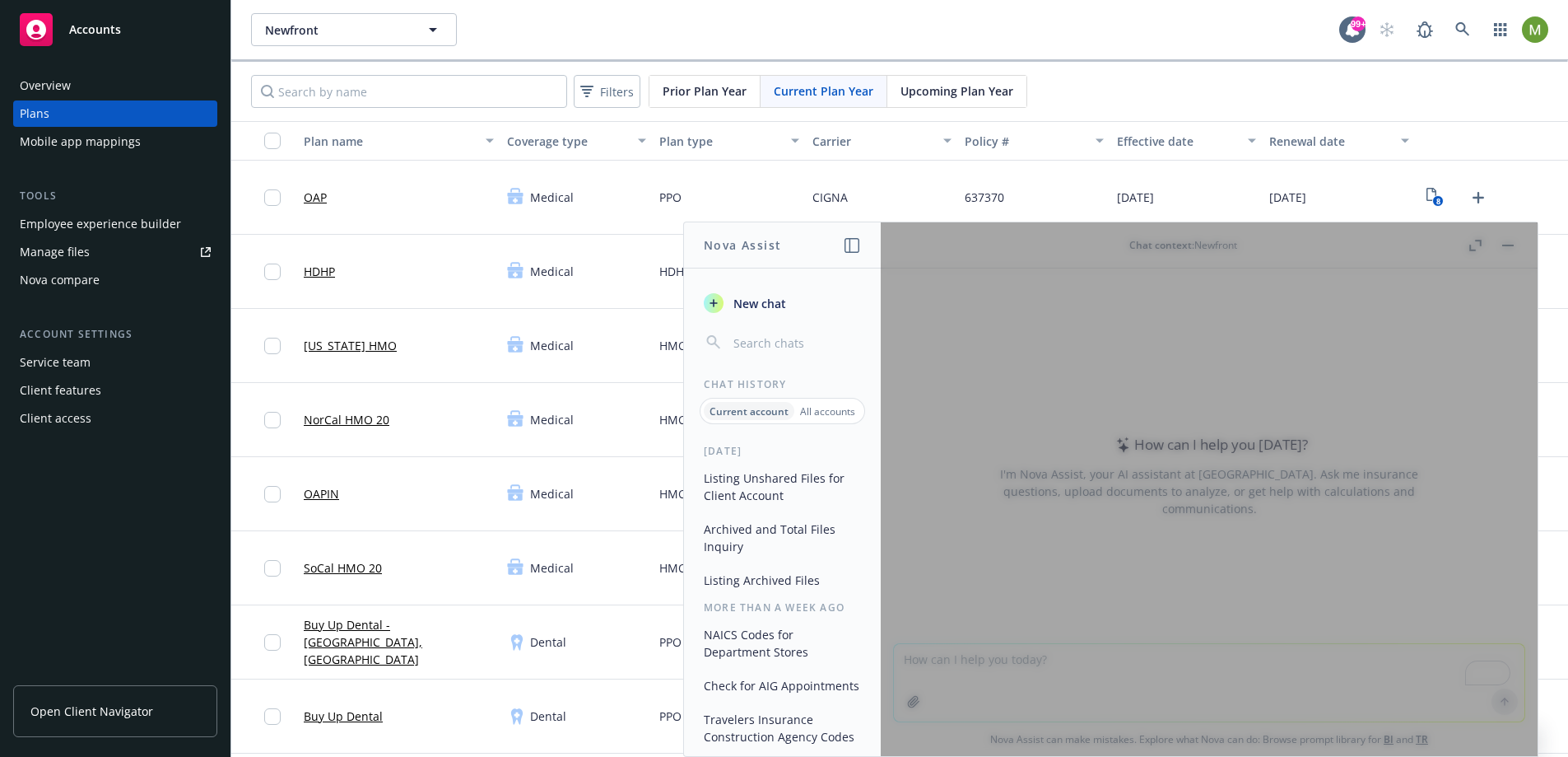
click at [76, 140] on div "Mobile app mappings" at bounding box center [80, 142] width 121 height 26
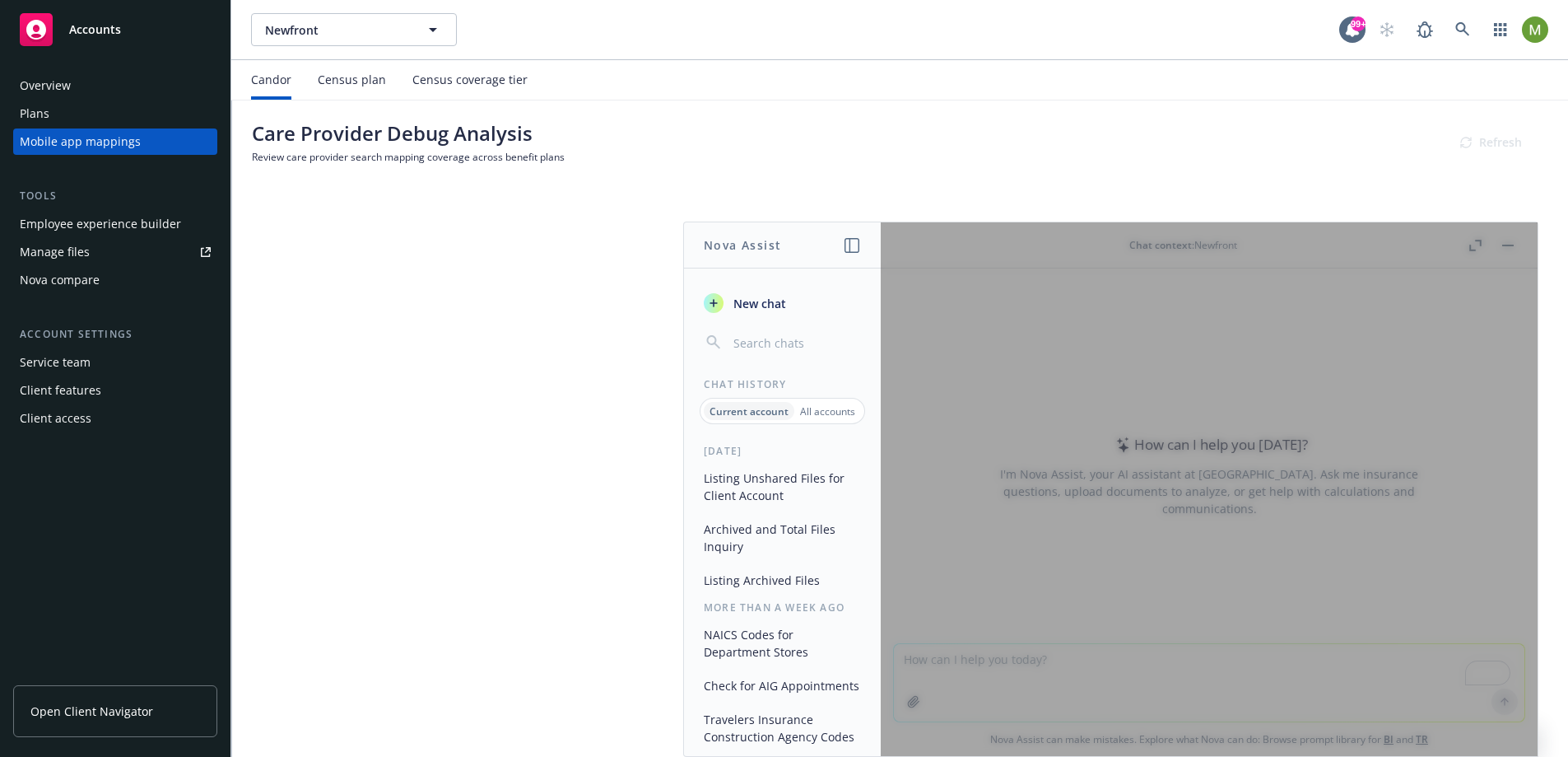
click at [1509, 249] on div at bounding box center [1209, 489] width 657 height 534
click at [1509, 246] on div at bounding box center [1209, 489] width 657 height 534
click at [837, 242] on header "Nova Assist" at bounding box center [782, 245] width 197 height 46
click at [846, 242] on icon "button" at bounding box center [851, 245] width 15 height 15
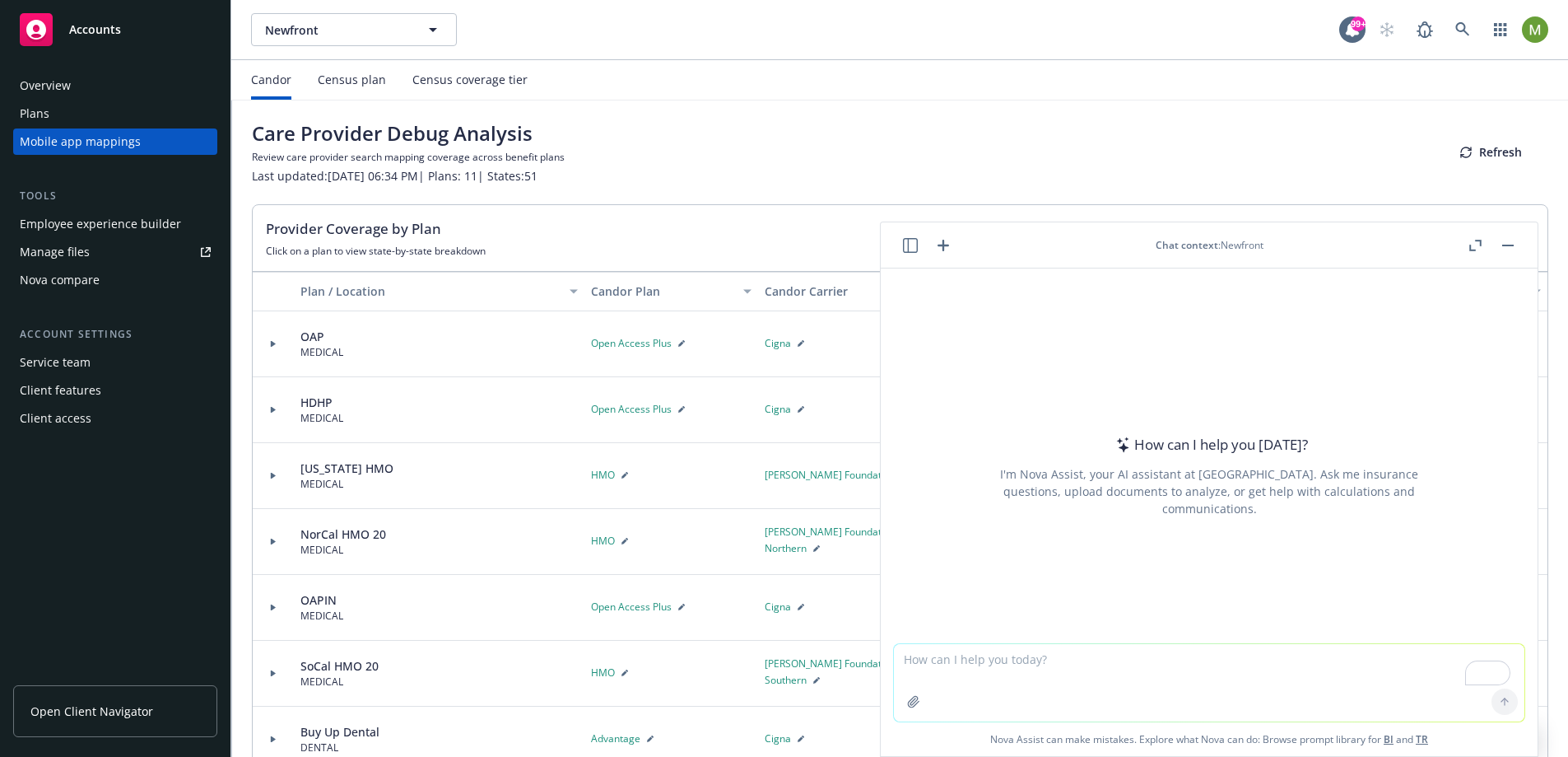
click at [107, 89] on div "Overview" at bounding box center [116, 85] width 191 height 26
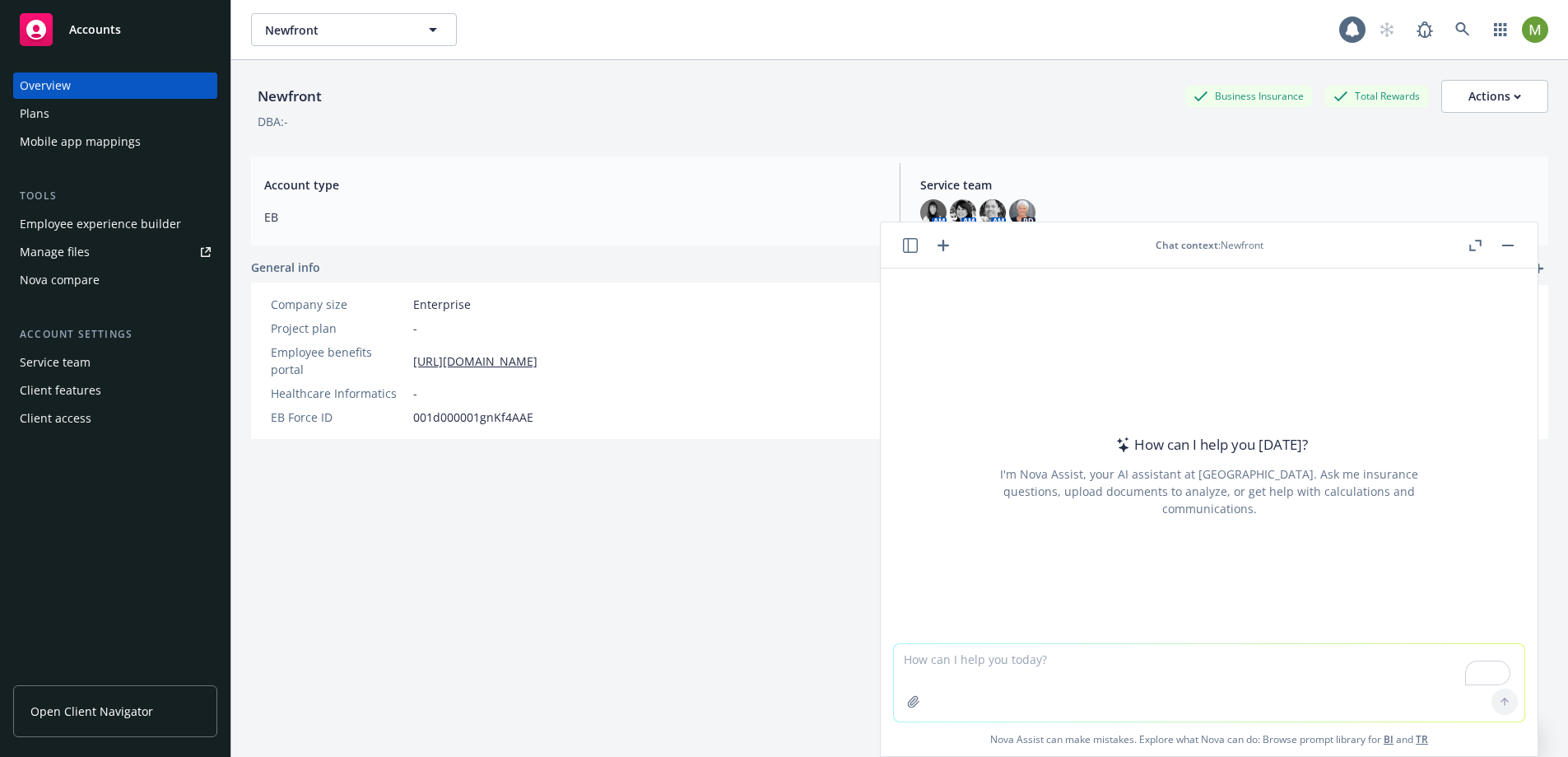
click at [1515, 245] on button "button" at bounding box center [1508, 245] width 20 height 20
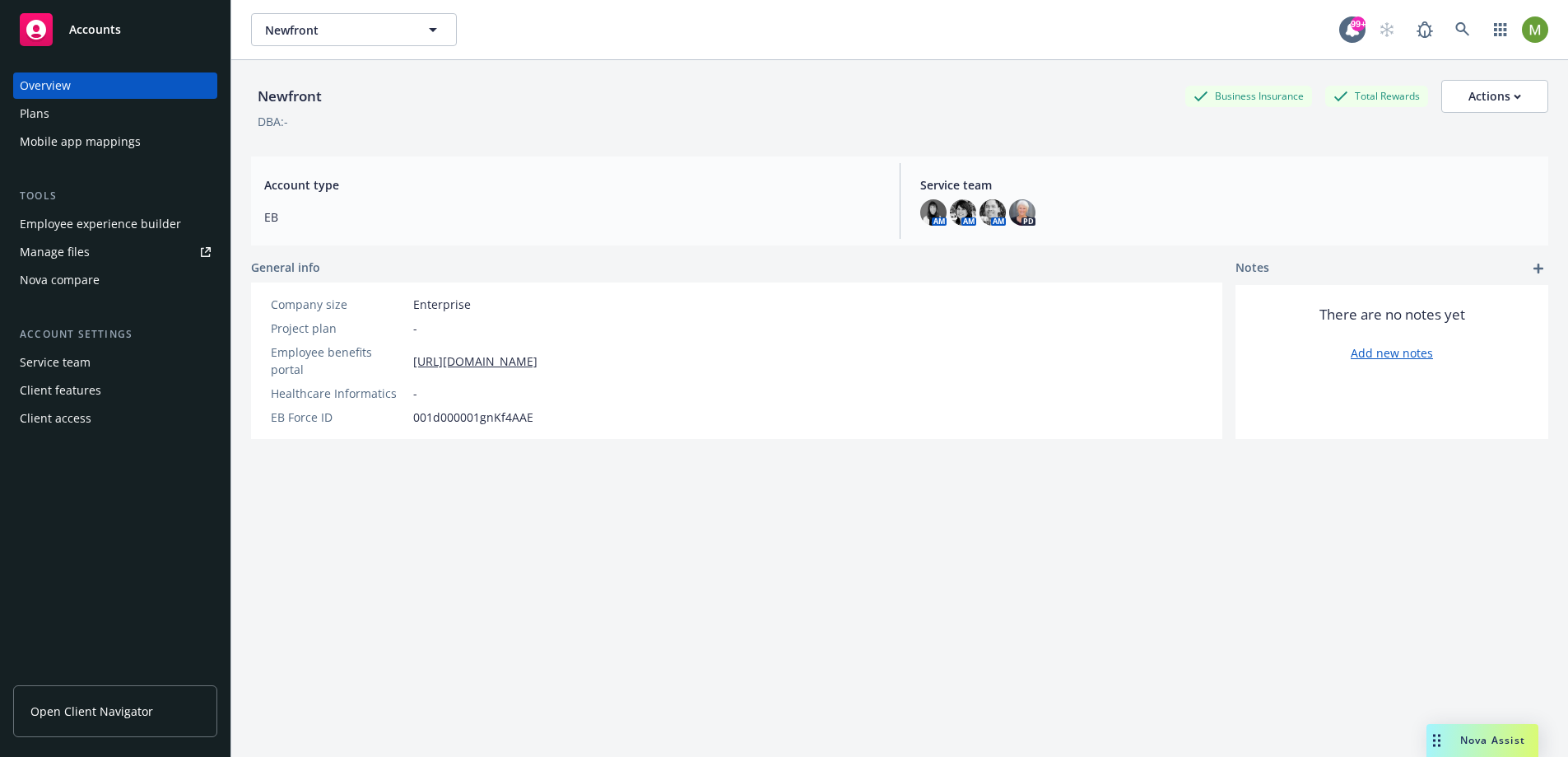
click at [1453, 739] on div "Nova Assist" at bounding box center [1492, 740] width 91 height 14
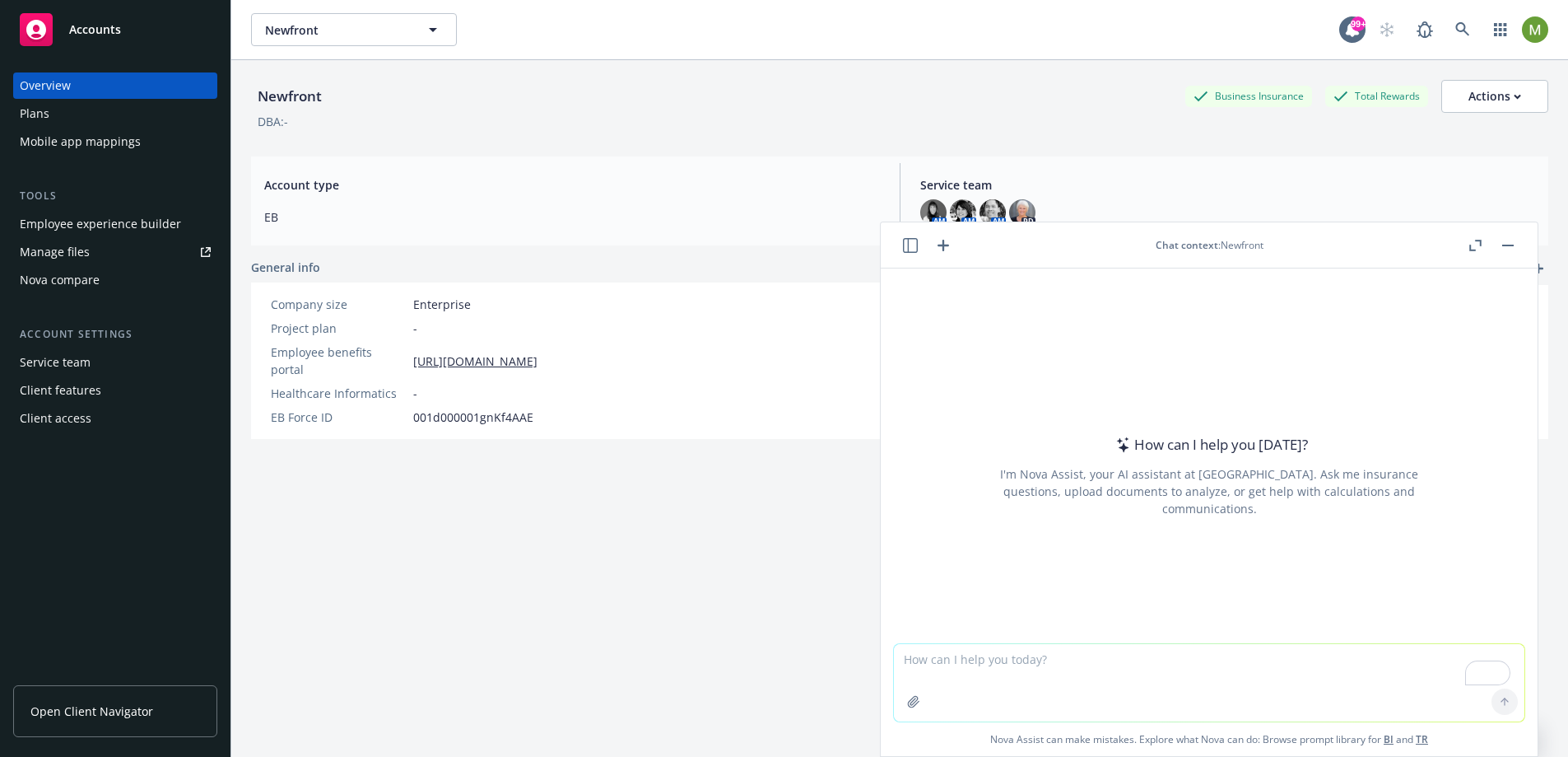
click at [903, 236] on button at bounding box center [910, 245] width 20 height 20
click at [904, 241] on icon "button" at bounding box center [910, 245] width 15 height 15
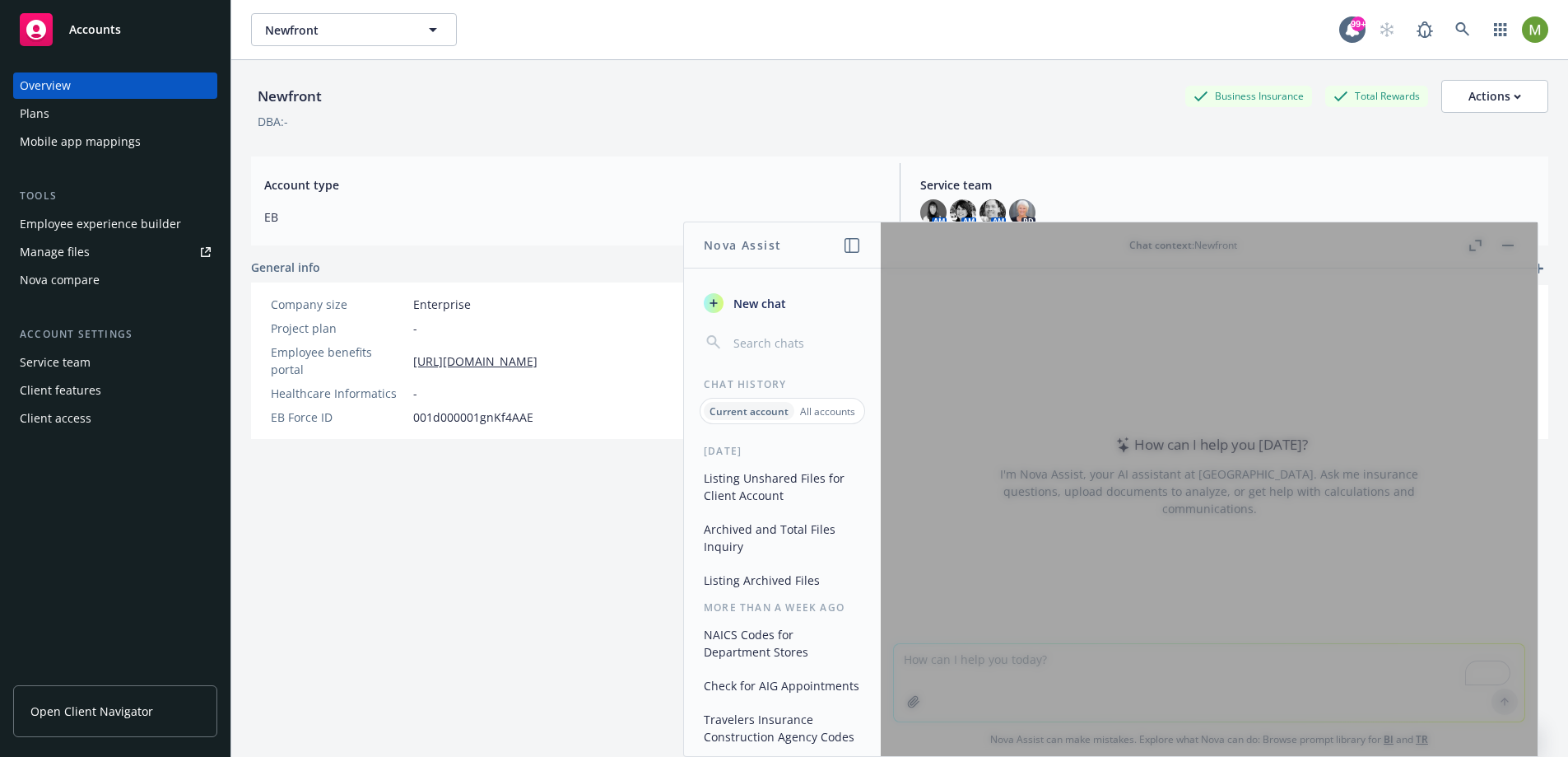
click at [713, 490] on button "Listing Unshared Files for Client Account" at bounding box center [783, 486] width 170 height 44
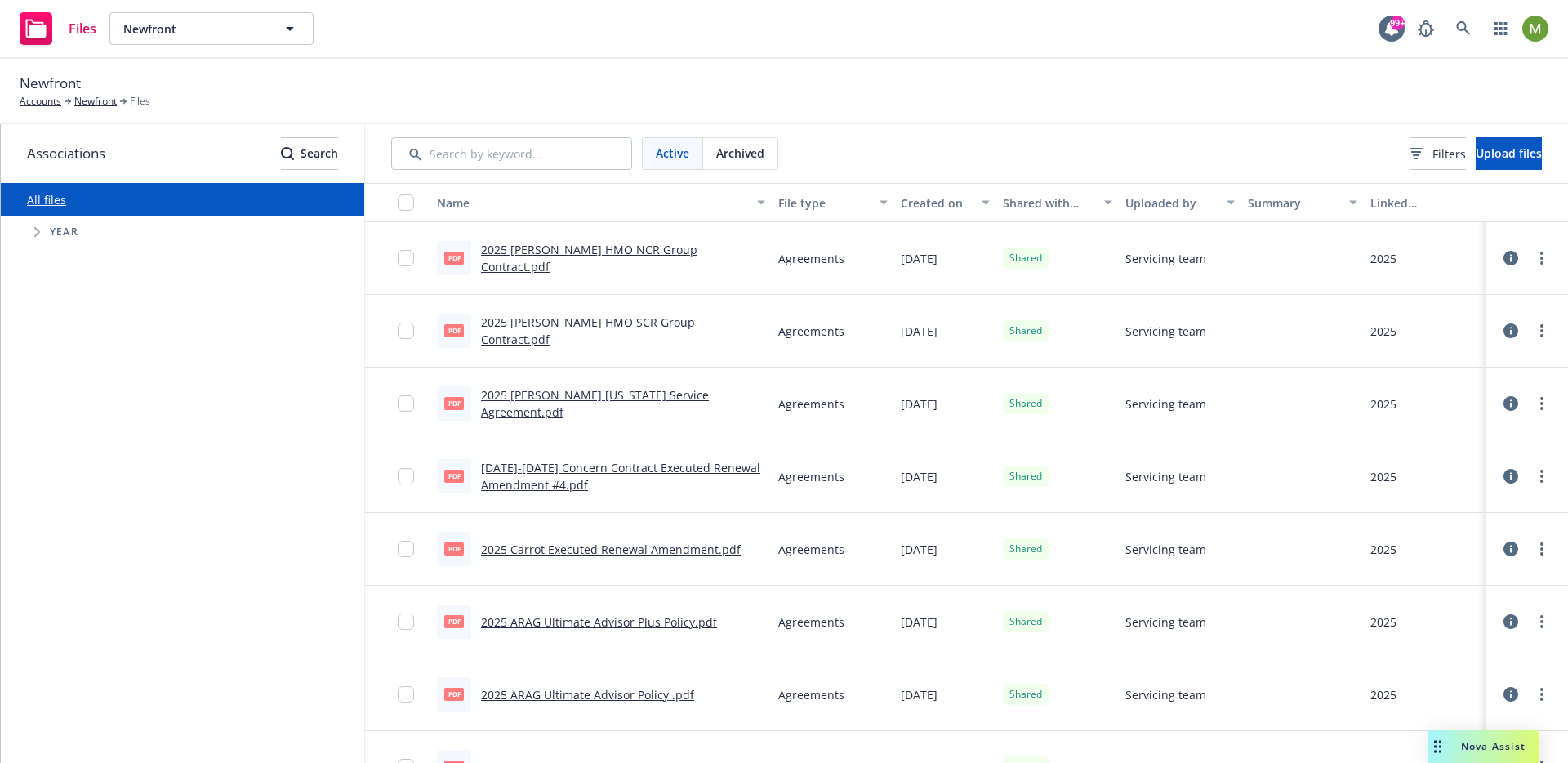
click at [1455, 741] on div "Nova Assist" at bounding box center [1493, 747] width 91 height 14
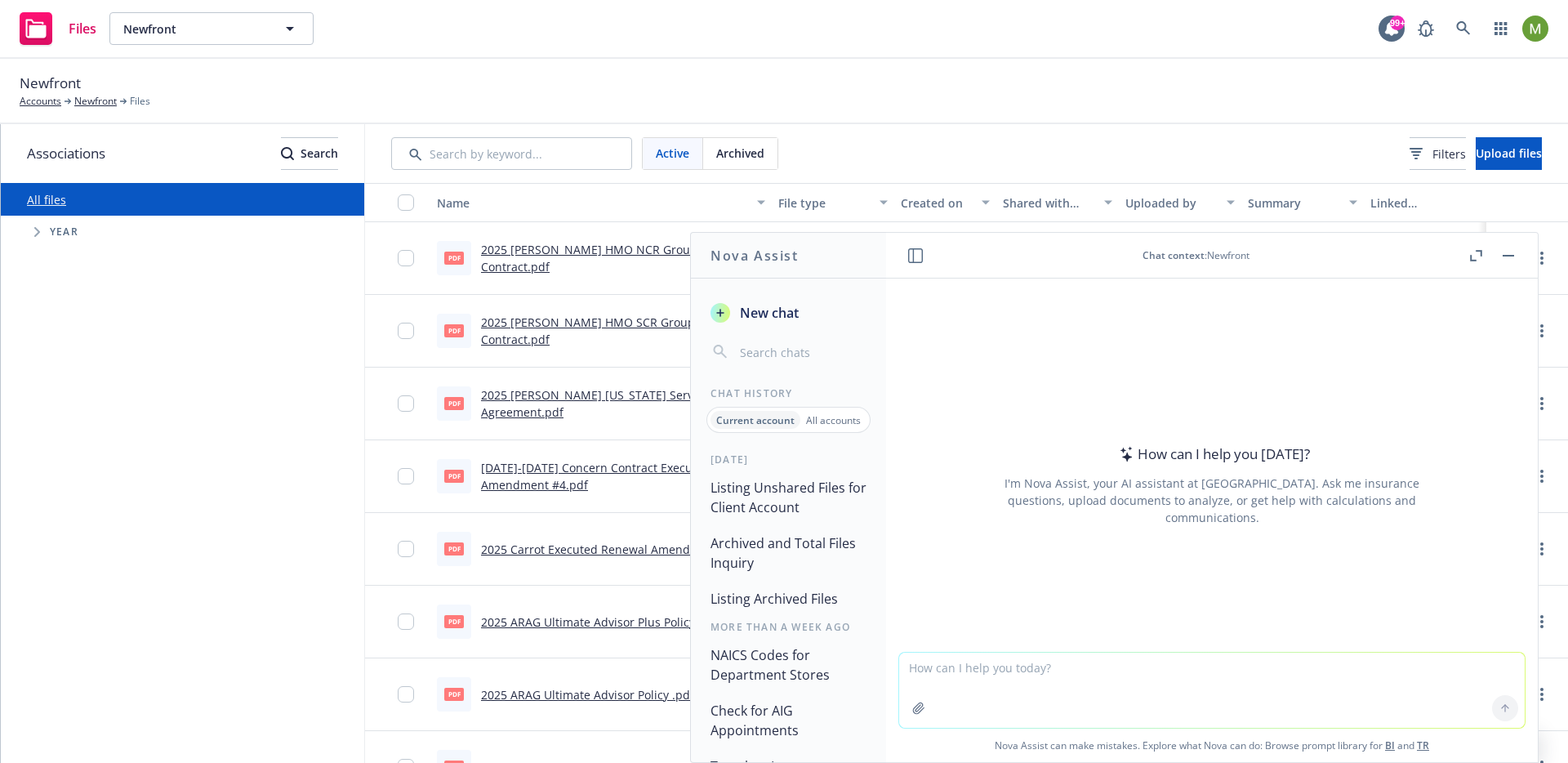
click at [788, 493] on button "Listing Unshared Files for Client Account" at bounding box center [789, 497] width 169 height 49
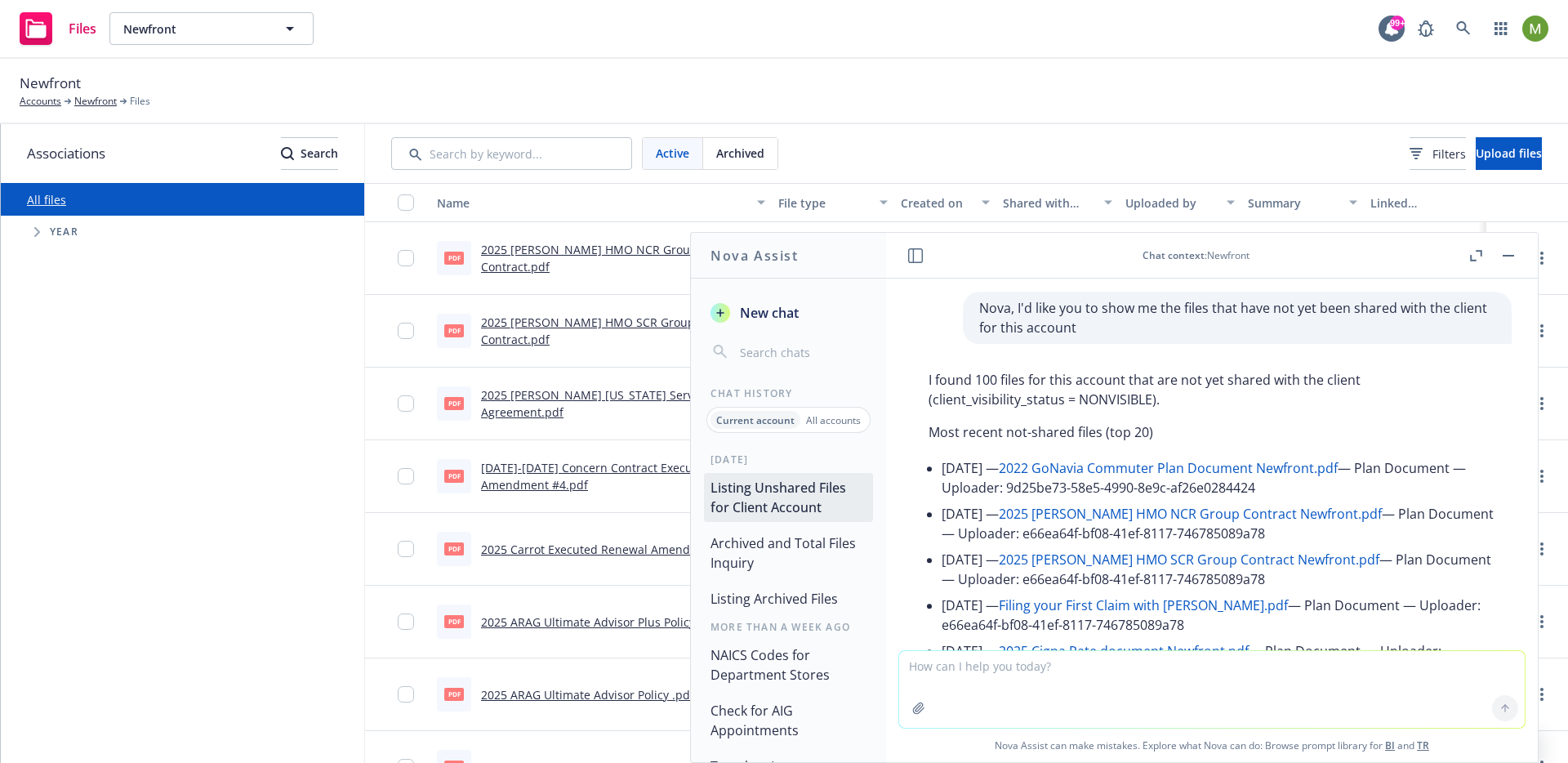
click at [798, 551] on button "Archived and Total Files Inquiry" at bounding box center [789, 553] width 169 height 49
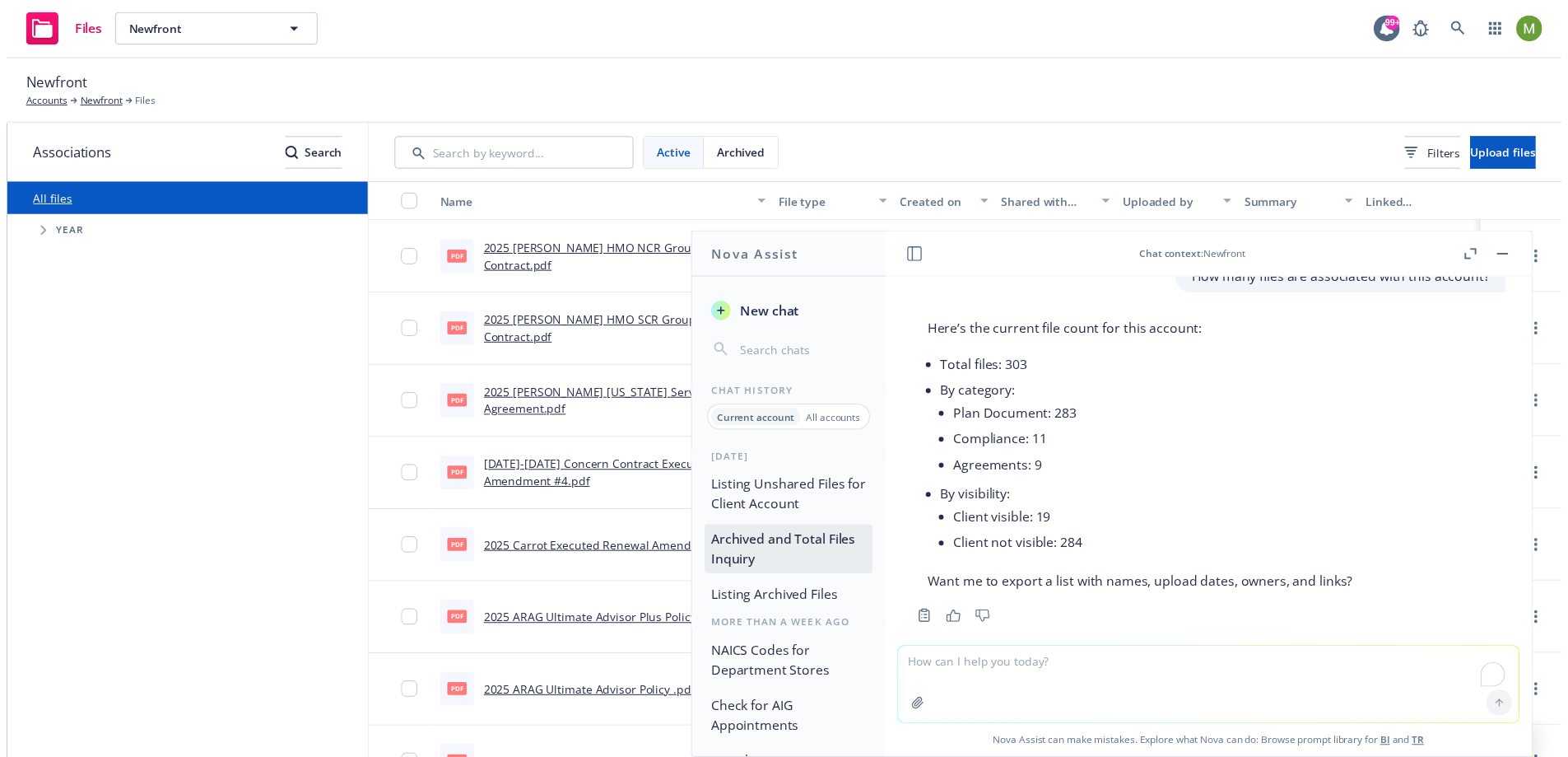
scroll to position [383, 0]
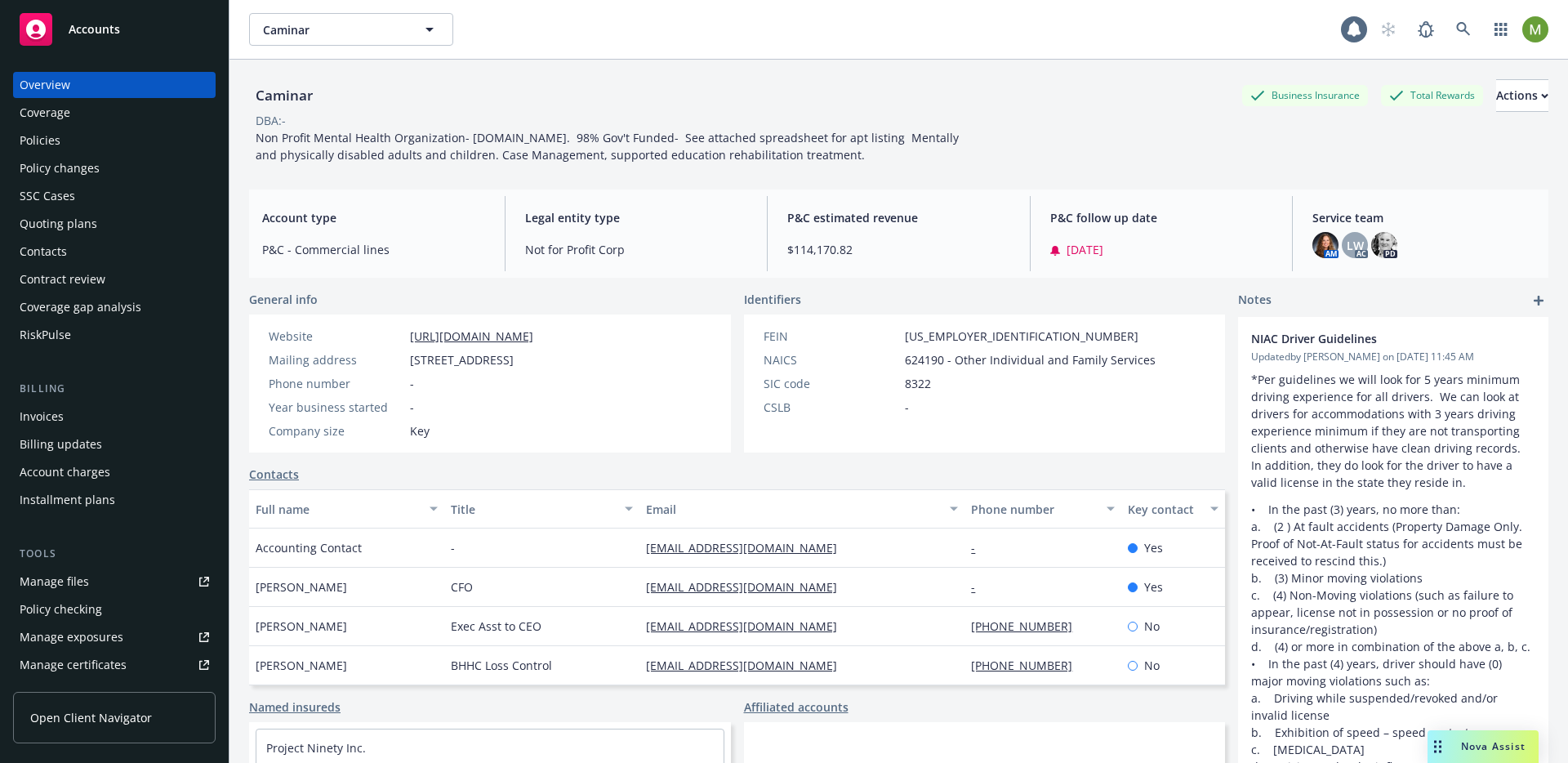
click at [1442, 747] on div "Drag to move" at bounding box center [1438, 747] width 21 height 33
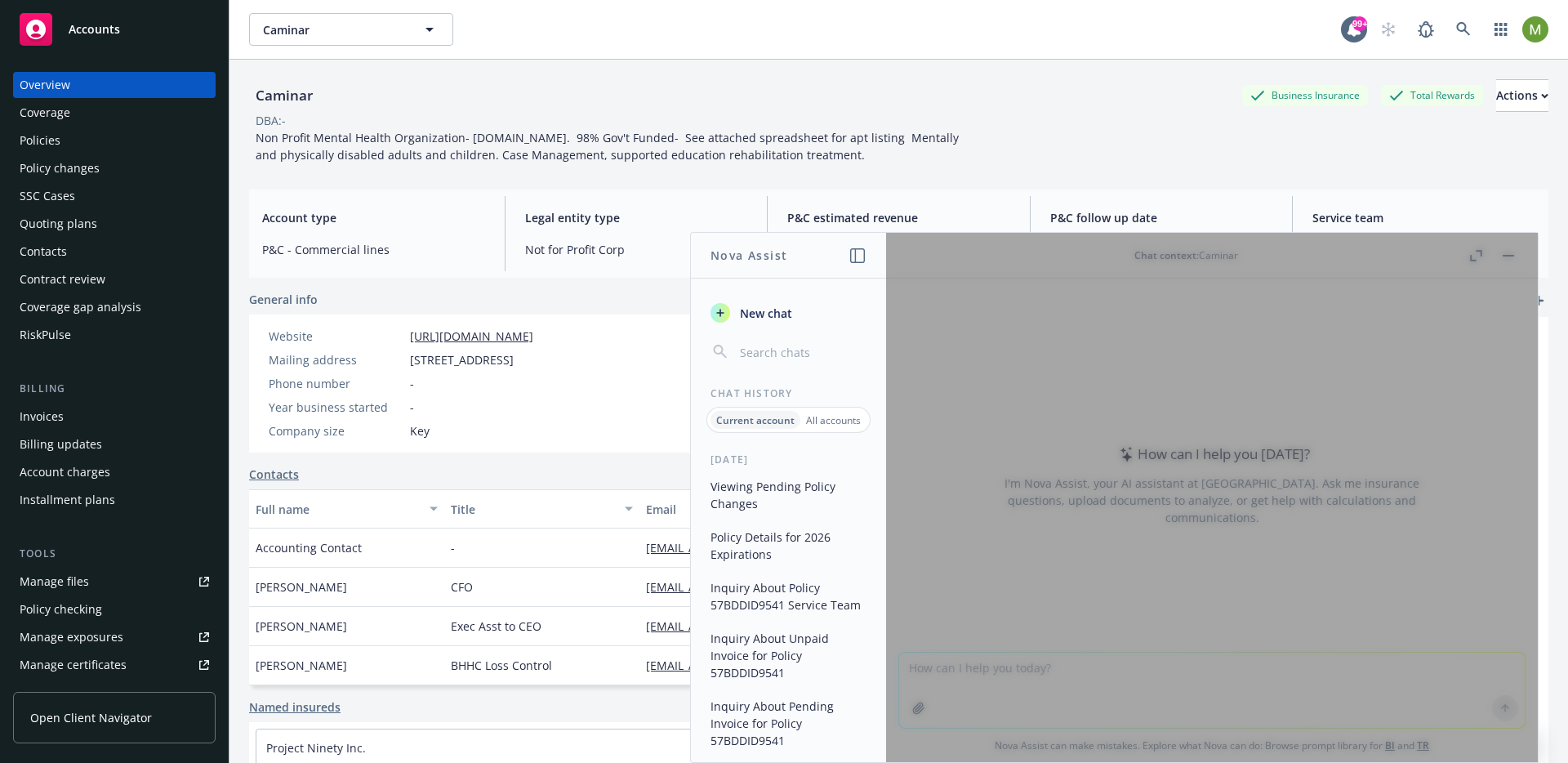
click at [69, 117] on div "Coverage" at bounding box center [45, 113] width 51 height 26
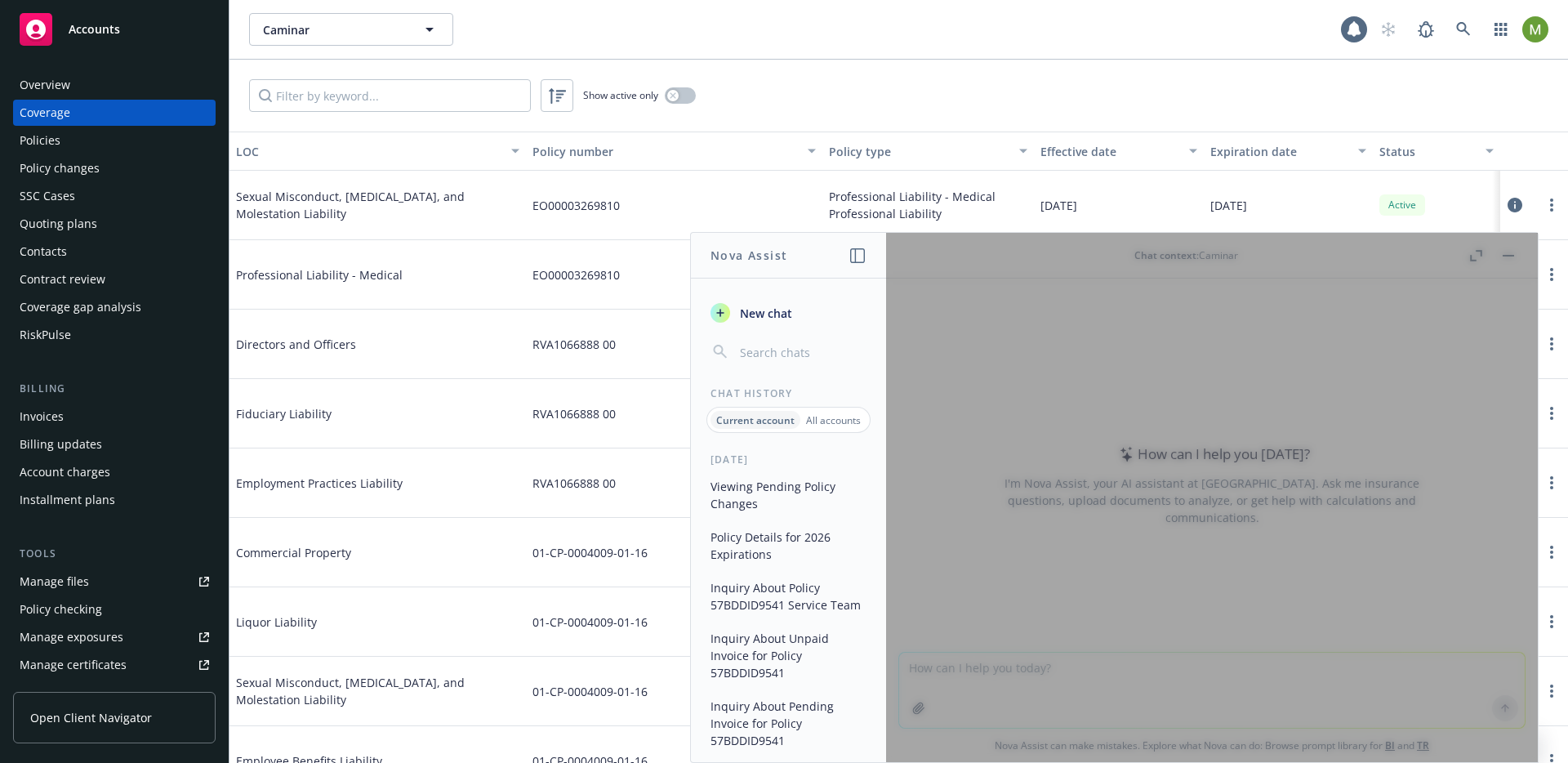
click at [1102, 411] on div at bounding box center [1212, 497] width 652 height 529
click at [820, 478] on button "Viewing Pending Policy Changes" at bounding box center [789, 495] width 169 height 44
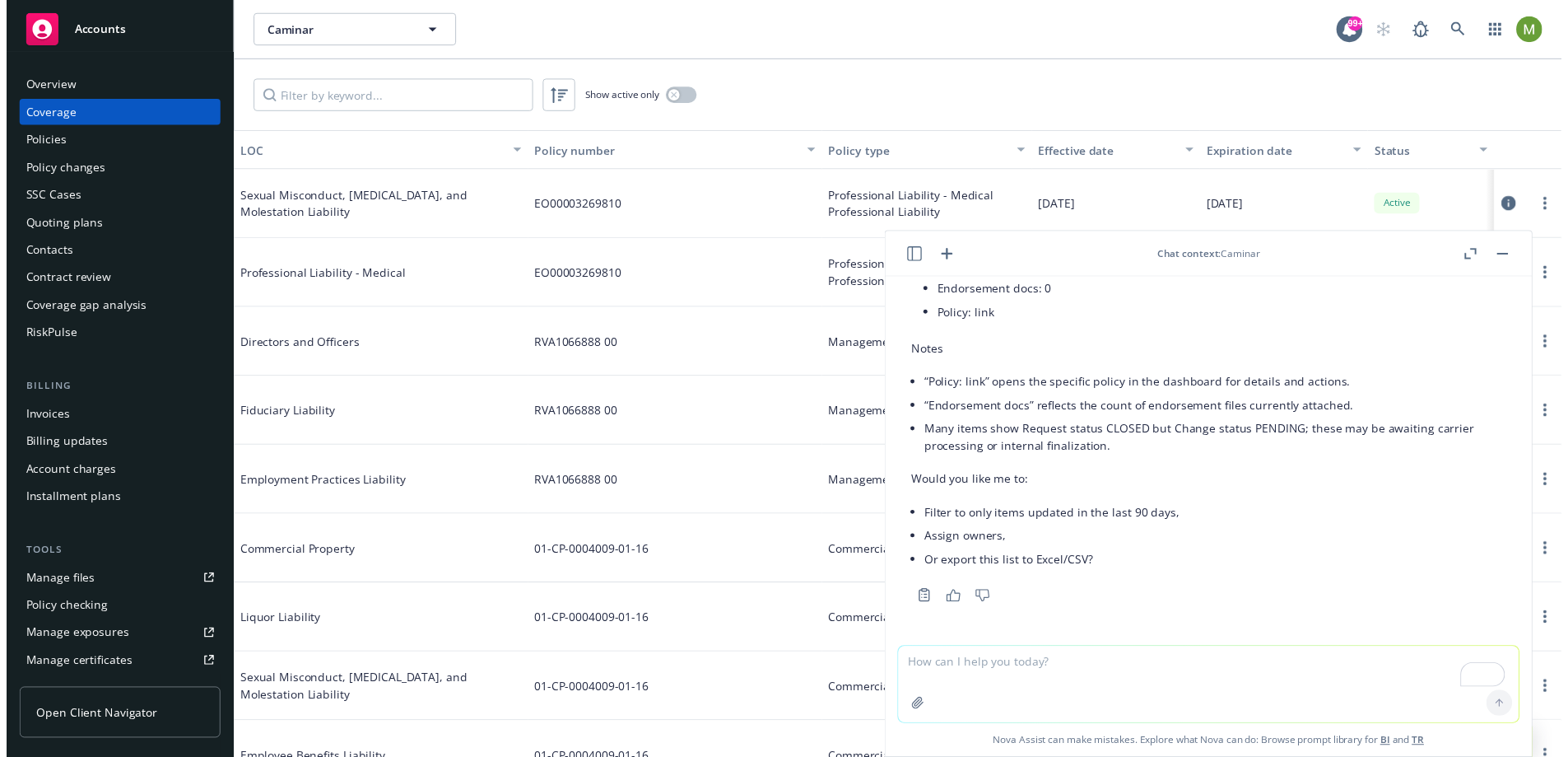
scroll to position [1773, 0]
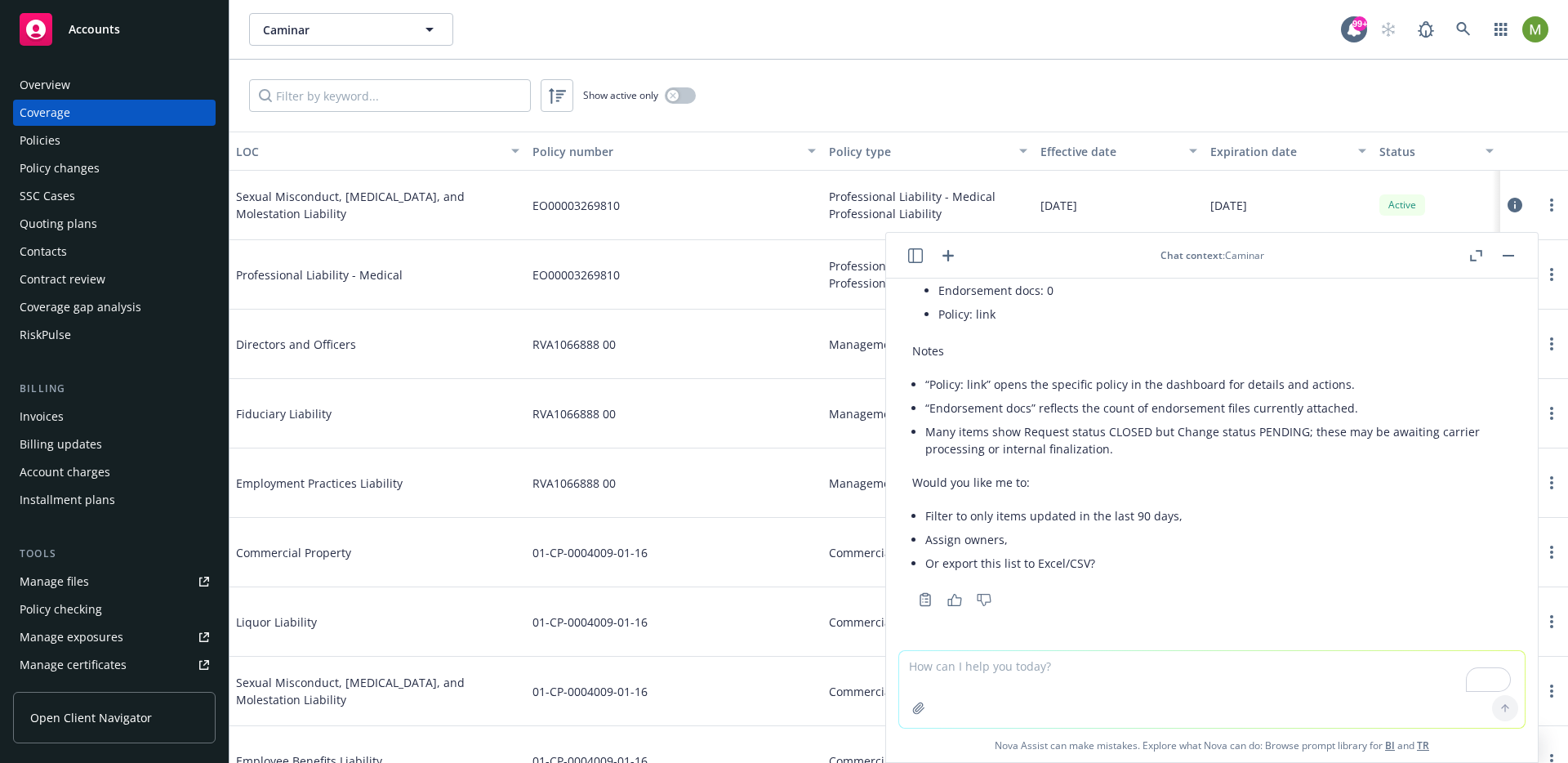
click at [913, 255] on icon "button" at bounding box center [915, 255] width 15 height 15
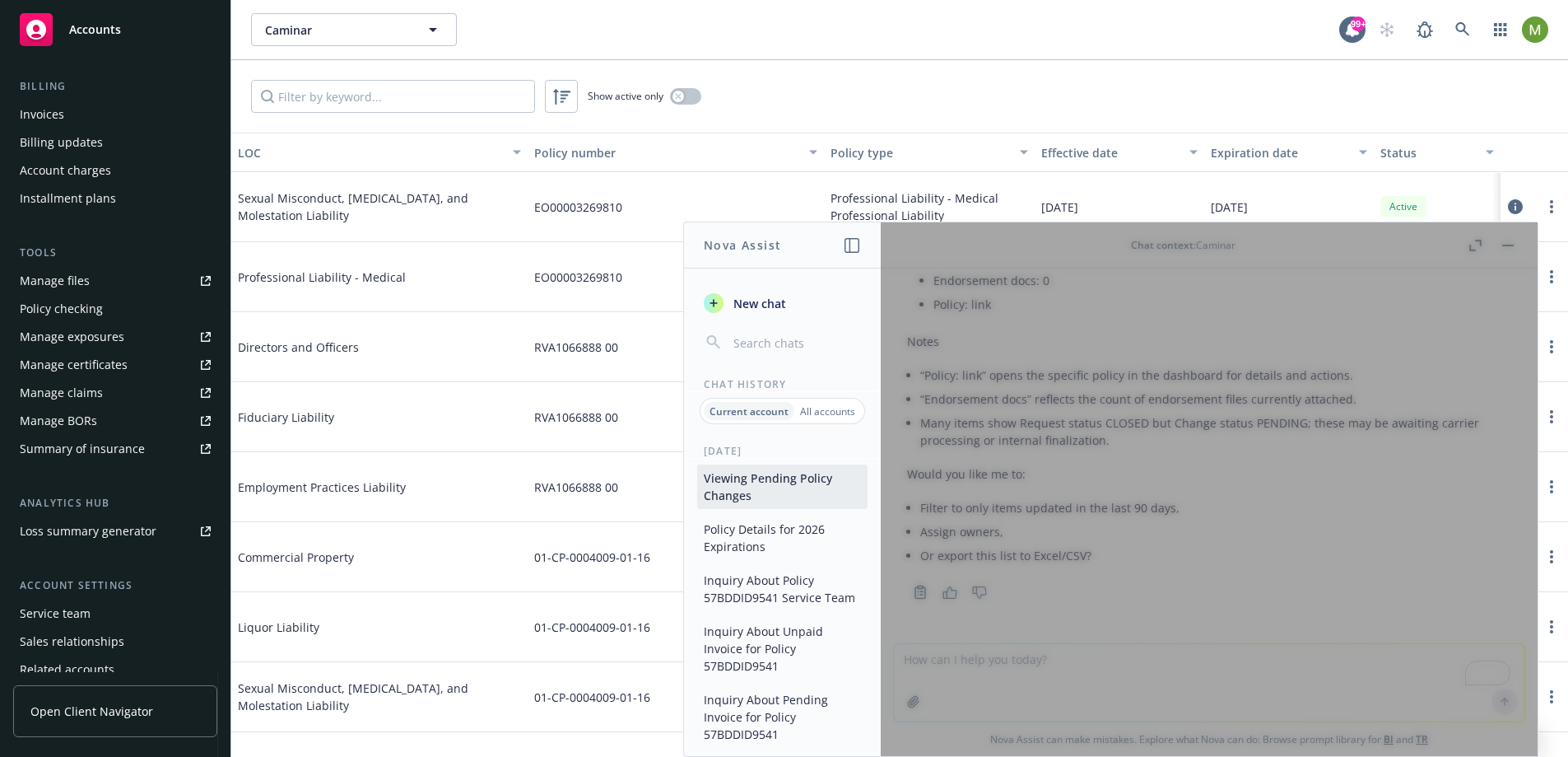
scroll to position [360, 0]
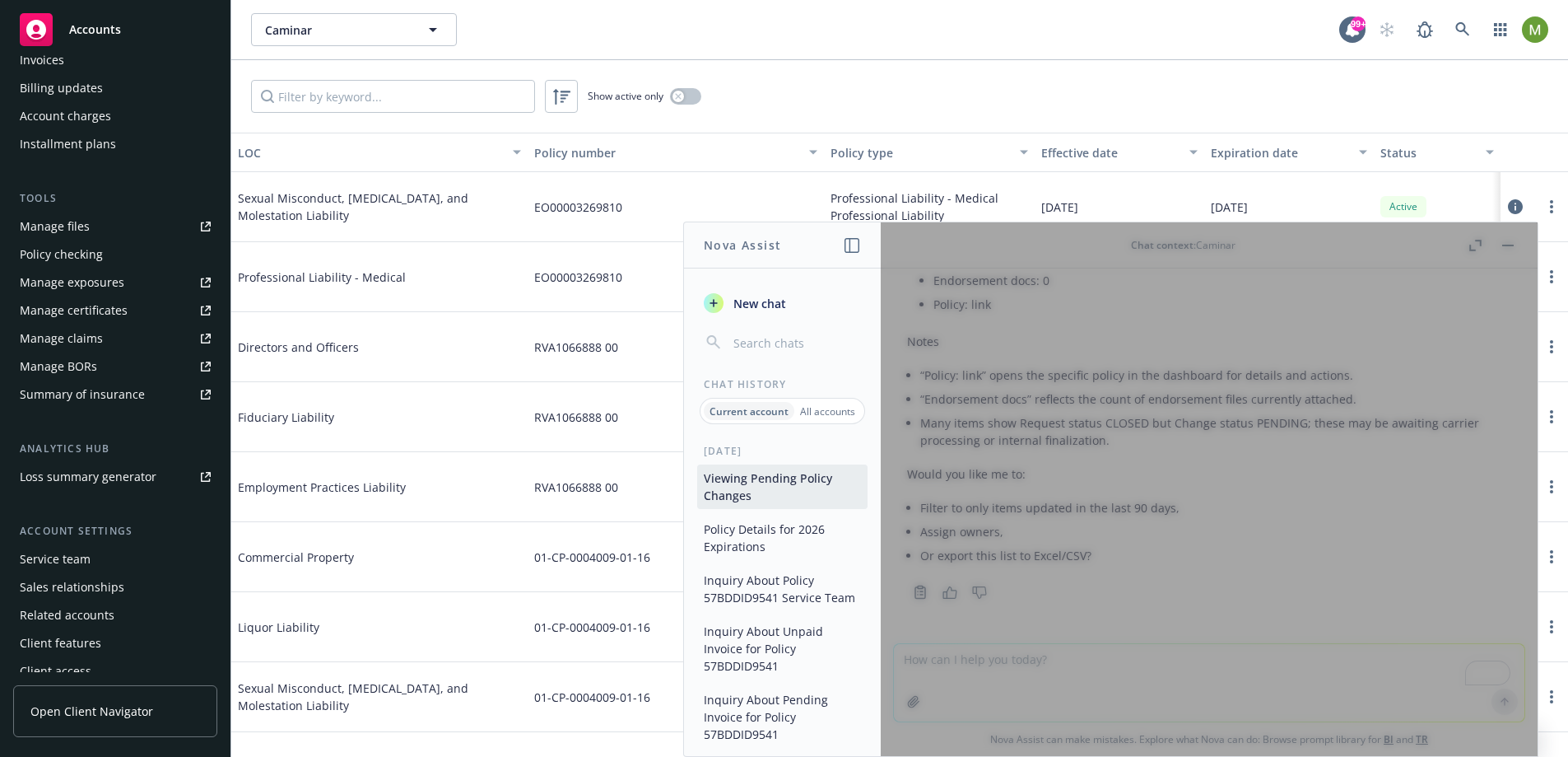
click at [83, 221] on div "Manage files" at bounding box center [55, 226] width 70 height 26
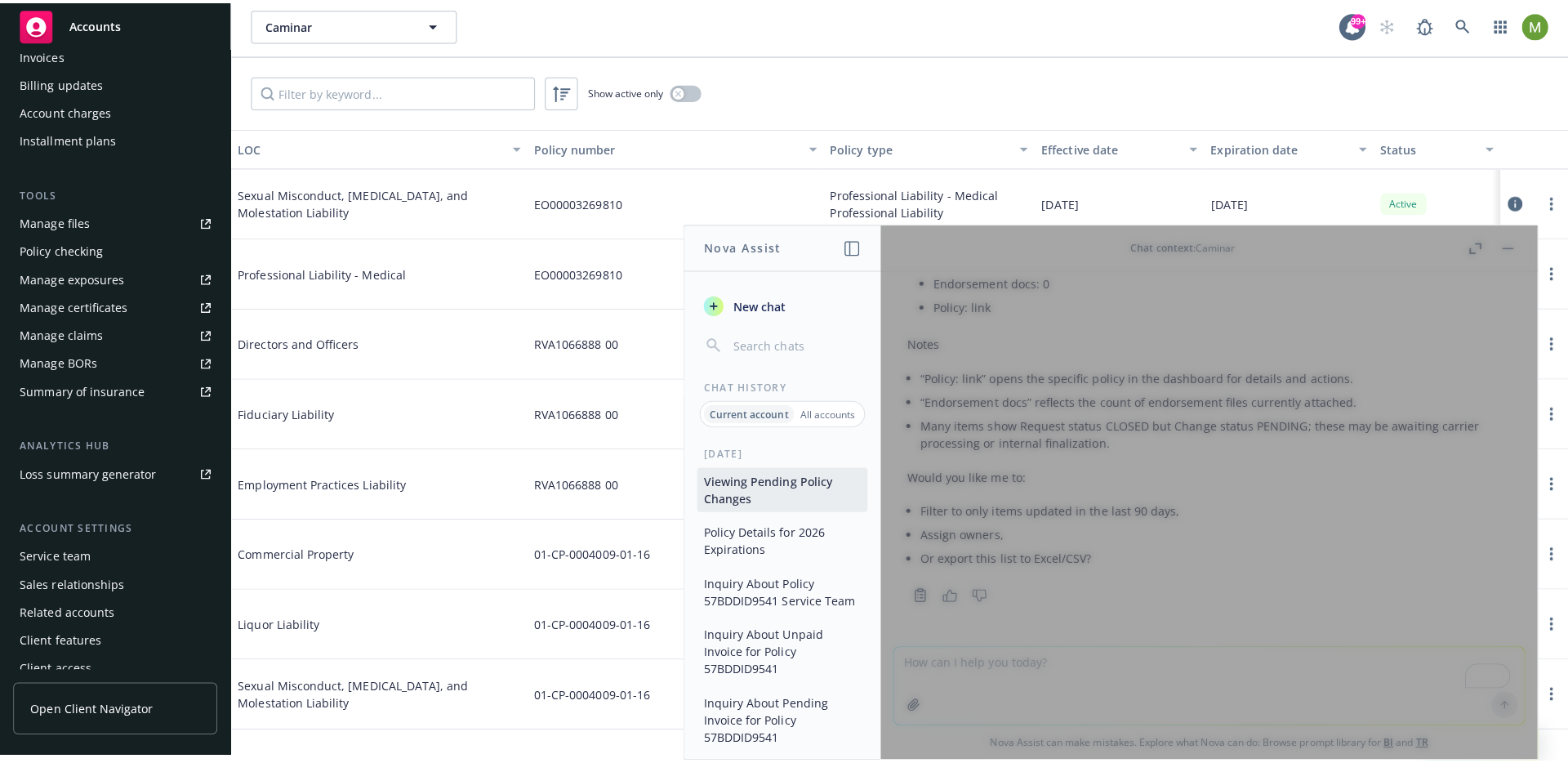
scroll to position [0, 0]
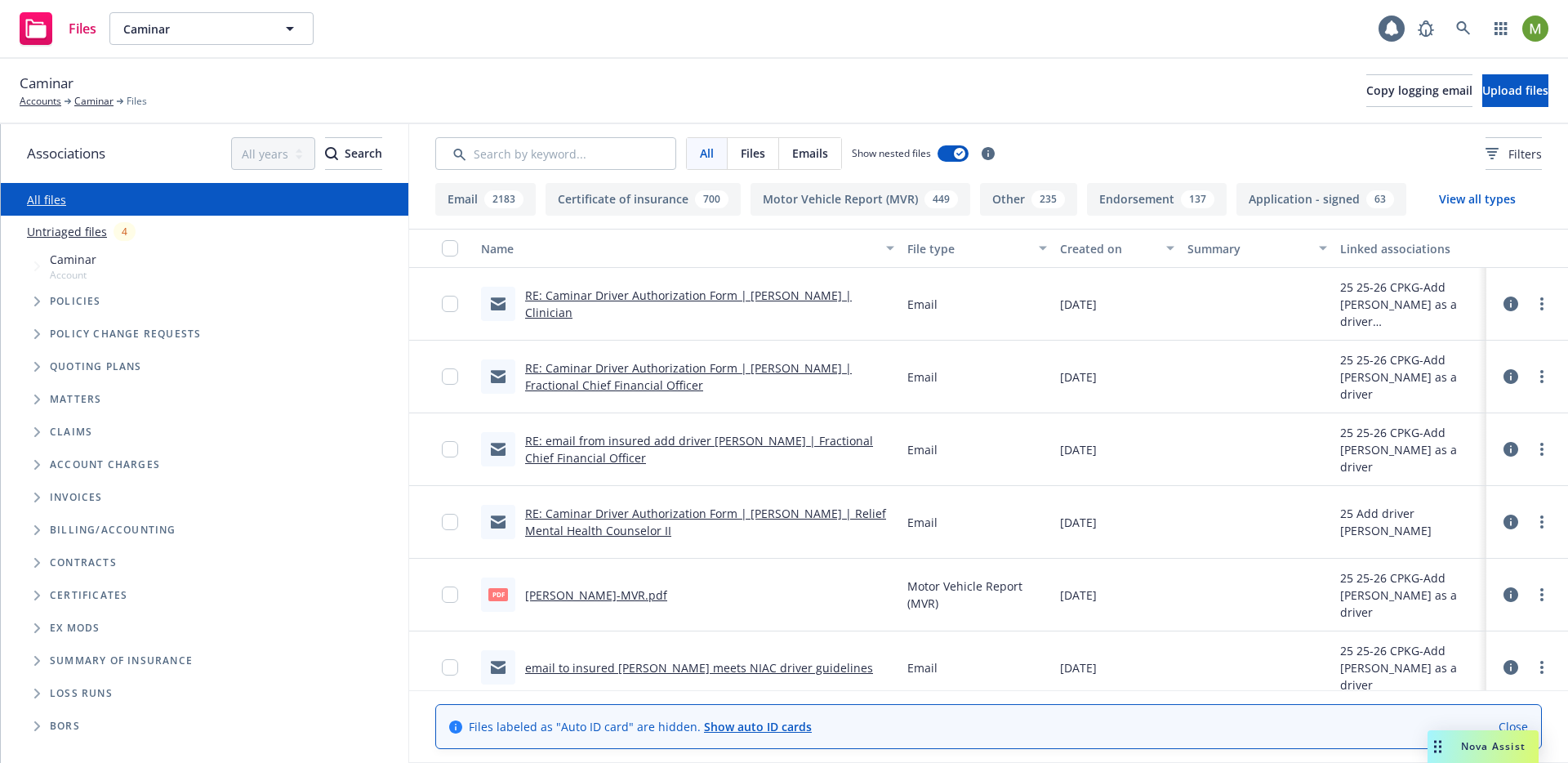
click at [1475, 751] on span "Nova Assist" at bounding box center [1493, 747] width 65 height 14
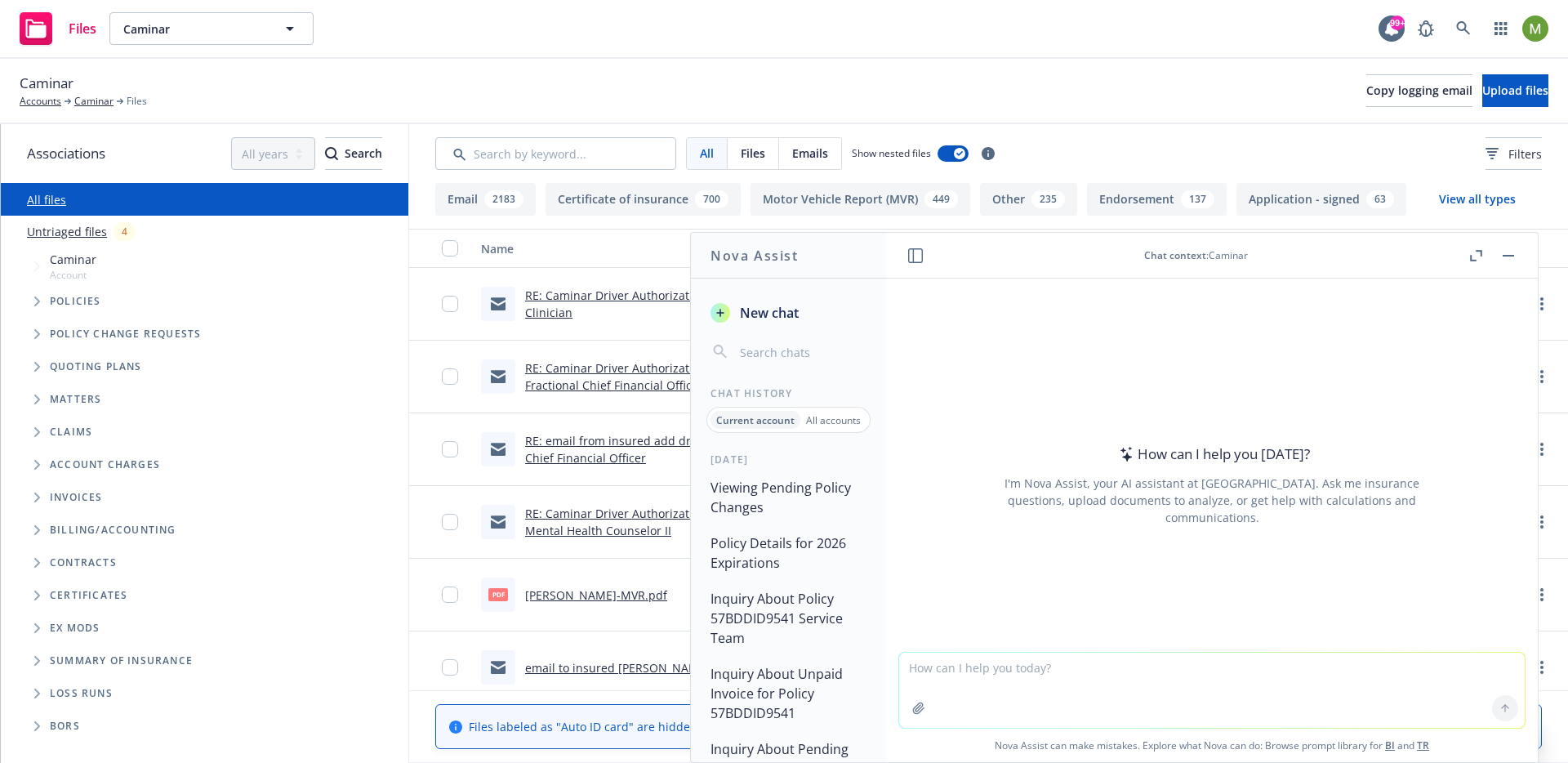
click at [903, 256] on header "Chat context : Caminar" at bounding box center [1212, 255] width 652 height 46
click at [913, 256] on icon "button" at bounding box center [915, 255] width 15 height 15
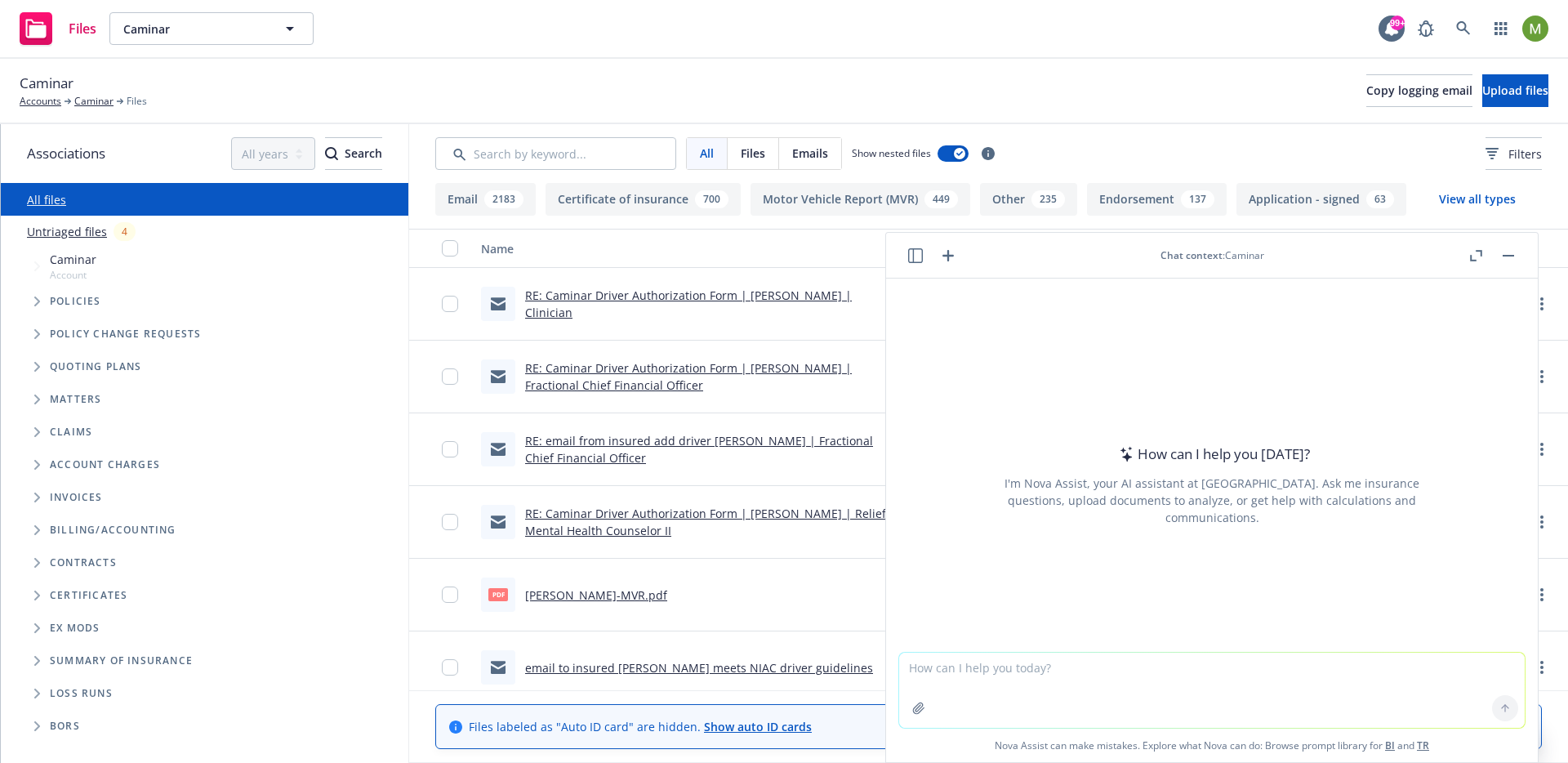
click at [913, 256] on icon "button" at bounding box center [915, 255] width 15 height 15
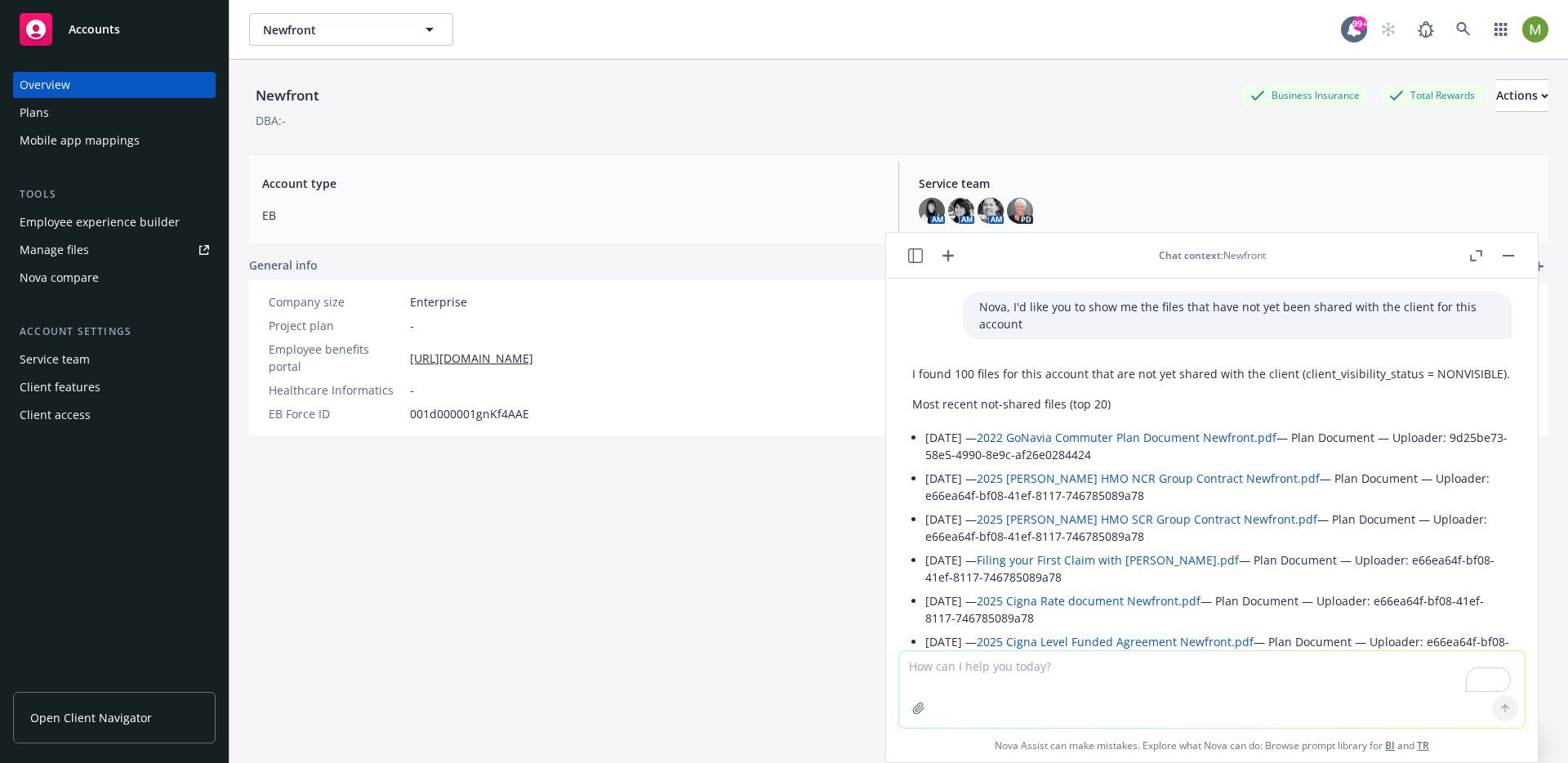
scroll to position [864, 0]
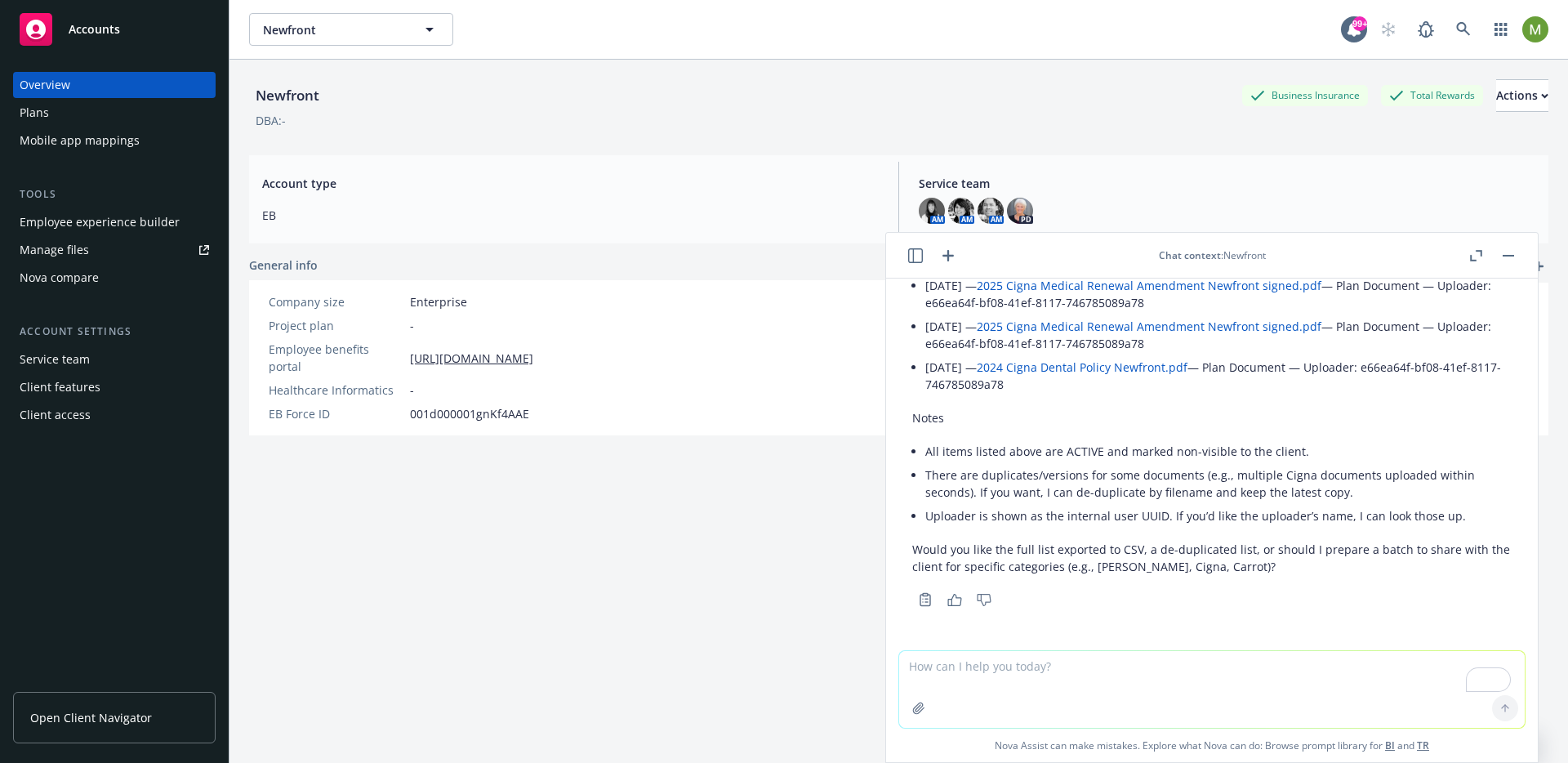
click at [917, 258] on icon "button" at bounding box center [915, 255] width 15 height 15
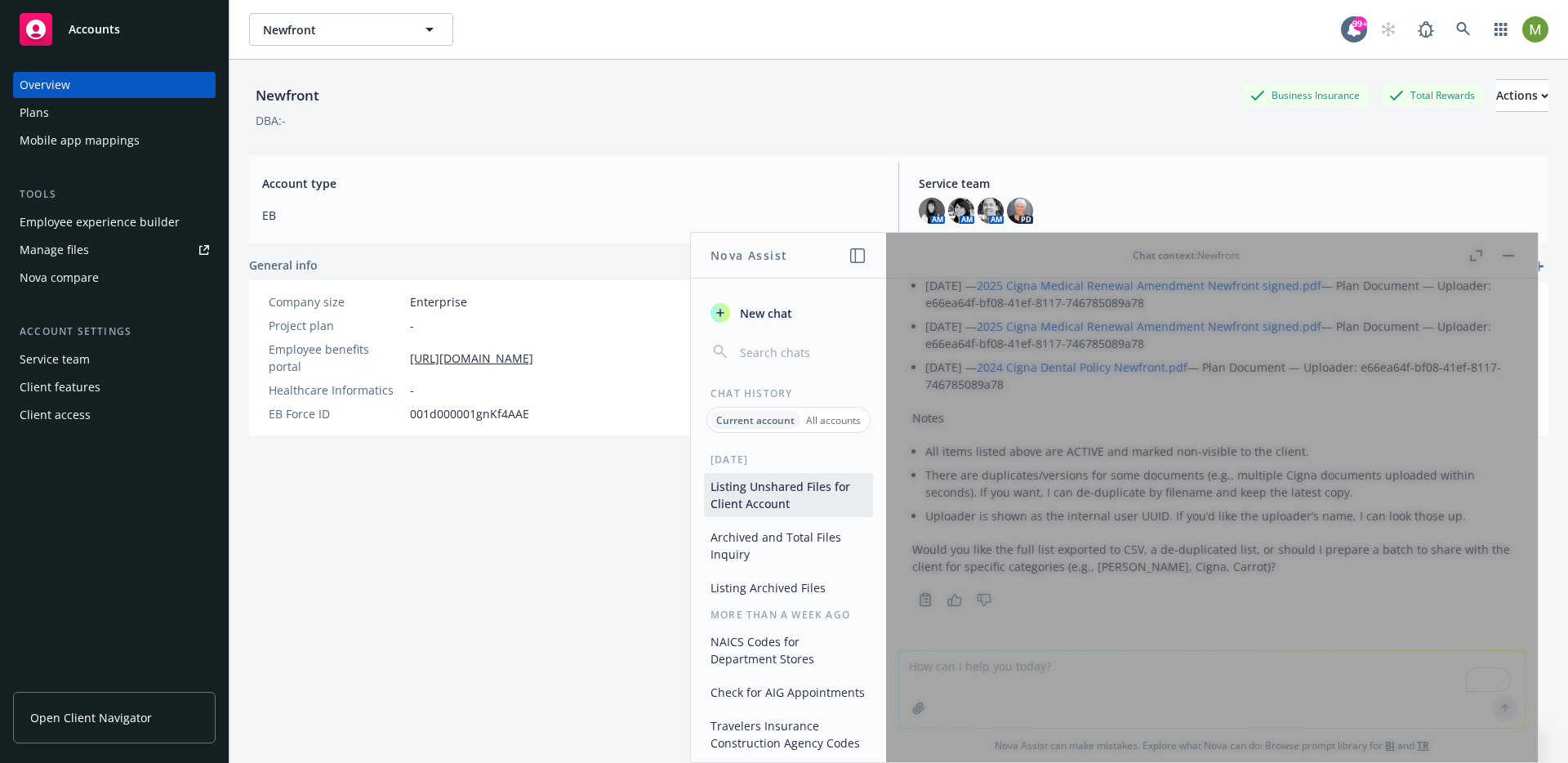
click at [1135, 491] on div at bounding box center [1212, 497] width 652 height 529
click at [1021, 672] on div at bounding box center [1212, 497] width 652 height 529
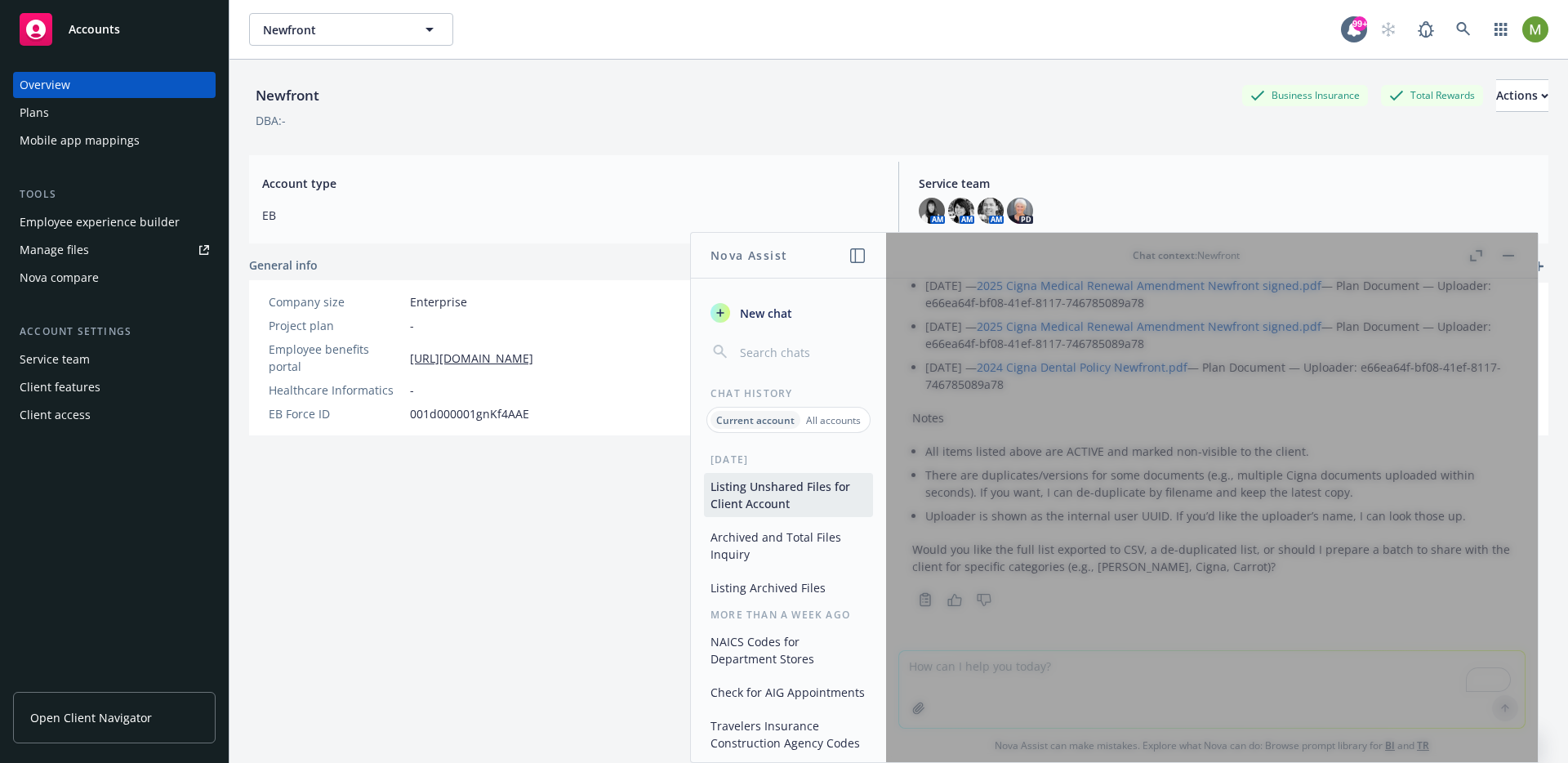
click at [850, 258] on icon "button" at bounding box center [857, 255] width 15 height 15
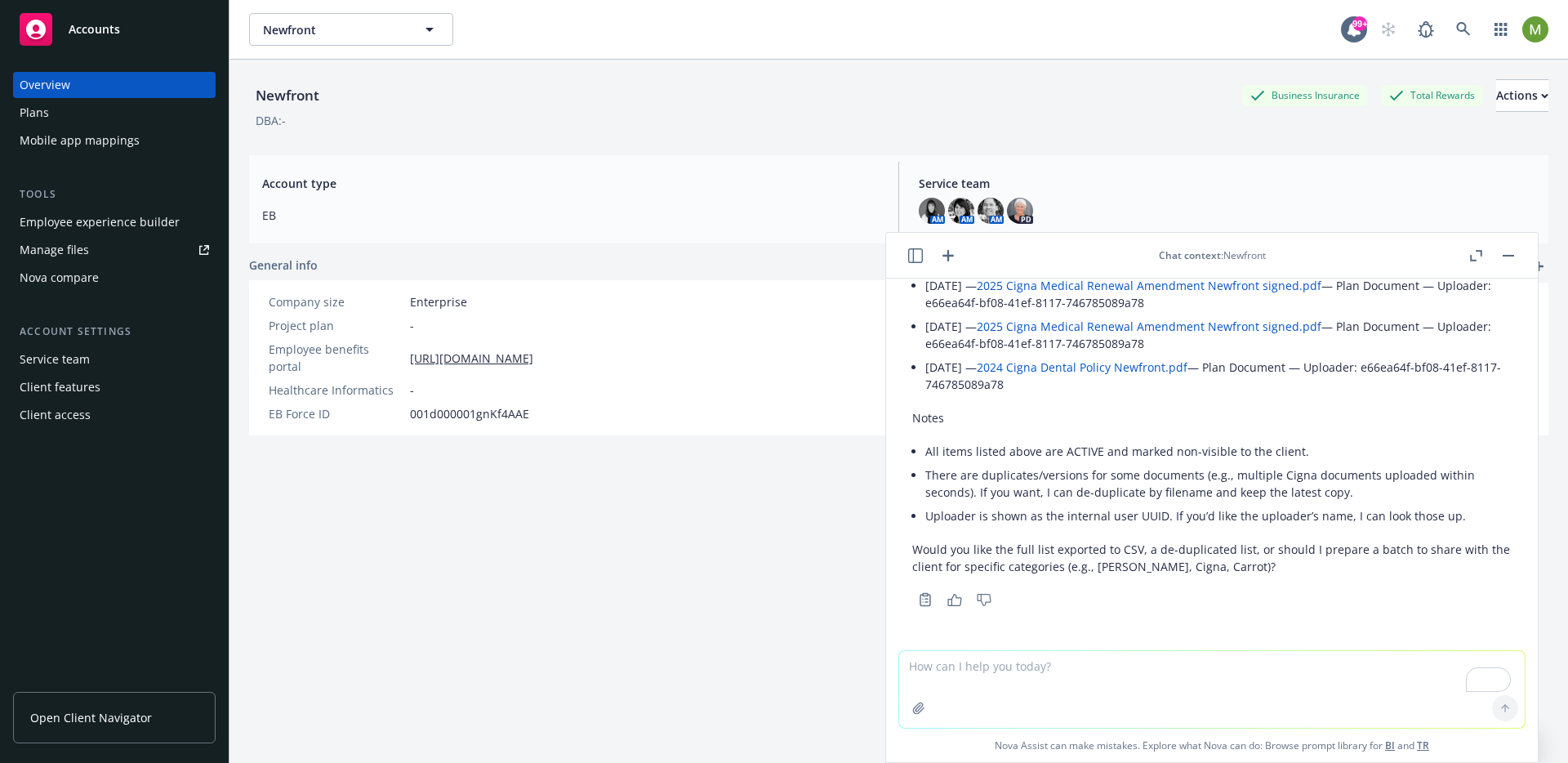
scroll to position [3, 0]
click at [922, 258] on icon "button" at bounding box center [915, 255] width 15 height 15
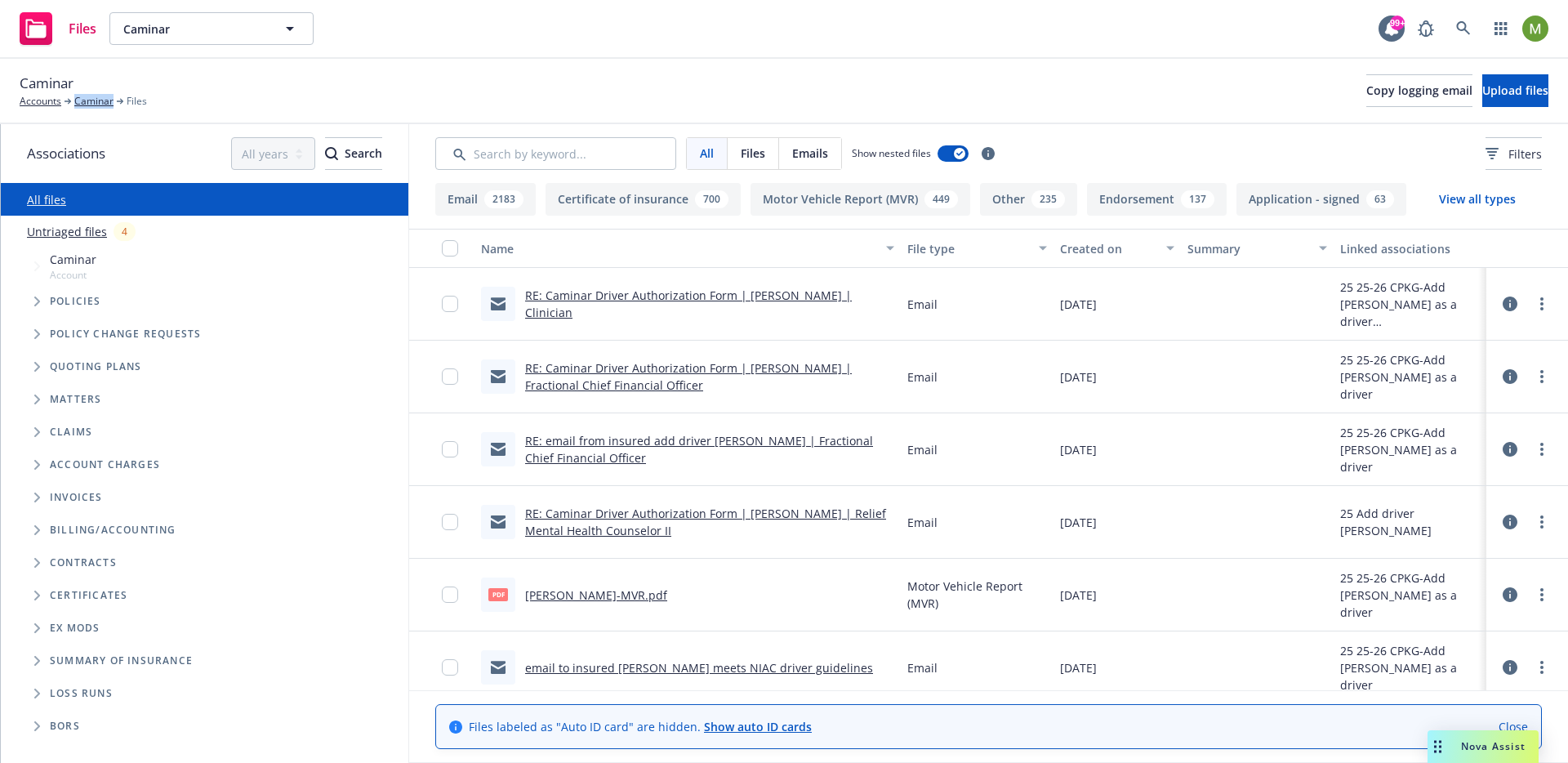
click at [1306, 616] on span "Nova Assist" at bounding box center [1493, 747] width 65 height 14
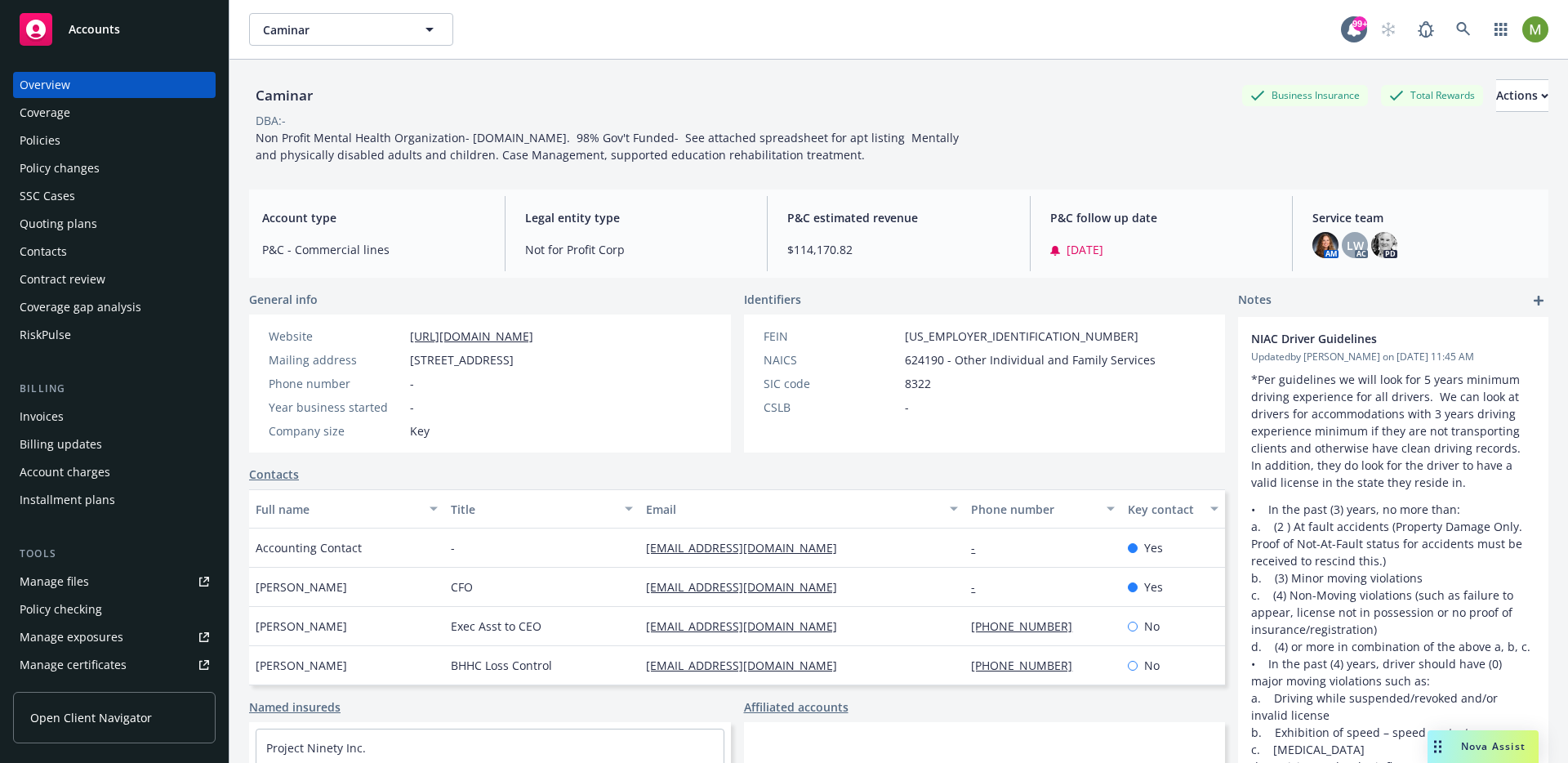
click at [1306, 616] on span "Nova Assist" at bounding box center [1493, 747] width 65 height 14
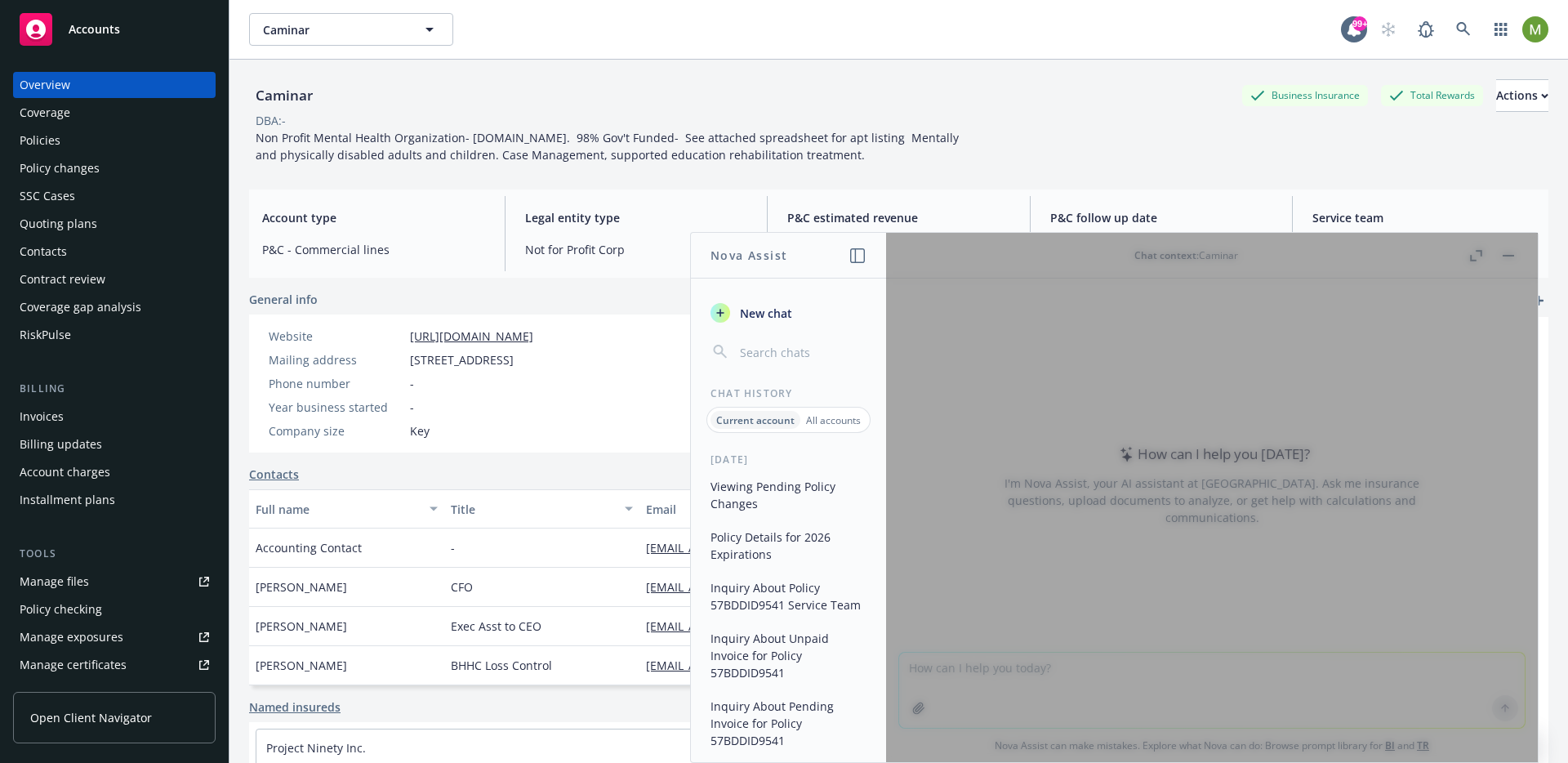
click at [1029, 441] on div at bounding box center [1212, 497] width 652 height 529
drag, startPoint x: 1103, startPoint y: 466, endPoint x: 1126, endPoint y: 547, distance: 84.2
click at [1103, 466] on div at bounding box center [1212, 497] width 652 height 529
drag, startPoint x: 1126, startPoint y: 547, endPoint x: 1033, endPoint y: 662, distance: 147.9
click at [1100, 616] on div at bounding box center [1212, 497] width 652 height 529
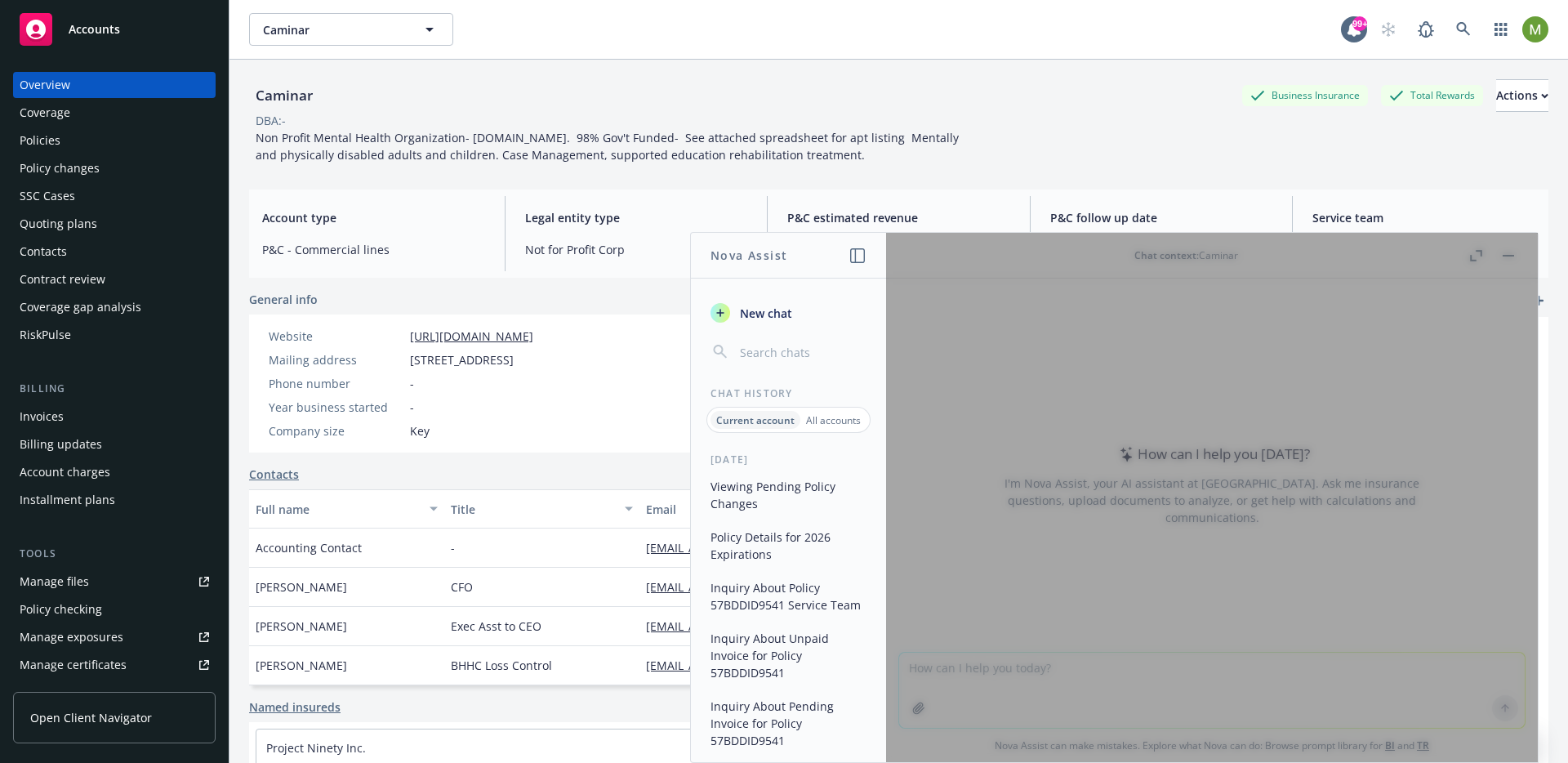
drag, startPoint x: 1003, startPoint y: 673, endPoint x: 977, endPoint y: 691, distance: 31.6
click at [999, 616] on div at bounding box center [1212, 497] width 652 height 529
drag, startPoint x: 977, startPoint y: 691, endPoint x: 971, endPoint y: 679, distance: 13.4
click at [977, 616] on div at bounding box center [1212, 497] width 652 height 529
click at [971, 616] on div at bounding box center [1212, 497] width 652 height 529
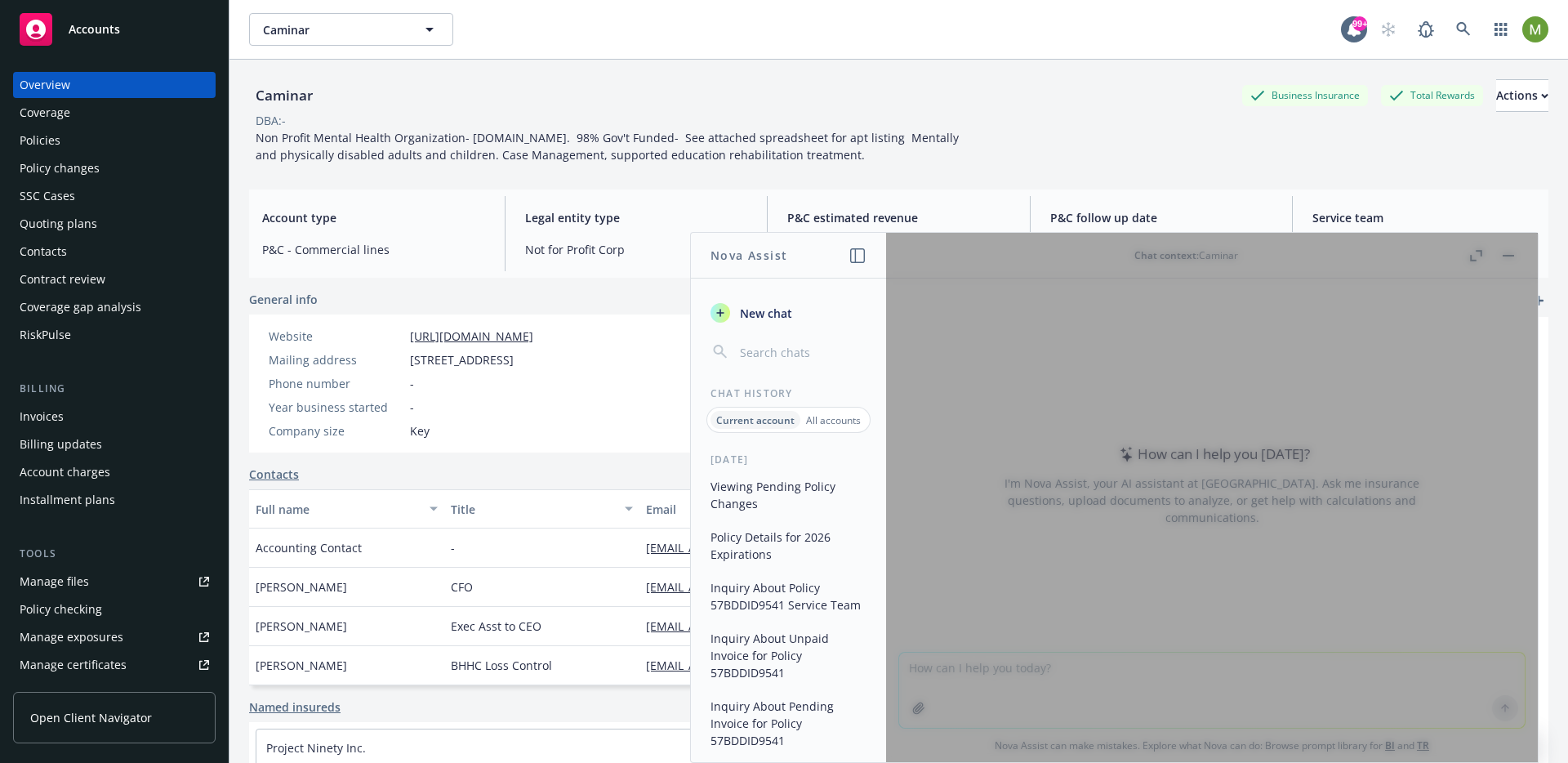
click at [968, 616] on div at bounding box center [1212, 497] width 652 height 529
click at [969, 616] on div at bounding box center [1212, 497] width 652 height 529
click at [970, 616] on div at bounding box center [1212, 497] width 652 height 529
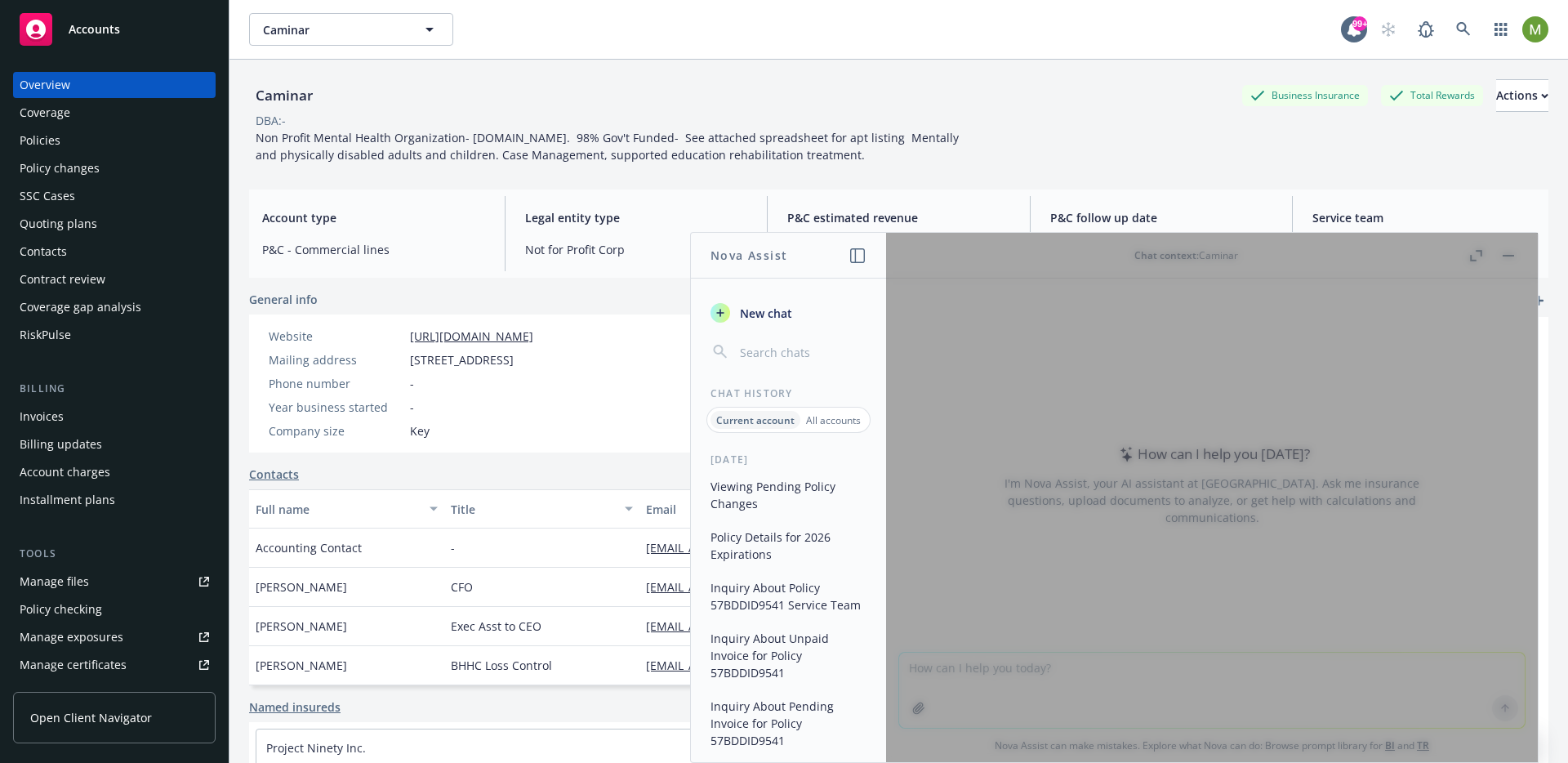
click at [970, 616] on div at bounding box center [1212, 497] width 652 height 529
drag, startPoint x: 970, startPoint y: 664, endPoint x: 956, endPoint y: 661, distance: 14.3
click at [970, 616] on div at bounding box center [1212, 497] width 652 height 529
click at [740, 472] on div "[DATE] Viewing Pending Policy Changes Policy Details for 2026 Expirations Inqui…" at bounding box center [789, 607] width 195 height 310
click at [748, 478] on button "Viewing Pending Policy Changes" at bounding box center [789, 495] width 169 height 44
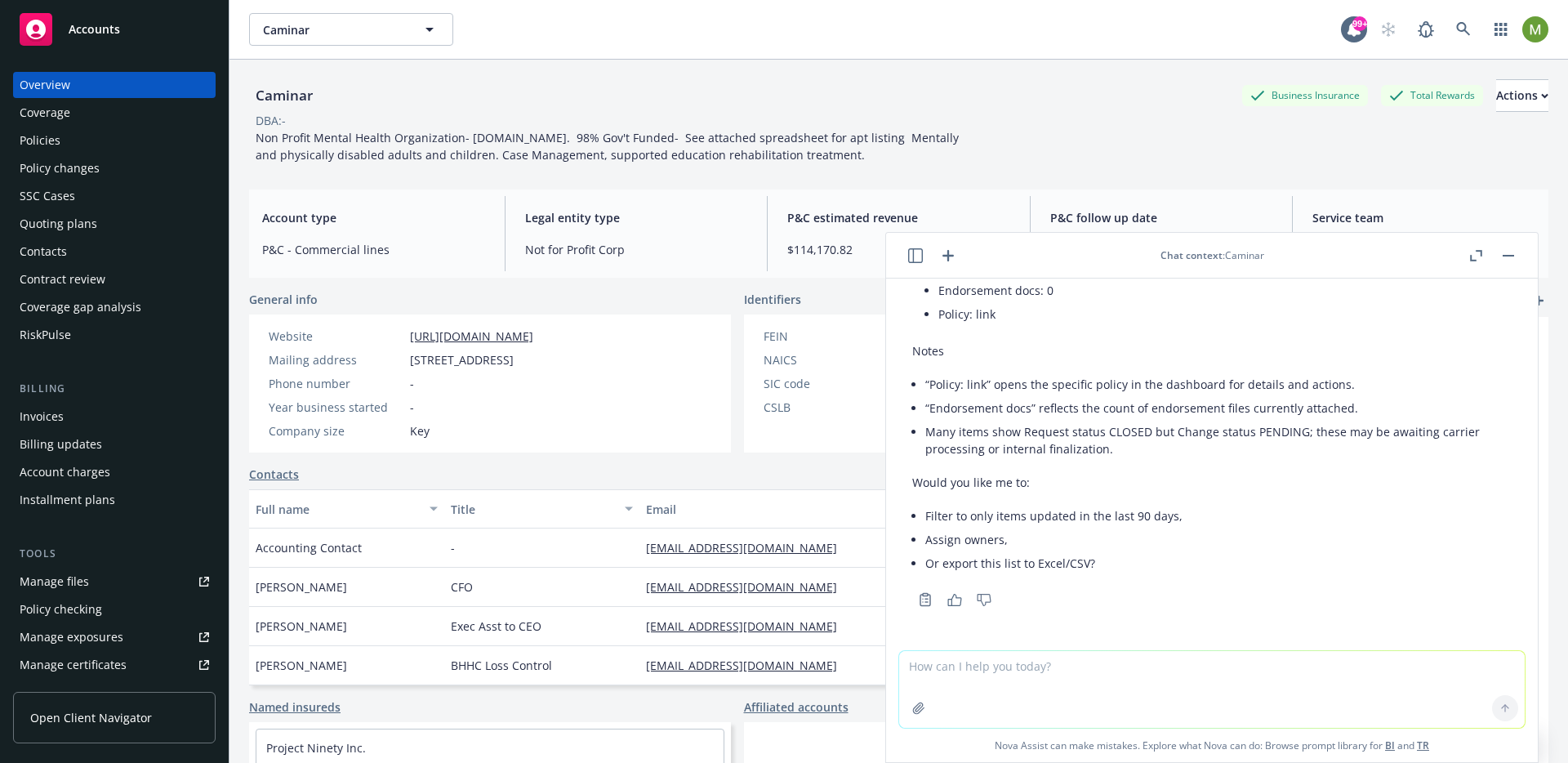
scroll to position [1759, 0]
click at [915, 253] on icon "button" at bounding box center [915, 255] width 15 height 15
